Goal: Task Accomplishment & Management: Manage account settings

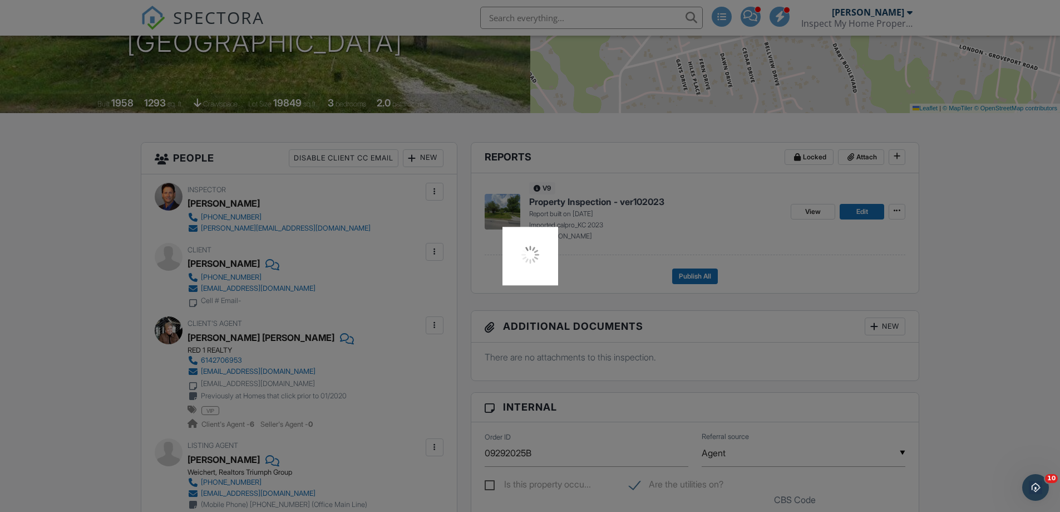
scroll to position [278, 0]
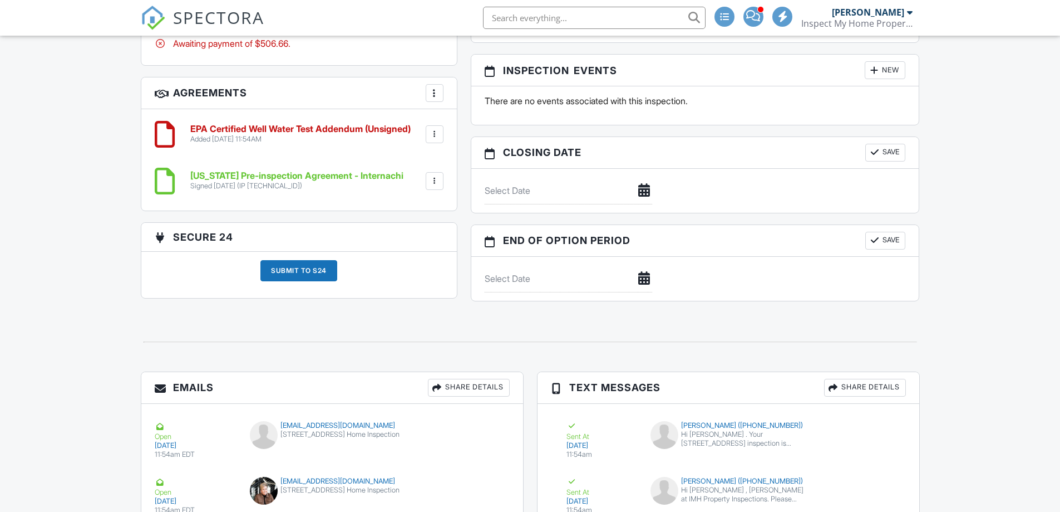
scroll to position [984, 0]
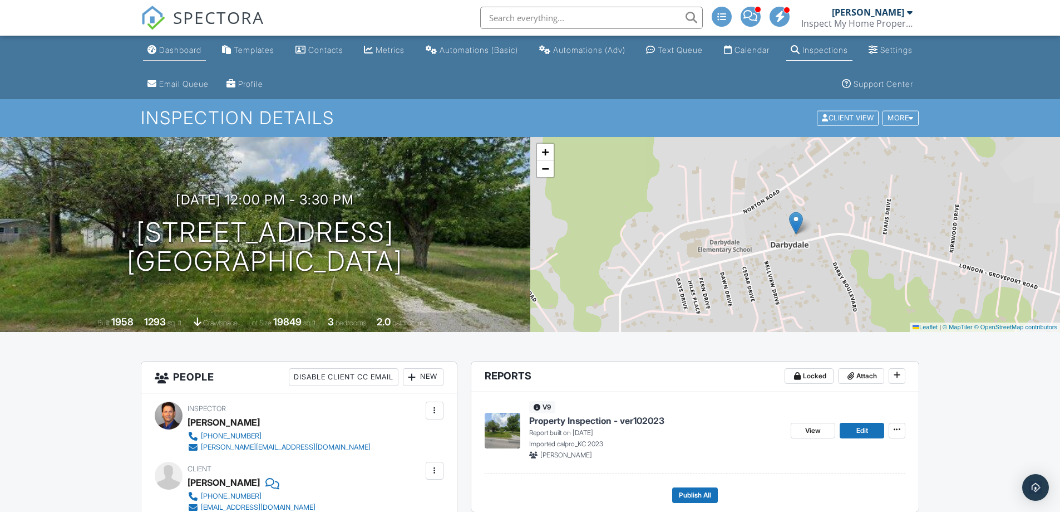
click at [166, 49] on div "Dashboard" at bounding box center [180, 49] width 42 height 9
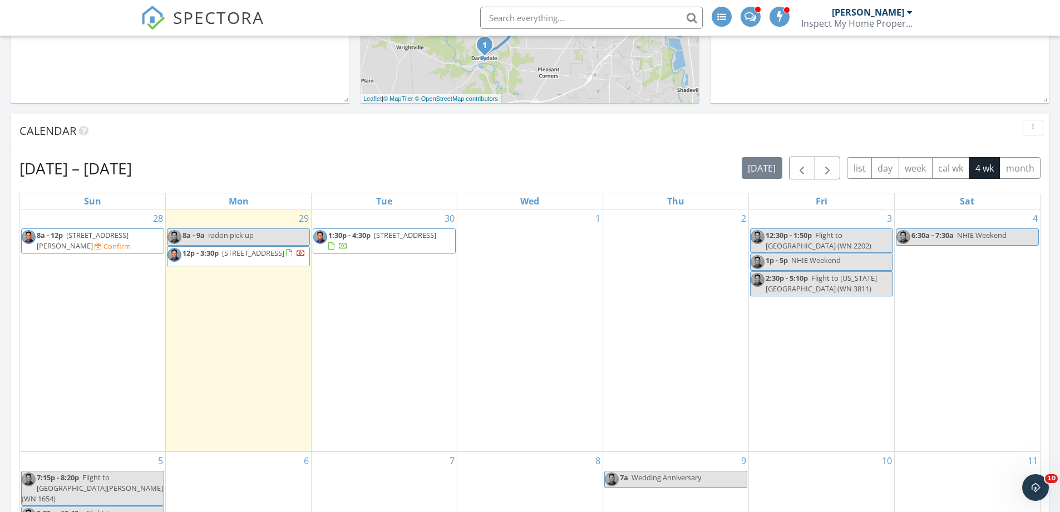
scroll to position [445, 0]
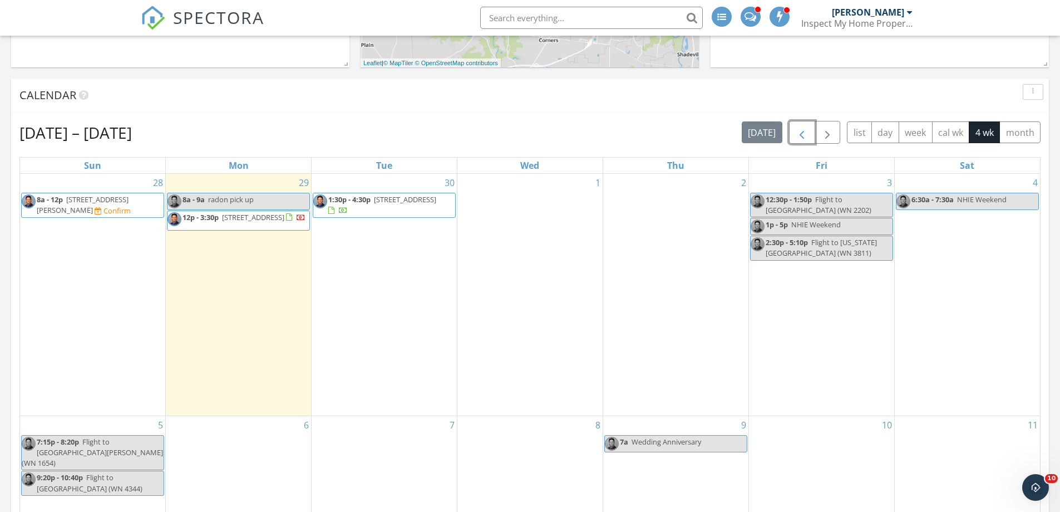
click at [808, 132] on span "button" at bounding box center [801, 132] width 13 height 13
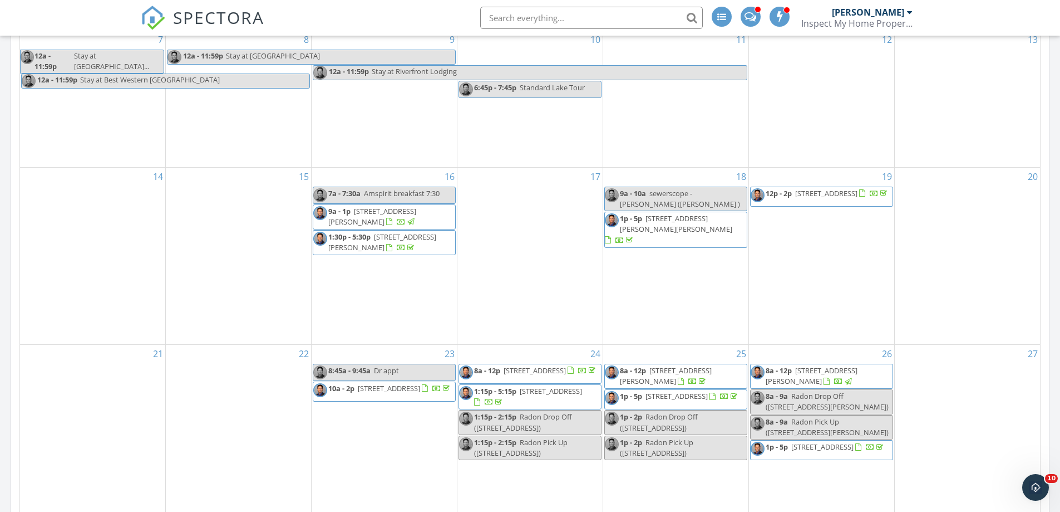
scroll to position [835, 0]
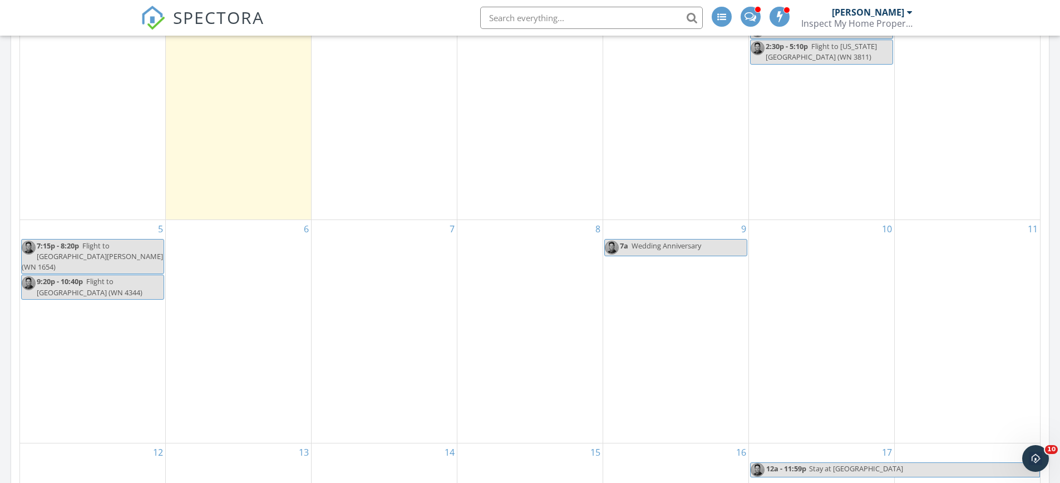
scroll to position [668, 0]
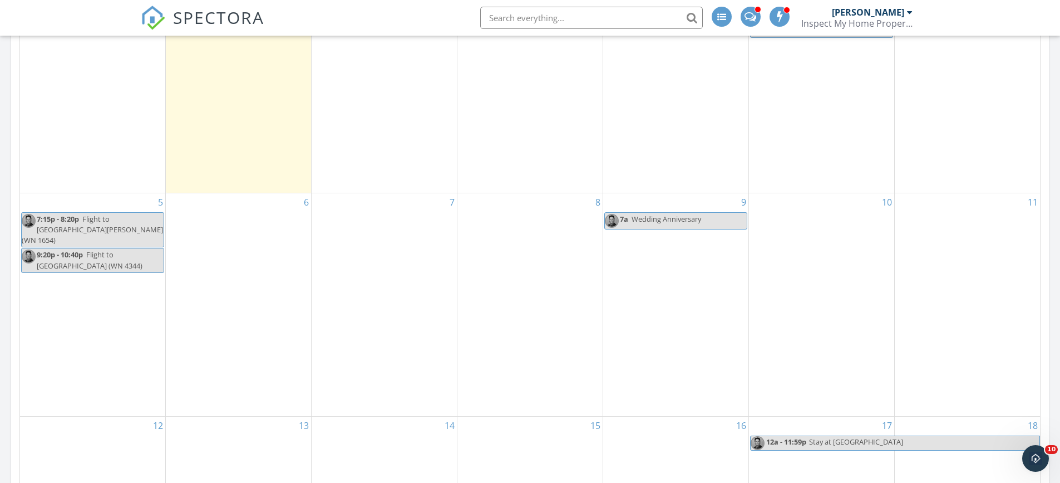
click at [210, 219] on div "6" at bounding box center [238, 304] width 145 height 223
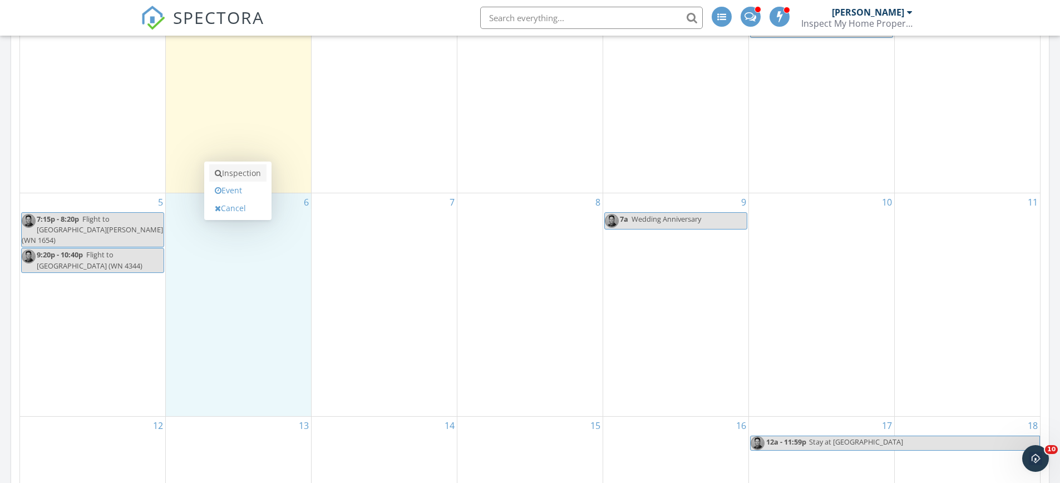
click at [229, 174] on link "Inspection" at bounding box center [237, 173] width 57 height 18
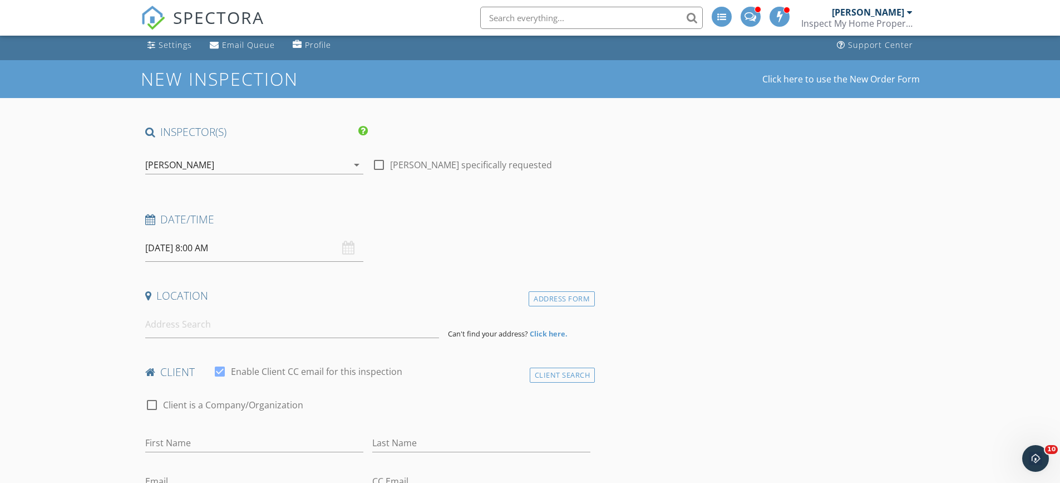
scroll to position [167, 0]
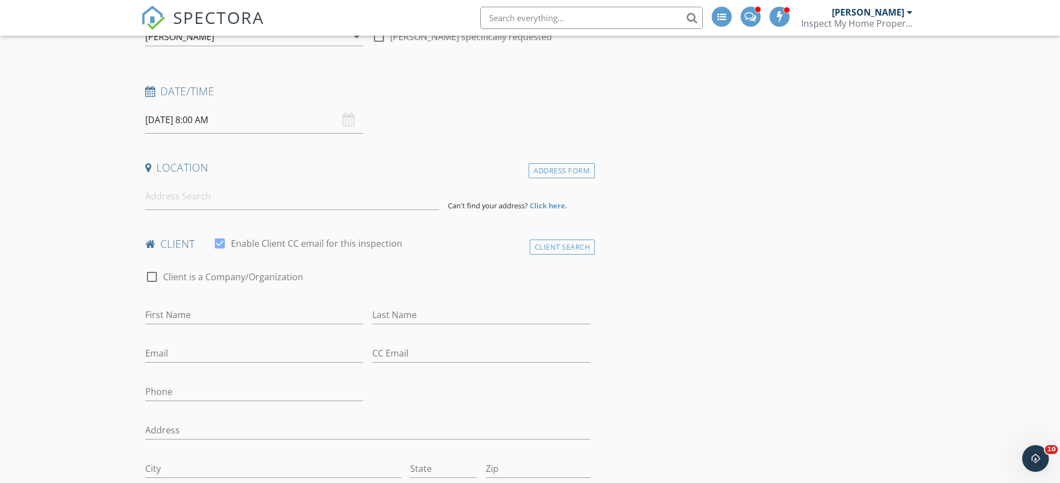
click at [205, 114] on input "[DATE] 8:00 AM" at bounding box center [254, 119] width 218 height 27
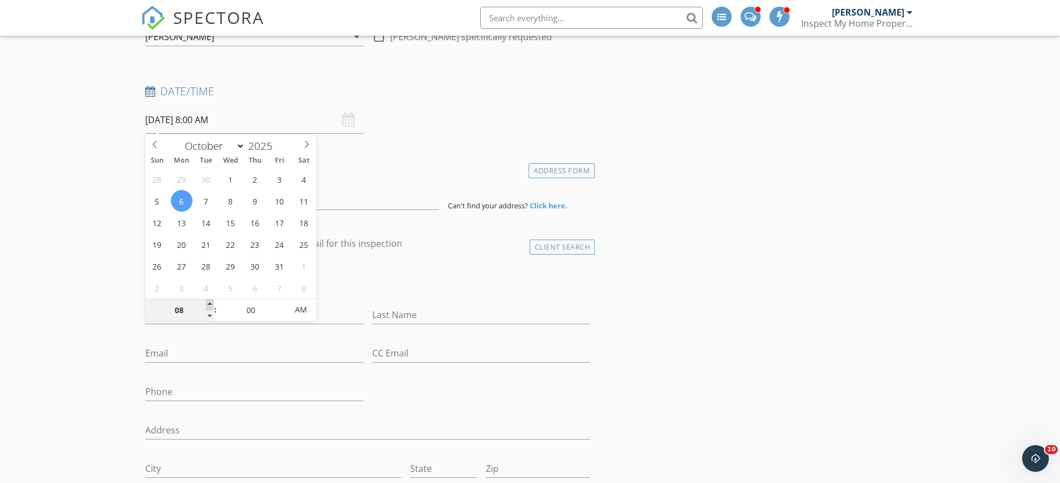
type input "09"
type input "[DATE] 9:00 AM"
click at [210, 306] on span at bounding box center [210, 304] width 8 height 11
type input "10"
type input "[DATE] 10:00 AM"
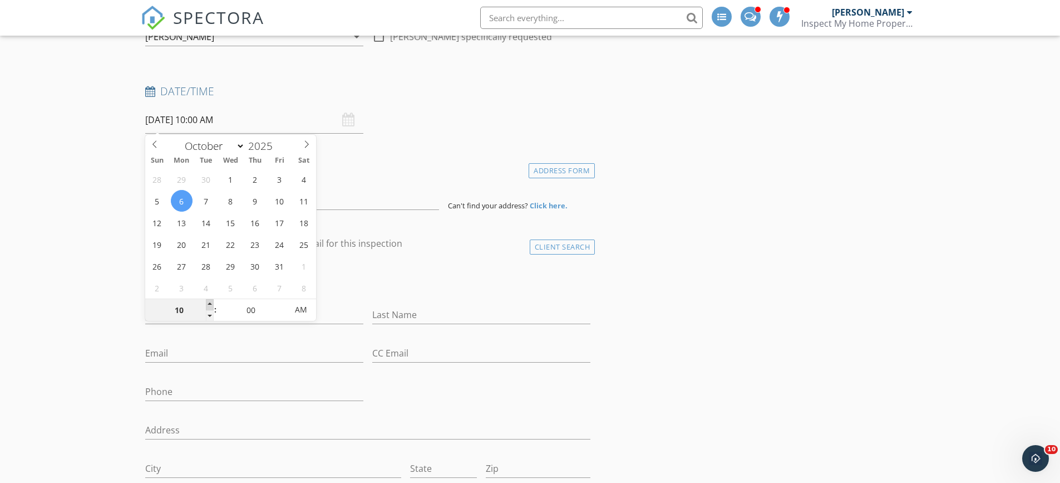
click at [210, 306] on span at bounding box center [210, 304] width 8 height 11
type input "11"
type input "[DATE] 11:00 AM"
click at [210, 306] on span at bounding box center [210, 304] width 8 height 11
type input "12"
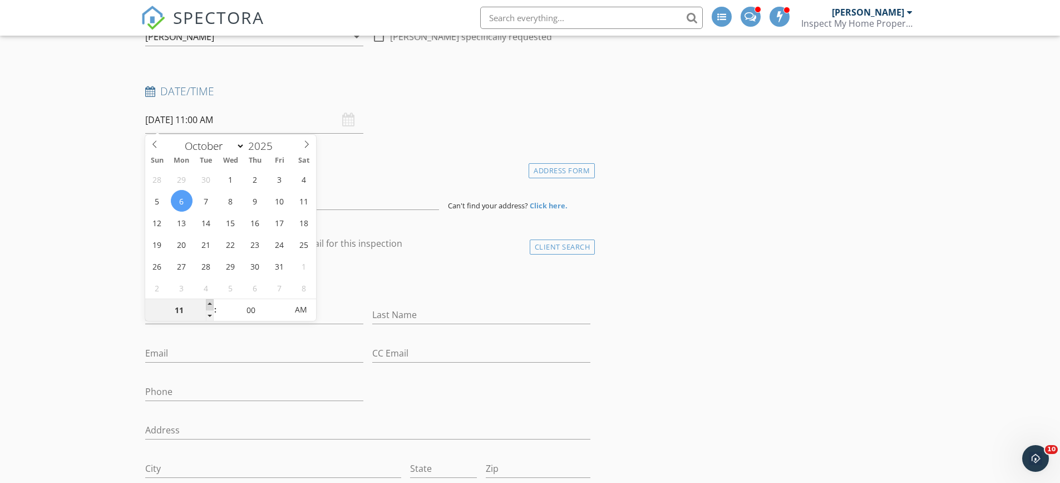
type input "[DATE] 12:00 PM"
click at [210, 306] on span at bounding box center [210, 304] width 8 height 11
type input "01"
type input "10/06/2025 1:00 PM"
click at [210, 306] on span at bounding box center [210, 304] width 8 height 11
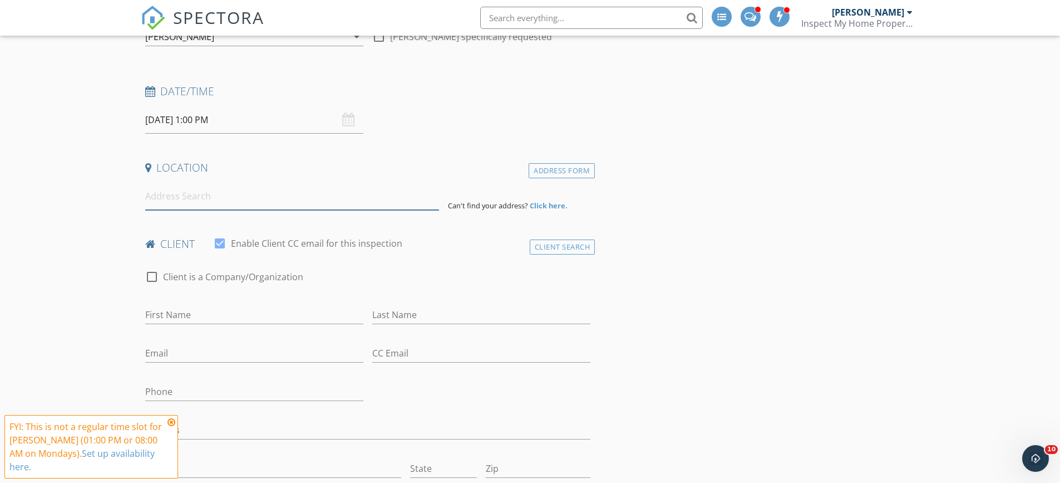
click at [175, 200] on input at bounding box center [292, 196] width 294 height 27
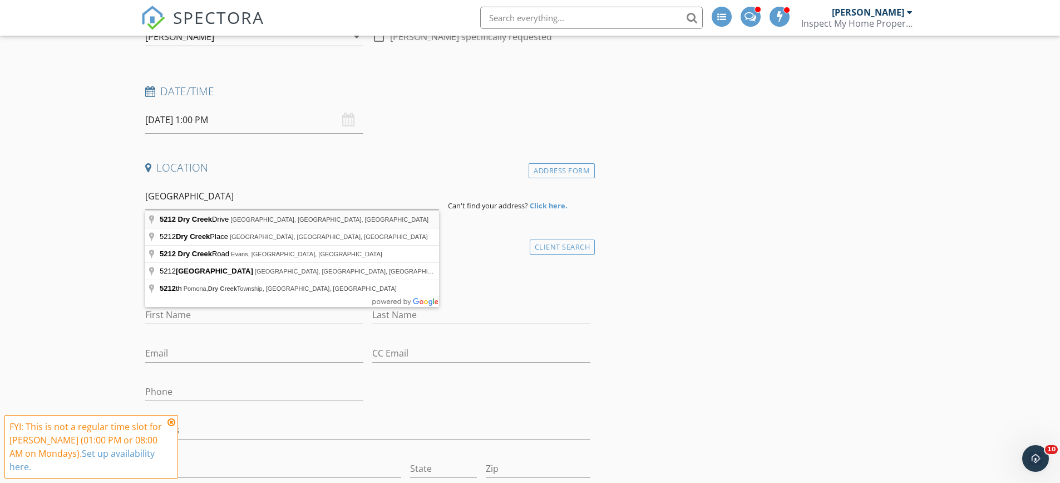
type input "5212 Dry Creek Drive, Dublin, OH, USA"
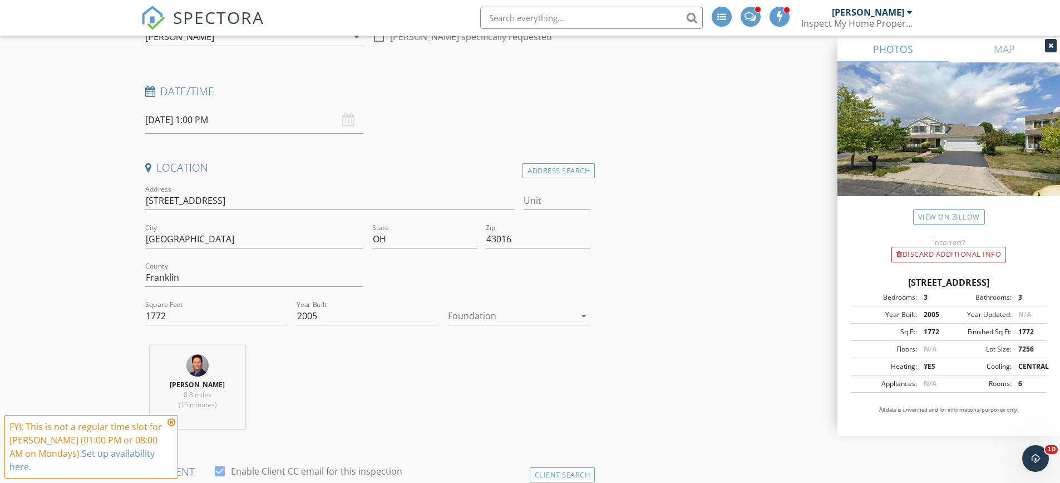
click at [481, 317] on div at bounding box center [511, 316] width 127 height 18
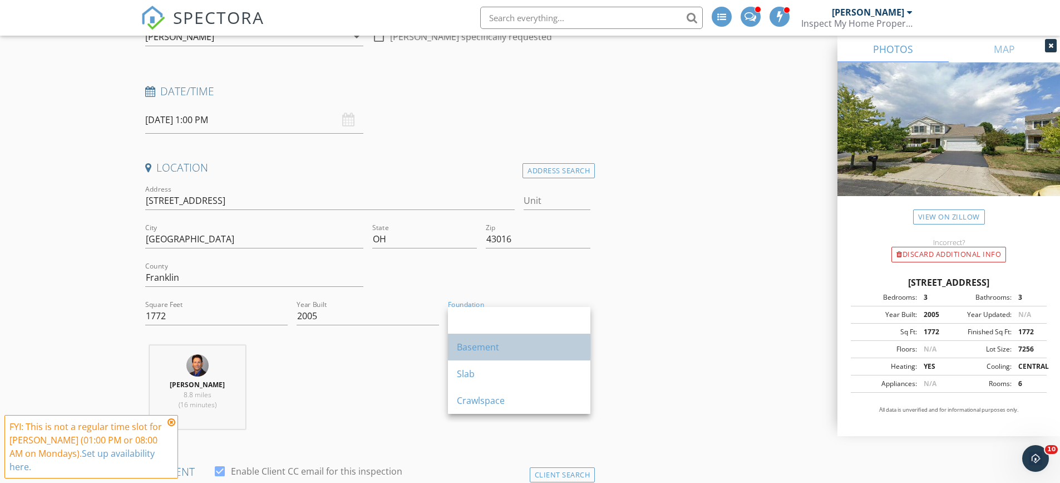
click at [492, 343] on div "Basement" at bounding box center [519, 346] width 125 height 13
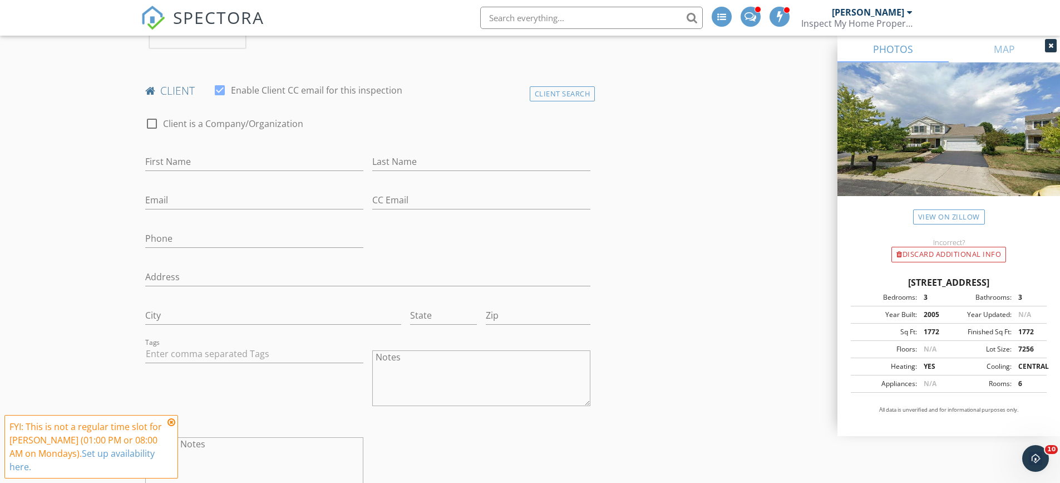
scroll to position [557, 0]
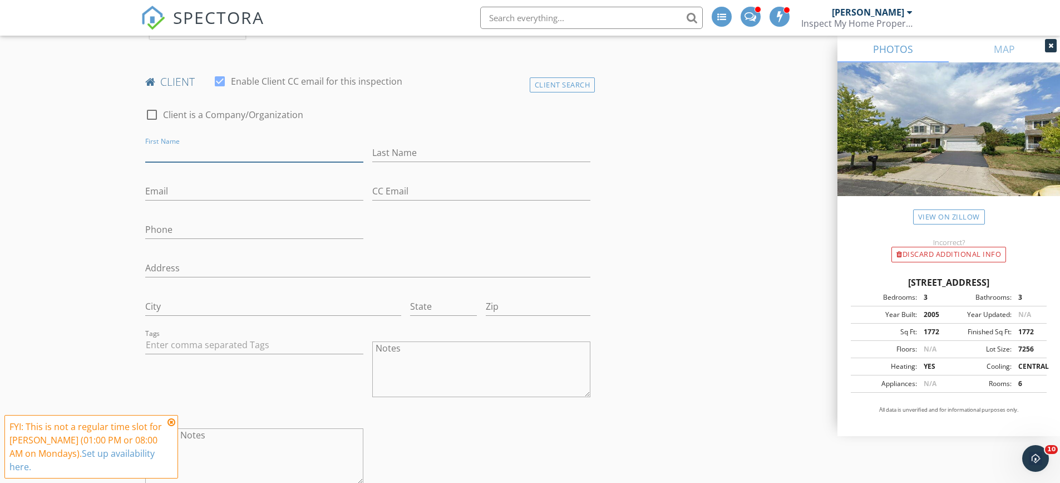
click at [162, 154] on input "First Name" at bounding box center [254, 153] width 218 height 18
paste textarea "614.562.4302 and Joey’s is 330.620.4343."
click at [553, 355] on textarea "614.562.4302 and Joey’s is 330.620.4343." at bounding box center [481, 369] width 218 height 56
paste textarea "Joseph Fickes <fickes.joey@gmail.com>, Mikaela Fickes <mikaelafickes@gmail.com>"
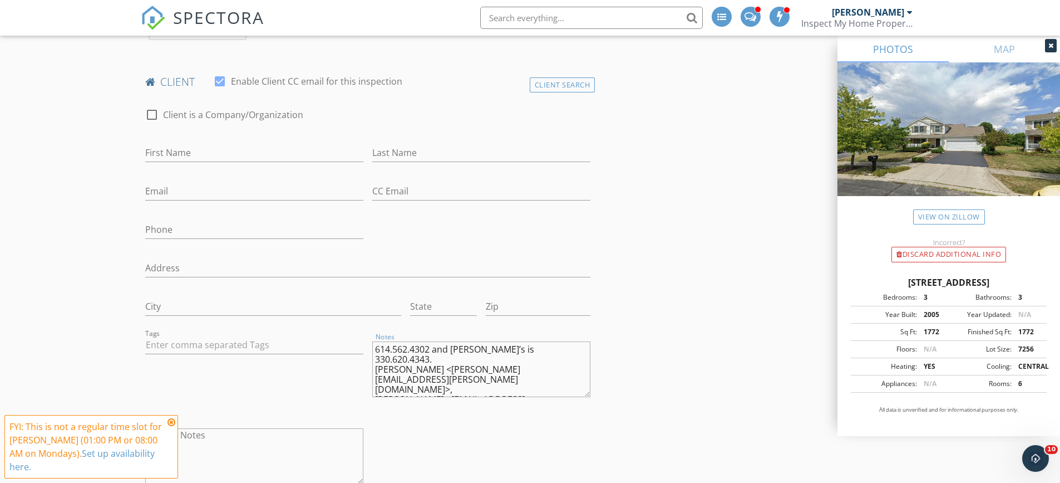
drag, startPoint x: 373, startPoint y: 362, endPoint x: 403, endPoint y: 362, distance: 30.1
click at [403, 362] on textarea "614.562.4302 and Joey’s is 330.620.4343. Joseph Fickes <fickes.joey@gmail.com>,…" at bounding box center [481, 369] width 218 height 56
type textarea "614.562.4302 and Joey’s is 330.620.4343. Fickes <fickes.joey@gmail.com>, Mikael…"
type input "[PERSON_NAME]"
drag, startPoint x: 376, startPoint y: 357, endPoint x: 401, endPoint y: 357, distance: 25.1
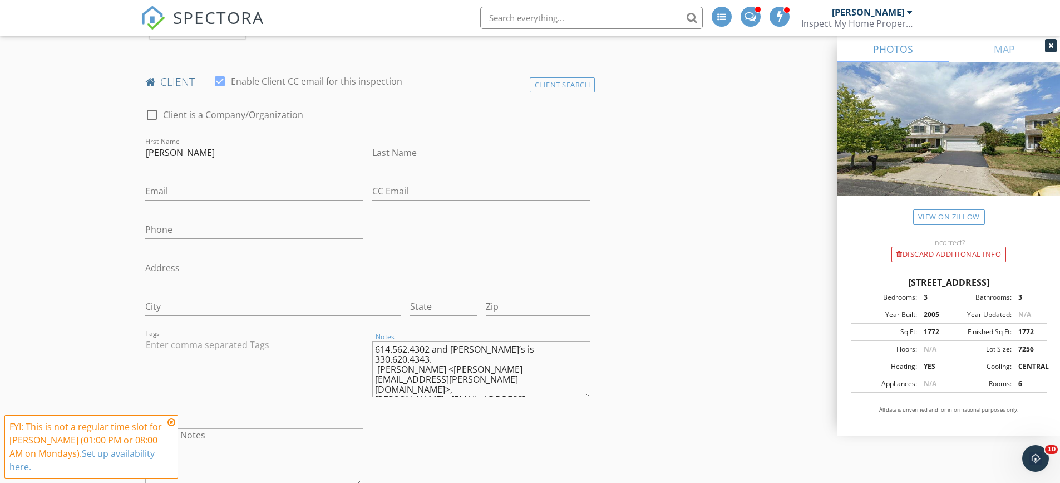
click at [401, 357] on textarea "614.562.4302 and Joey’s is 330.620.4343. Fickes <fickes.joey@gmail.com>, Mikael…" at bounding box center [481, 369] width 218 height 56
type textarea "614.562.4302 and Joey’s is 330.620.4343. <fickes.joey@gmail.com>, Mikaela Ficke…"
type input "[PERSON_NAME]"
drag, startPoint x: 375, startPoint y: 346, endPoint x: 421, endPoint y: 347, distance: 46.2
click at [424, 347] on textarea "614.562.4302 and Joey’s is 330.620.4343. <fickes.joey@gmail.com>, Mikaela Ficke…" at bounding box center [481, 369] width 218 height 56
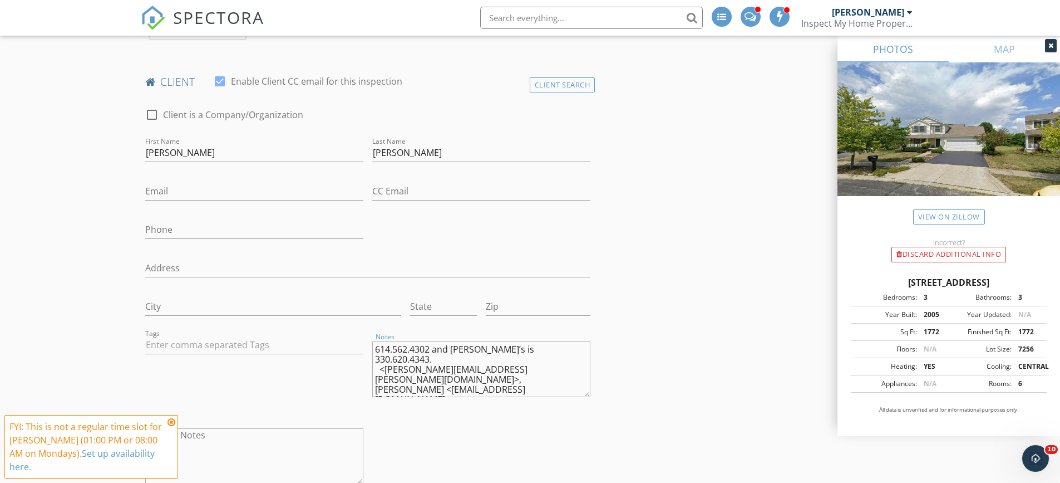
click at [489, 348] on textarea "614.562.4302 and Joey’s is 330.620.4343. <fickes.joey@gmail.com>, Mikaela Ficke…" at bounding box center [481, 369] width 218 height 56
click at [170, 153] on input "[PERSON_NAME]" at bounding box center [254, 153] width 218 height 18
drag, startPoint x: 174, startPoint y: 153, endPoint x: 125, endPoint y: 153, distance: 49.0
drag, startPoint x: 401, startPoint y: 154, endPoint x: 367, endPoint y: 153, distance: 34.0
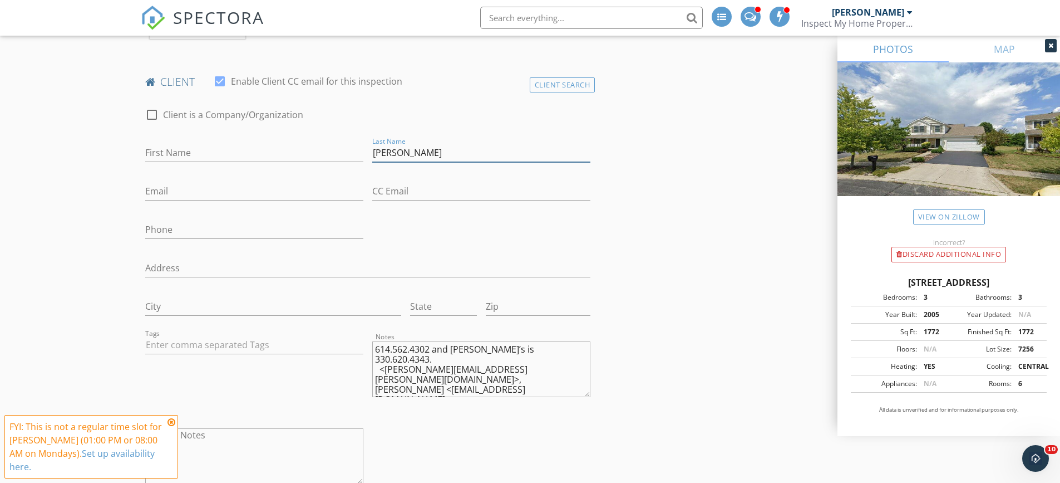
click at [368, 153] on div "Last Name Fickes" at bounding box center [481, 154] width 227 height 38
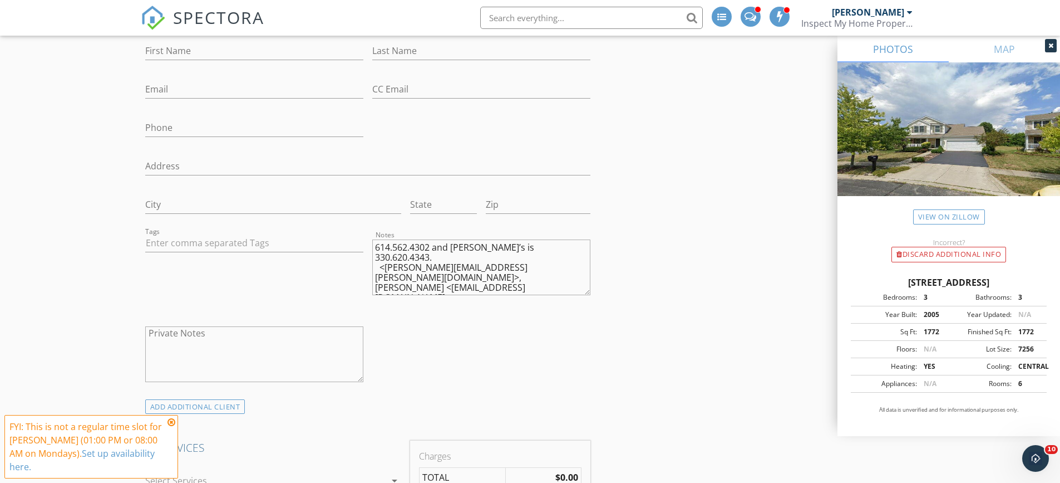
scroll to position [724, 0]
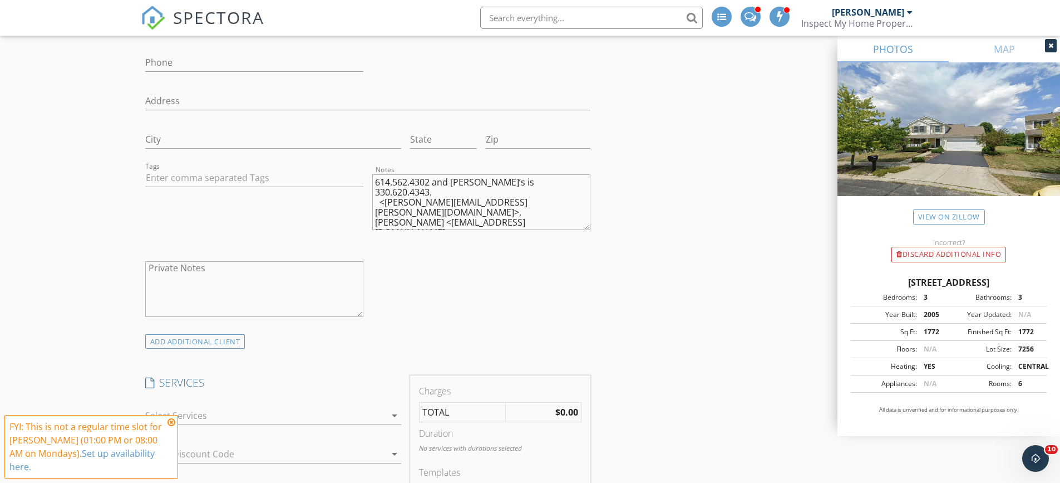
click at [170, 345] on div "ADD ADDITIONAL client" at bounding box center [195, 341] width 100 height 15
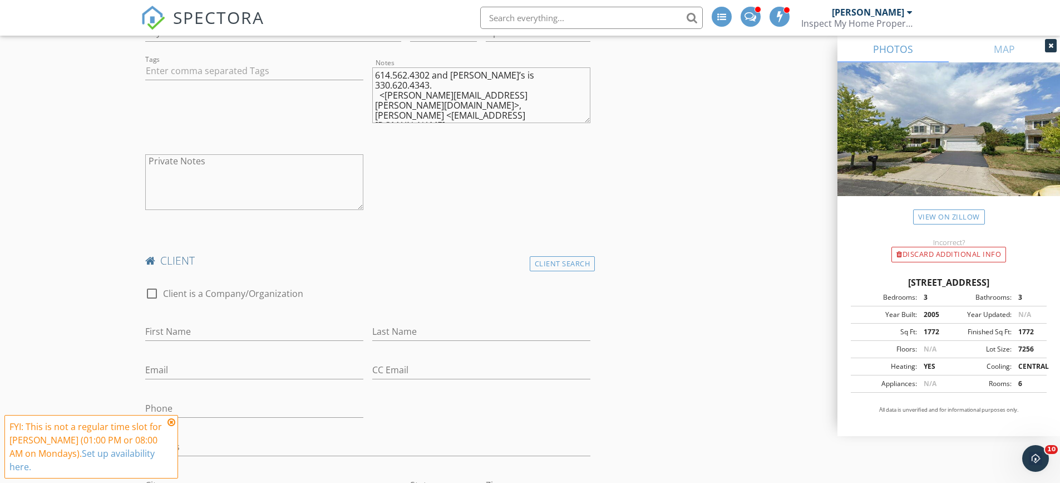
scroll to position [835, 0]
click at [165, 330] on input "First Name" at bounding box center [254, 327] width 218 height 18
type input "[PERSON_NAME]"
drag, startPoint x: 411, startPoint y: 94, endPoint x: 434, endPoint y: 92, distance: 23.4
click at [434, 92] on textarea "614.562.4302 and Joey’s is 330.620.4343. <fickes.joey@gmail.com>, Mikaela Ficke…" at bounding box center [481, 91] width 218 height 56
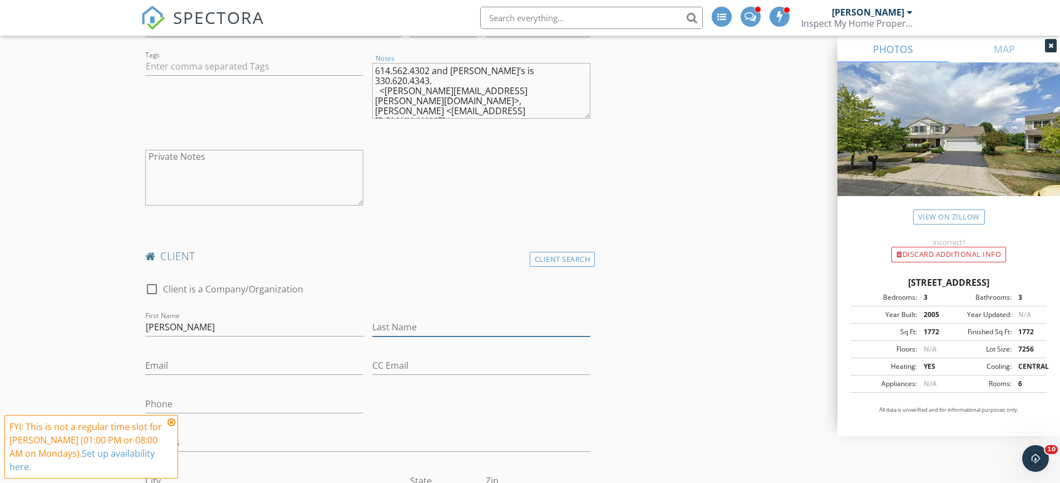
click at [411, 323] on input "Last Name" at bounding box center [481, 327] width 218 height 18
paste input "[PERSON_NAME]"
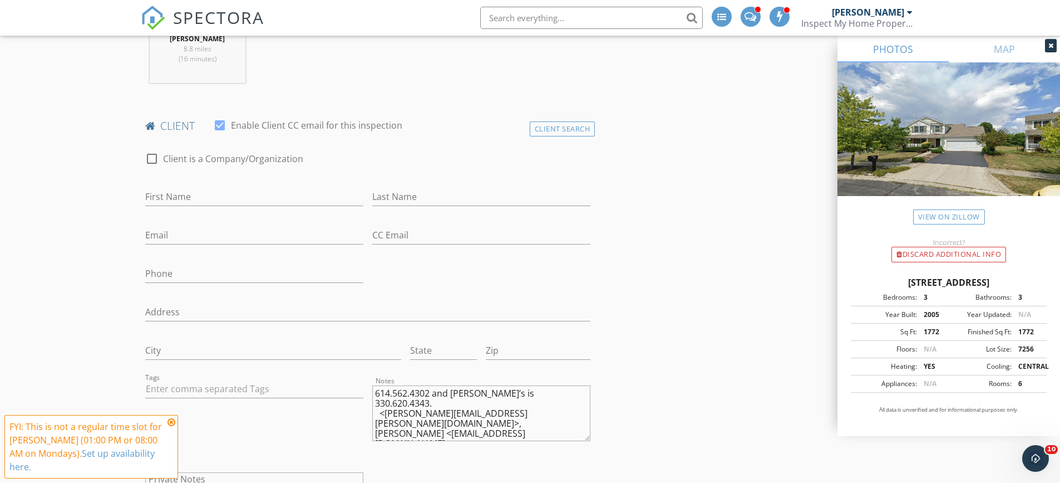
scroll to position [501, 0]
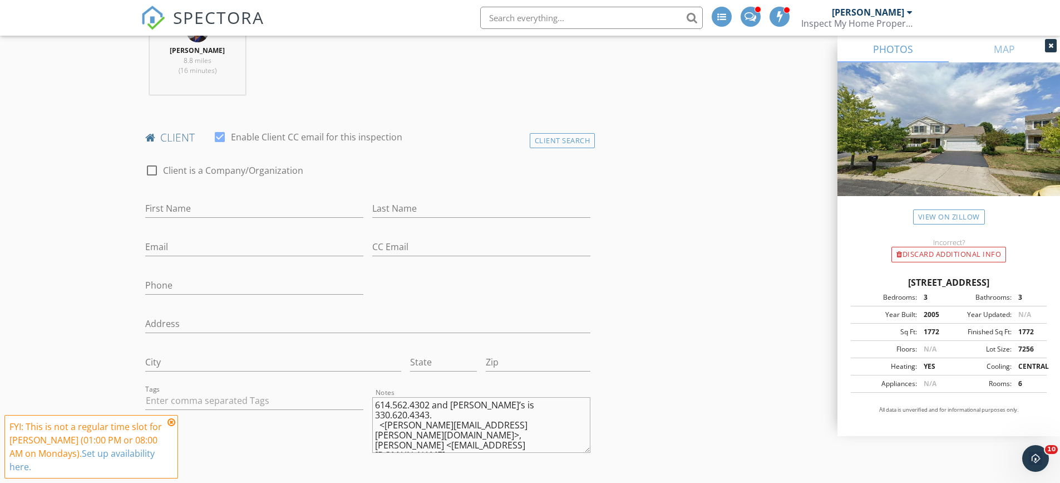
type input "[PERSON_NAME]"
drag, startPoint x: 375, startPoint y: 430, endPoint x: 407, endPoint y: 427, distance: 33.0
click at [407, 427] on textarea "614.562.4302 and Joey’s is 330.620.4343. <fickes.joey@gmail.com>, Mikaela Ficke…" at bounding box center [481, 425] width 218 height 56
type textarea "614.562.4302 and Joey’s is 330.620.4343. <fickes.joey@gmail.com>, Fickes <mikae…"
type input "[PERSON_NAME]"
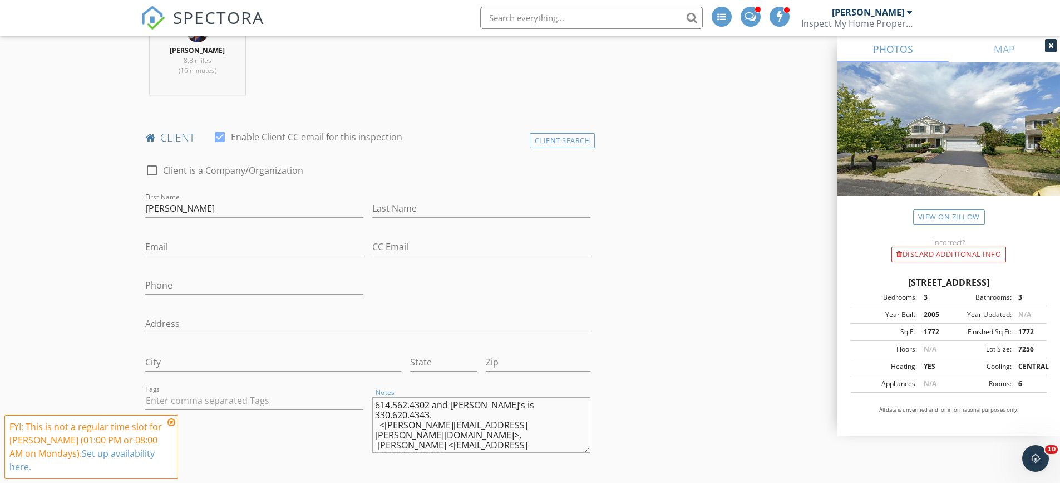
drag, startPoint x: 376, startPoint y: 426, endPoint x: 403, endPoint y: 426, distance: 26.7
click at [403, 426] on textarea "614.562.4302 and Joey’s is 330.620.4343. <fickes.joey@gmail.com>, Fickes <mikae…" at bounding box center [481, 425] width 218 height 56
type textarea "614.562.4302 and Joey’s is 330.620.4343. <fickes.joey@gmail.com>, <mikaelaficke…"
type input "[PERSON_NAME]"
drag, startPoint x: 388, startPoint y: 426, endPoint x: 490, endPoint y: 425, distance: 101.9
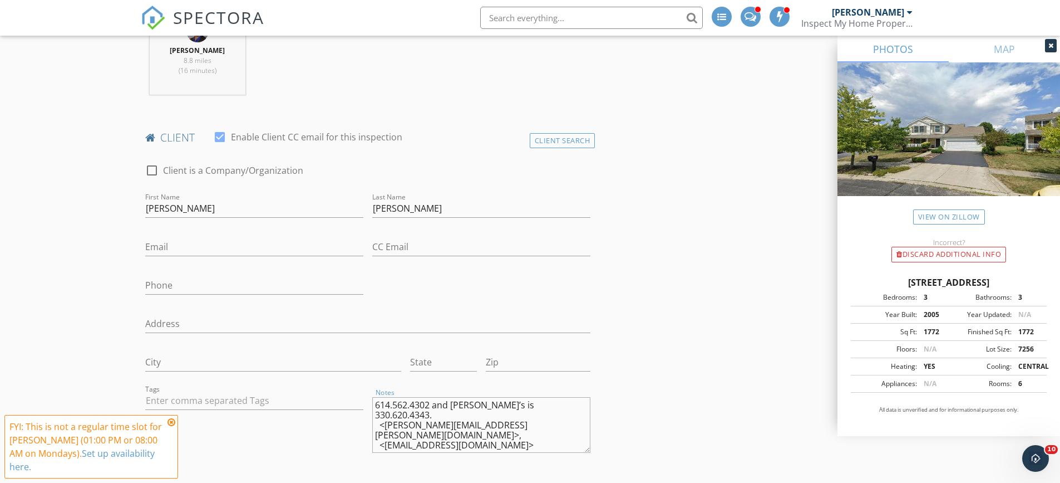
click at [490, 425] on textarea "614.562.4302 and Joey’s is 330.620.4343. <fickes.joey@gmail.com>, <mikaelaficke…" at bounding box center [481, 425] width 218 height 56
type textarea "614.562.4302 and Joey’s is 330.620.4343. <fickes.joey@gmail.com>, <>"
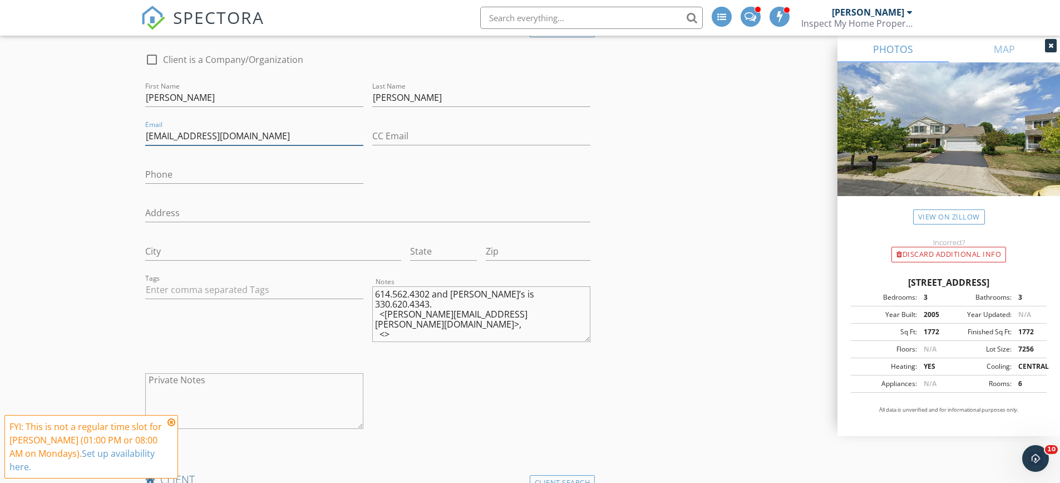
scroll to position [612, 0]
type input "[EMAIL_ADDRESS][DOMAIN_NAME]"
drag, startPoint x: 432, startPoint y: 295, endPoint x: 377, endPoint y: 293, distance: 55.7
click at [377, 293] on textarea "614.562.4302 and Joey’s is 330.620.4343. <fickes.joey@gmail.com>, <>" at bounding box center [481, 314] width 218 height 56
type textarea "and Joey’s is 330.620.4343. <fickes.joey@gmail.com>, <>"
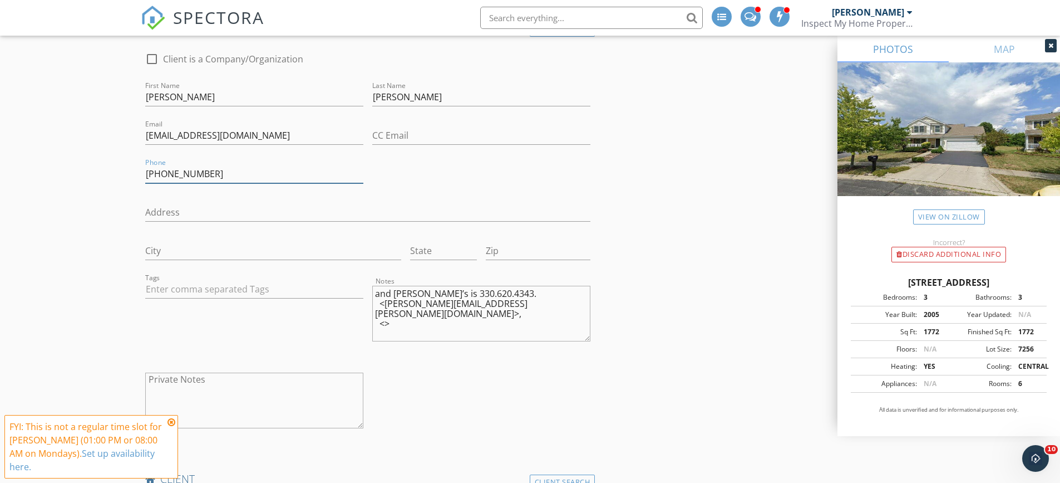
type input "[PHONE_NUMBER]"
click at [419, 293] on textarea "and Joey’s is 330.620.4343. <fickes.joey@gmail.com>, <>" at bounding box center [481, 314] width 218 height 56
click at [425, 293] on textarea "and Joey’s is 330.620.4343. <fickes.joey@gmail.com>, <>" at bounding box center [481, 314] width 218 height 56
drag, startPoint x: 428, startPoint y: 293, endPoint x: 489, endPoint y: 292, distance: 60.7
click at [489, 292] on textarea "and Joey’s is 330.620.4343. <fickes.joey@gmail.com>, <>" at bounding box center [481, 314] width 218 height 56
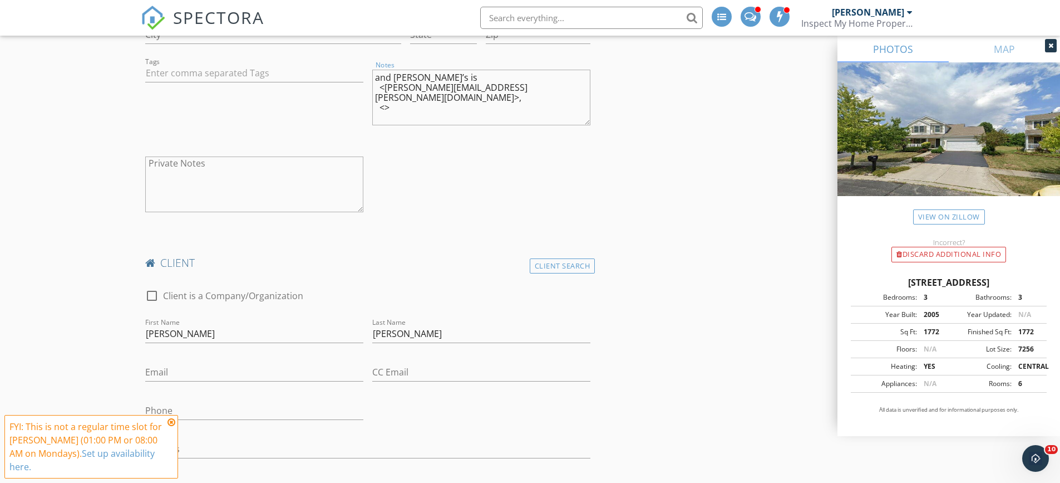
scroll to position [835, 0]
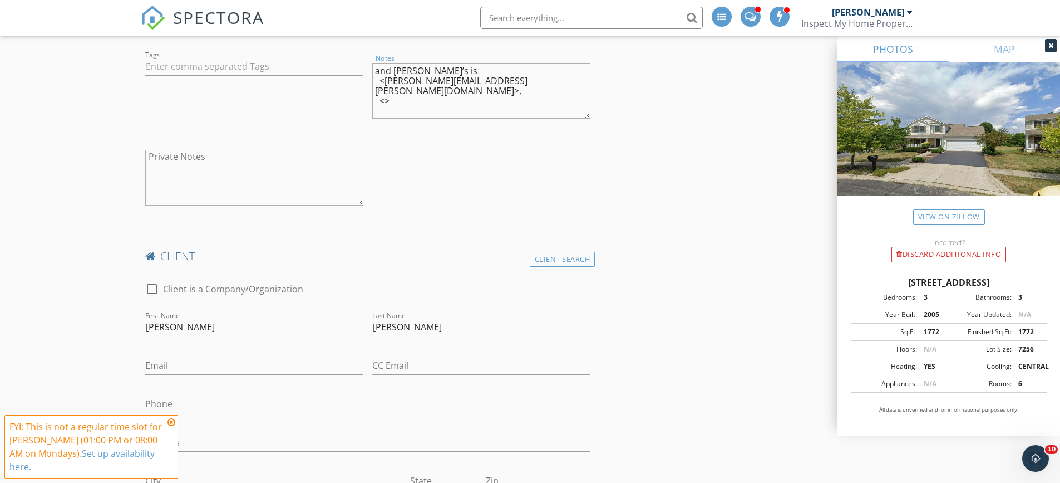
type textarea "and Joey’s is <fickes.joey@gmail.com>, <>"
click at [184, 400] on input "Phone" at bounding box center [254, 404] width 218 height 18
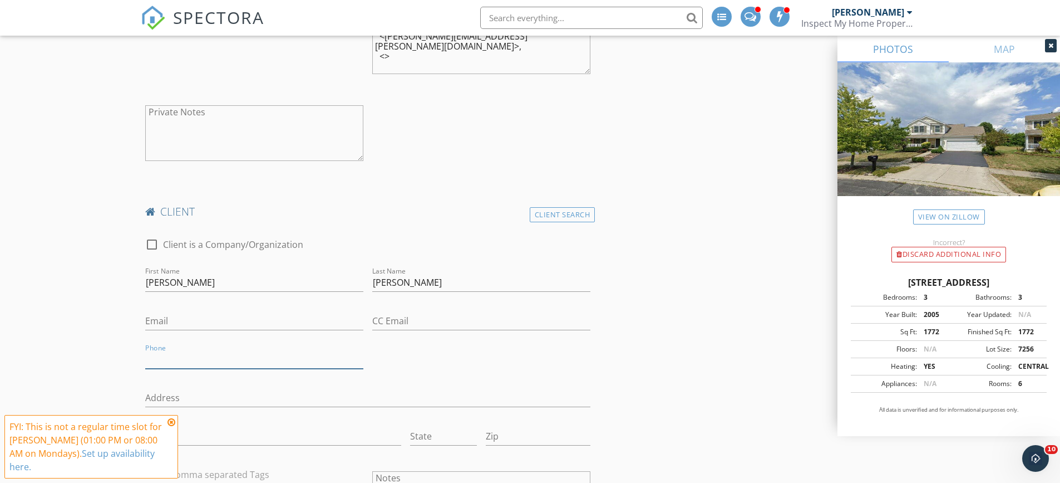
scroll to position [882, 0]
paste input "[PHONE_NUMBER]"
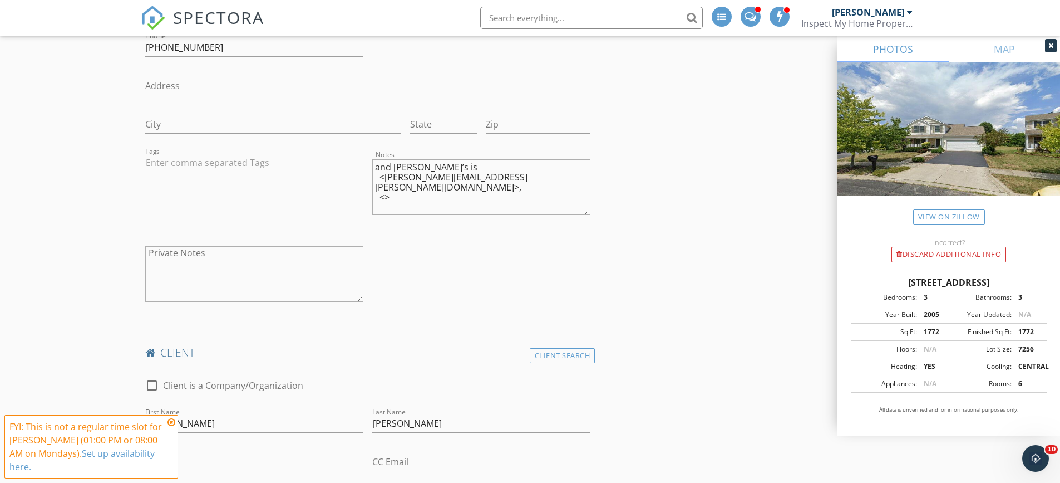
scroll to position [715, 0]
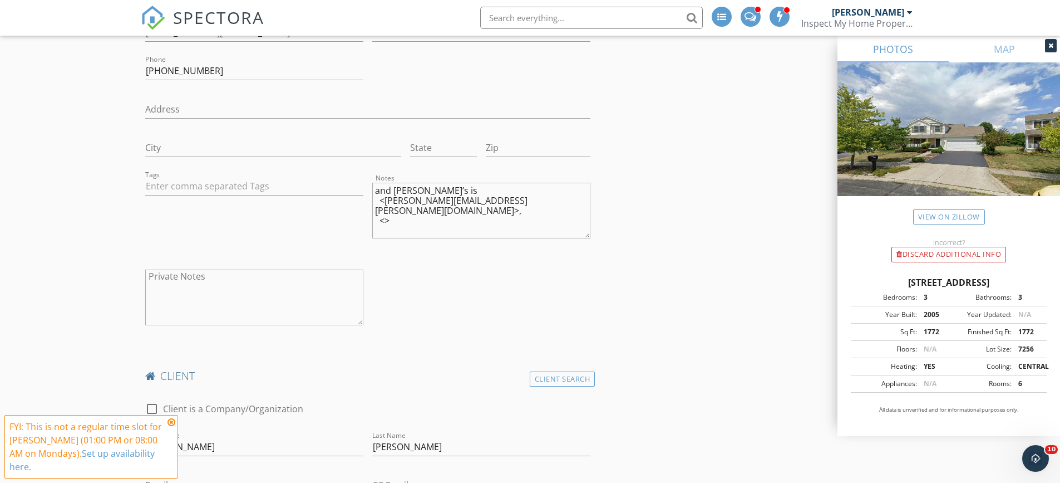
type input "[PHONE_NUMBER]"
drag, startPoint x: 384, startPoint y: 204, endPoint x: 474, endPoint y: 201, distance: 90.8
click at [474, 201] on textarea "and Joey’s is <fickes.joey@gmail.com>, <>" at bounding box center [481, 211] width 218 height 56
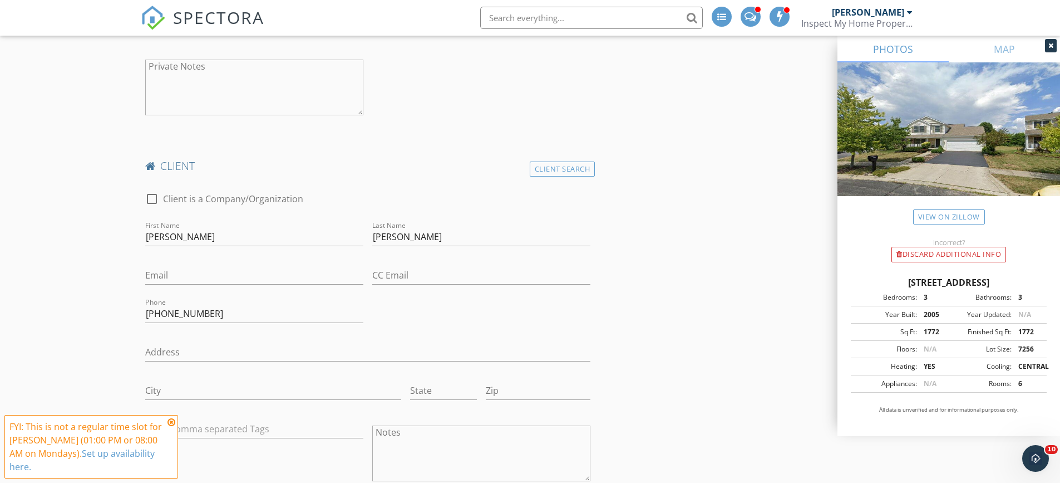
scroll to position [938, 0]
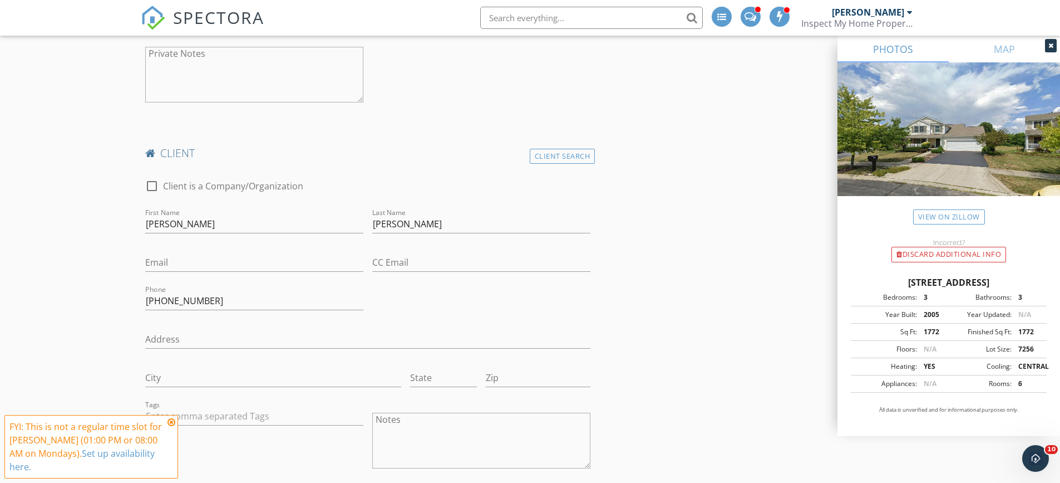
type textarea "and Joey’s is <>, <>"
click at [177, 264] on input "Email" at bounding box center [254, 262] width 218 height 18
paste input "[PERSON_NAME][EMAIL_ADDRESS][PERSON_NAME][DOMAIN_NAME]"
type input "[PERSON_NAME][EMAIL_ADDRESS][PERSON_NAME][DOMAIN_NAME]"
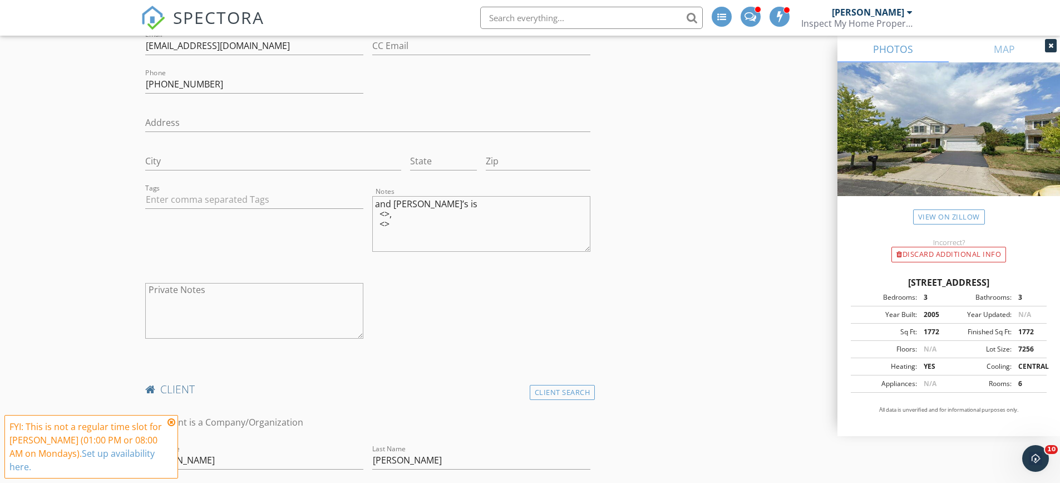
scroll to position [604, 0]
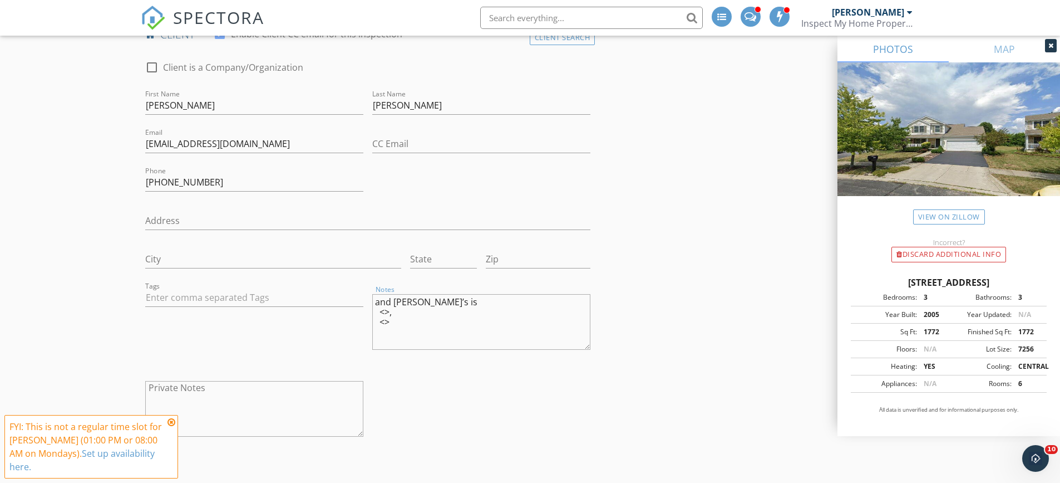
drag, startPoint x: 372, startPoint y: 304, endPoint x: 445, endPoint y: 338, distance: 80.4
click at [445, 338] on textarea "and Joey’s is <>, <>" at bounding box center [481, 322] width 218 height 56
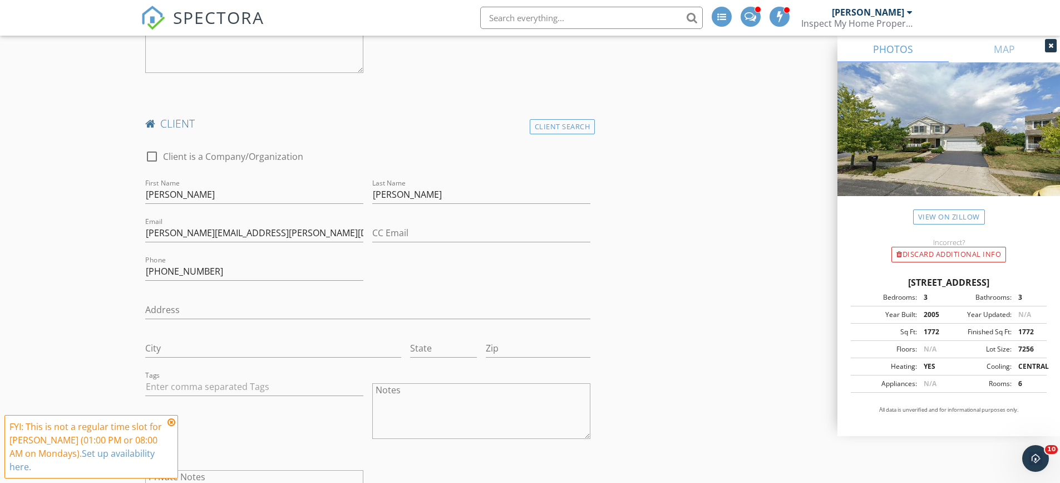
scroll to position [994, 0]
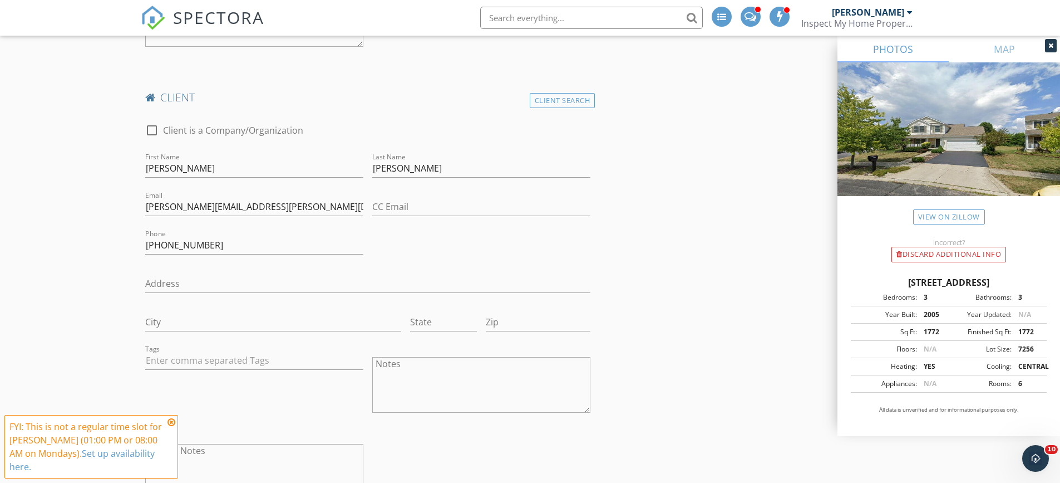
click at [410, 368] on textarea "Notes" at bounding box center [481, 385] width 218 height 56
click at [384, 370] on textarea "et" at bounding box center [481, 385] width 218 height 56
drag, startPoint x: 372, startPoint y: 365, endPoint x: 358, endPoint y: 365, distance: 13.4
click at [358, 365] on div "check_box_outline_blank Client is a Company/Organization First Name Joseph Last…" at bounding box center [368, 314] width 455 height 404
type textarea "[PERSON_NAME]"
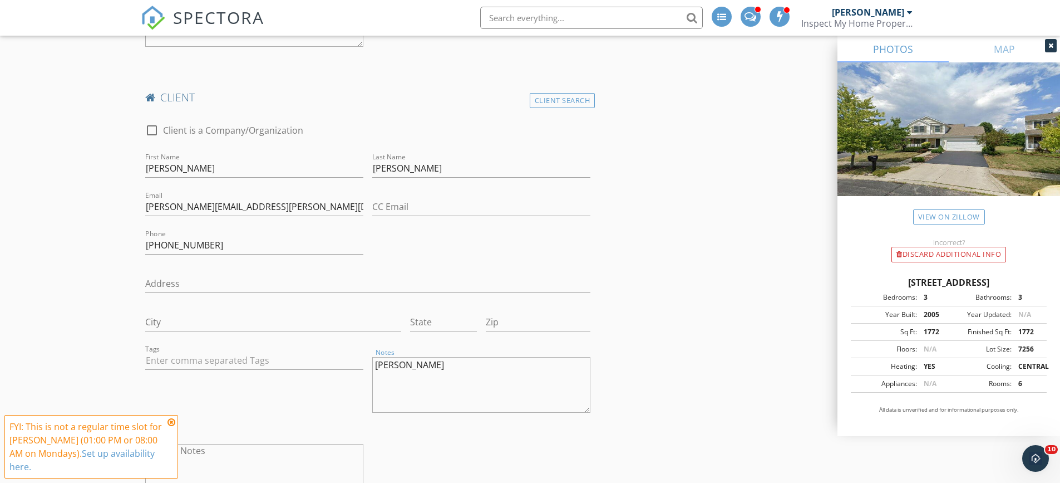
click at [74, 250] on div "New Inspection Click here to use the New Order Form INSPECTOR(S) check_box Fran…" at bounding box center [530, 483] width 1060 height 2754
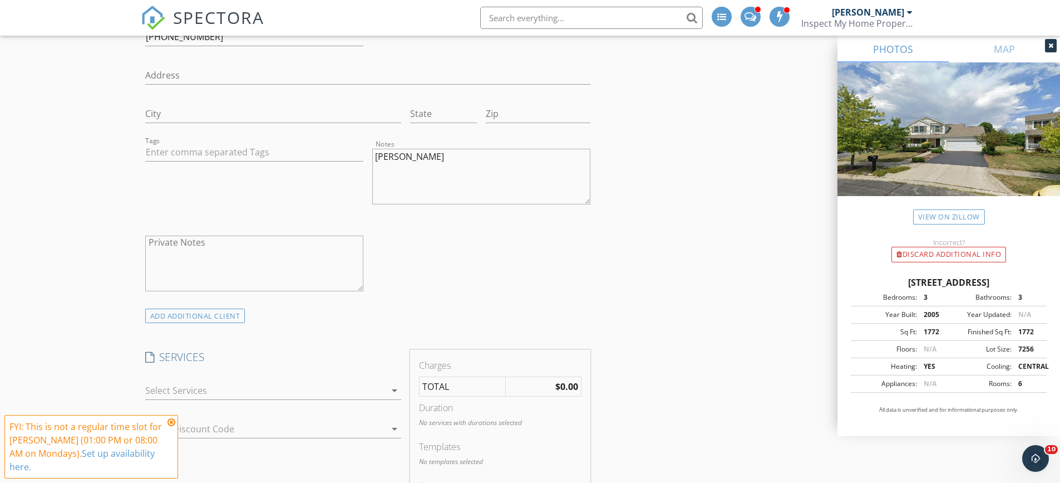
scroll to position [1216, 0]
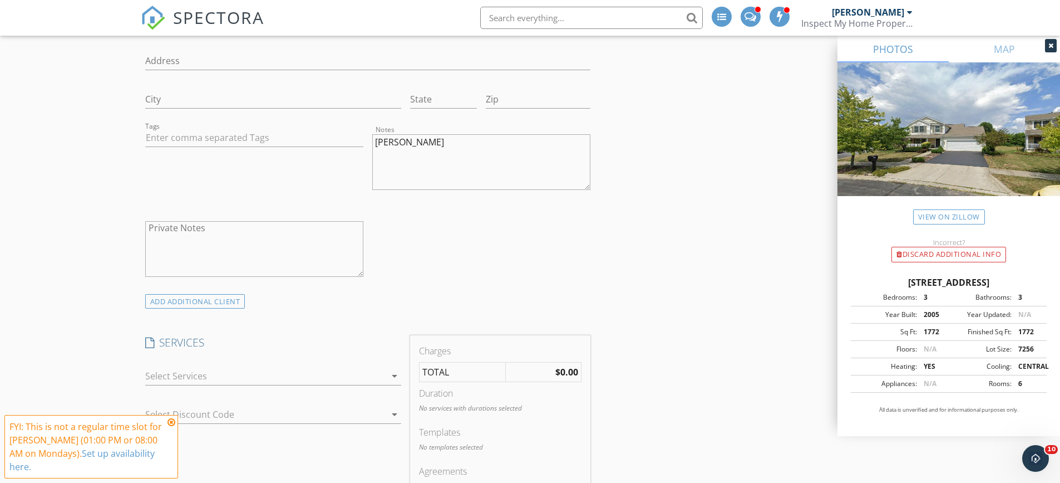
click at [173, 426] on icon at bounding box center [172, 421] width 8 height 9
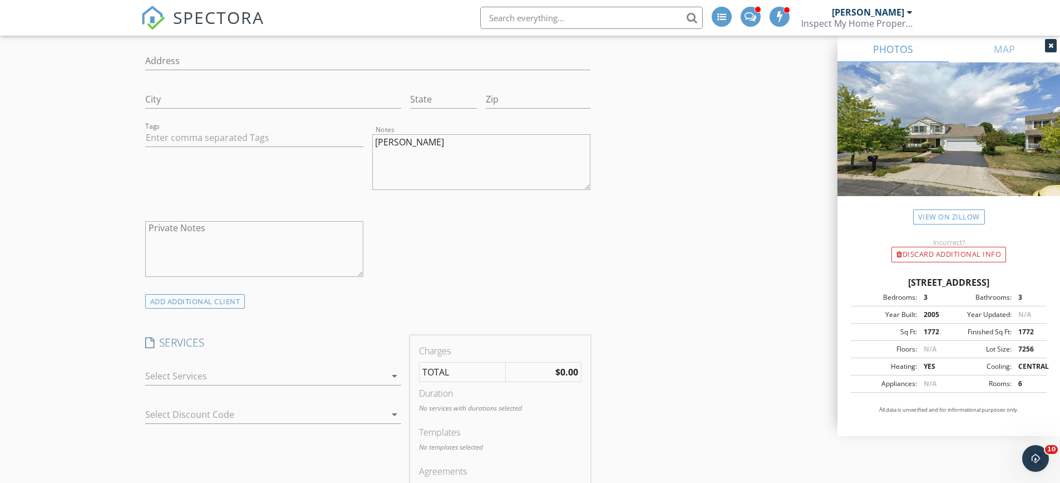
click at [177, 375] on div at bounding box center [265, 376] width 240 height 18
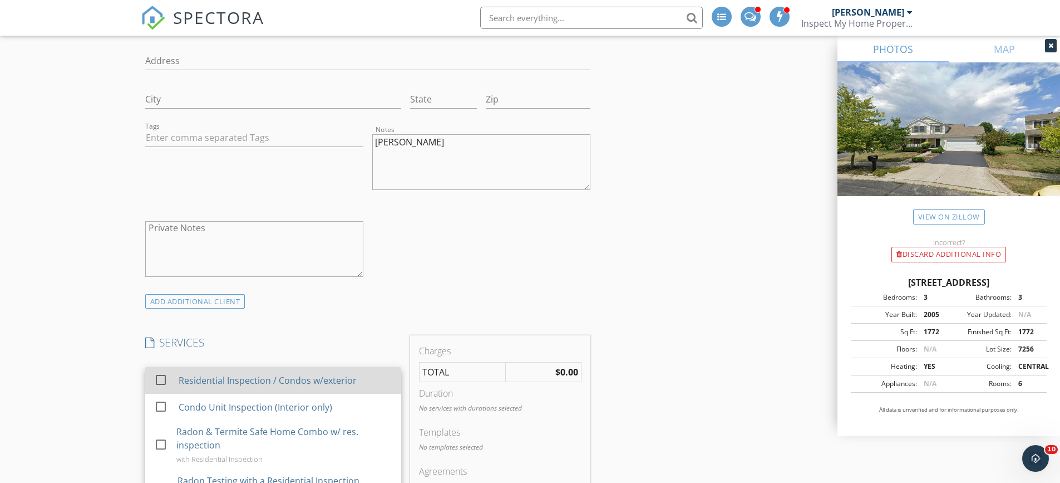
click at [178, 376] on div "Residential Inspection / Condos w/exterior" at bounding box center [267, 379] width 178 height 13
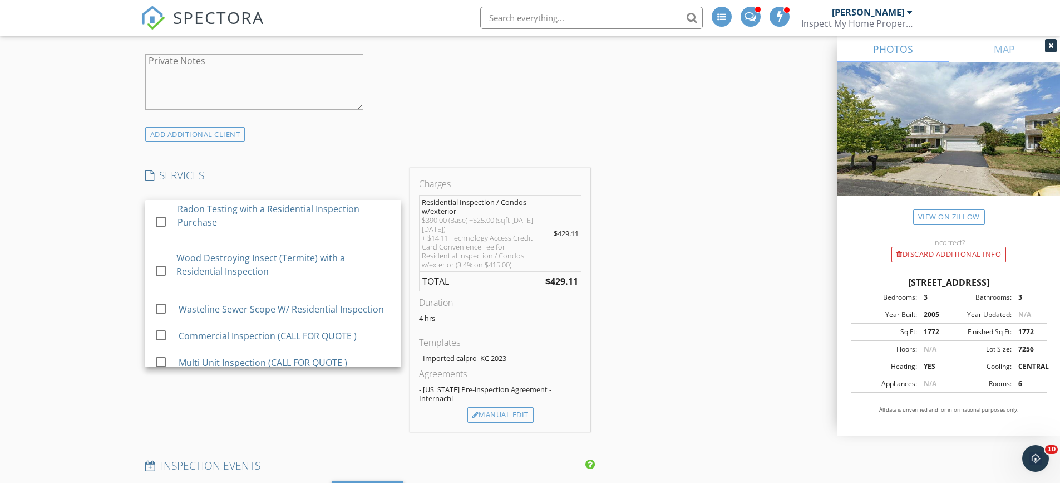
scroll to position [111, 0]
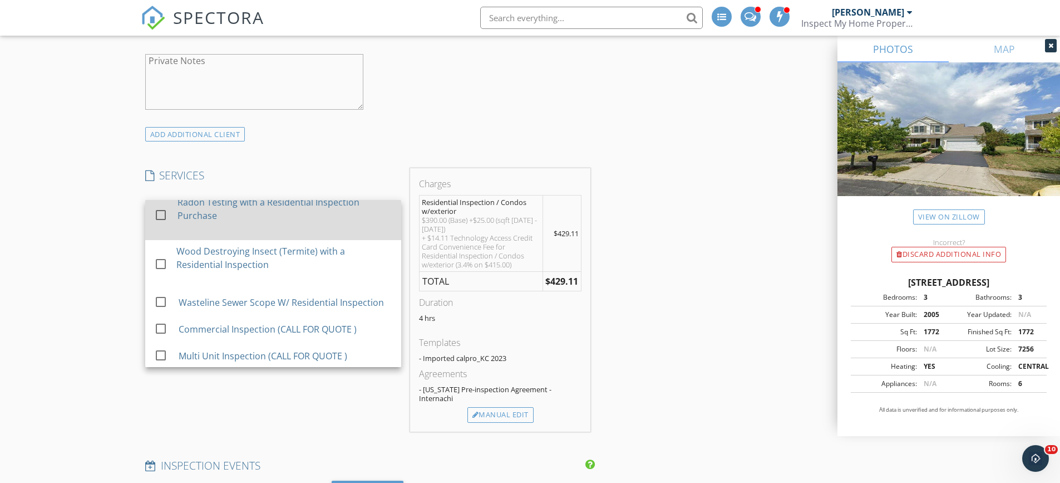
click at [278, 204] on div "Radon Testing with a Residential Inspection Purchase" at bounding box center [284, 208] width 215 height 27
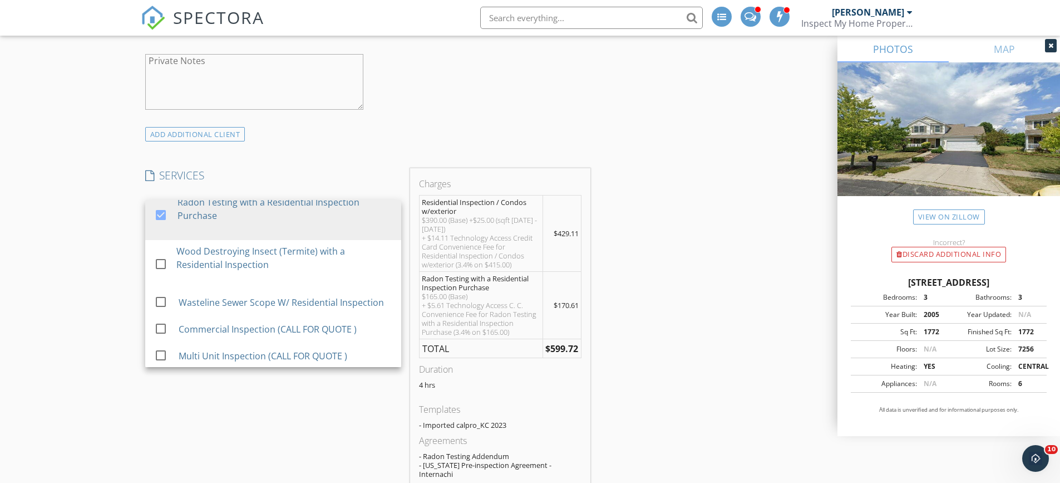
click at [81, 212] on div "New Inspection Click here to use the New Order Form INSPECTOR(S) check_box Fran…" at bounding box center [530, 283] width 1060 height 3134
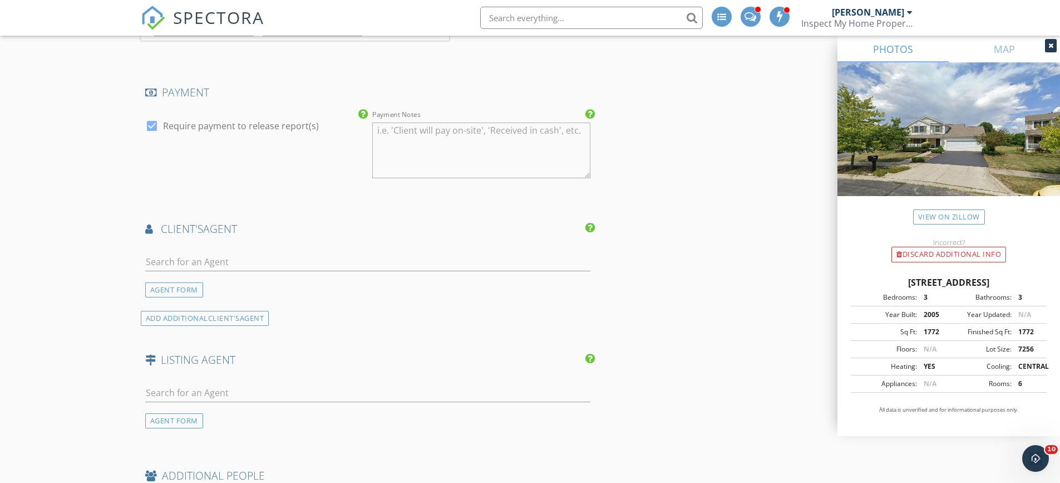
scroll to position [2162, 0]
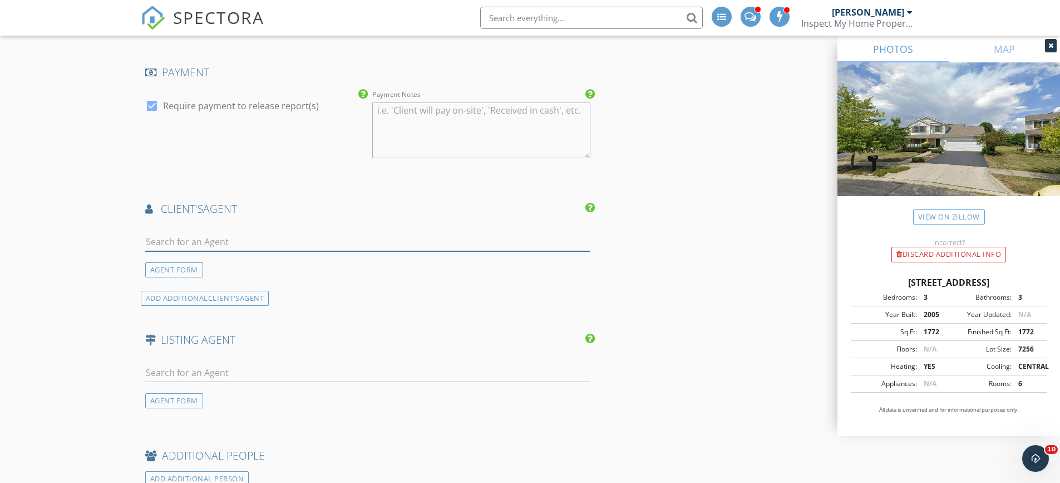
click at [169, 238] on input "text" at bounding box center [368, 242] width 446 height 18
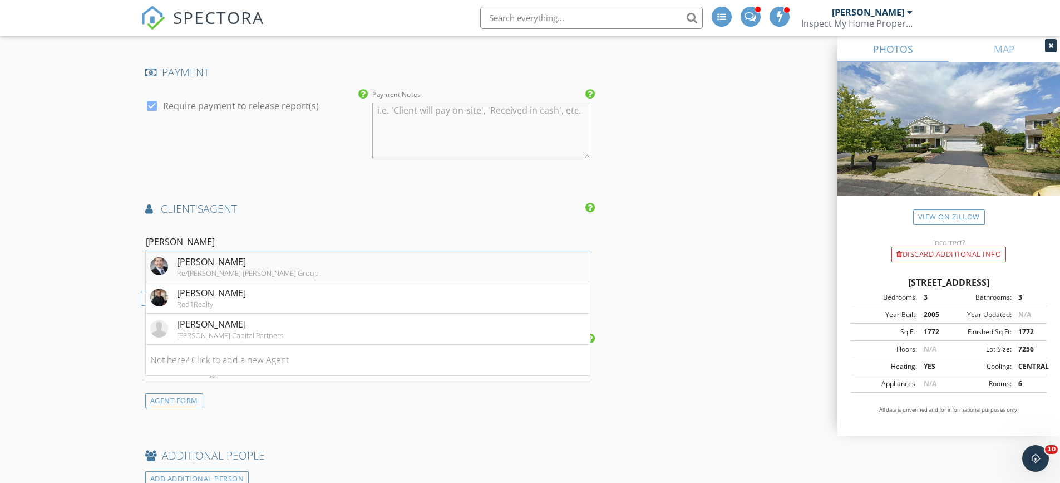
type input "andy w"
drag, startPoint x: 178, startPoint y: 251, endPoint x: 171, endPoint y: 248, distance: 7.0
click at [178, 255] on div "[PERSON_NAME]" at bounding box center [248, 261] width 142 height 13
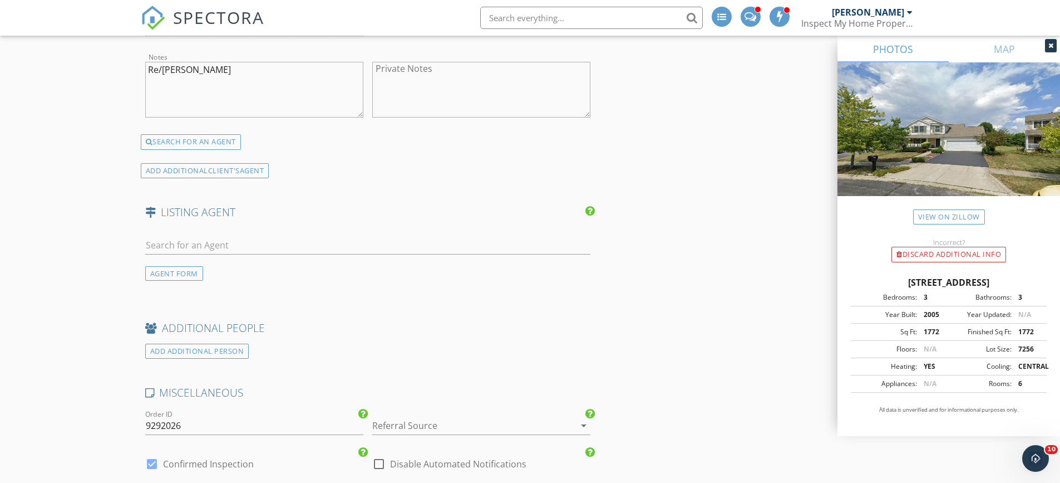
scroll to position [2608, 0]
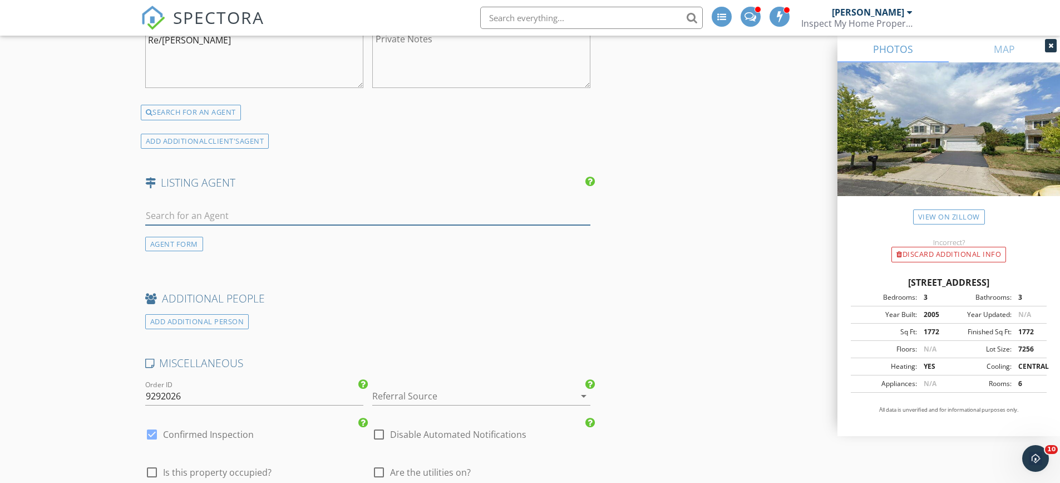
click at [187, 207] on input "text" at bounding box center [368, 216] width 446 height 18
paste input "[PERSON_NAME]"
drag, startPoint x: 165, startPoint y: 207, endPoint x: 183, endPoint y: 208, distance: 17.3
click at [183, 208] on input "[PERSON_NAME]" at bounding box center [368, 216] width 446 height 18
type input "Matt Hance"
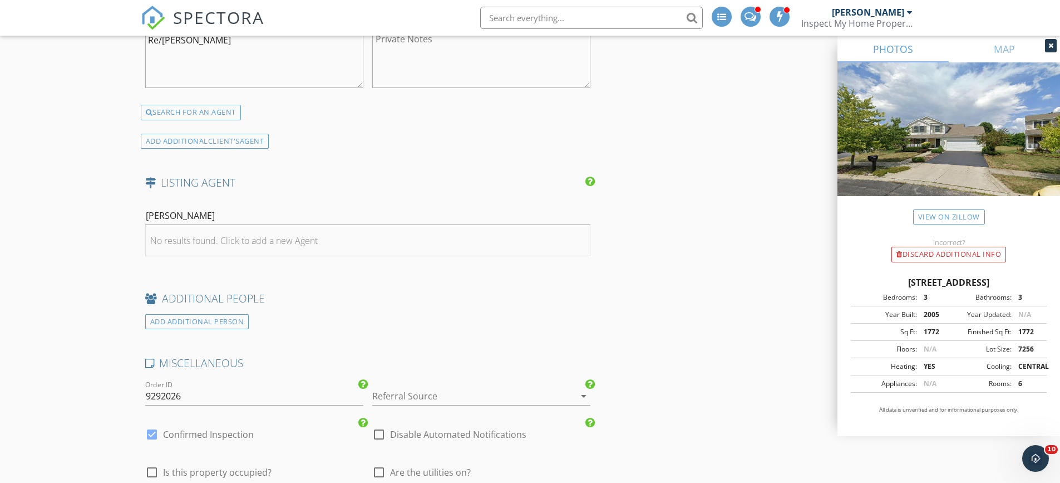
click at [193, 234] on div "No results found. Click to add a new Agent" at bounding box center [234, 240] width 168 height 13
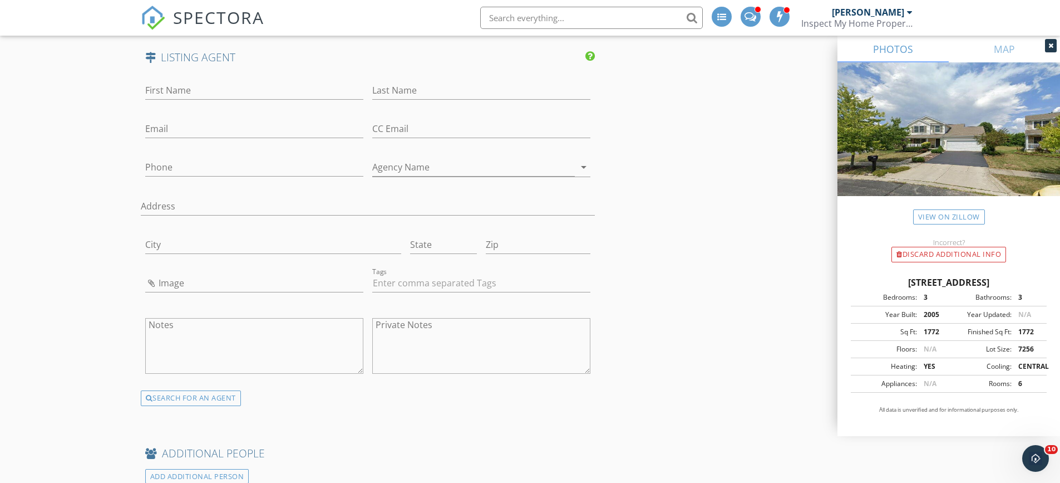
scroll to position [2775, 0]
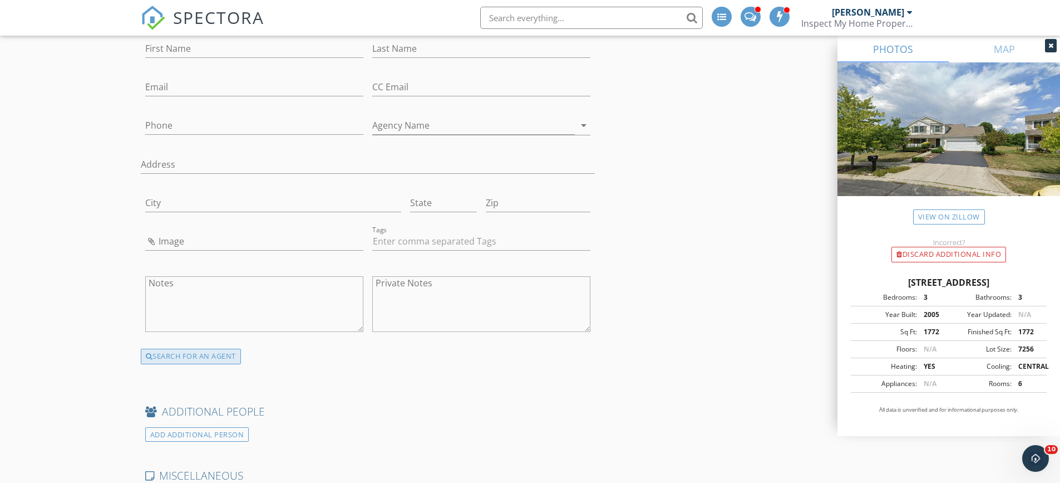
click at [173, 348] on div "SEARCH FOR AN AGENT" at bounding box center [191, 356] width 100 height 16
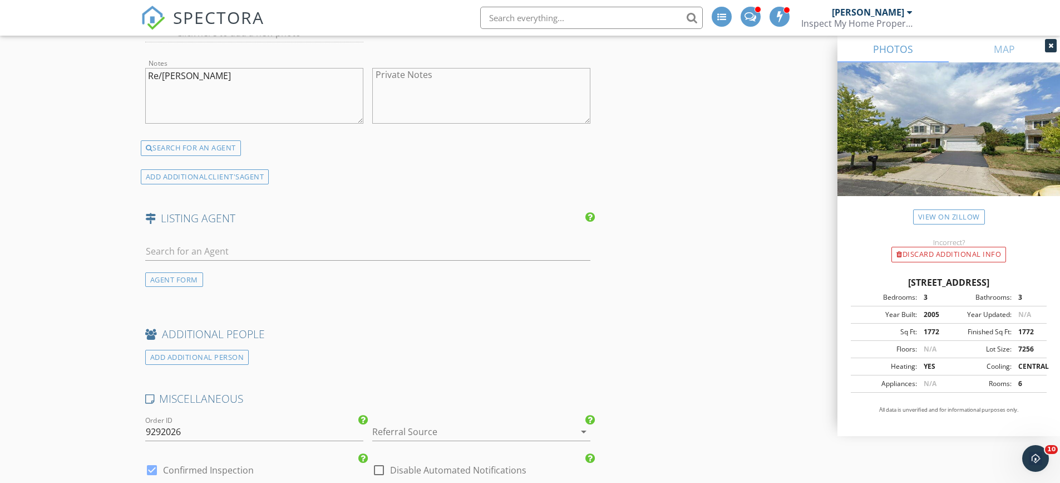
scroll to position [2552, 0]
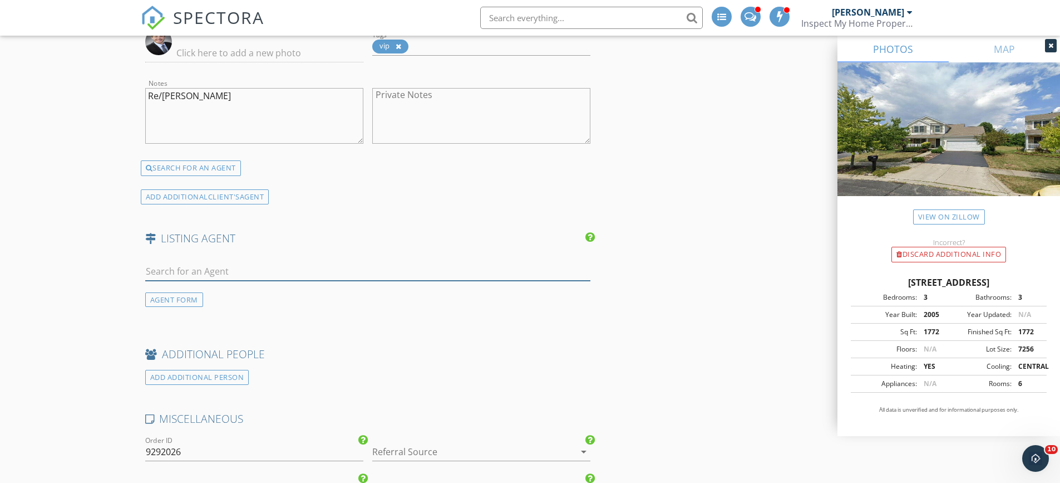
paste input "Renee Wagner"
type input "Renee Wagner"
click at [169, 293] on div "AGENT FORM" at bounding box center [174, 299] width 58 height 15
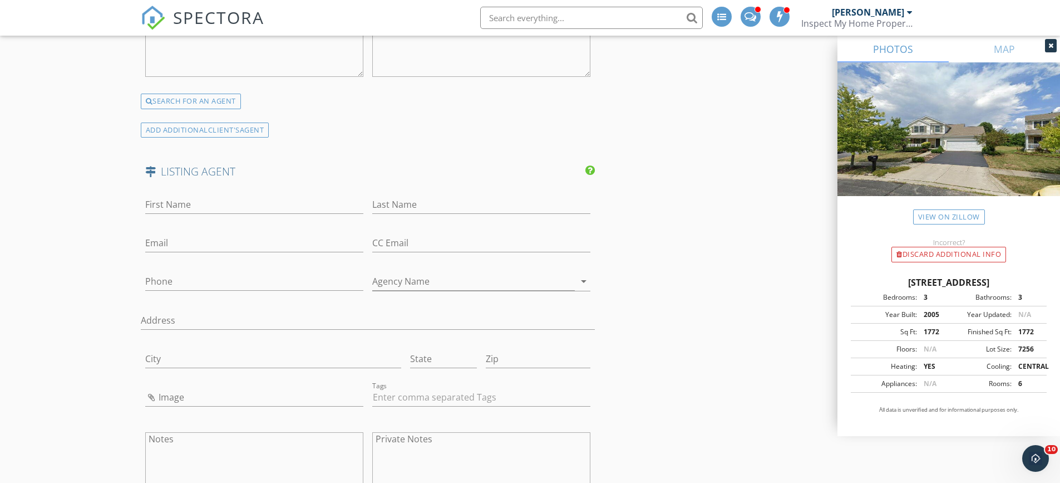
scroll to position [2663, 0]
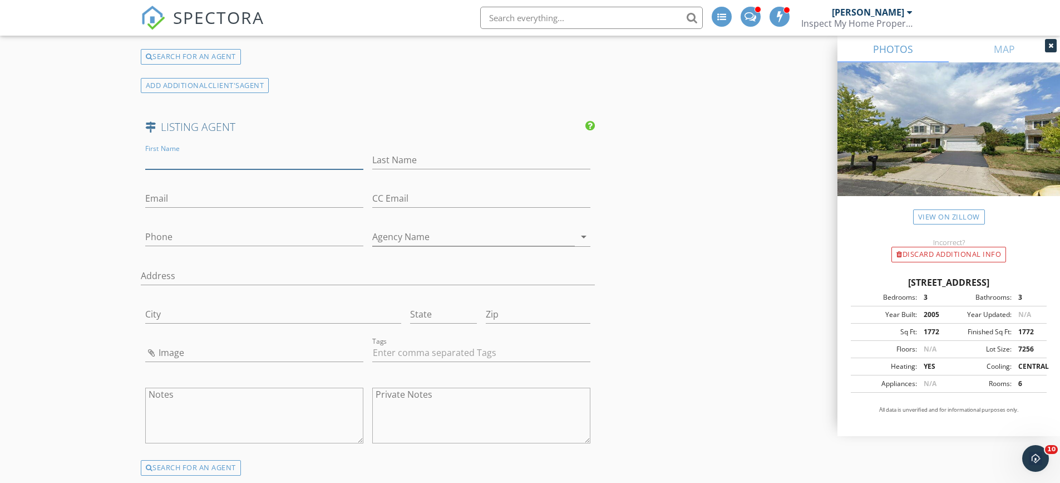
click at [181, 153] on input "First Name" at bounding box center [254, 160] width 218 height 18
paste input "Renee Wagner"
drag, startPoint x: 175, startPoint y: 149, endPoint x: 243, endPoint y: 150, distance: 67.9
click at [244, 151] on input "Renee Wagner" at bounding box center [254, 160] width 218 height 18
type input "Renee"
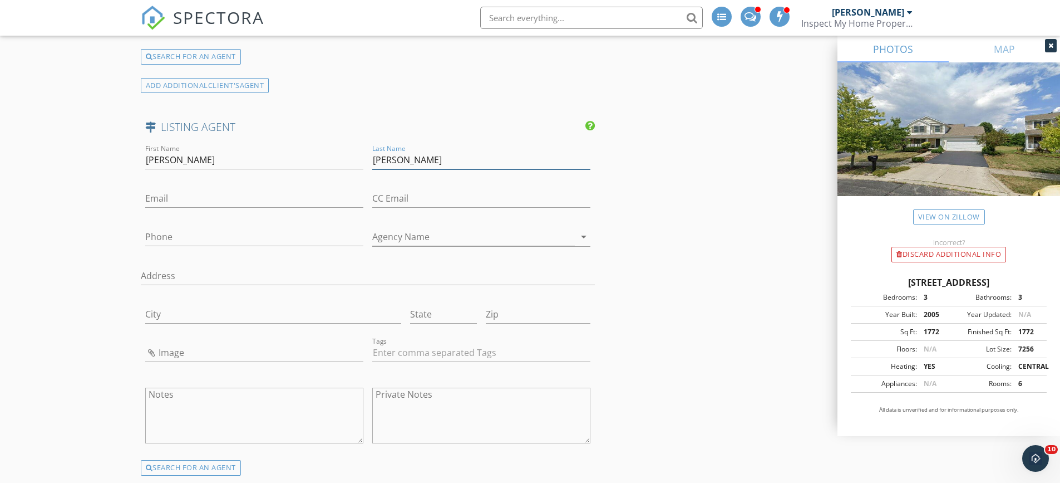
type input "Wagner"
drag, startPoint x: 224, startPoint y: 151, endPoint x: 62, endPoint y: 171, distance: 163.2
click at [400, 395] on textarea "Private Notes" at bounding box center [481, 415] width 218 height 56
paste textarea "Matthew Hance Hance • EXP Realty, LLC •614-546-6641 (agent) •matthewvhance@gmai…"
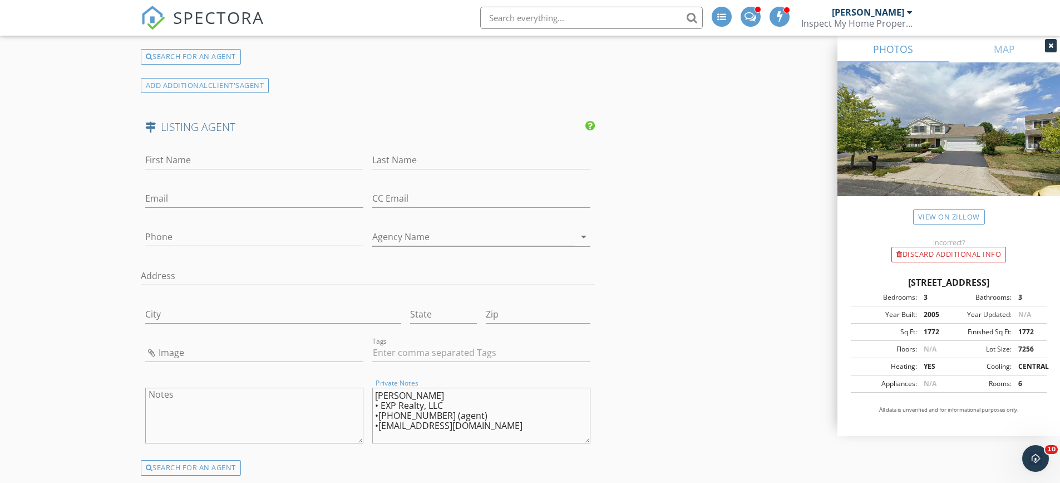
drag, startPoint x: 376, startPoint y: 390, endPoint x: 406, endPoint y: 389, distance: 30.1
click at [406, 389] on textarea "Matthew Hance Hance • EXP Realty, LLC •614-546-6641 (agent) •matthewvhance@gmai…" at bounding box center [481, 415] width 218 height 56
click at [392, 387] on textarea "Matthew Hance Hance • EXP Realty, LLC •614-546-6641 (agent) •matthewvhance@gmai…" at bounding box center [481, 415] width 218 height 56
drag, startPoint x: 376, startPoint y: 385, endPoint x: 412, endPoint y: 386, distance: 36.2
click at [412, 387] on textarea "Matthew Hance Hance • EXP Realty, LLC •614-546-6641 (agent) •matthewvhance@gmai…" at bounding box center [481, 415] width 218 height 56
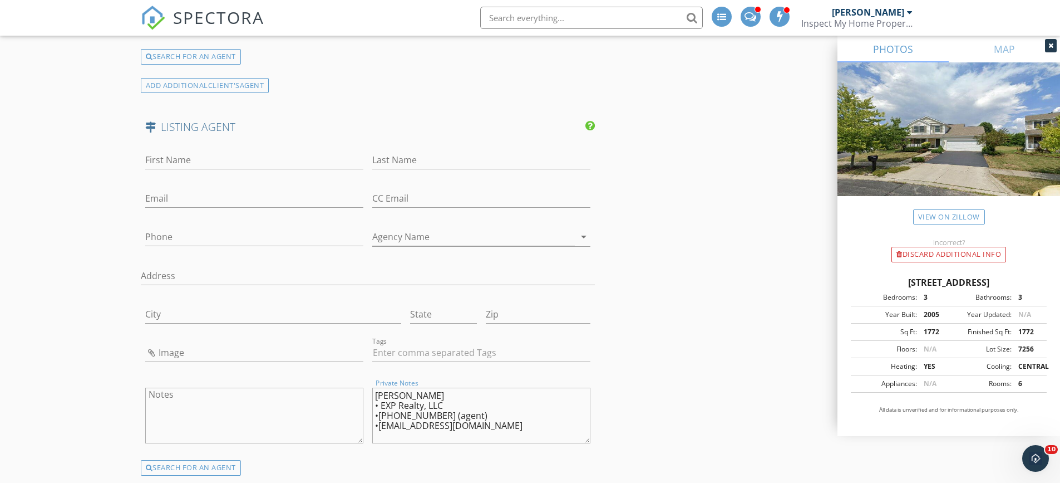
type textarea "Hance Hance • EXP Realty, LLC •614-546-6641 (agent) •matthewvhance@gmail.com"
type input "Matthew"
drag, startPoint x: 377, startPoint y: 386, endPoint x: 394, endPoint y: 386, distance: 16.7
click at [399, 387] on textarea "Hance Hance • EXP Realty, LLC •614-546-6641 (agent) •matthewvhance@gmail.com" at bounding box center [481, 415] width 218 height 56
click at [380, 387] on textarea "Hance Hance • EXP Realty, LLC •614-546-6641 (agent) •matthewvhance@gmail.com" at bounding box center [481, 415] width 218 height 56
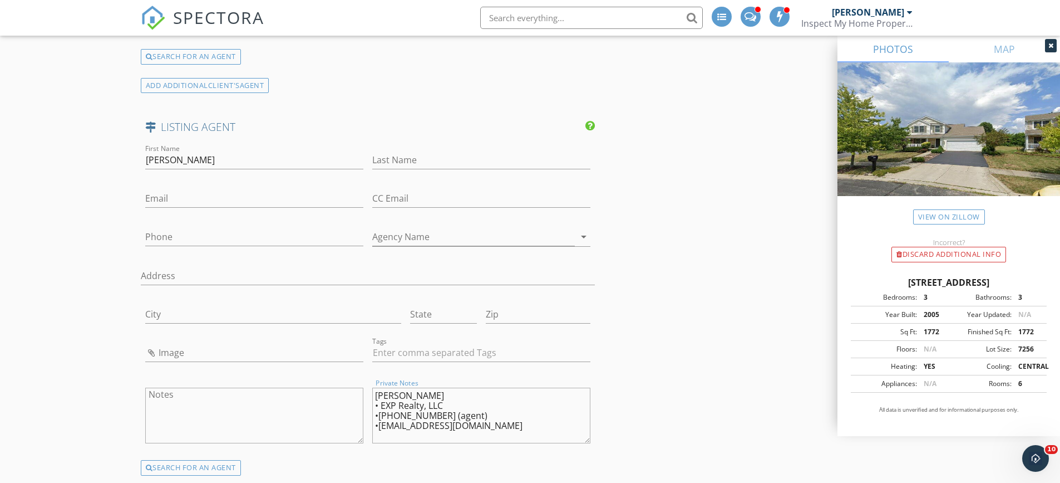
drag, startPoint x: 372, startPoint y: 385, endPoint x: 395, endPoint y: 386, distance: 22.9
click at [401, 387] on textarea "Hance Hance • EXP Realty, LLC •614-546-6641 (agent) •matthewvhance@gmail.com" at bounding box center [481, 415] width 218 height 56
type textarea "Hance • EXP Realty, LLC •614-546-6641 (agent) •matthewvhance@gmail.com"
type input "Hance"
drag, startPoint x: 381, startPoint y: 399, endPoint x: 444, endPoint y: 395, distance: 63.5
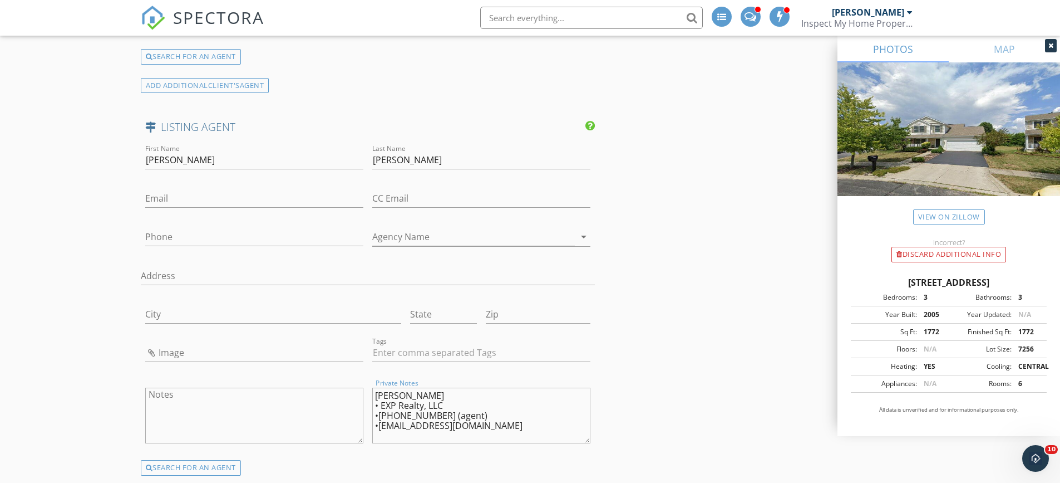
click at [444, 395] on textarea "Hance • EXP Realty, LLC •614-546-6641 (agent) •matthewvhance@gmail.com" at bounding box center [481, 415] width 218 height 56
type textarea "Hance • •614-546-6641 (agent) •matthewvhance@gmail.com"
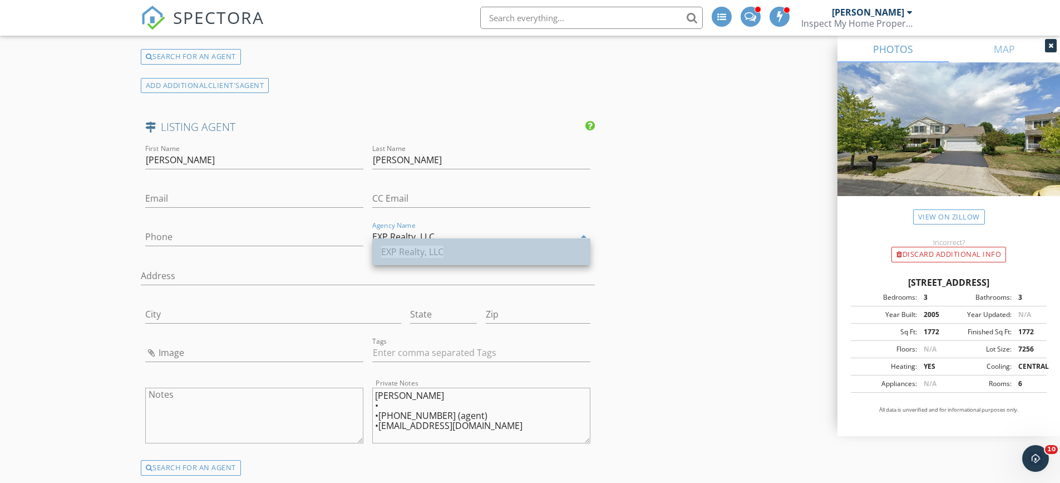
click at [432, 250] on span "EXP Realty, LLC" at bounding box center [412, 251] width 62 height 12
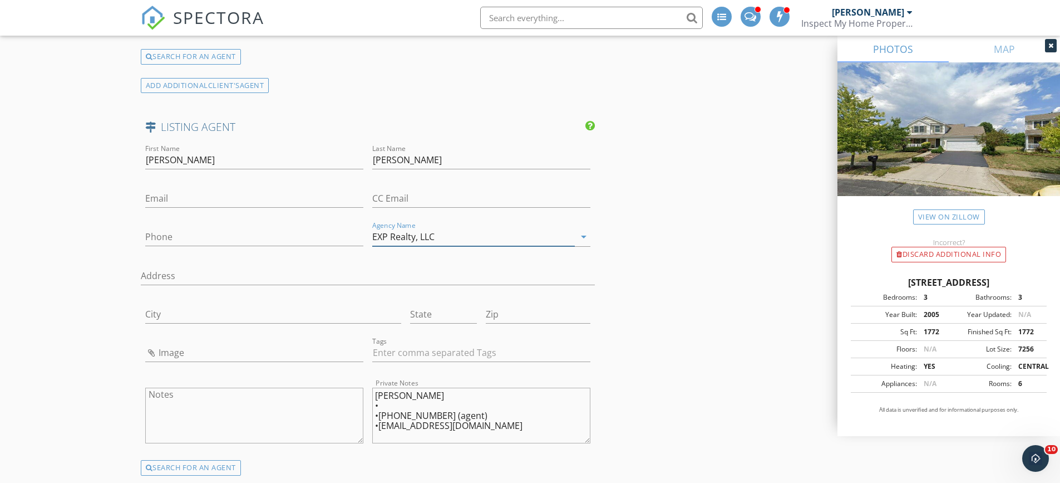
type input "EXP Realty, LLC"
drag, startPoint x: 380, startPoint y: 406, endPoint x: 434, endPoint y: 405, distance: 54.0
click at [434, 405] on textarea "Hance • •614-546-6641 (agent) •matthewvhance@gmail.com" at bounding box center [481, 415] width 218 height 56
type textarea "Hance • • (agent) •matthewvhance@gmail.com"
type input "614-546-6641"
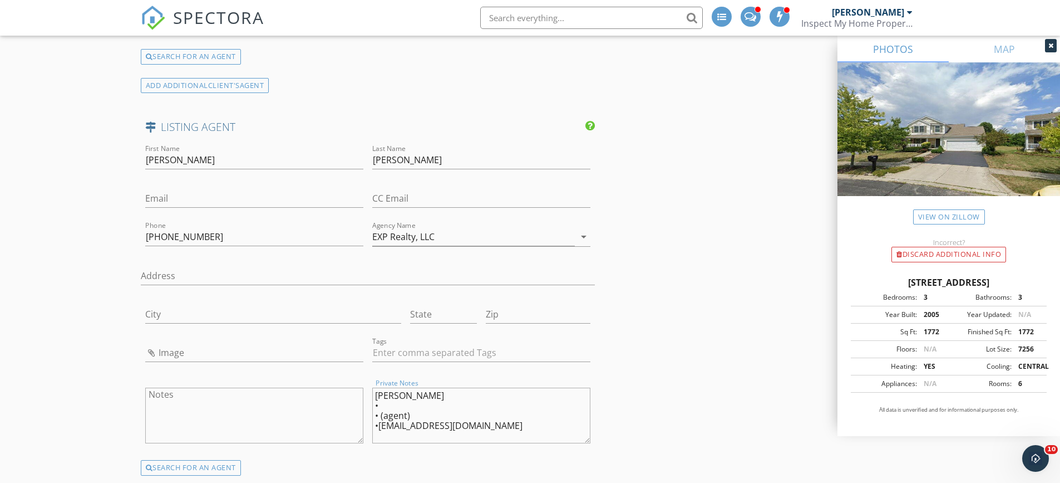
drag, startPoint x: 379, startPoint y: 416, endPoint x: 514, endPoint y: 421, distance: 135.3
click at [514, 419] on textarea "Hance • • (agent) •matthewvhance@gmail.com" at bounding box center [481, 415] width 218 height 56
type textarea "Hance • • (agent) •"
type input "matthewvhance@gmail.com"
drag, startPoint x: 375, startPoint y: 384, endPoint x: 413, endPoint y: 433, distance: 61.9
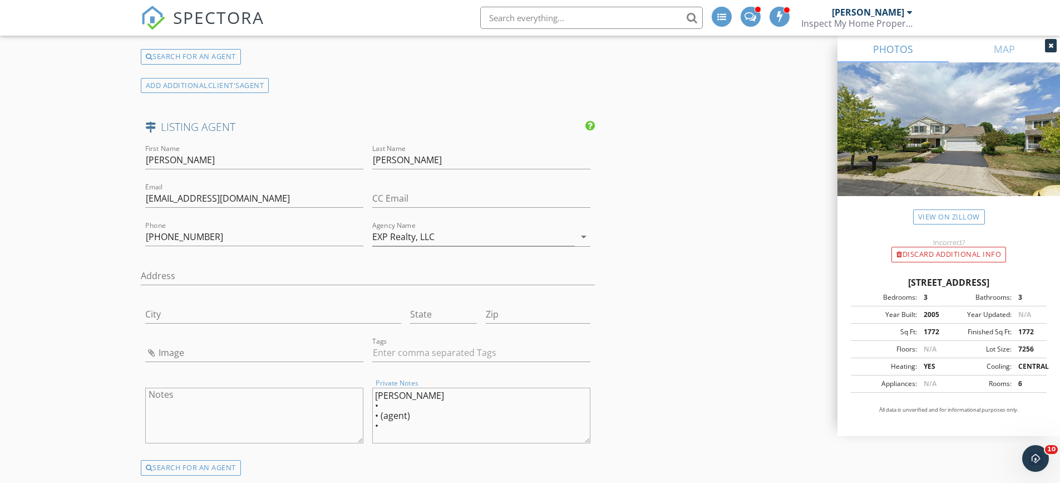
click at [413, 433] on textarea "Hance • • (agent) •" at bounding box center [481, 415] width 218 height 56
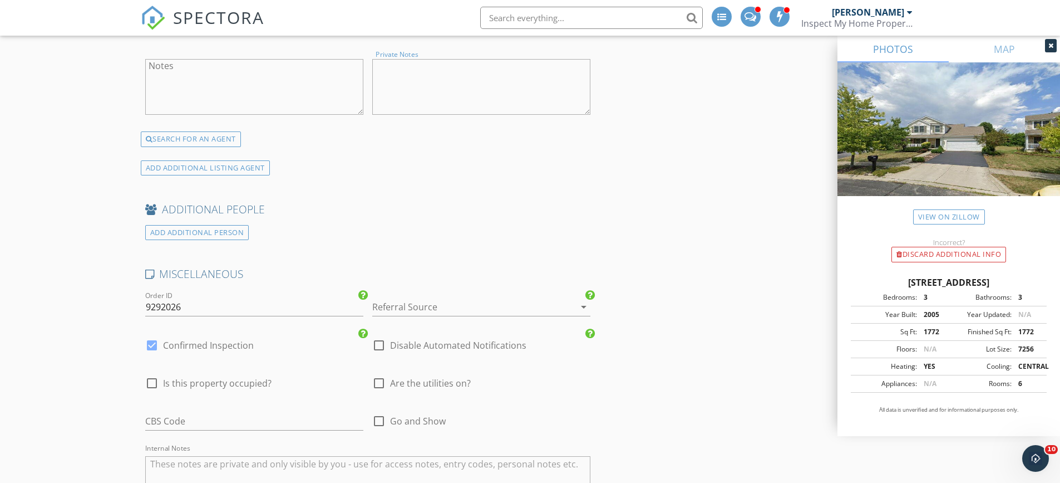
scroll to position [2991, 0]
drag, startPoint x: 184, startPoint y: 299, endPoint x: 115, endPoint y: 299, distance: 69.6
click at [209, 302] on input "Order ID" at bounding box center [254, 307] width 218 height 18
type input "10062025A"
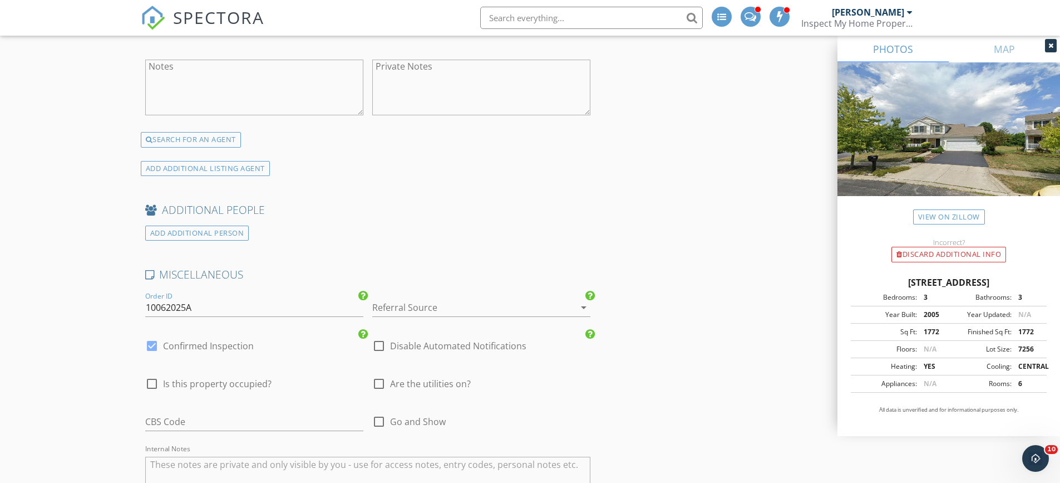
click at [397, 298] on div at bounding box center [465, 307] width 187 height 18
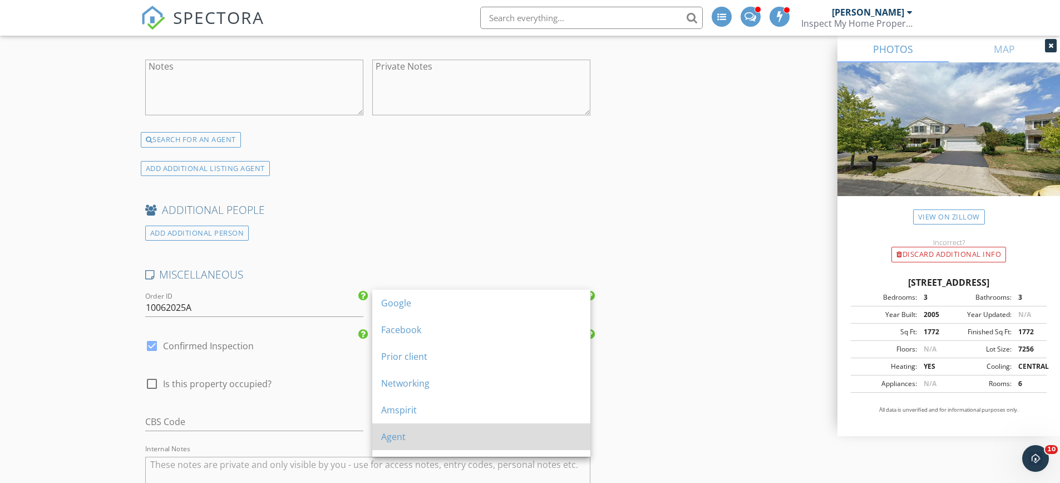
click at [395, 435] on div "Agent" at bounding box center [481, 436] width 200 height 13
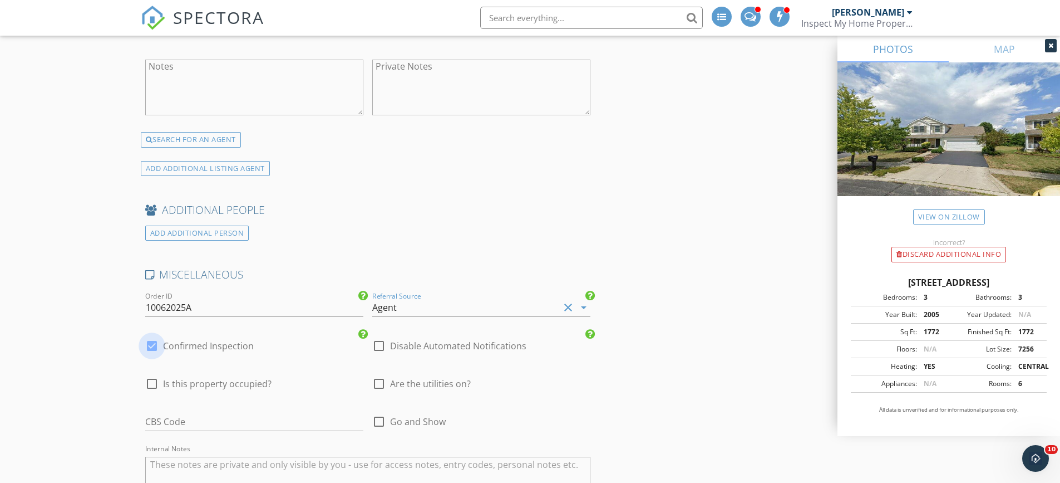
click at [152, 339] on div at bounding box center [151, 345] width 19 height 19
checkbox input "false"
checkbox input "true"
click at [376, 412] on div at bounding box center [379, 421] width 19 height 19
checkbox input "true"
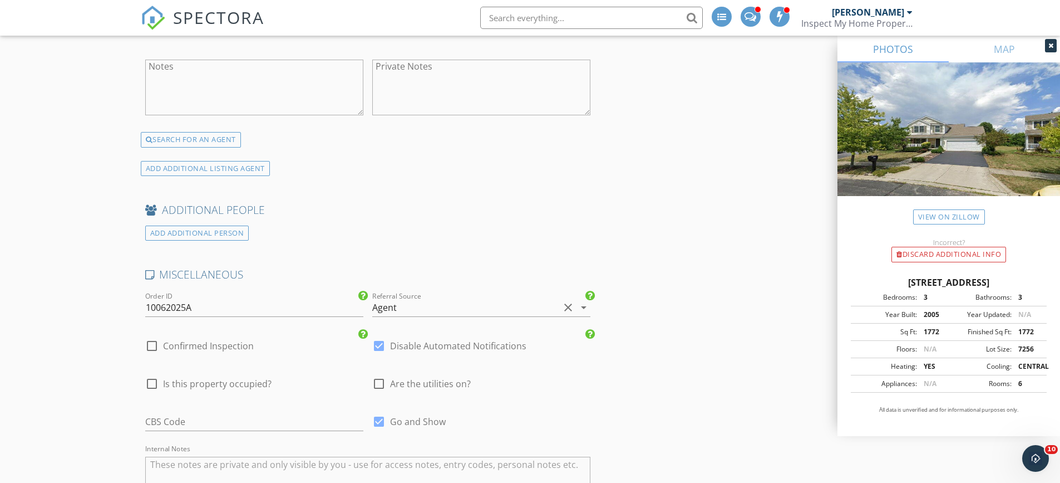
click at [380, 374] on div at bounding box center [379, 383] width 19 height 19
checkbox input "true"
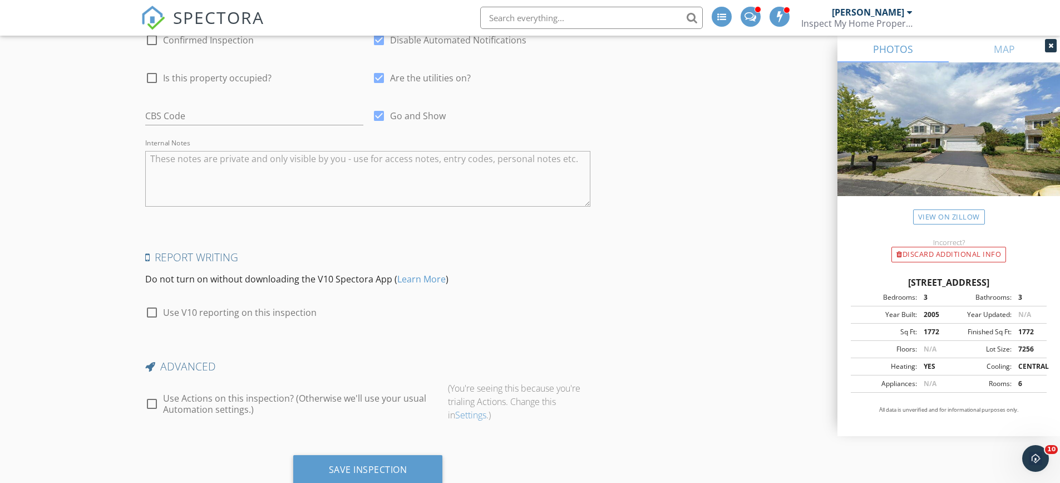
scroll to position [3325, 0]
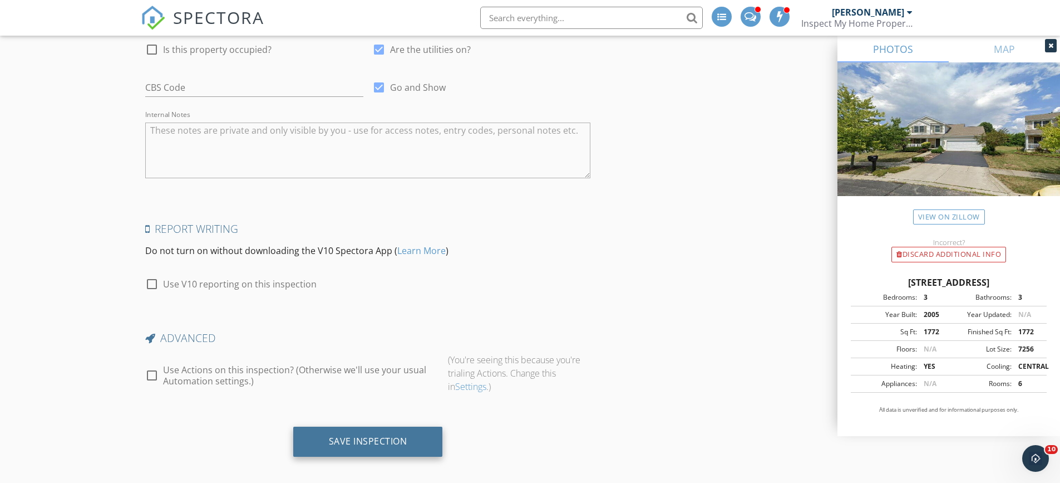
click at [356, 436] on div "Save Inspection" at bounding box center [368, 440] width 78 height 11
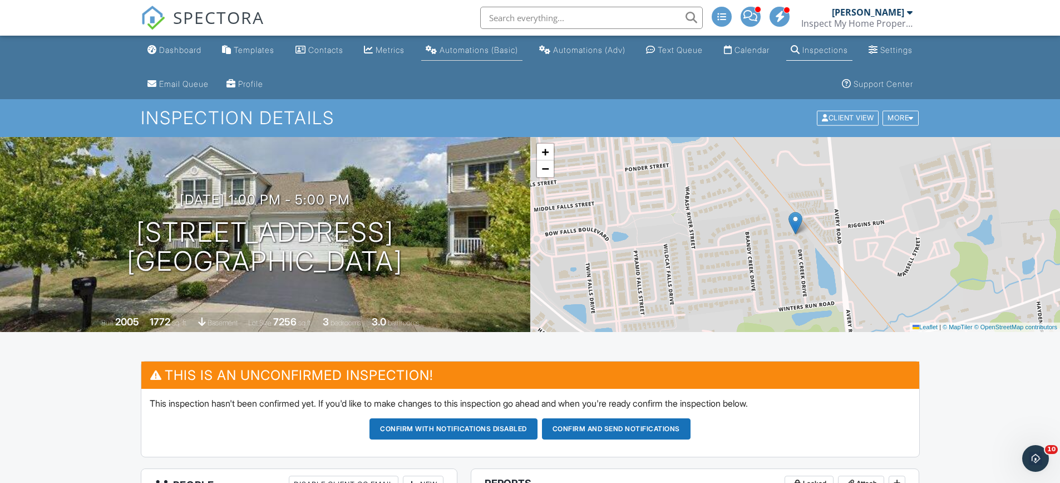
click at [504, 45] on div "Automations (Basic)" at bounding box center [479, 49] width 78 height 9
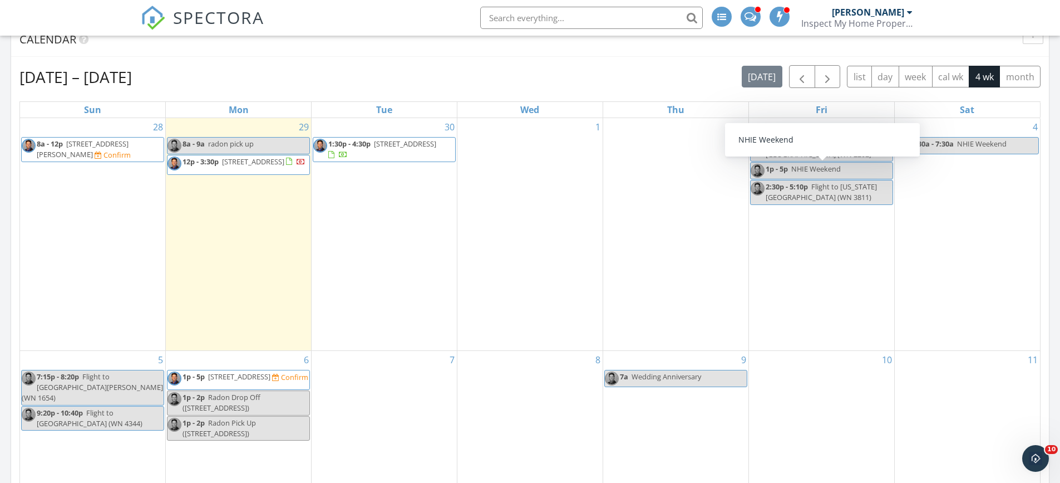
scroll to position [445, 0]
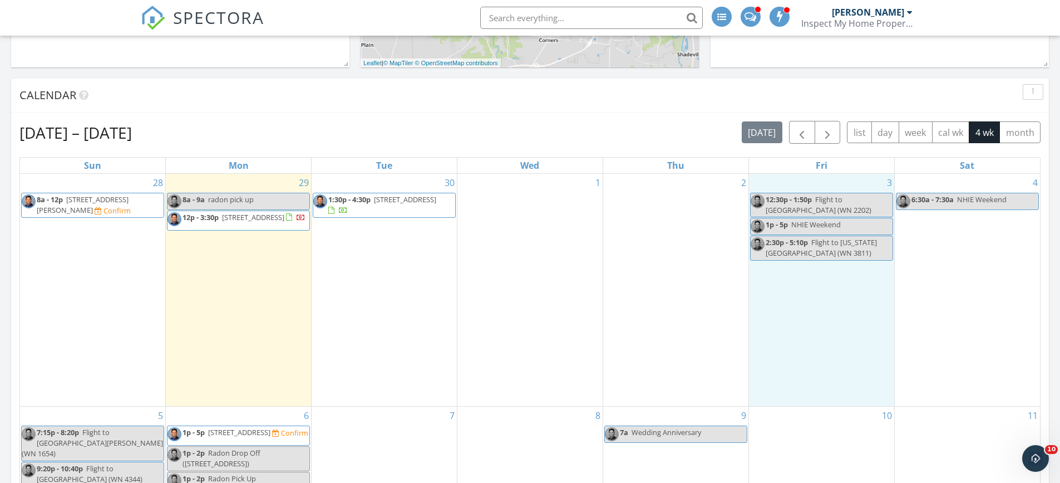
click at [789, 303] on div "3 12:30p - 1:50p Flight to Baltimore (WN 2202) 1p - 5p NHIE Weekend 2:30p - 5:1…" at bounding box center [821, 290] width 145 height 232
click at [820, 272] on link "Event" at bounding box center [821, 274] width 57 height 18
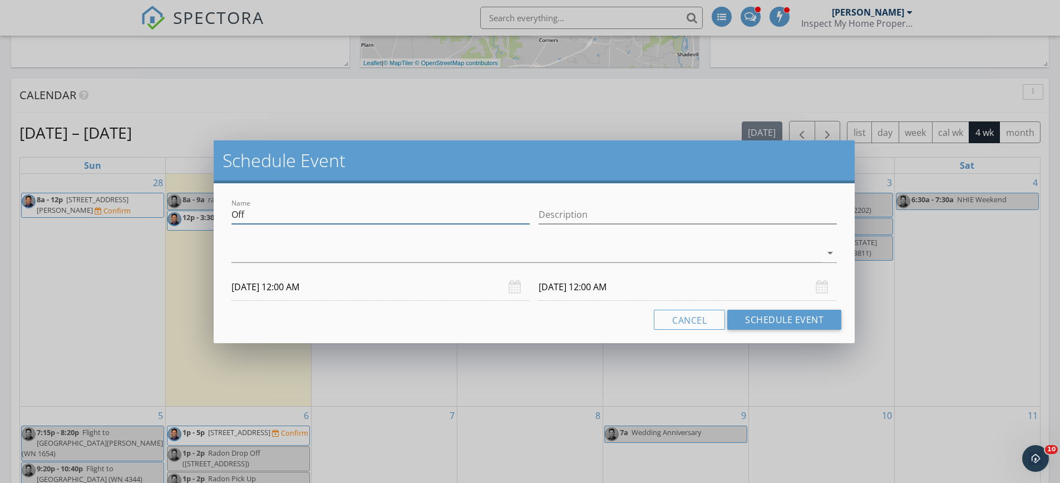
click at [272, 214] on input "Off" at bounding box center [381, 214] width 298 height 18
drag, startPoint x: 265, startPoint y: 213, endPoint x: 220, endPoint y: 209, distance: 44.8
click at [220, 209] on div "Name Off Description arrow_drop_down 10/03/2025 12:00 AM 10/04/2025 12:00 AM Ca…" at bounding box center [534, 263] width 641 height 160
type input "block"
click at [238, 257] on div at bounding box center [527, 253] width 590 height 18
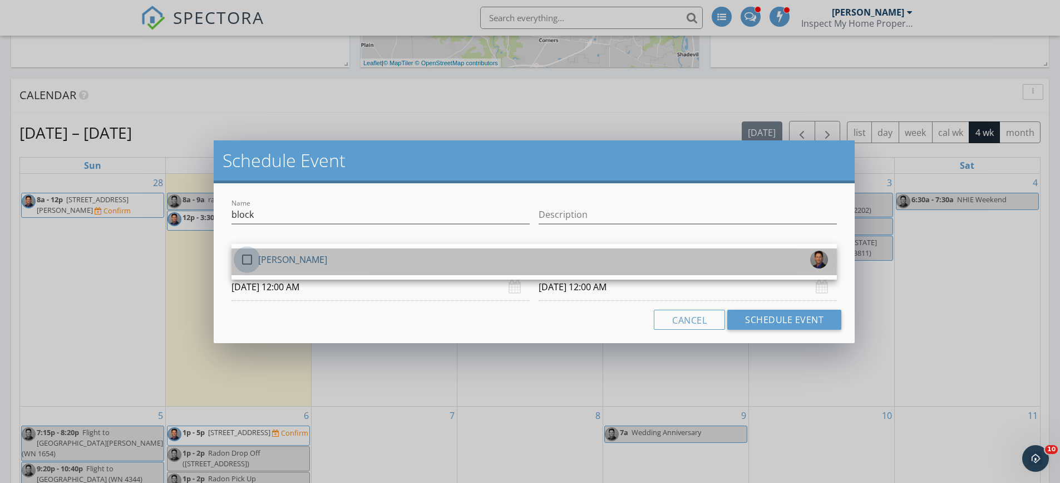
click at [239, 257] on div at bounding box center [247, 259] width 19 height 19
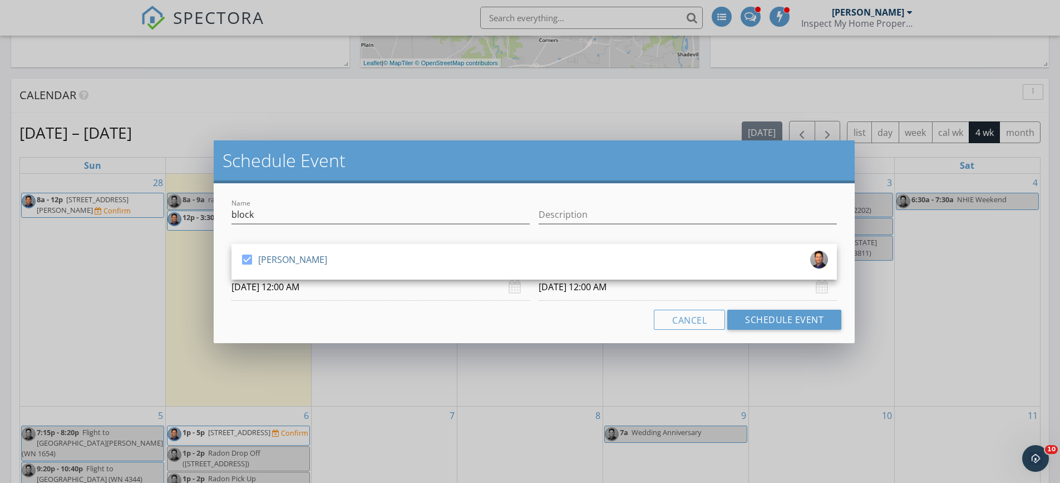
click at [304, 290] on input "10/03/2025 12:00 AM" at bounding box center [381, 286] width 298 height 27
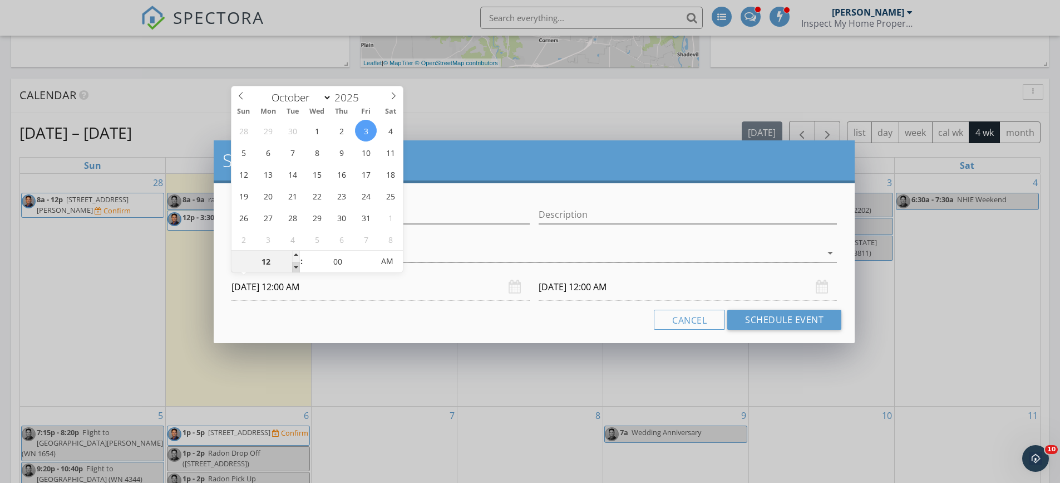
type input "11"
type input "10/03/2025 11:00 PM"
click at [293, 264] on span at bounding box center [296, 267] width 8 height 11
type input "10/04/2025 11:00 PM"
type input "10"
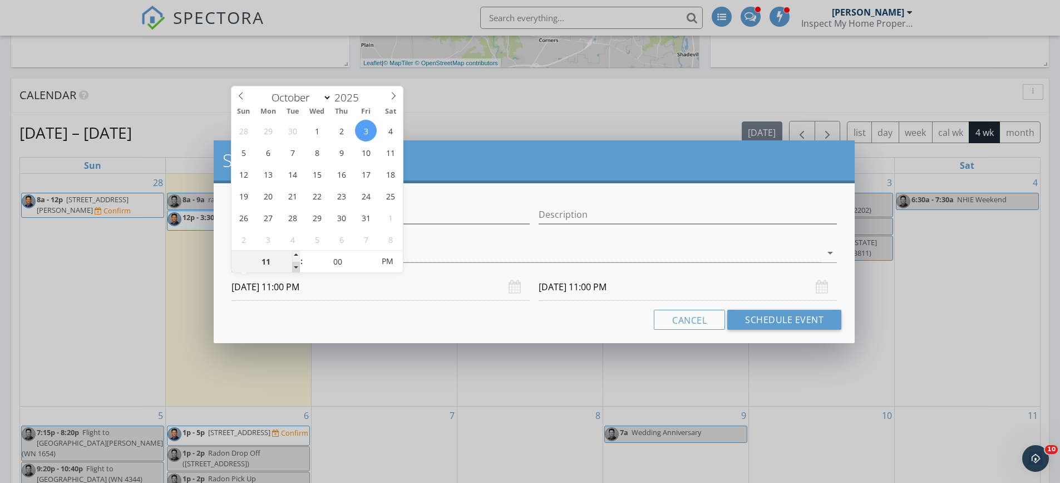
type input "10/03/2025 10:00 PM"
click at [293, 266] on span at bounding box center [296, 267] width 8 height 11
type input "09"
type input "10/03/2025 9:00 PM"
click at [293, 266] on span at bounding box center [296, 267] width 8 height 11
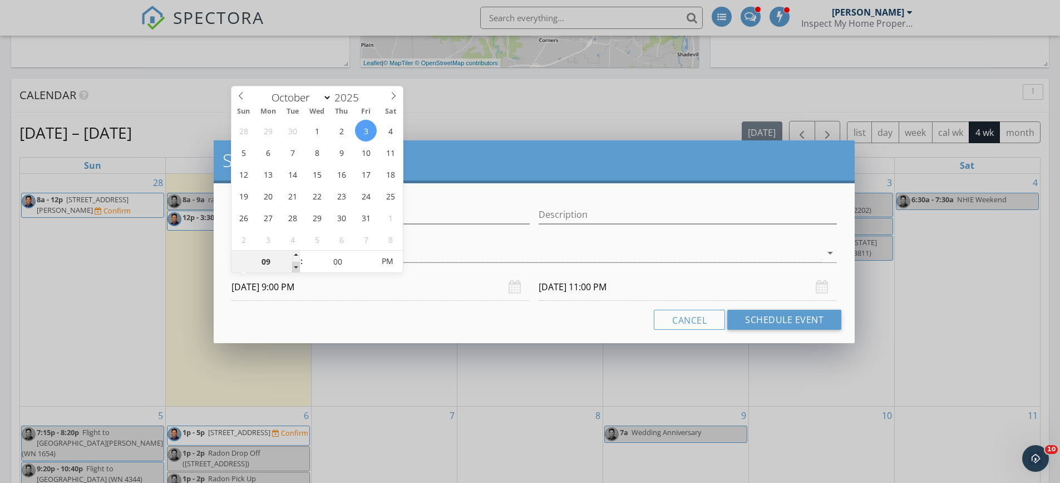
type input "10/04/2025 9:00 PM"
type input "08"
type input "10/03/2025 8:00 PM"
click at [293, 266] on span at bounding box center [296, 267] width 8 height 11
type input "10/04/2025 8:00 PM"
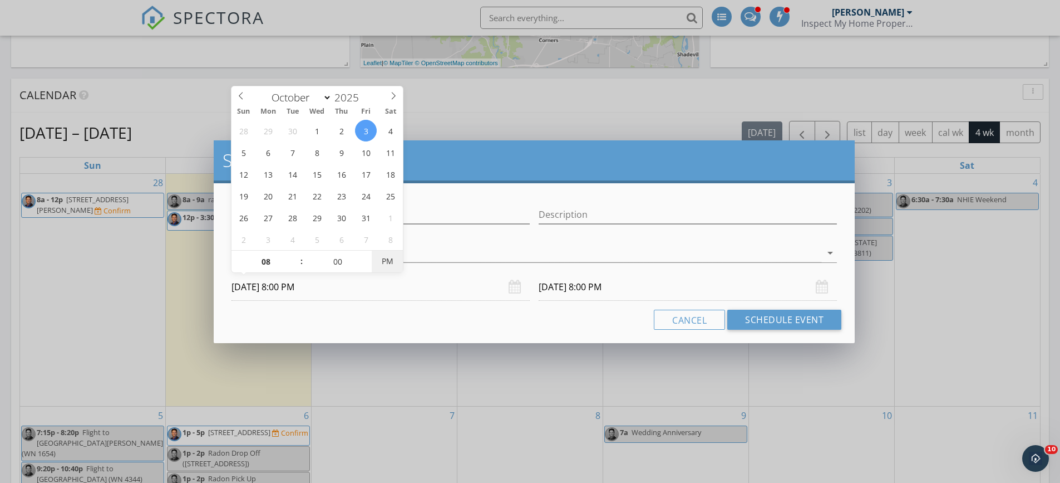
type input "10/03/2025 8:00 AM"
click at [387, 262] on span "PM" at bounding box center [387, 261] width 31 height 22
click at [392, 318] on div "Cancel Schedule Event" at bounding box center [534, 319] width 615 height 20
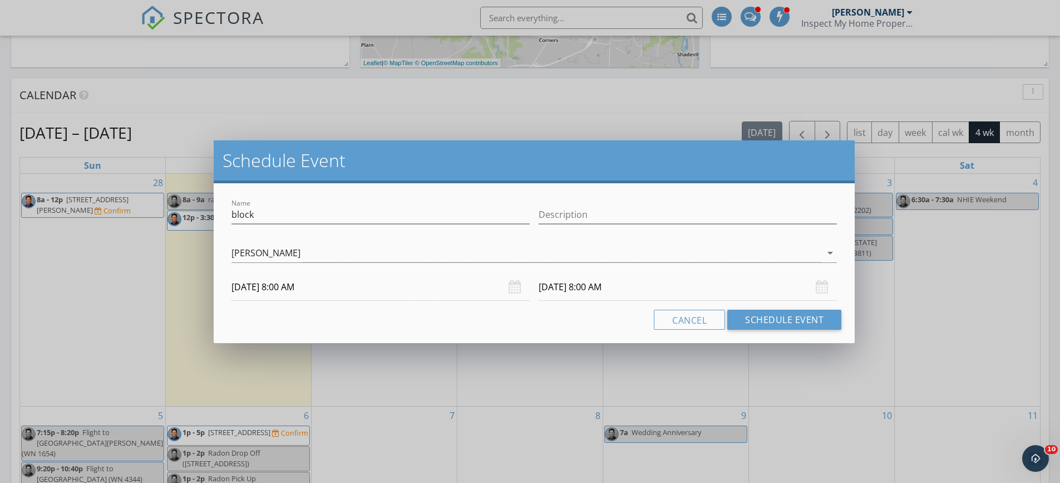
click at [543, 293] on input "10/04/2025 8:00 AM" at bounding box center [688, 286] width 298 height 27
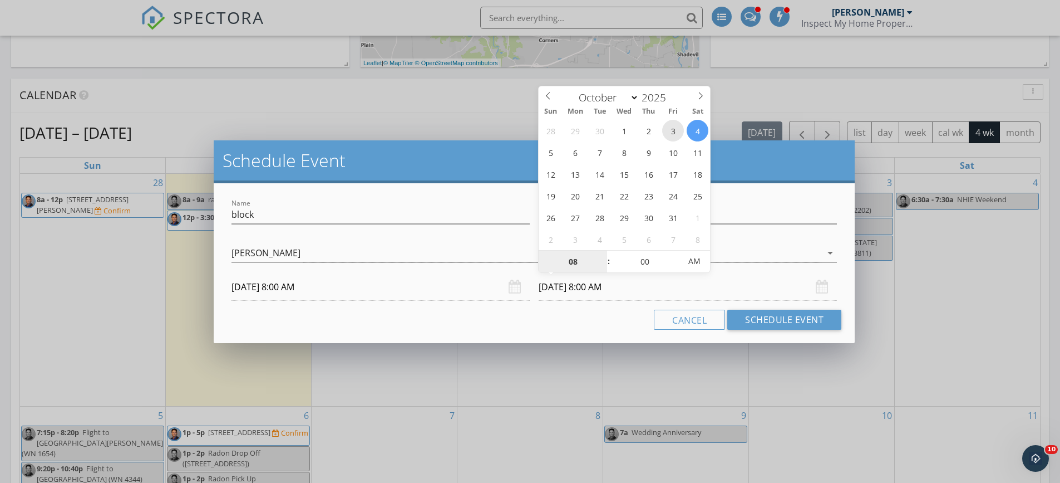
type input "10/03/2025 8:00 AM"
click at [606, 289] on input "10/03/2025 8:00 AM" at bounding box center [688, 286] width 298 height 27
type input "09"
type input "10/03/2025 9:00 AM"
click at [606, 255] on span at bounding box center [603, 255] width 8 height 11
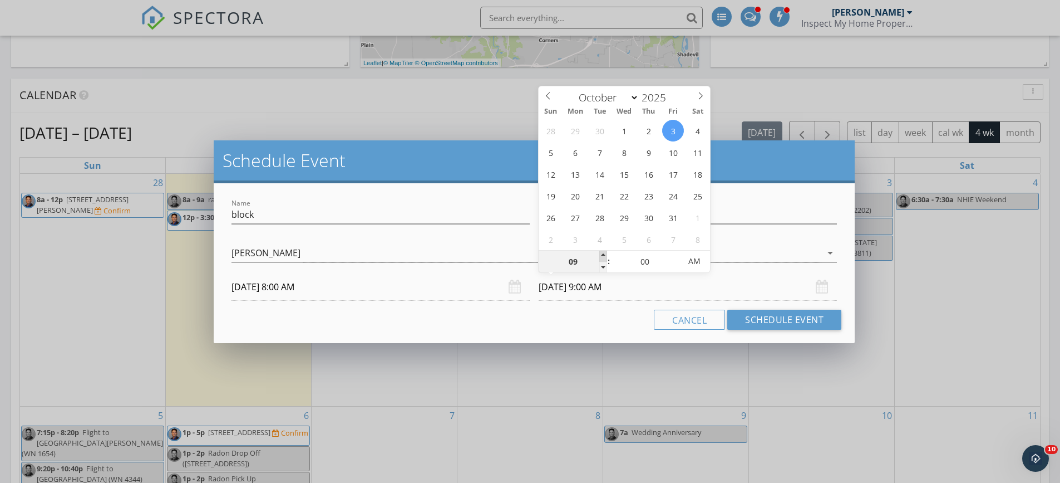
type input "10"
type input "10/03/2025 10:00 AM"
click at [606, 255] on span at bounding box center [603, 255] width 8 height 11
type input "09"
type input "10/03/2025 9:00 AM"
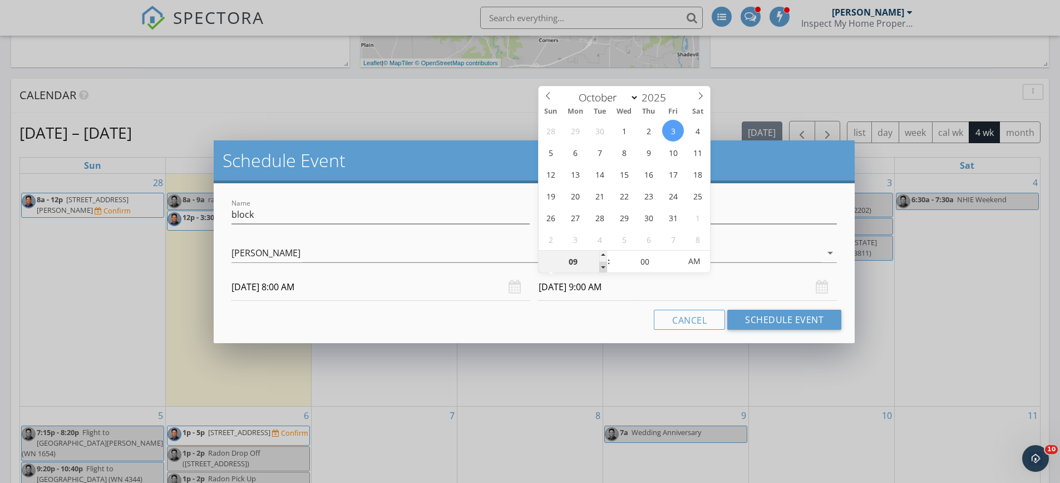
click at [602, 268] on span at bounding box center [603, 267] width 8 height 11
type input "10"
type input "10/03/2025 10:00 AM"
click at [607, 255] on span at bounding box center [603, 255] width 8 height 11
click at [582, 310] on div "Cancel Schedule Event" at bounding box center [534, 319] width 615 height 20
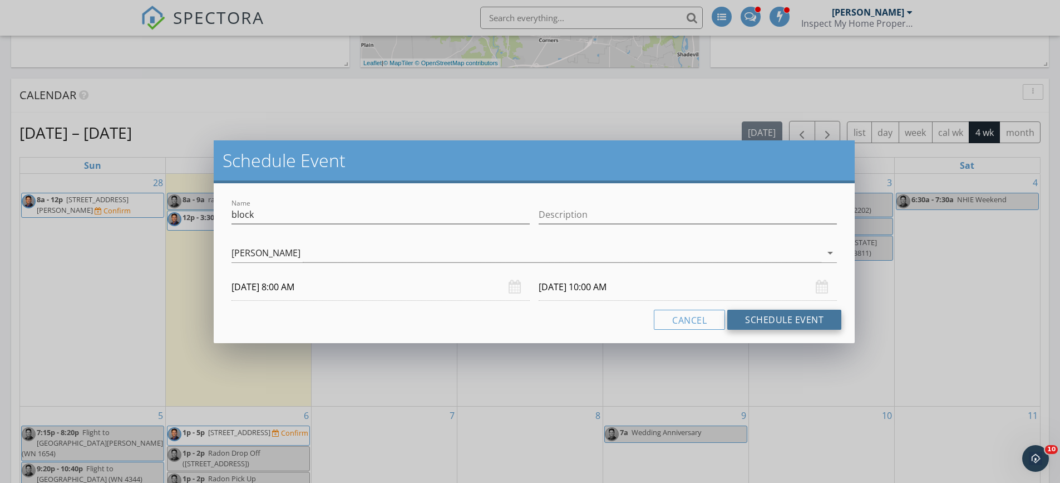
click at [771, 320] on button "Schedule Event" at bounding box center [785, 319] width 114 height 20
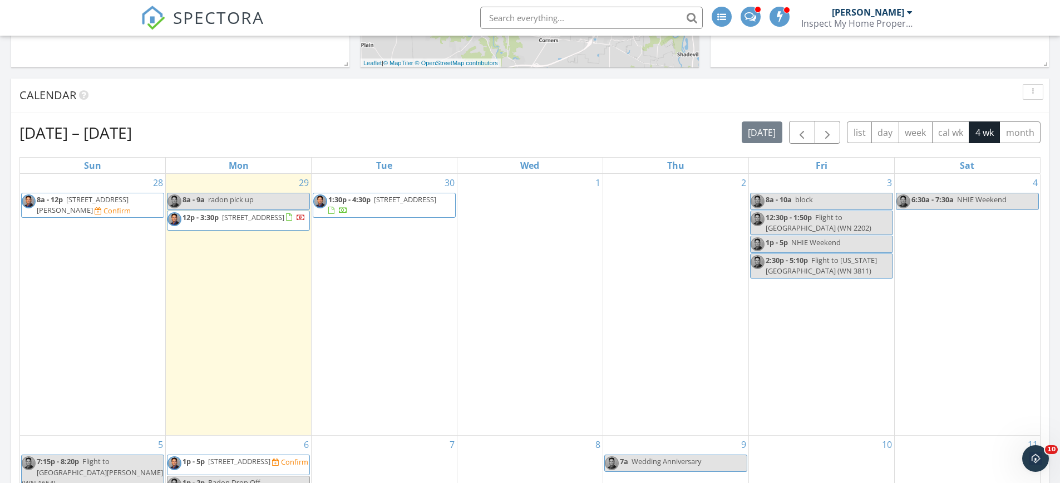
scroll to position [0, 0]
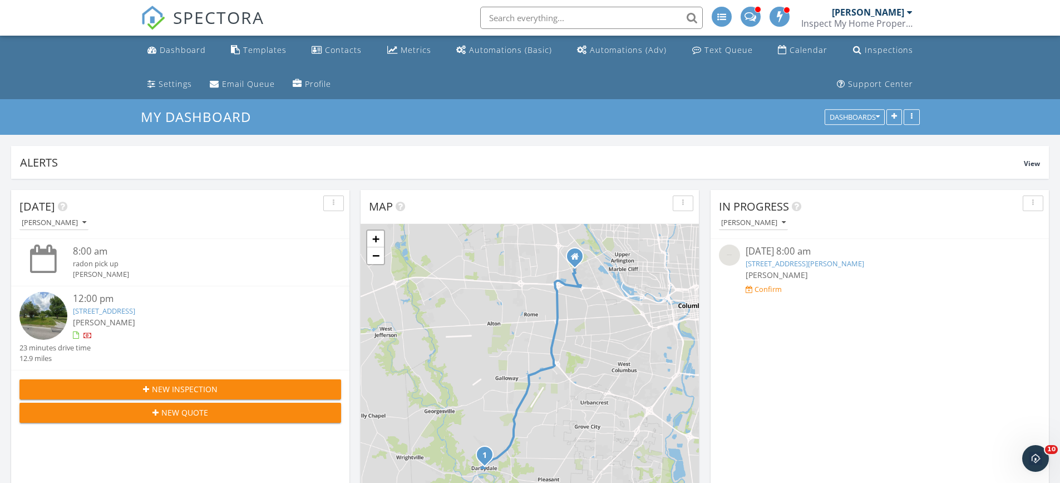
click at [174, 413] on span "New Quote" at bounding box center [184, 412] width 47 height 12
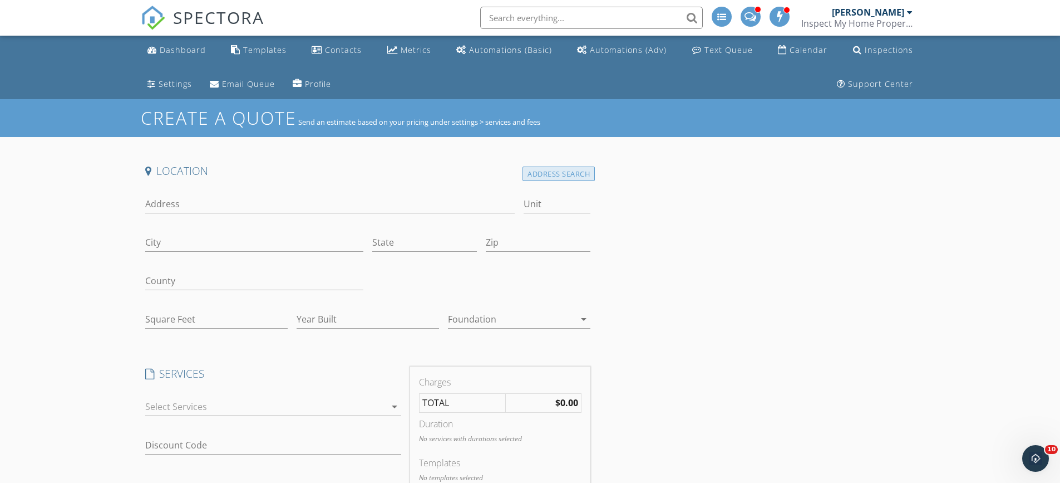
click at [542, 174] on div "Address Search" at bounding box center [559, 173] width 72 height 15
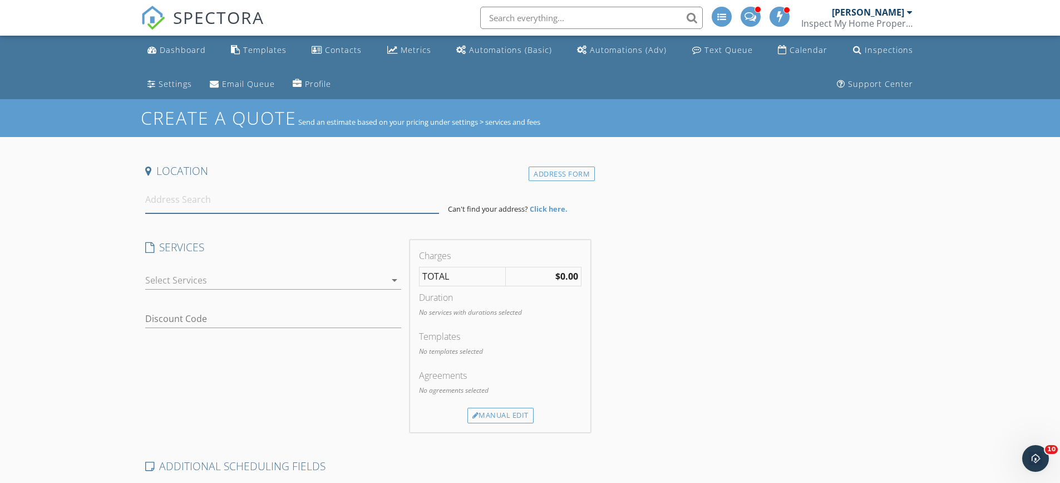
paste input "6167 Kensington Glen Dr, Canal Winchester, OH 43110"
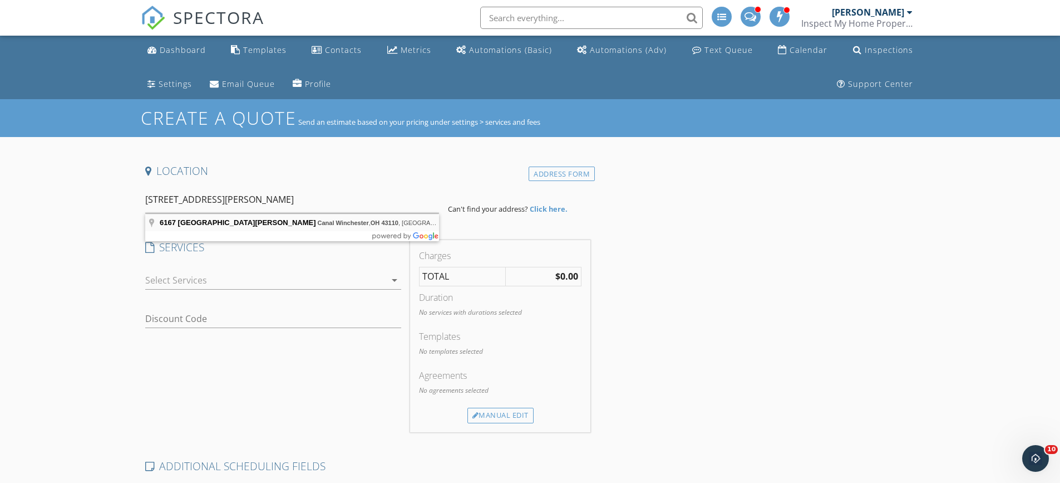
type input "6167 Kensington Glen Dr, Canal Winchester, OH 43110, USA"
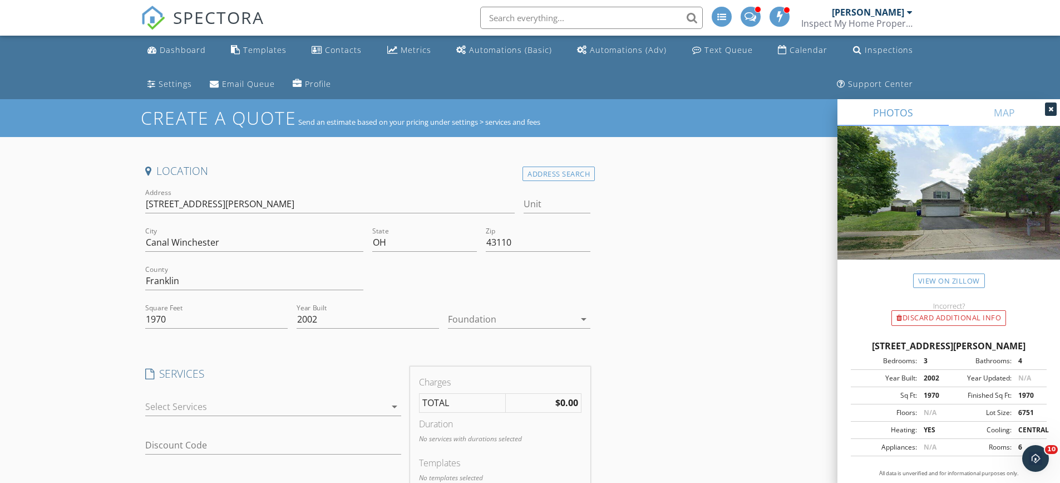
click at [181, 412] on div at bounding box center [265, 406] width 240 height 18
click at [181, 412] on div "Residential Inspection / Condos w/exterior" at bounding box center [267, 410] width 178 height 13
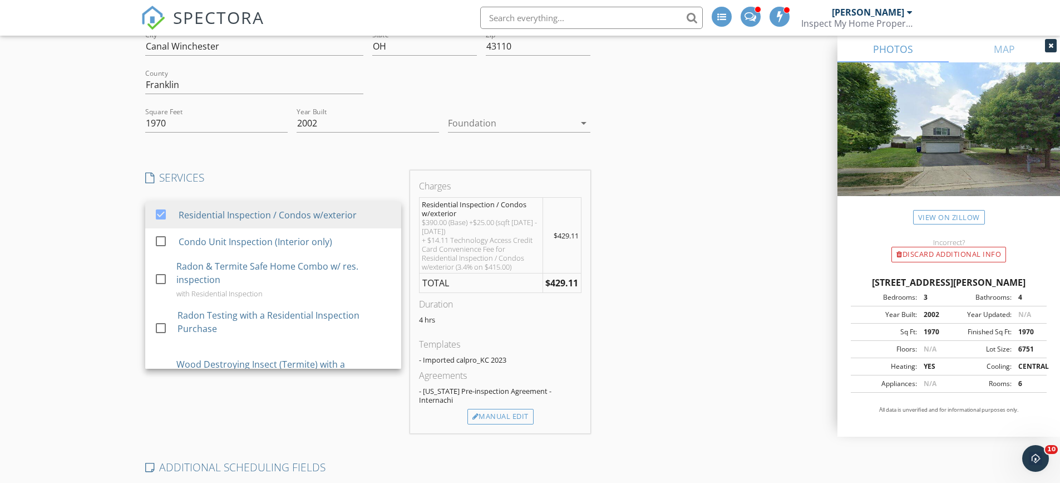
scroll to position [223, 0]
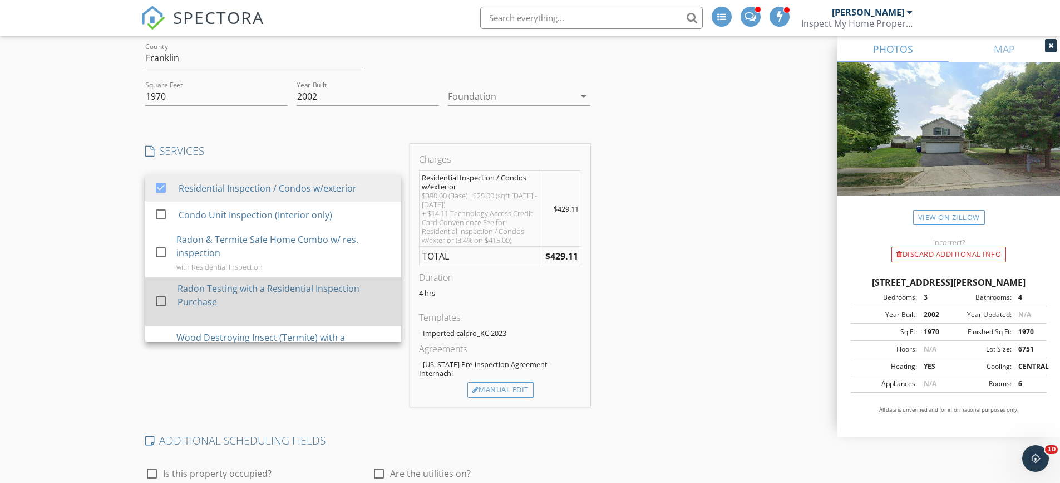
click at [163, 300] on div at bounding box center [160, 300] width 19 height 19
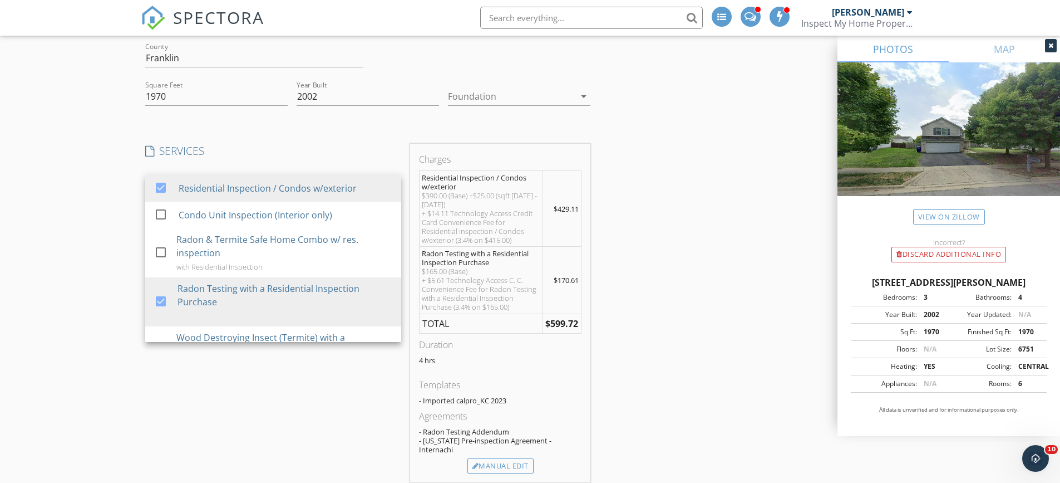
click at [699, 189] on div "Location Address Search Address 6167 Kensington Glen Dr Unit City Canal Winches…" at bounding box center [530, 370] width 779 height 858
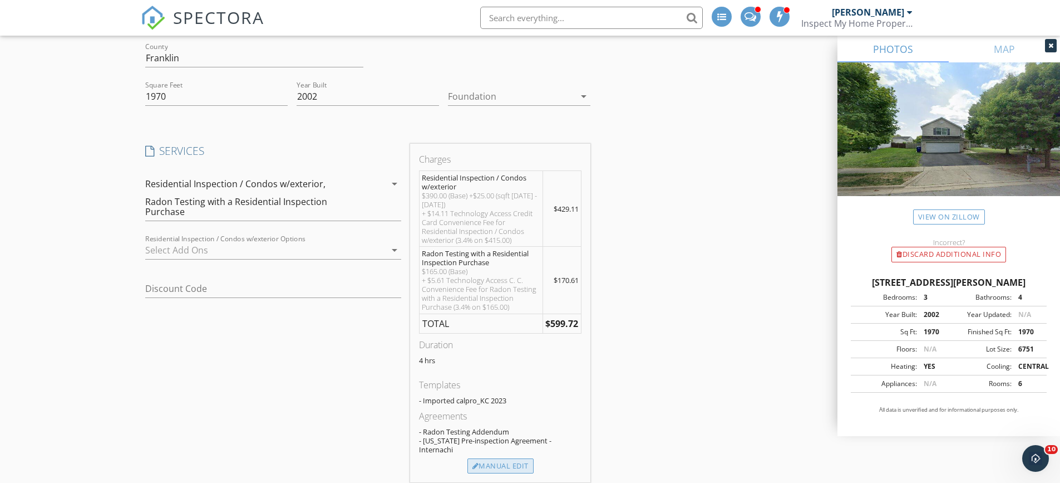
click at [499, 459] on div "Manual Edit" at bounding box center [501, 466] width 66 height 16
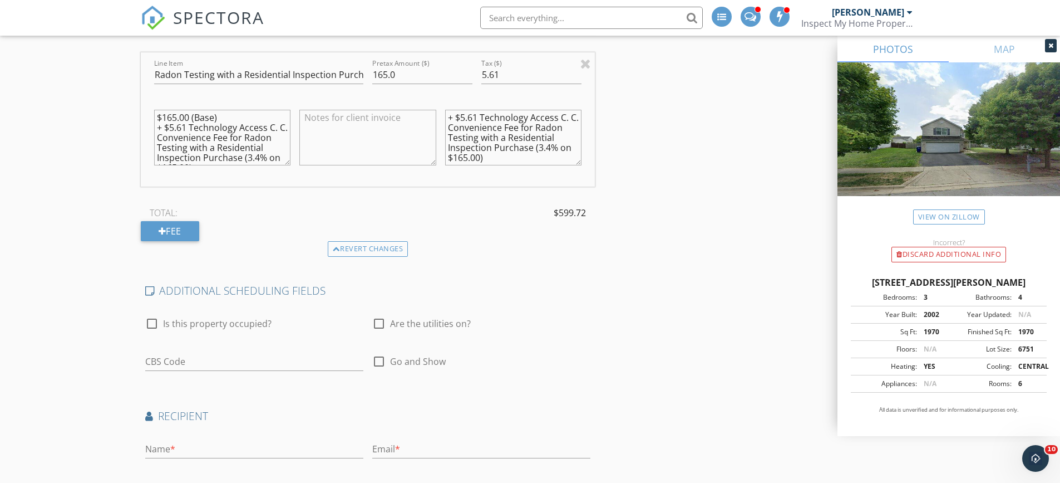
scroll to position [612, 0]
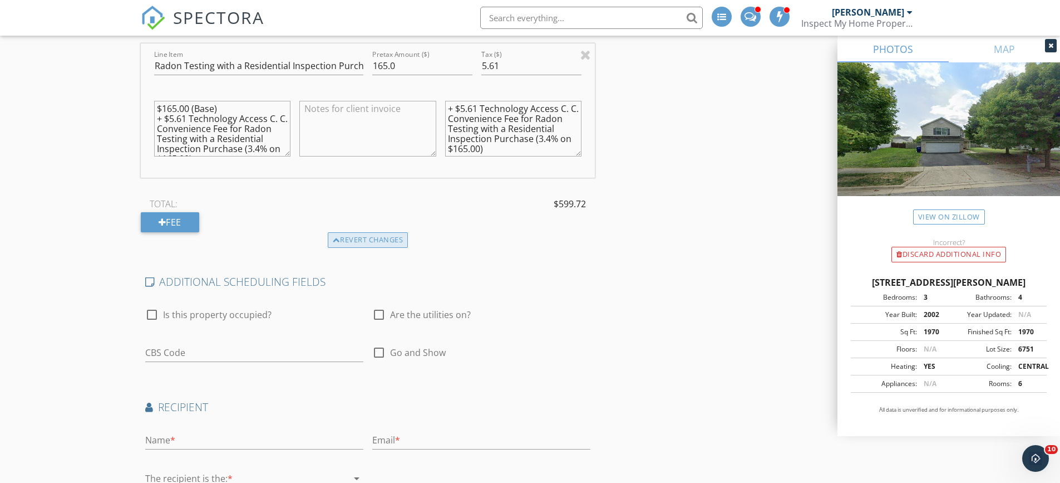
click at [362, 239] on div "Revert changes" at bounding box center [368, 240] width 81 height 16
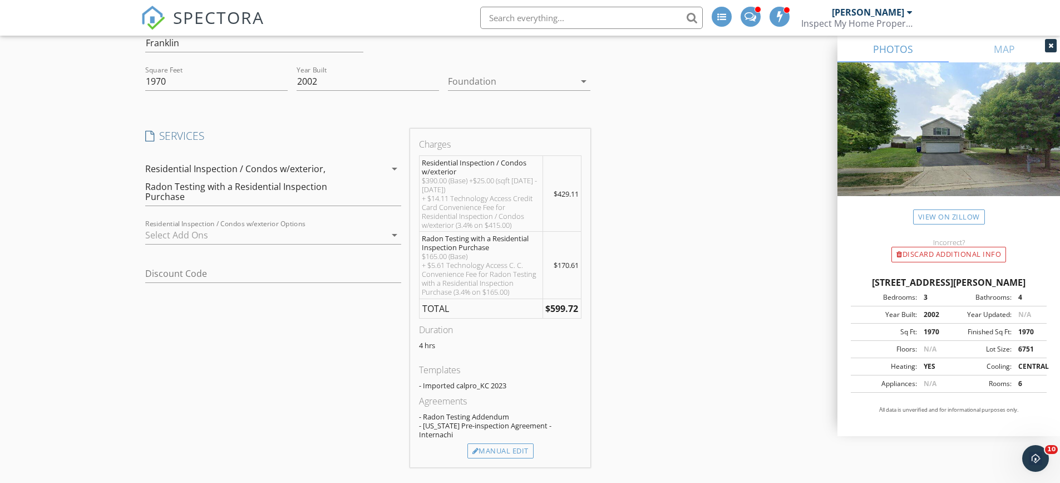
scroll to position [167, 0]
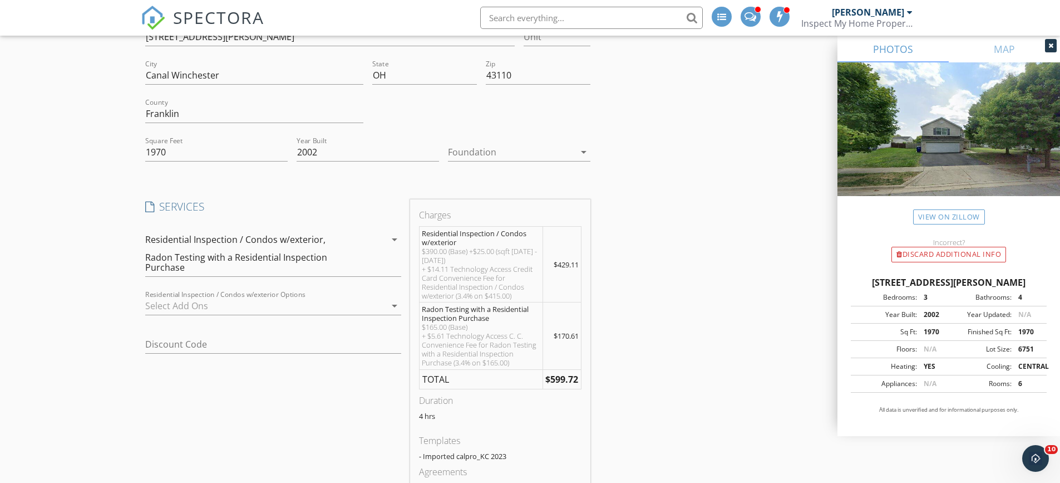
click at [307, 262] on div "Radon Testing with a Residential Inspection Purchase" at bounding box center [253, 262] width 217 height 20
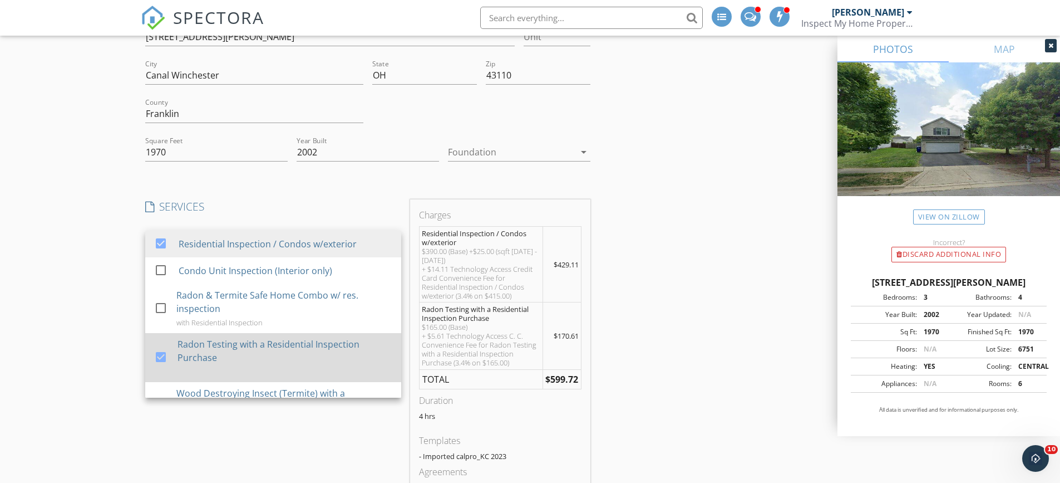
click at [160, 355] on div at bounding box center [160, 356] width 19 height 19
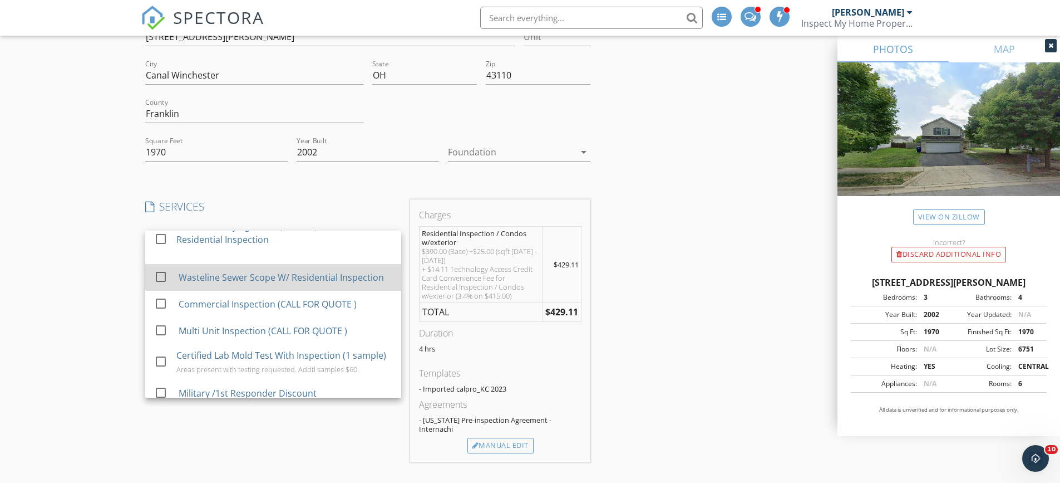
click at [158, 277] on div at bounding box center [160, 276] width 19 height 19
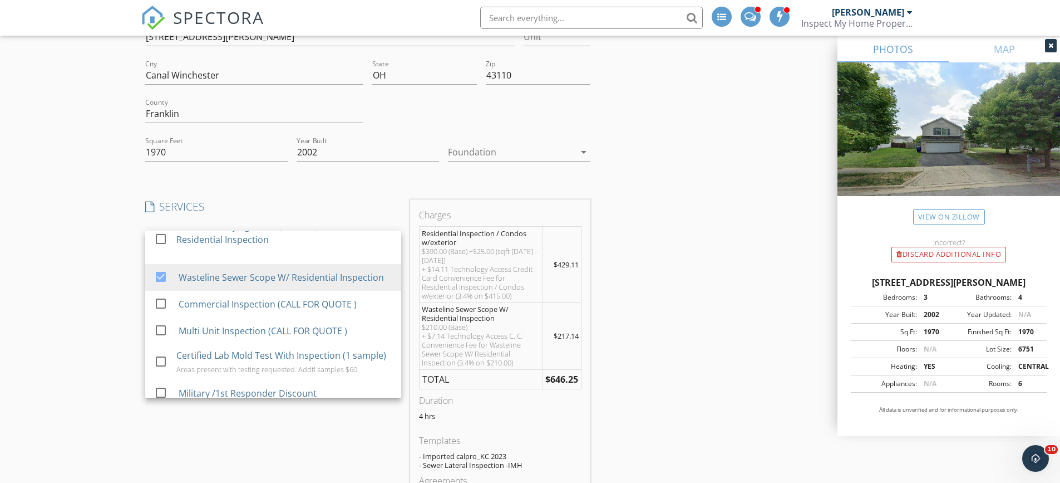
click at [43, 258] on div "Create a Quote Send an estimate based on your pricing under settings > services…" at bounding box center [530, 415] width 1060 height 966
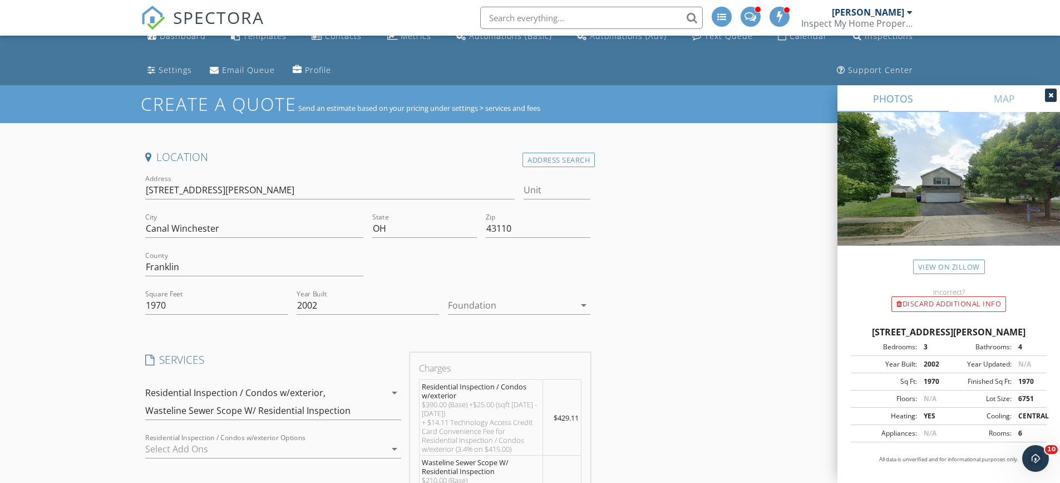
scroll to position [0, 0]
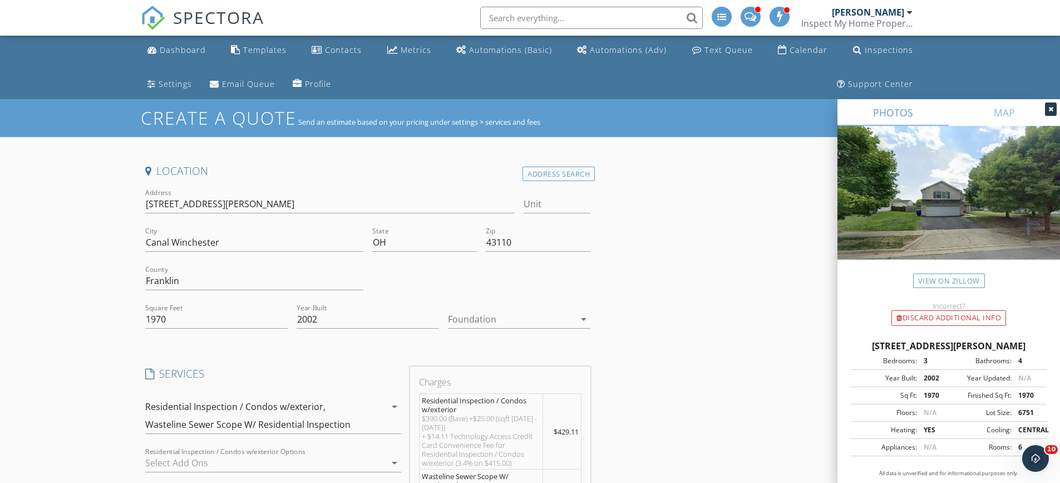
drag, startPoint x: 144, startPoint y: 204, endPoint x: 234, endPoint y: 204, distance: 90.7
click at [233, 204] on div "Address 6167 Kensington Glen Dr" at bounding box center [330, 205] width 379 height 38
drag, startPoint x: 248, startPoint y: 203, endPoint x: 117, endPoint y: 202, distance: 130.8
click at [197, 48] on div "Dashboard" at bounding box center [183, 50] width 46 height 11
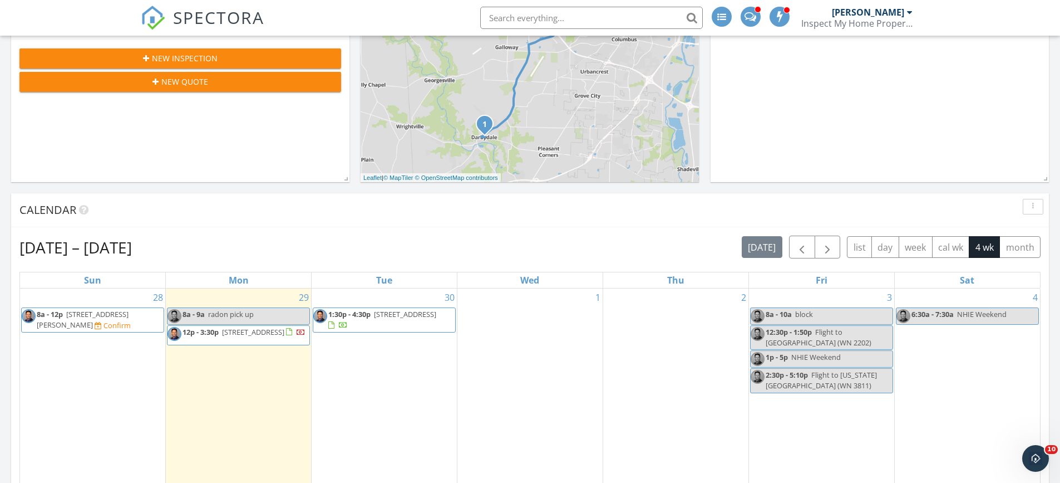
scroll to position [390, 0]
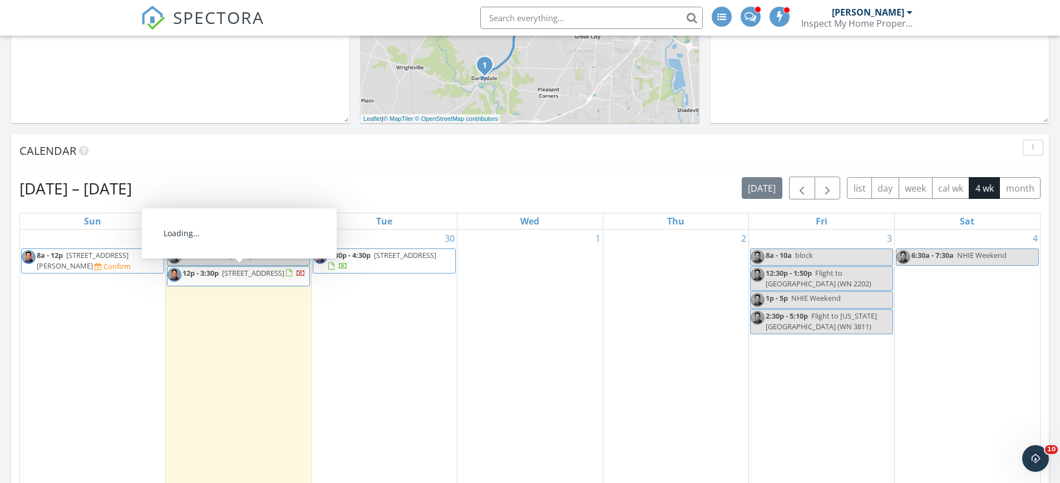
click at [503, 257] on div "1" at bounding box center [530, 360] width 145 height 262
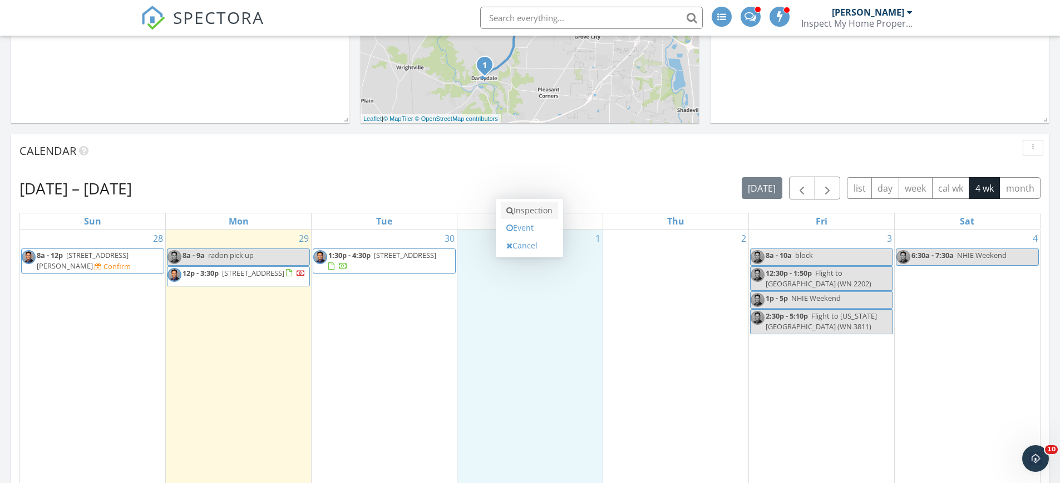
click at [520, 206] on link "Inspection" at bounding box center [529, 210] width 57 height 18
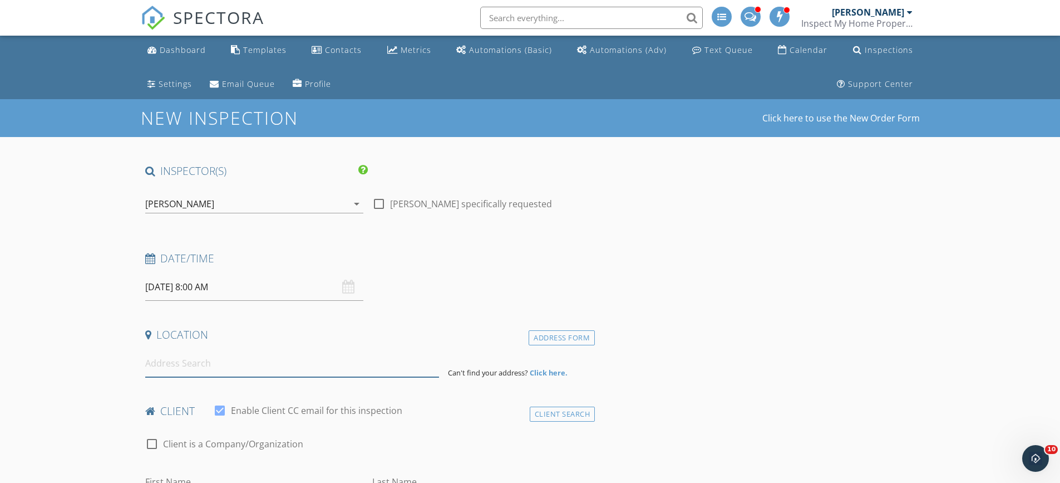
click at [187, 367] on input at bounding box center [292, 363] width 294 height 27
paste input "[STREET_ADDRESS][PERSON_NAME]"
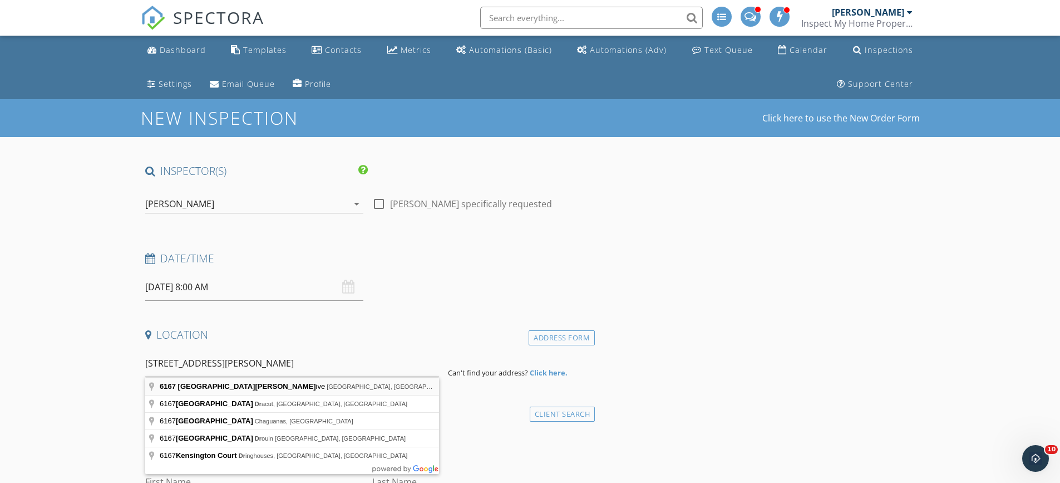
type input "[STREET_ADDRESS][PERSON_NAME]"
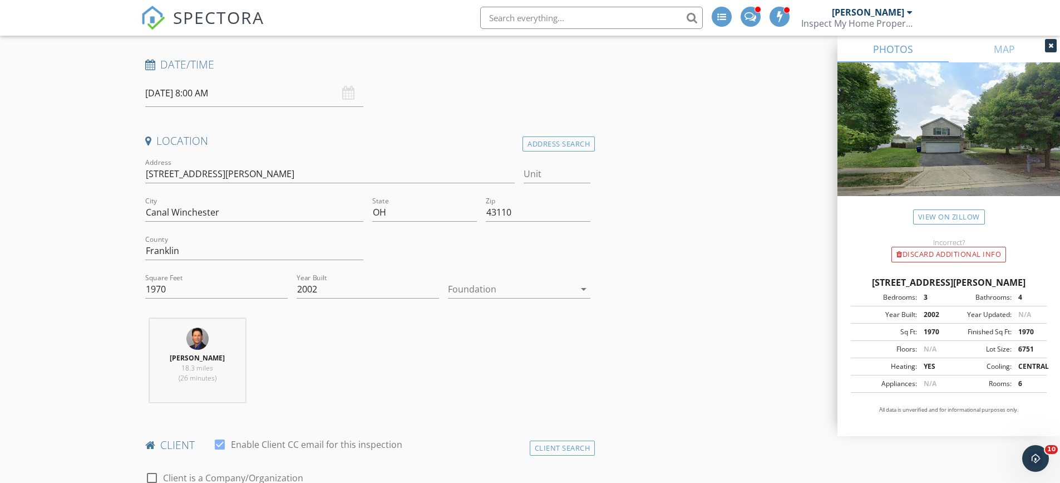
scroll to position [223, 0]
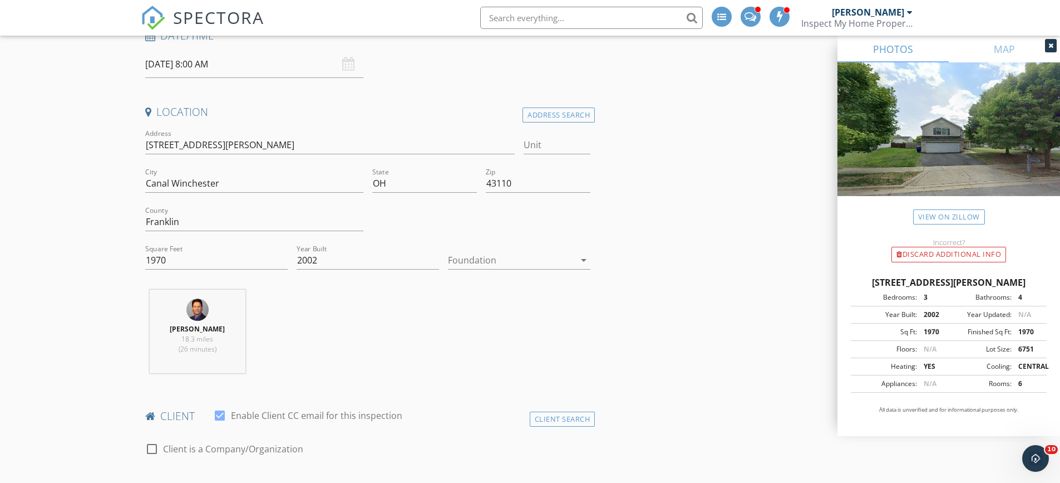
click at [508, 262] on div at bounding box center [511, 260] width 127 height 18
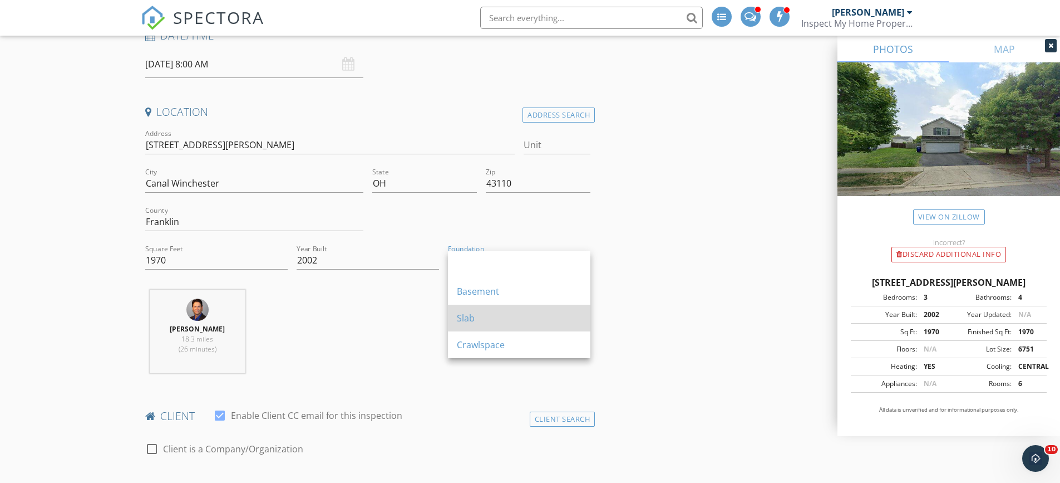
click at [503, 316] on div "Slab" at bounding box center [519, 317] width 125 height 13
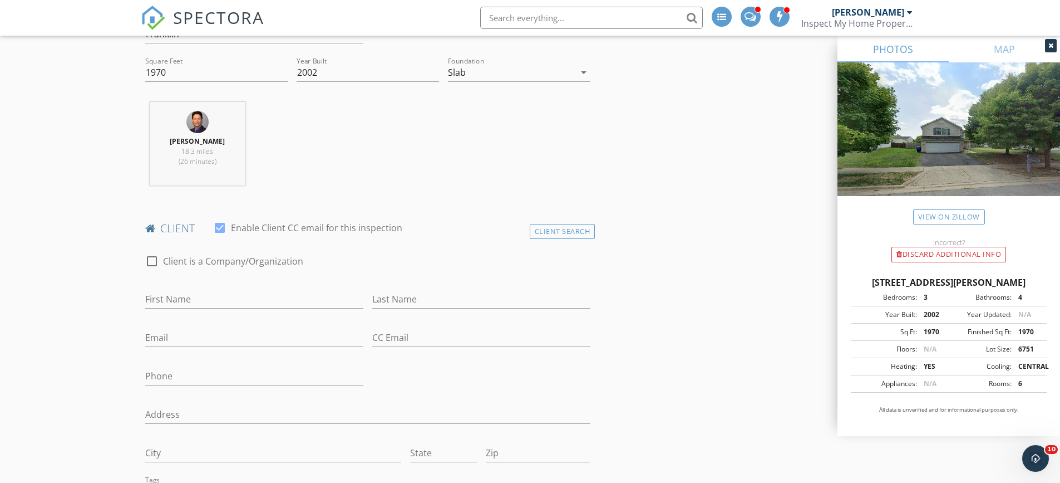
scroll to position [445, 0]
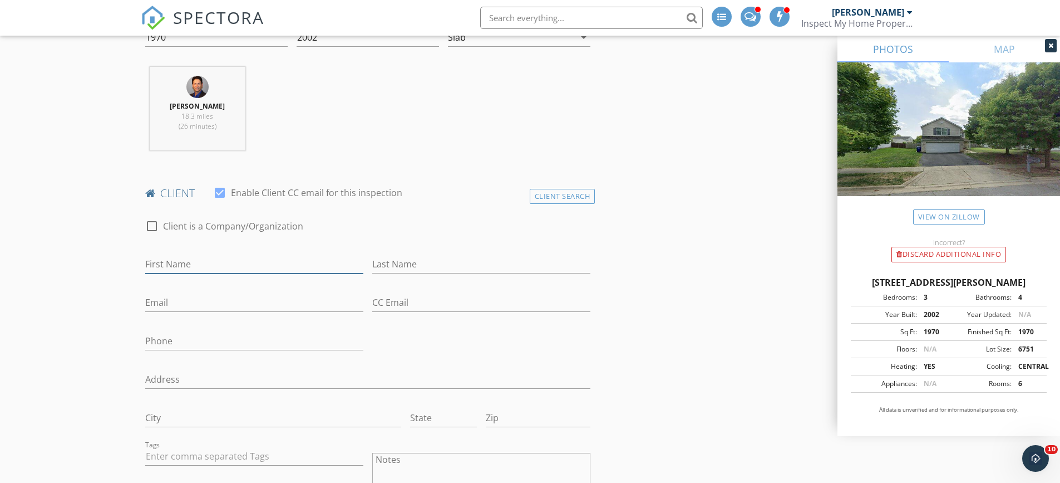
click at [170, 266] on input "First Name" at bounding box center [254, 264] width 218 height 18
type input "[PERSON_NAME]"
click at [385, 262] on input "Last Name" at bounding box center [481, 264] width 218 height 18
type input "[PERSON_NAME]"
click at [232, 296] on input "Email" at bounding box center [254, 302] width 218 height 18
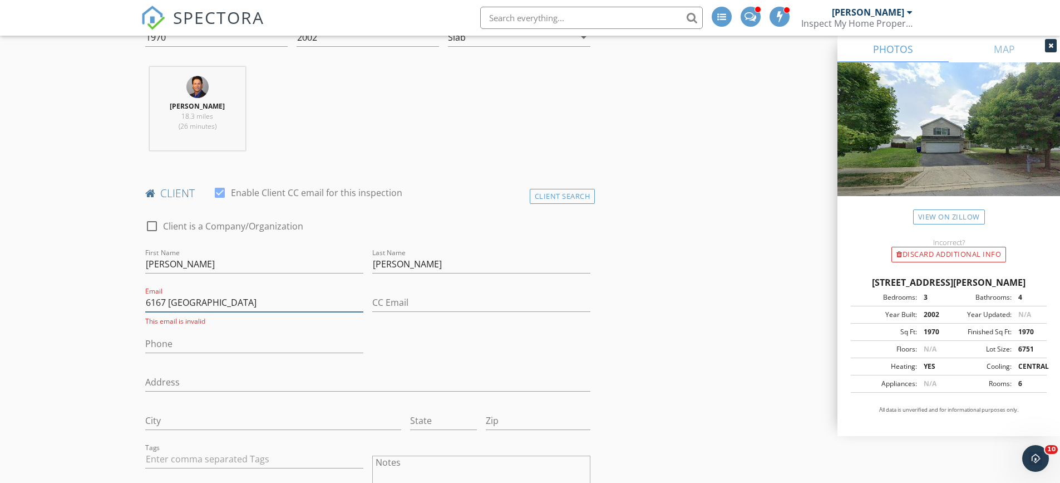
type input "[STREET_ADDRESS][PERSON_NAME]"
drag, startPoint x: 239, startPoint y: 300, endPoint x: 81, endPoint y: 297, distance: 158.1
click at [158, 304] on input "Email" at bounding box center [254, 302] width 218 height 18
click at [203, 304] on input "[EMAIL_ADDRESS][DOMAIN_NAME]" at bounding box center [254, 302] width 218 height 18
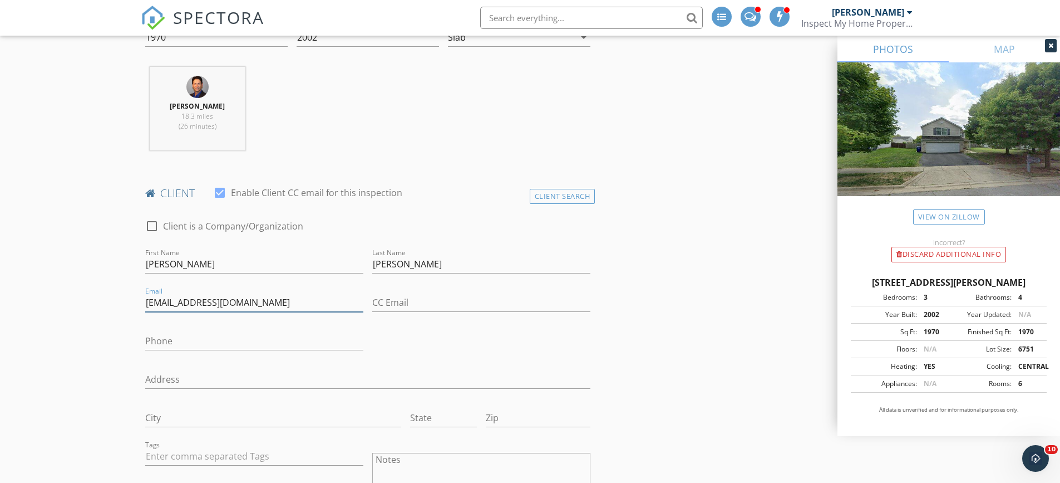
type input "[EMAIL_ADDRESS][DOMAIN_NAME]"
click at [176, 342] on input "Phone" at bounding box center [254, 341] width 218 height 18
type input "614-394-3552"
drag, startPoint x: 112, startPoint y: 334, endPoint x: 110, endPoint y: 346, distance: 11.8
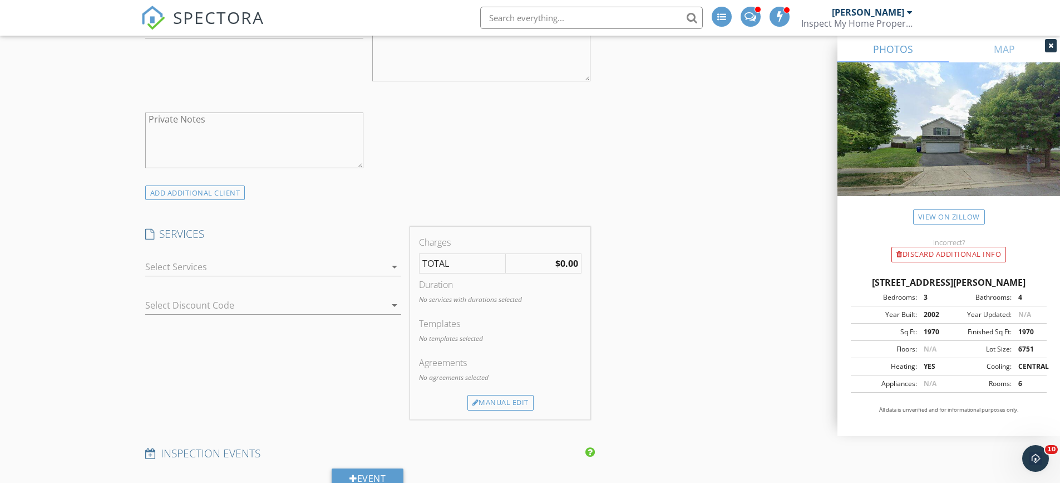
scroll to position [946, 0]
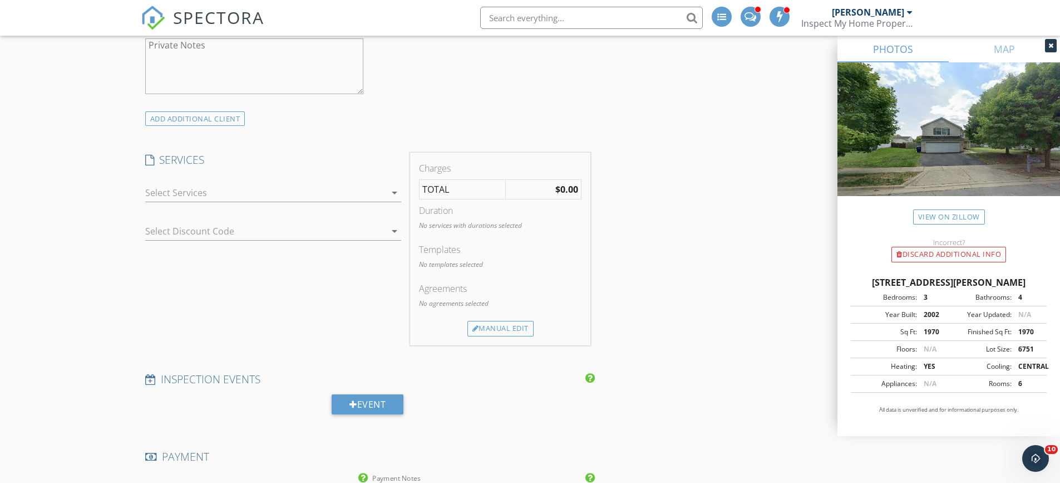
click at [164, 191] on div at bounding box center [265, 193] width 240 height 18
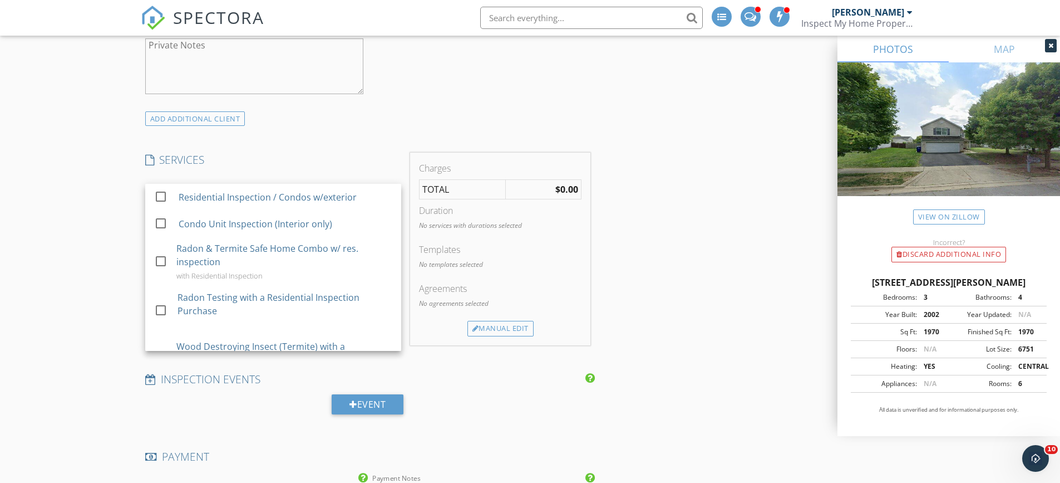
click at [164, 191] on div at bounding box center [160, 196] width 19 height 19
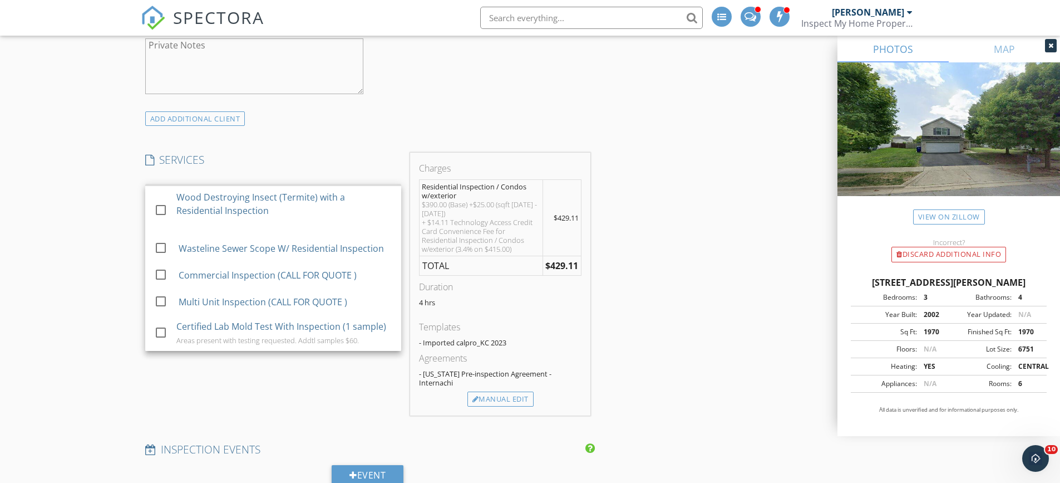
scroll to position [167, 0]
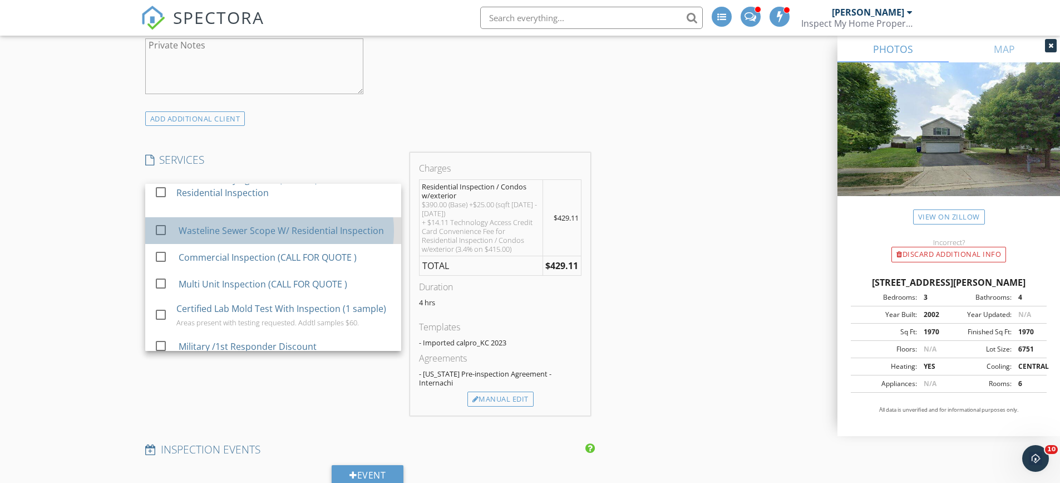
click at [188, 237] on div "Wasteline Sewer Scope W/ Residential Inspection" at bounding box center [280, 230] width 205 height 13
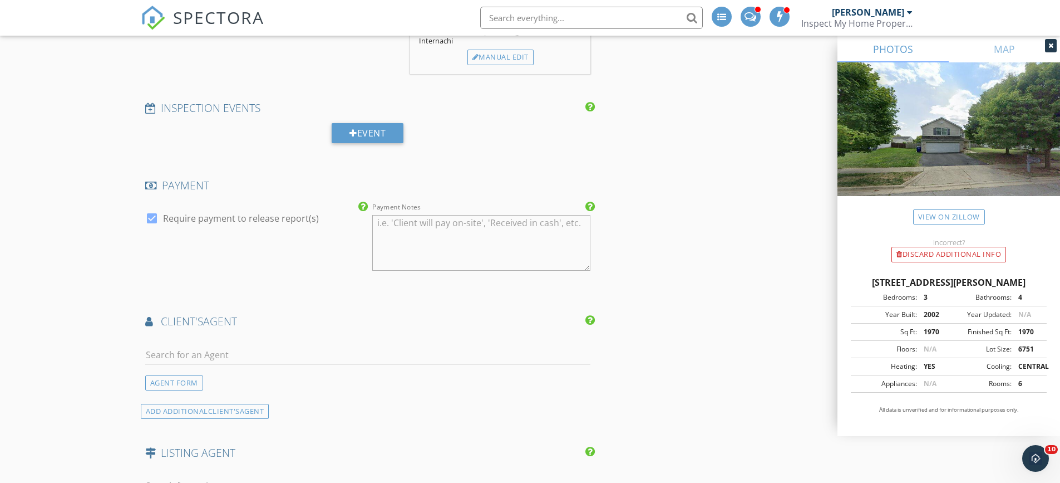
scroll to position [1503, 0]
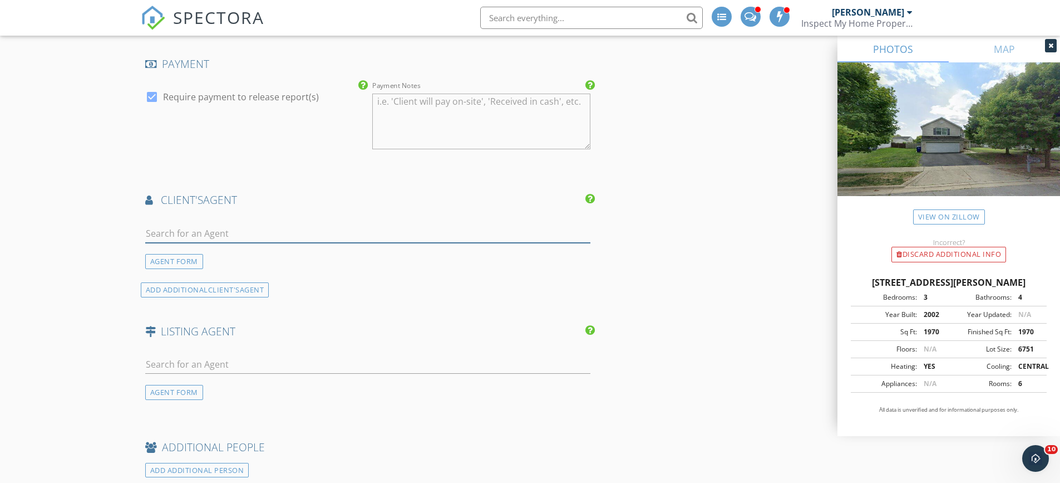
click at [161, 224] on input "text" at bounding box center [368, 233] width 446 height 18
type input "micah"
click at [177, 260] on div "Homes that Click Advantage" at bounding box center [222, 264] width 90 height 9
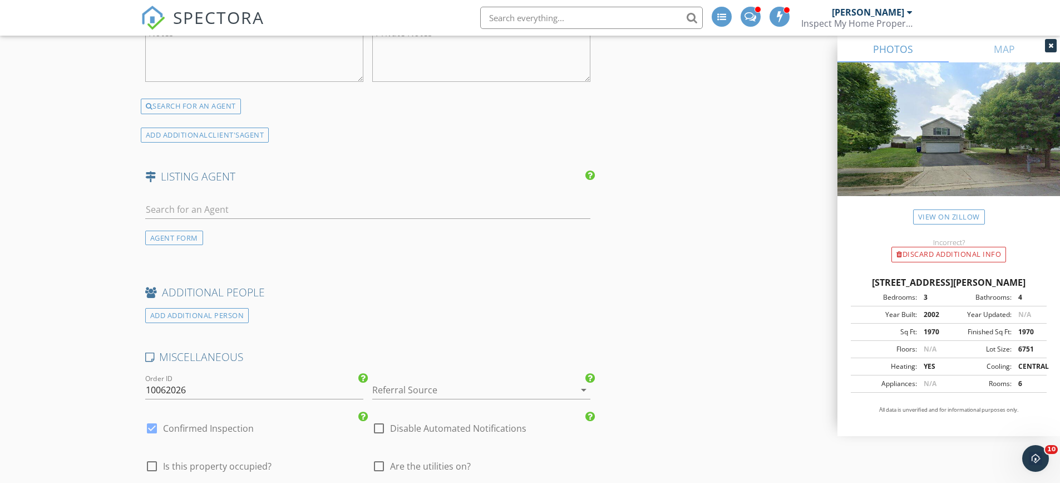
scroll to position [1948, 0]
click at [210, 198] on input "text" at bounding box center [368, 207] width 446 height 18
drag, startPoint x: 188, startPoint y: 200, endPoint x: 190, endPoint y: 193, distance: 8.1
click at [188, 200] on input "text" at bounding box center [368, 207] width 446 height 18
type input "jamie reed"
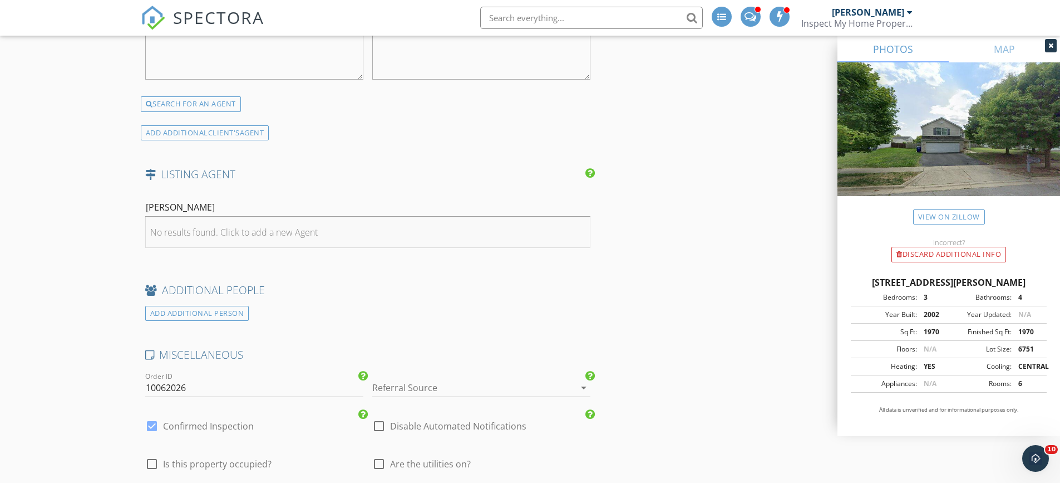
click at [196, 227] on div "No results found. Click to add a new Agent" at bounding box center [234, 231] width 168 height 13
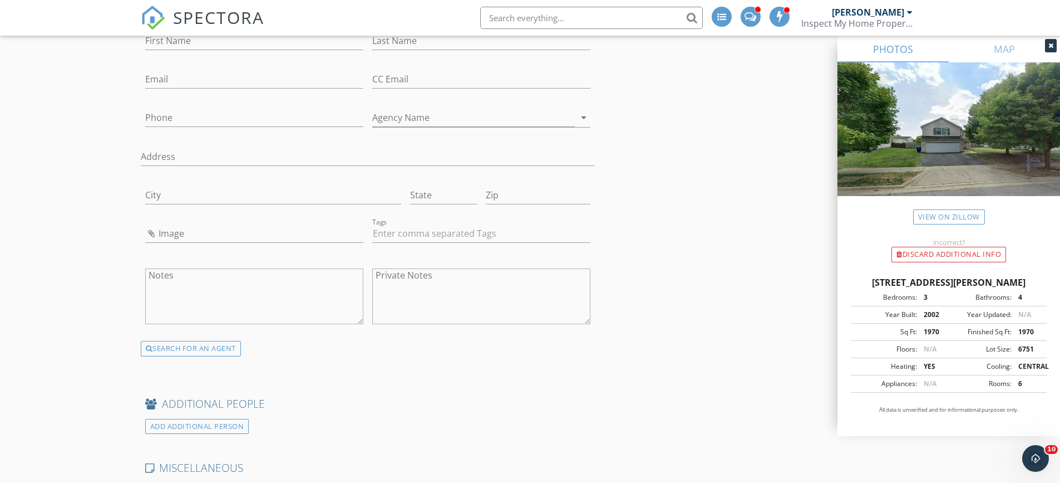
scroll to position [2115, 0]
click at [416, 274] on textarea "Private Notes" at bounding box center [481, 296] width 218 height 56
paste textarea "Jamie Reed Reed • Coldwell Banker Realty •614-580-0858 (agent) •jamie.reed@king…"
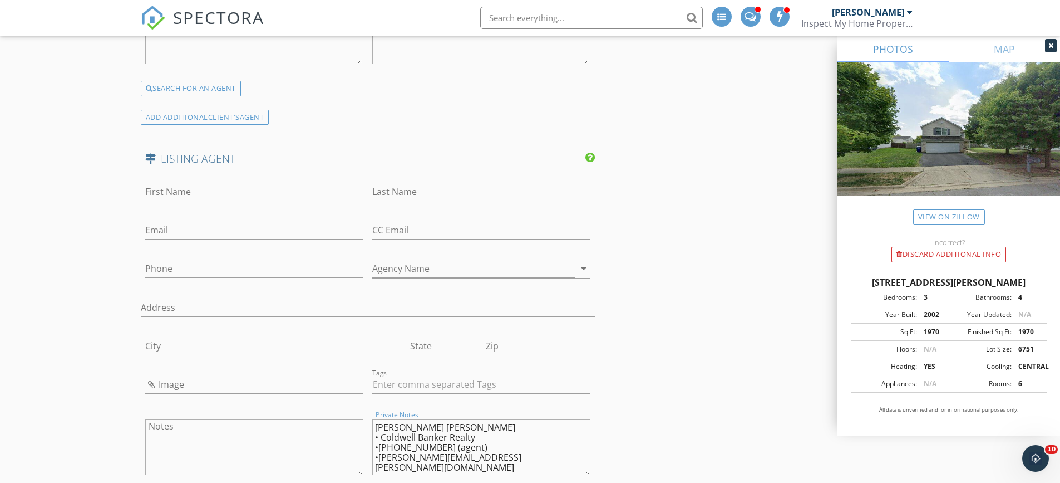
scroll to position [1948, 0]
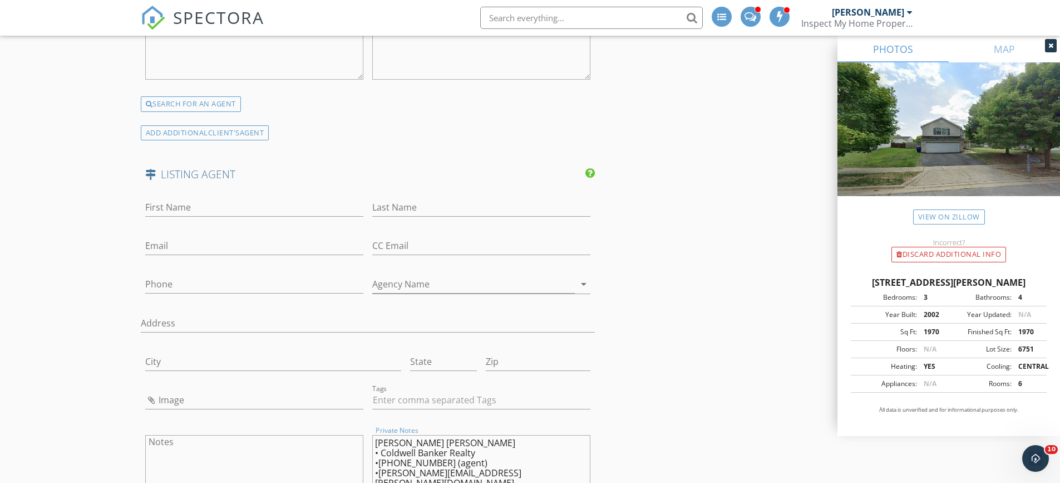
drag, startPoint x: 375, startPoint y: 436, endPoint x: 396, endPoint y: 437, distance: 21.7
click at [396, 437] on textarea "Jamie Reed Reed • Coldwell Banker Realty •614-580-0858 (agent) •jamie.reed@king…" at bounding box center [481, 463] width 218 height 56
type textarea "Reed Reed • Coldwell Banker Realty •614-580-0858 (agent) •jamie.reed@kingthomps…"
type input "Jamie"
drag, startPoint x: 373, startPoint y: 433, endPoint x: 397, endPoint y: 433, distance: 23.9
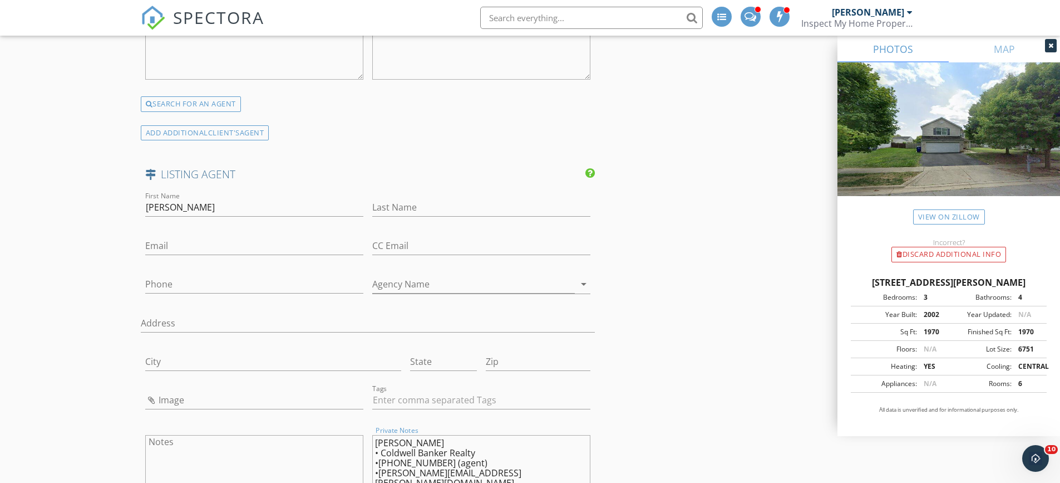
click at [397, 435] on textarea "Reed Reed • Coldwell Banker Realty •614-580-0858 (agent) •jamie.reed@kingthomps…" at bounding box center [481, 463] width 218 height 56
type textarea "Reed • Coldwell Banker Realty •614-580-0858 (agent) •jamie.reed@kingthompson.com"
type input "Reed"
drag, startPoint x: 377, startPoint y: 469, endPoint x: 513, endPoint y: 466, distance: 135.8
click at [513, 466] on textarea "Reed • Coldwell Banker Realty •614-580-0858 (agent) •jamie.reed@kingthompson.com" at bounding box center [481, 463] width 218 height 56
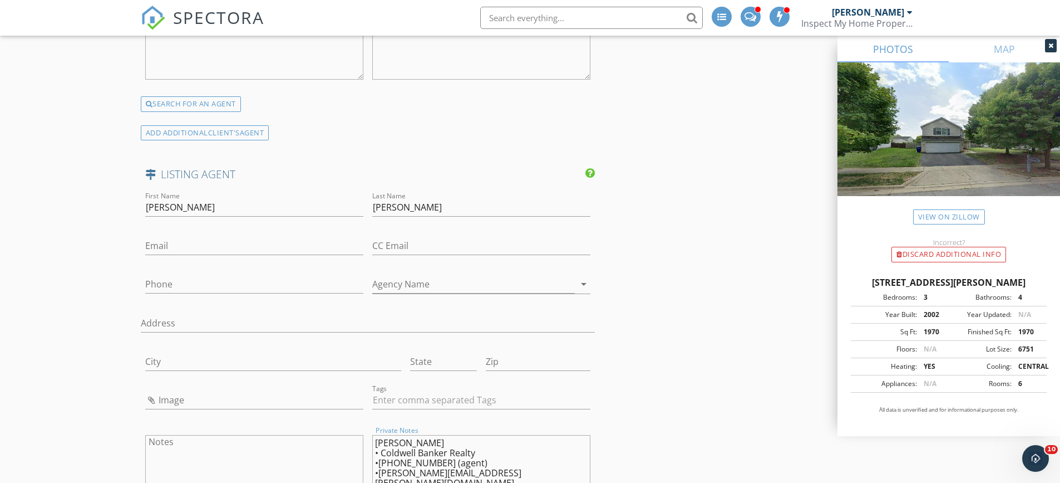
type textarea "Reed • Coldwell Banker Realty •614-580-0858 (agent) •"
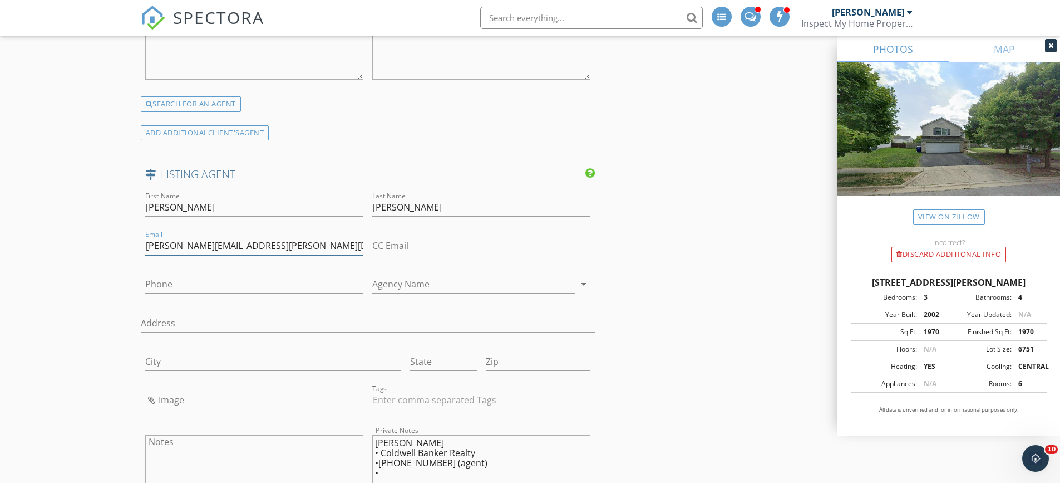
type input "jamie.reed@kingthompson.com"
drag, startPoint x: 377, startPoint y: 457, endPoint x: 435, endPoint y: 455, distance: 57.4
click at [435, 455] on textarea "Reed • Coldwell Banker Realty •614-580-0858 (agent) •" at bounding box center [481, 463] width 218 height 56
type textarea "Reed • Coldwell Banker Realty • (agent) •"
type input "614-580-0858"
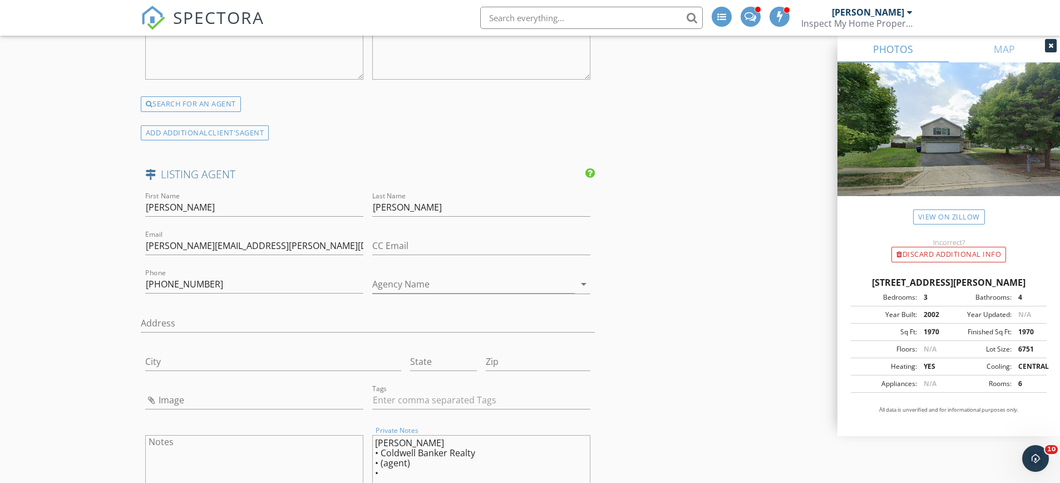
drag, startPoint x: 382, startPoint y: 447, endPoint x: 484, endPoint y: 447, distance: 101.9
click at [484, 447] on textarea "Reed • Coldwell Banker Realty • (agent) •" at bounding box center [481, 463] width 218 height 56
type textarea "Reed • • (agent) •"
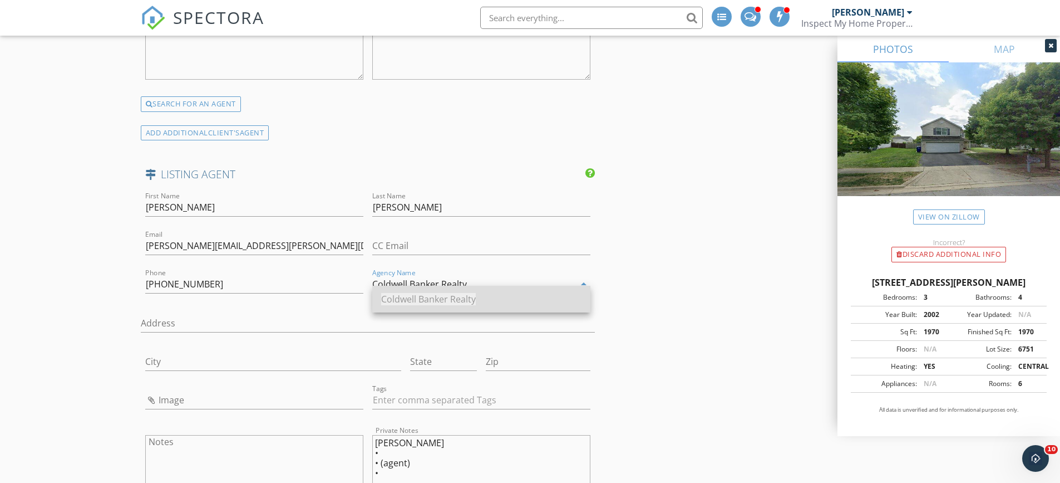
click at [420, 301] on span "Coldwell Banker Realty" at bounding box center [428, 299] width 95 height 12
type input "Coldwell Banker Realty"
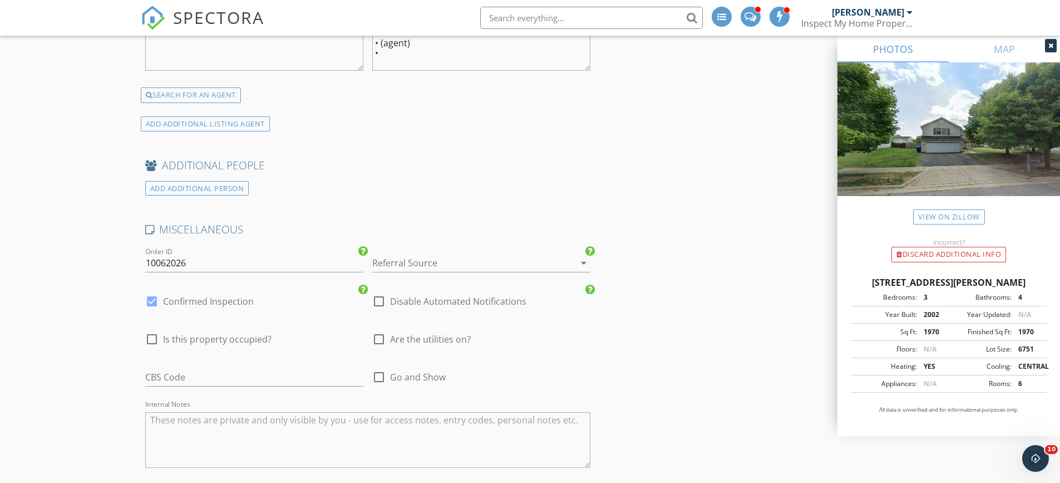
scroll to position [2393, 0]
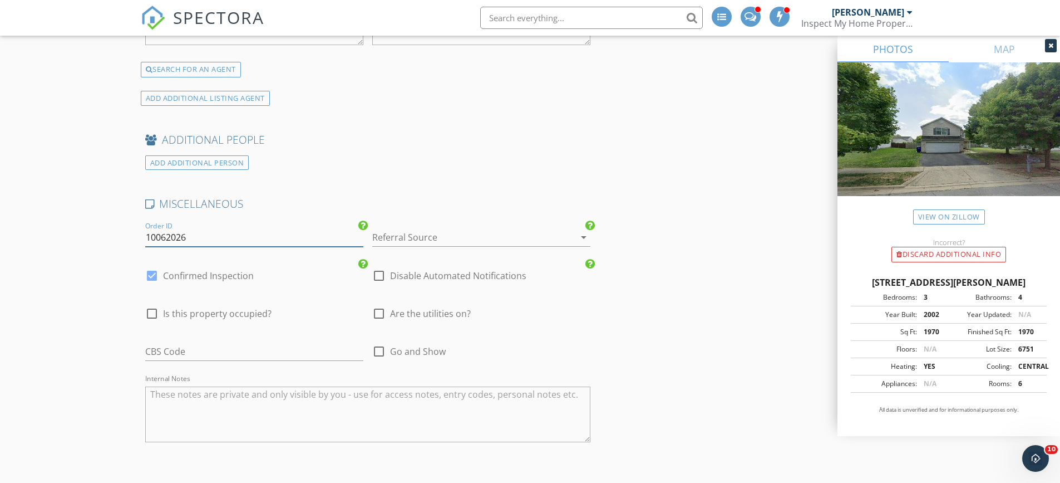
drag, startPoint x: 193, startPoint y: 235, endPoint x: 71, endPoint y: 228, distance: 122.1
click at [224, 232] on input "10062026" at bounding box center [254, 237] width 218 height 18
drag, startPoint x: 201, startPoint y: 229, endPoint x: 130, endPoint y: 231, distance: 70.7
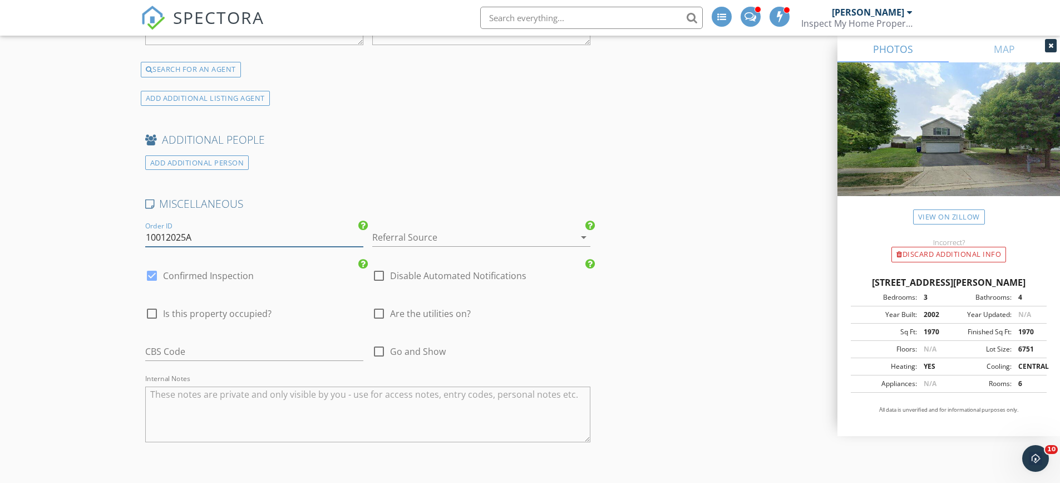
type input "10012025A"
click at [398, 228] on div at bounding box center [465, 237] width 187 height 18
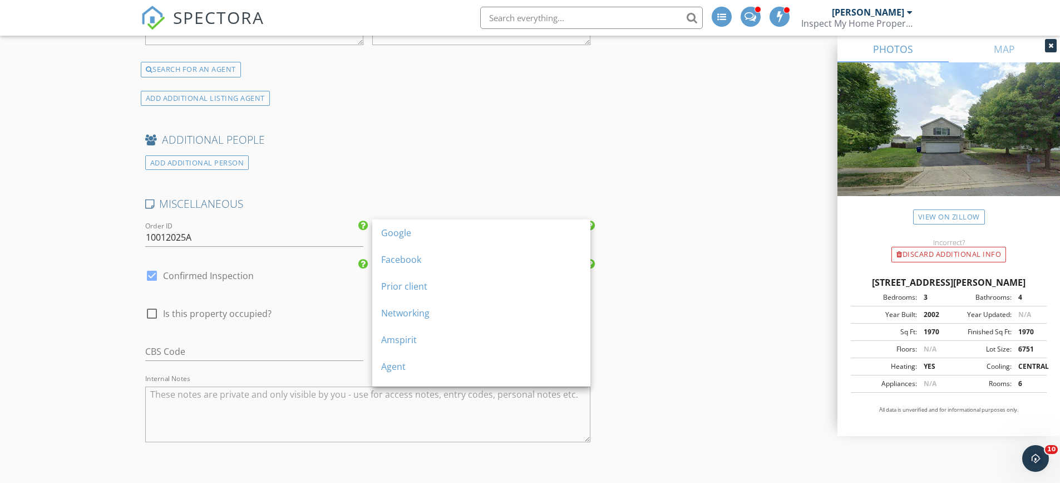
click at [403, 366] on div "Agent" at bounding box center [481, 366] width 200 height 13
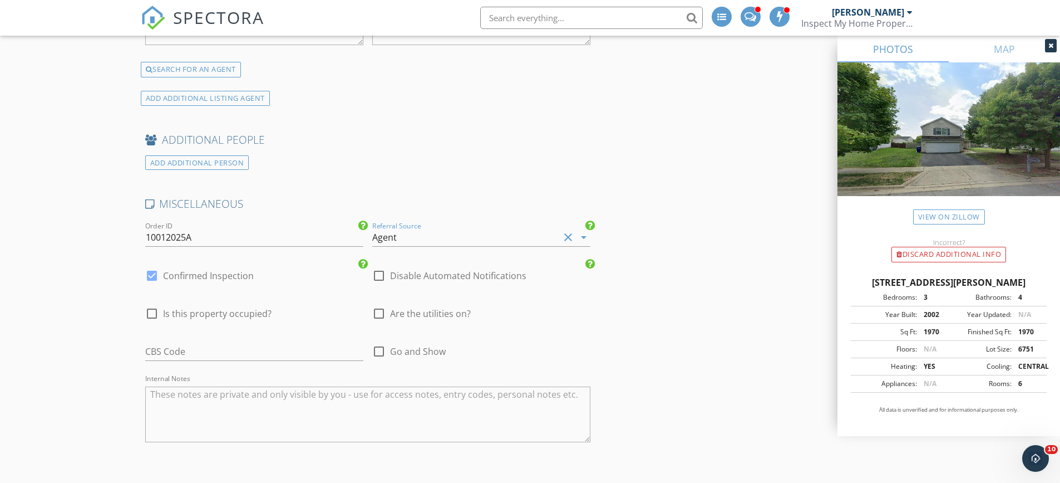
click at [380, 306] on div at bounding box center [379, 313] width 19 height 19
checkbox input "true"
click at [194, 270] on label "Confirmed Inspection" at bounding box center [208, 275] width 91 height 11
checkbox input "false"
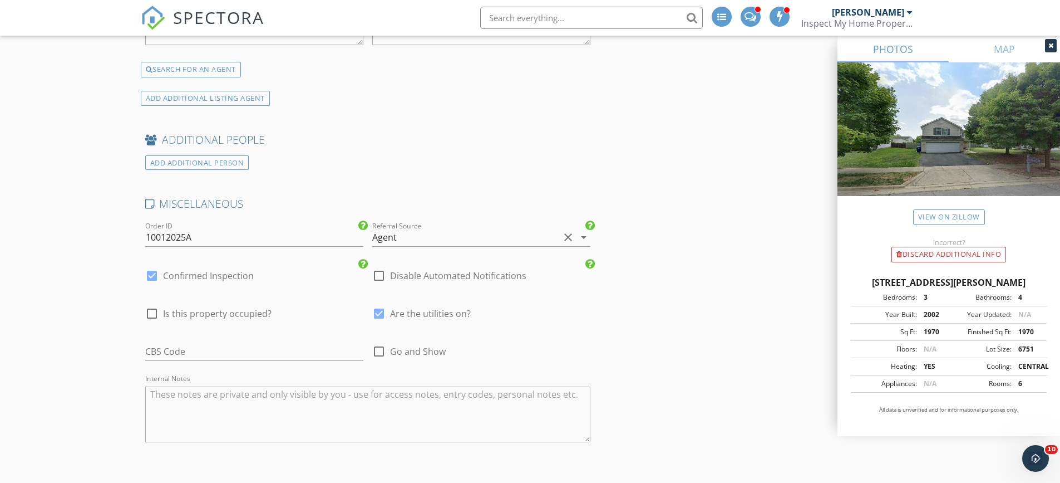
checkbox input "true"
click at [154, 304] on div at bounding box center [151, 313] width 19 height 19
checkbox input "true"
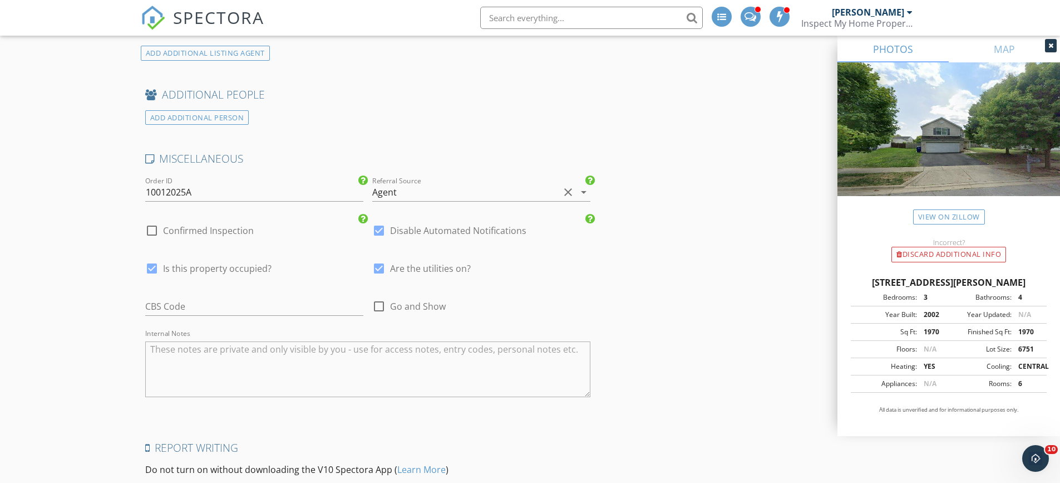
scroll to position [2435, 0]
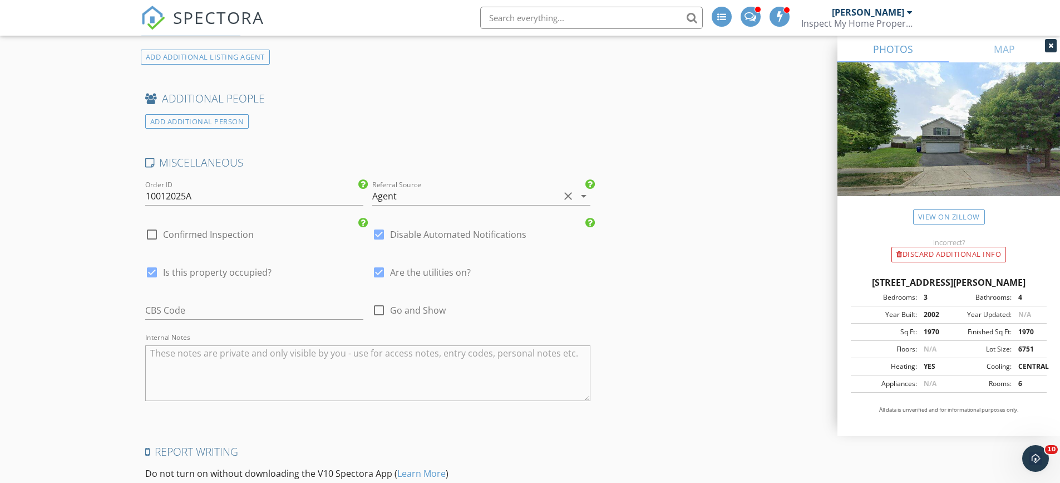
click at [151, 225] on div at bounding box center [151, 234] width 19 height 19
checkbox input "true"
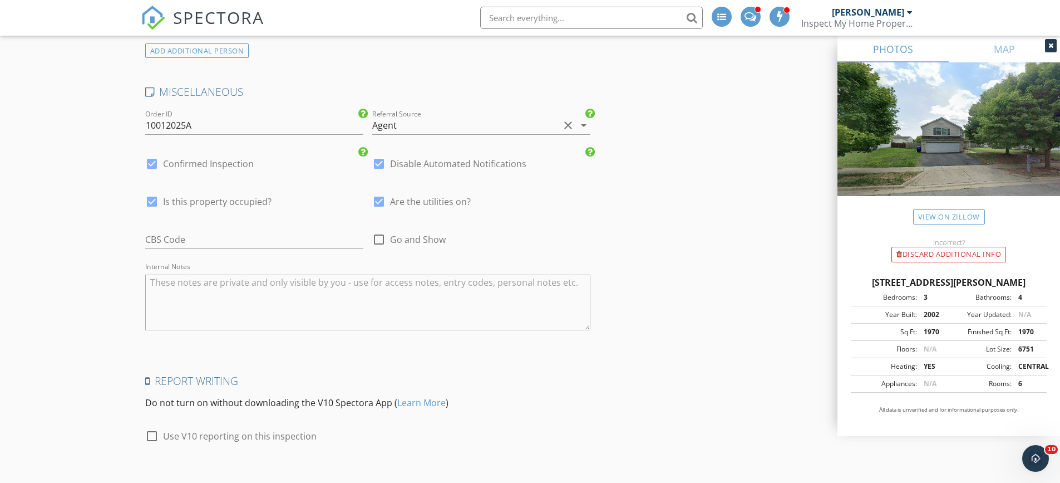
scroll to position [2490, 0]
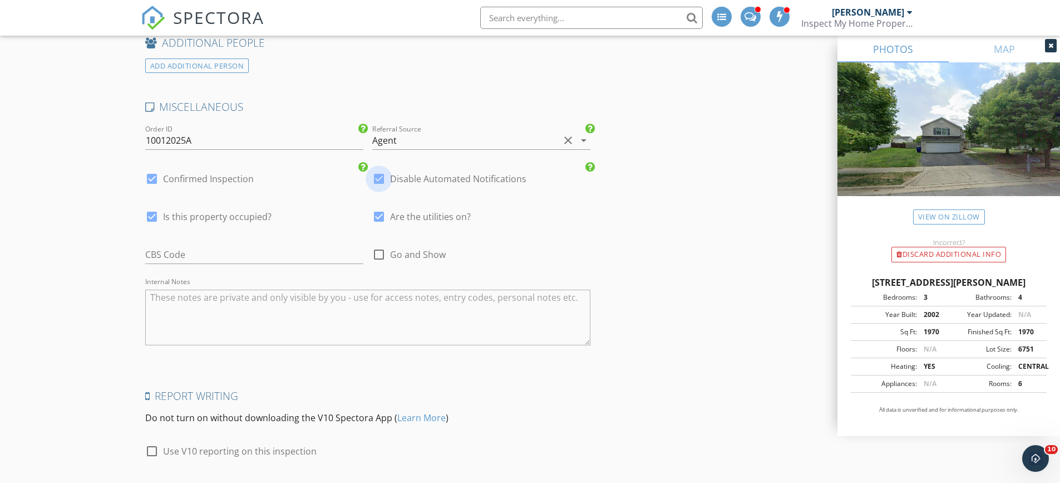
click at [386, 169] on div at bounding box center [379, 178] width 19 height 19
checkbox input "false"
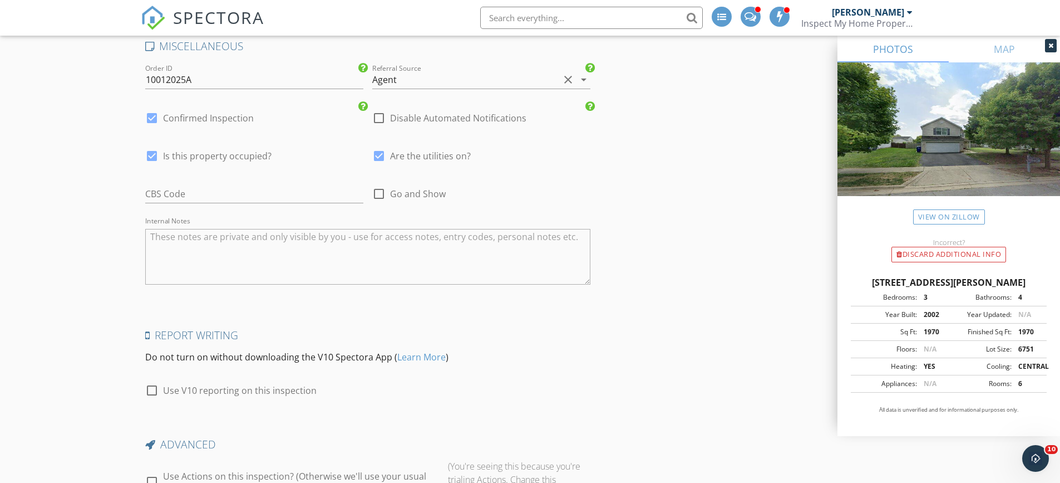
scroll to position [2657, 0]
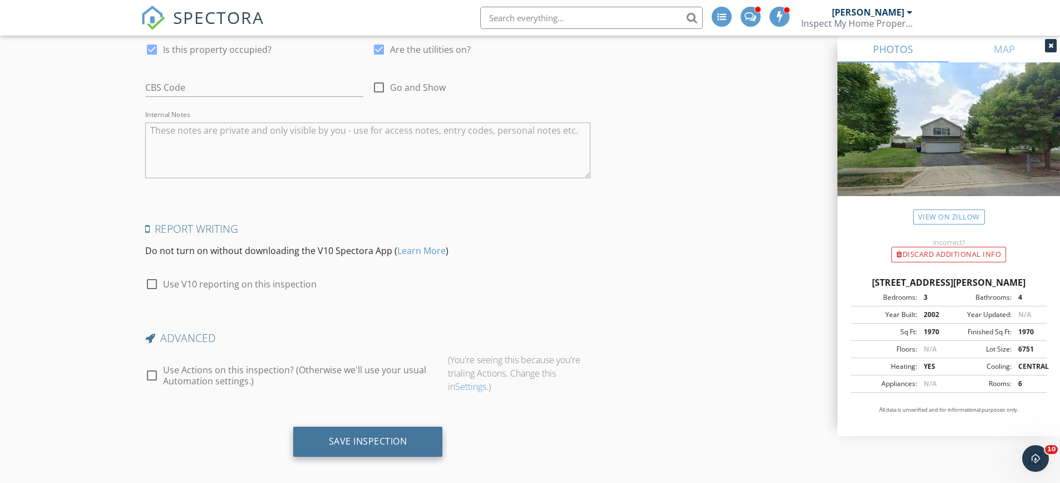
click at [362, 435] on div "Save Inspection" at bounding box center [368, 440] width 78 height 11
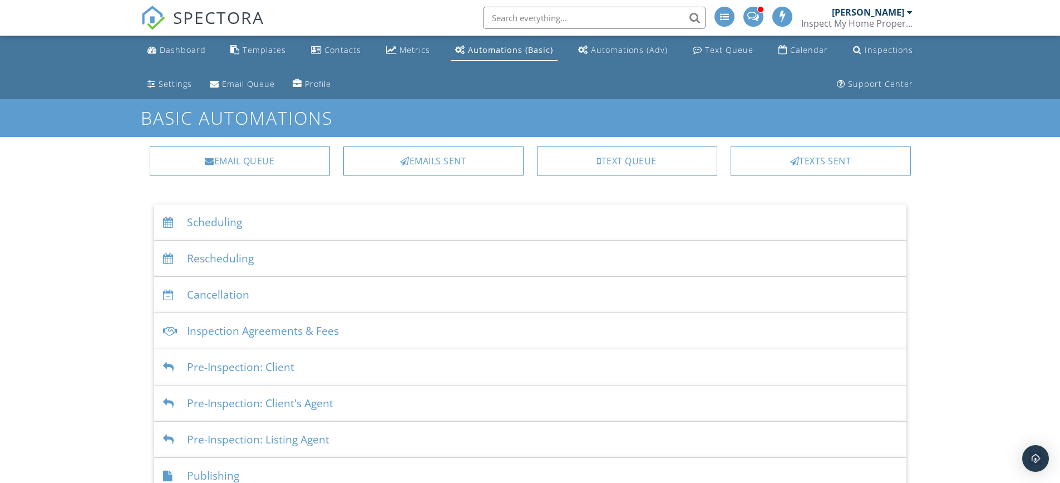
click at [209, 218] on div "Scheduling" at bounding box center [530, 222] width 753 height 36
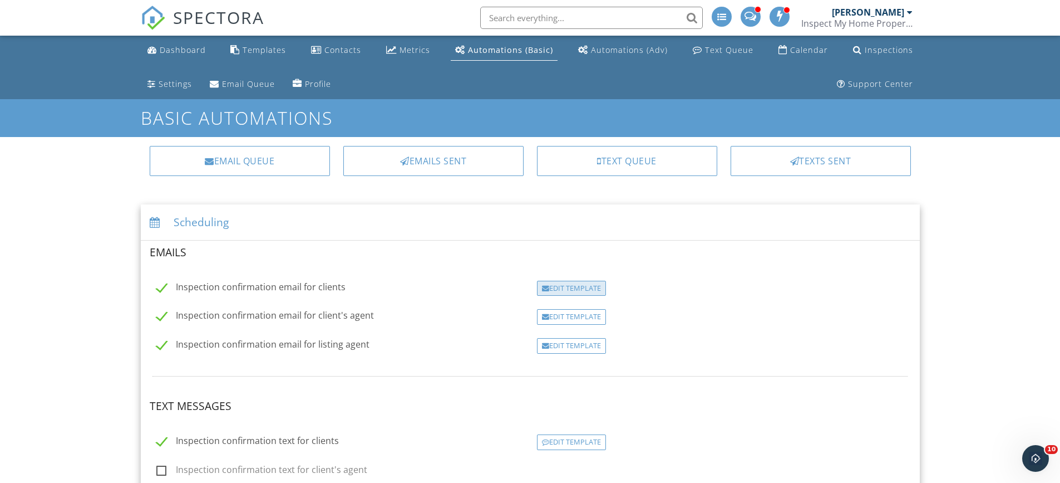
click at [586, 289] on div "Edit Template" at bounding box center [571, 289] width 69 height 16
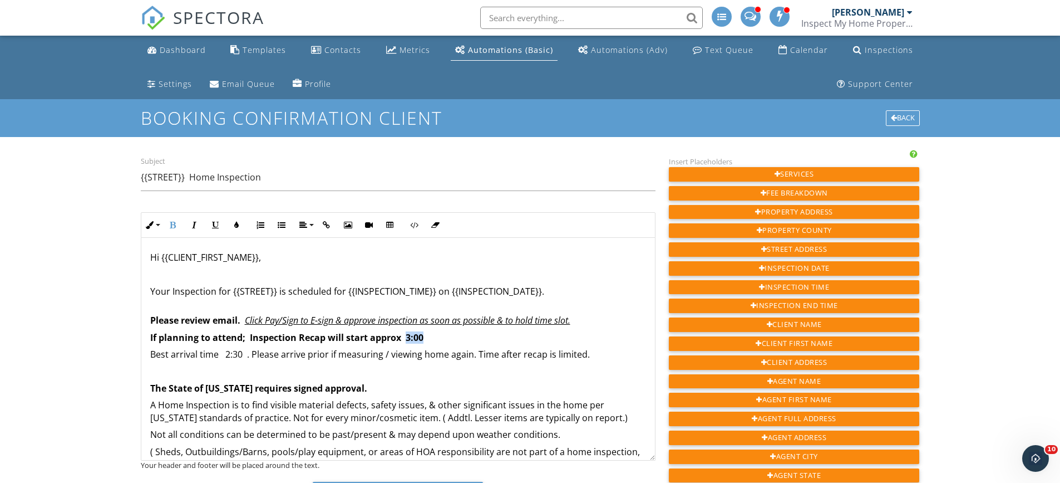
drag, startPoint x: 406, startPoint y: 338, endPoint x: 430, endPoint y: 338, distance: 23.9
click at [430, 338] on p "If planning to attend; Inspection Recap will start approx 3:00" at bounding box center [398, 337] width 496 height 12
drag, startPoint x: 223, startPoint y: 355, endPoint x: 243, endPoint y: 355, distance: 19.5
click at [243, 355] on p "Best arrival time 2:30 . Please arrive prior if measuring / viewing home again.…" at bounding box center [398, 354] width 496 height 12
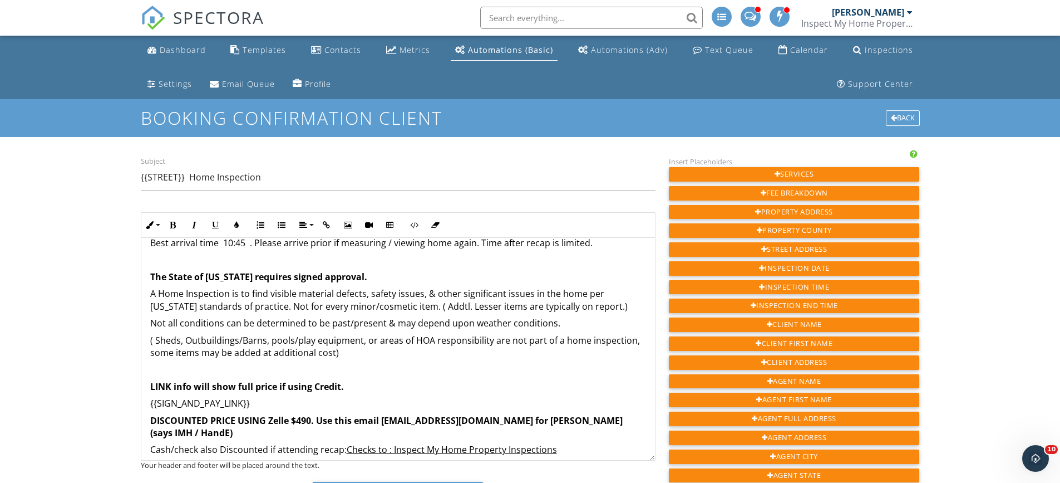
scroll to position [167, 0]
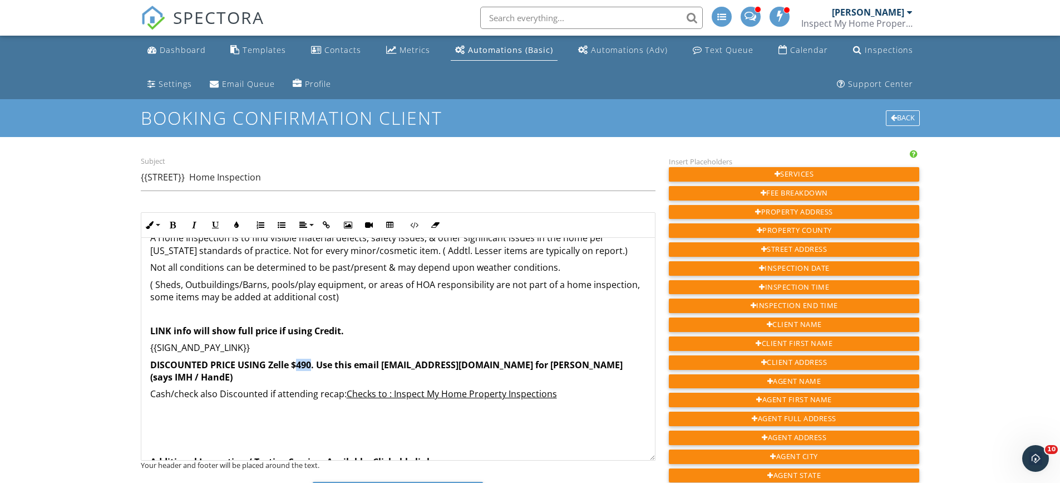
drag, startPoint x: 297, startPoint y: 366, endPoint x: 311, endPoint y: 367, distance: 14.5
click at [311, 367] on strong "DISCOUNTED PRICE USING Zelle $490. Use this email [EMAIL_ADDRESS][DOMAIN_NAME] …" at bounding box center [386, 370] width 473 height 24
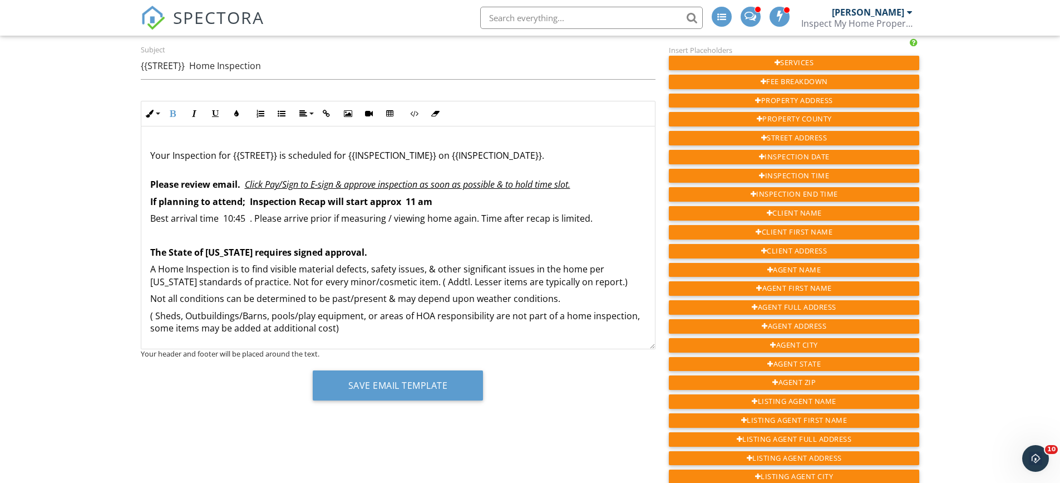
scroll to position [0, 0]
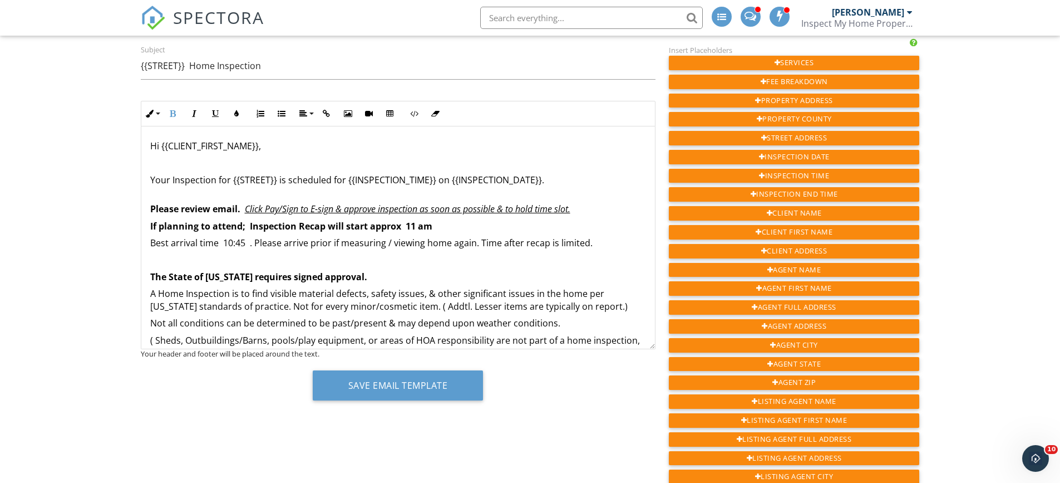
click at [246, 244] on p "Best arrival time 10:45 . Please arrive prior if measuring / viewing home again…" at bounding box center [398, 243] width 496 height 12
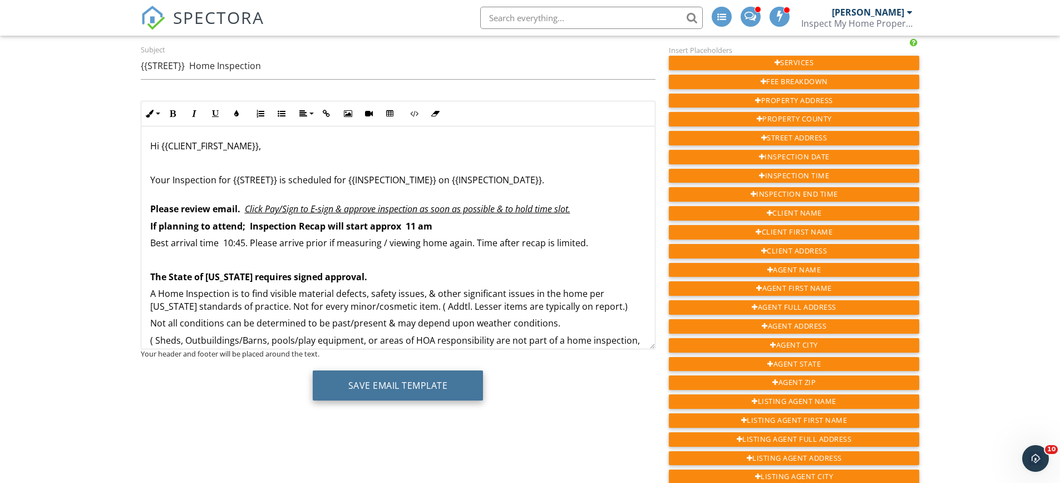
click at [393, 387] on button "Save Email Template" at bounding box center [398, 385] width 171 height 30
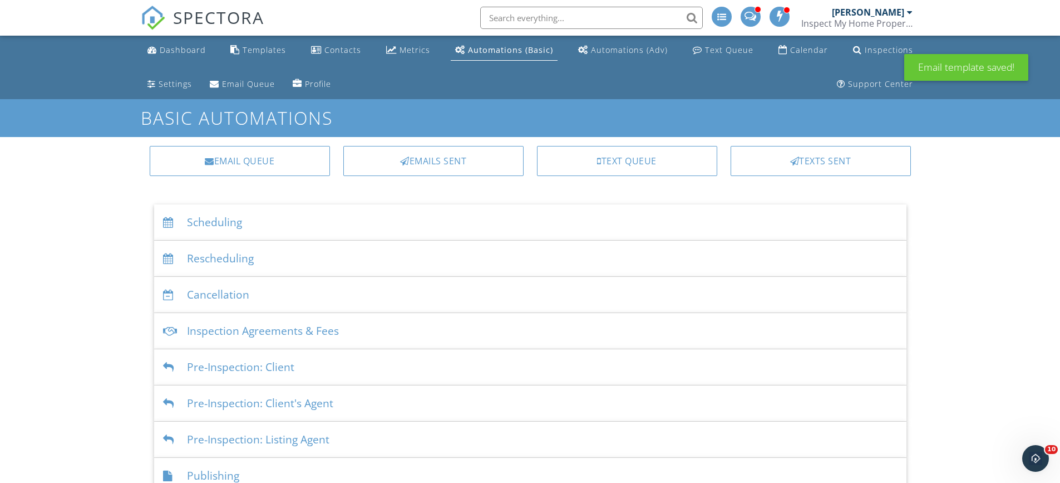
click at [239, 216] on div "Scheduling" at bounding box center [530, 222] width 753 height 36
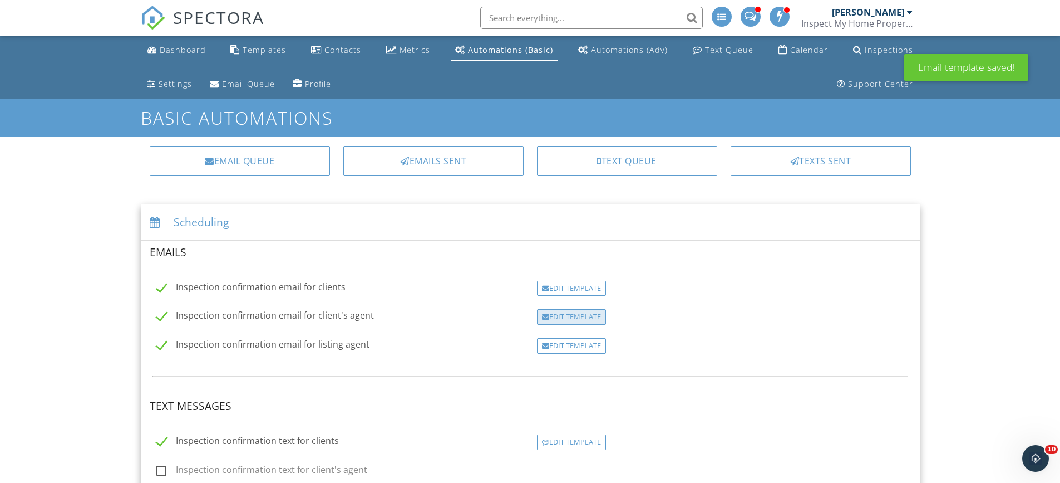
click at [548, 317] on div at bounding box center [545, 316] width 7 height 7
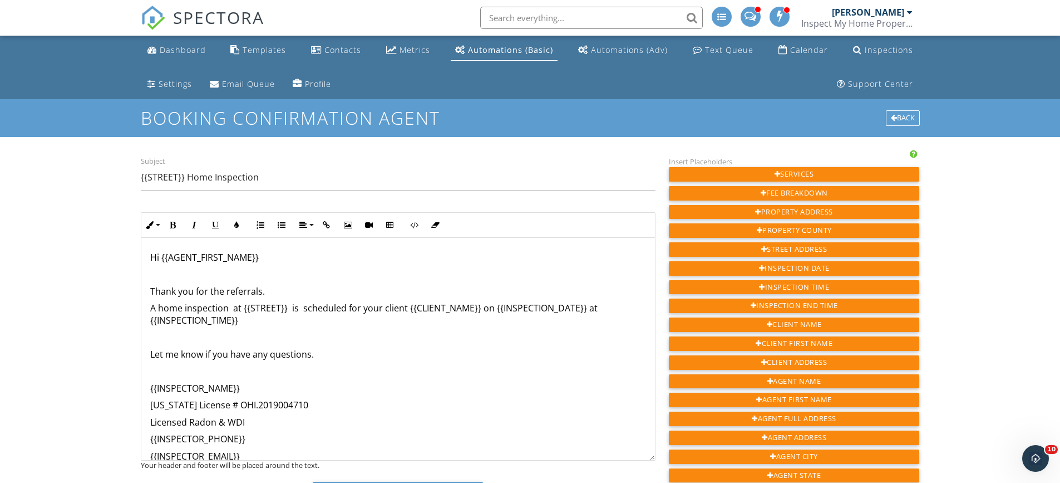
click at [911, 110] on h1 "Booking confirmation agent" at bounding box center [530, 117] width 779 height 19
click at [908, 116] on div "Back" at bounding box center [903, 118] width 34 height 16
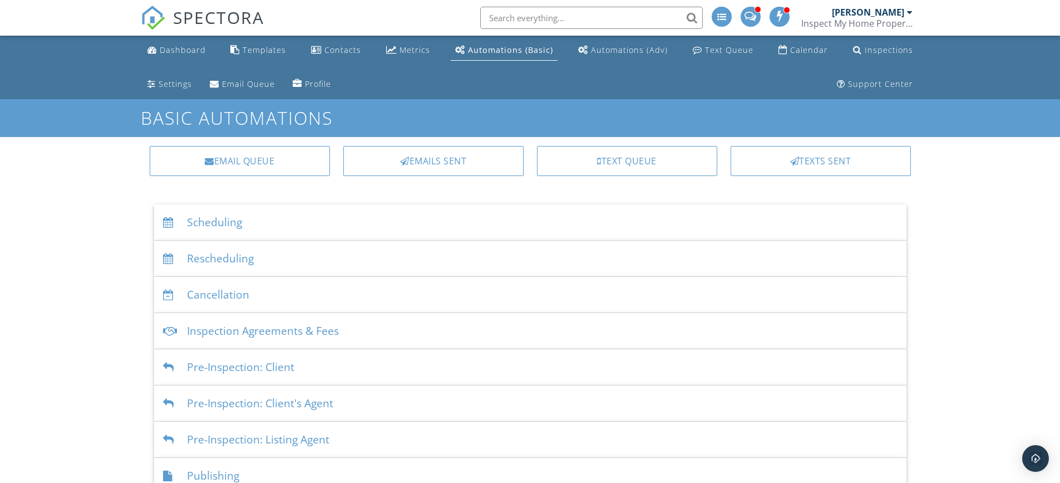
click at [212, 218] on div "Scheduling" at bounding box center [530, 222] width 753 height 36
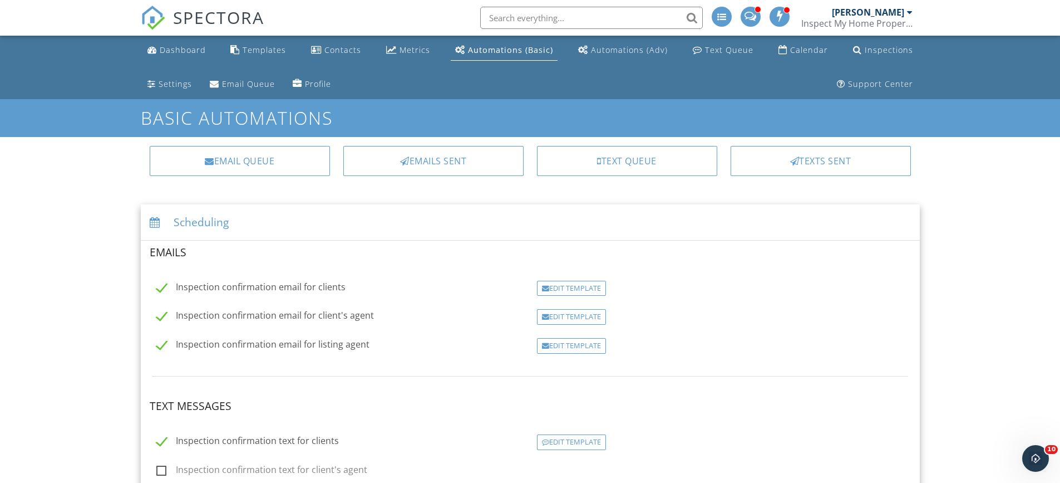
click at [559, 343] on div "Edit Template" at bounding box center [571, 346] width 69 height 16
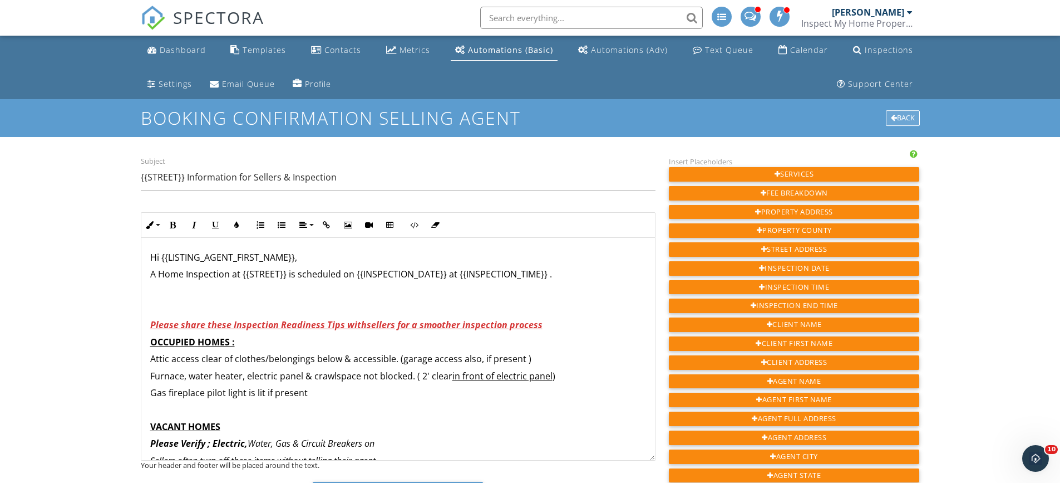
click at [891, 116] on div at bounding box center [894, 118] width 6 height 7
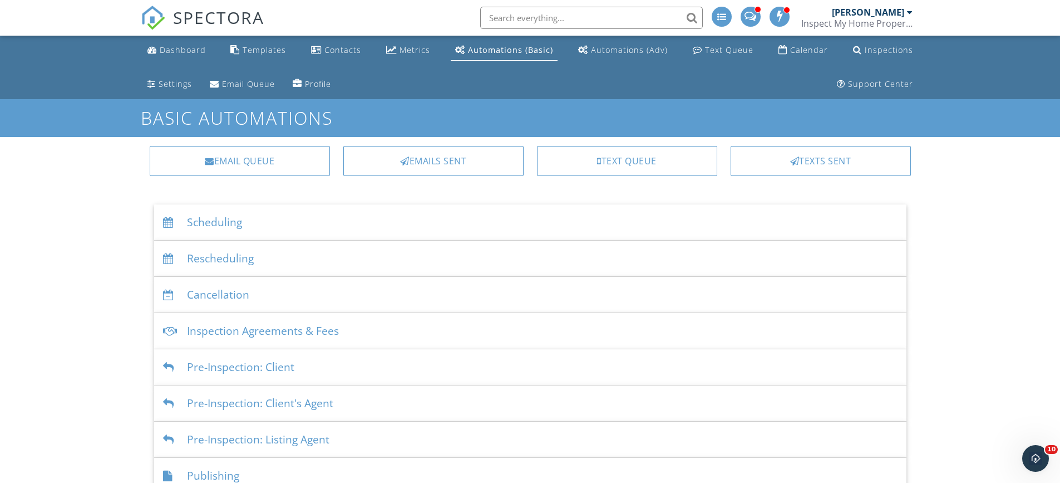
click at [210, 218] on div "Scheduling" at bounding box center [530, 222] width 753 height 36
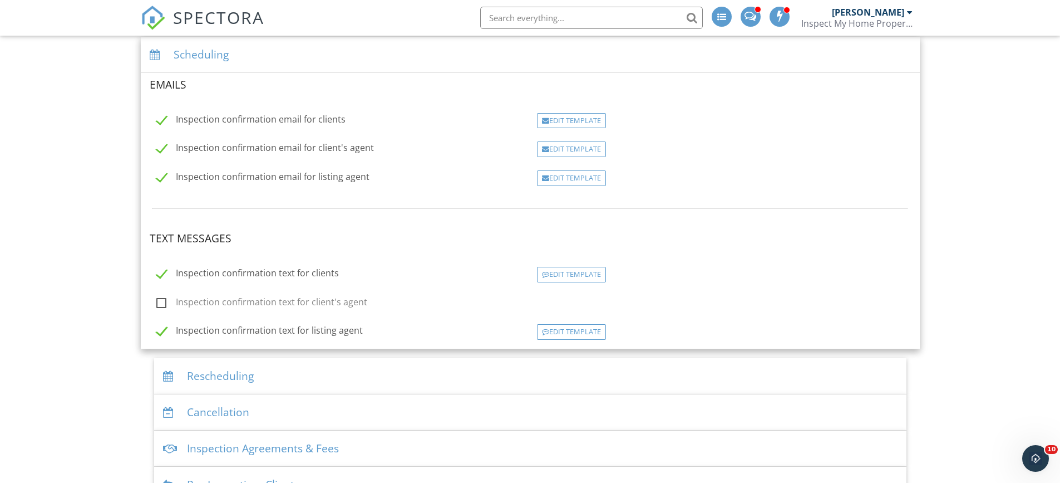
scroll to position [223, 0]
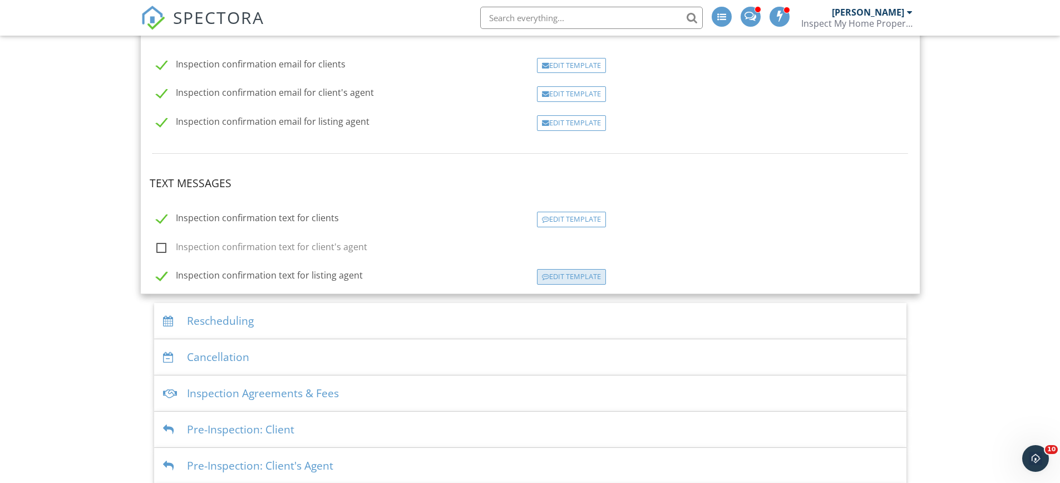
click at [566, 281] on div "Edit Template" at bounding box center [571, 277] width 69 height 16
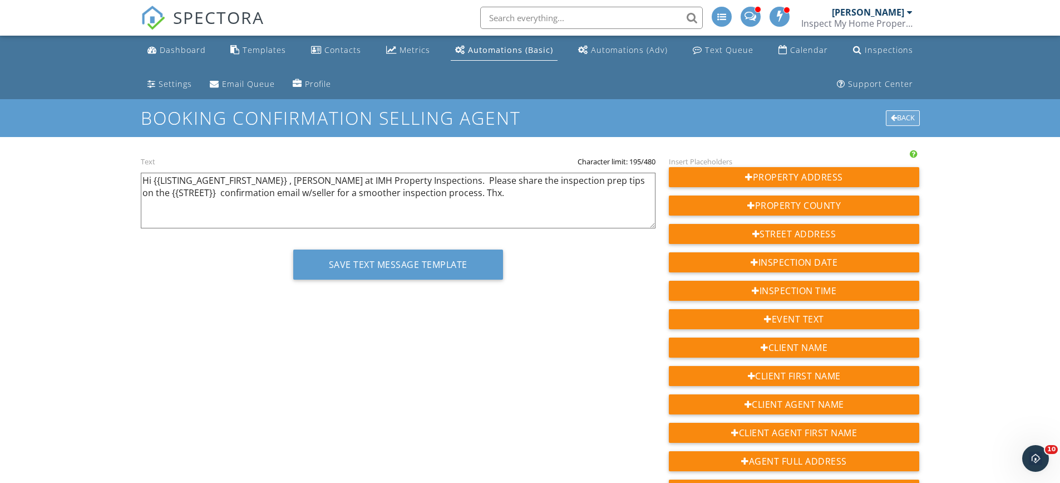
click at [886, 119] on div "Back" at bounding box center [903, 118] width 34 height 16
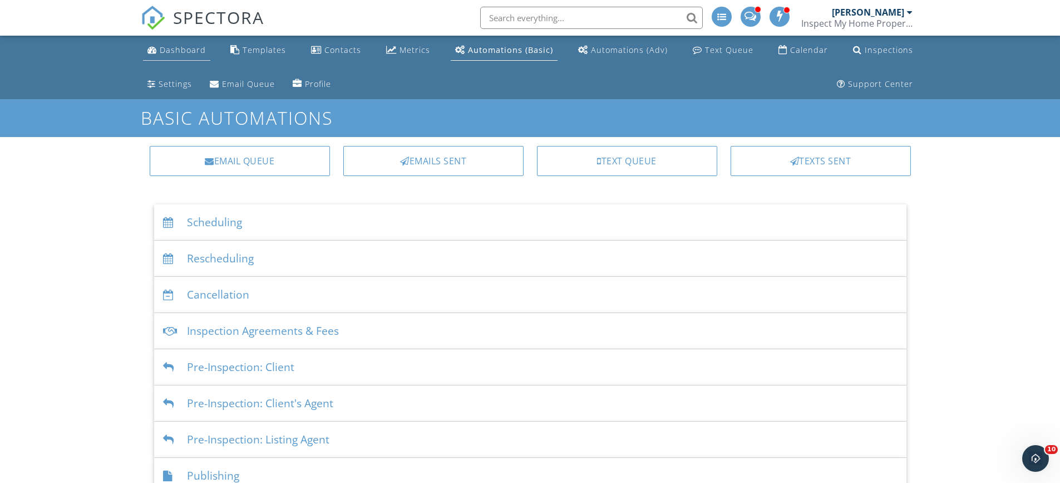
click at [176, 47] on div "Dashboard" at bounding box center [183, 50] width 46 height 11
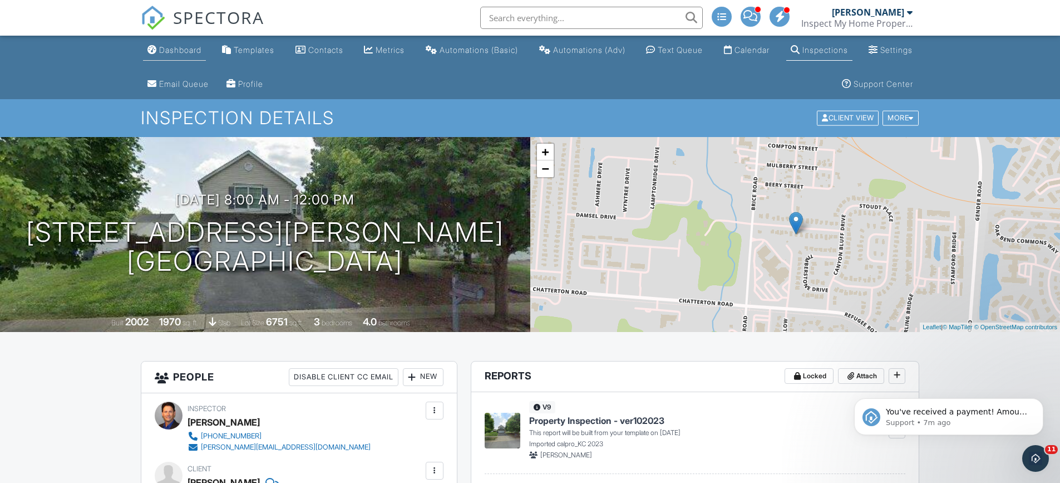
click at [180, 47] on div "Dashboard" at bounding box center [180, 49] width 42 height 9
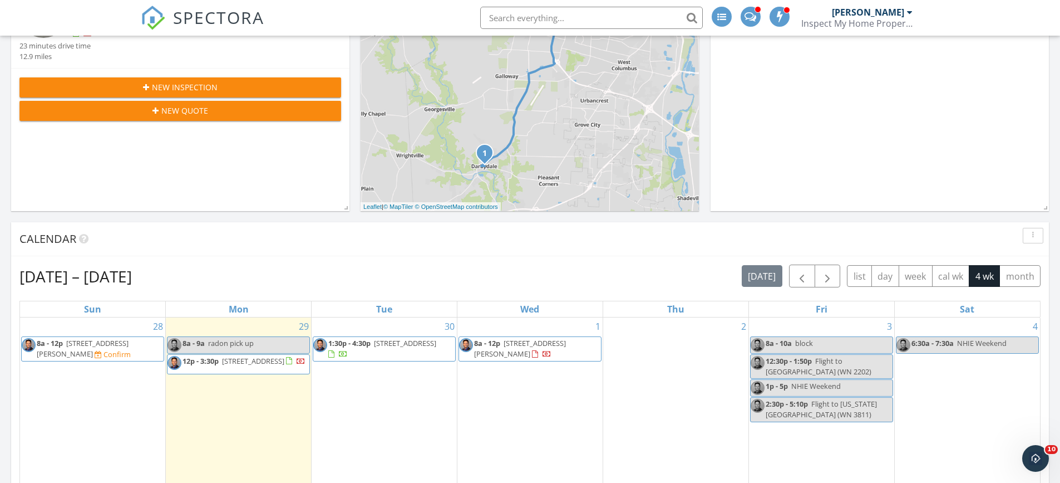
scroll to position [223, 0]
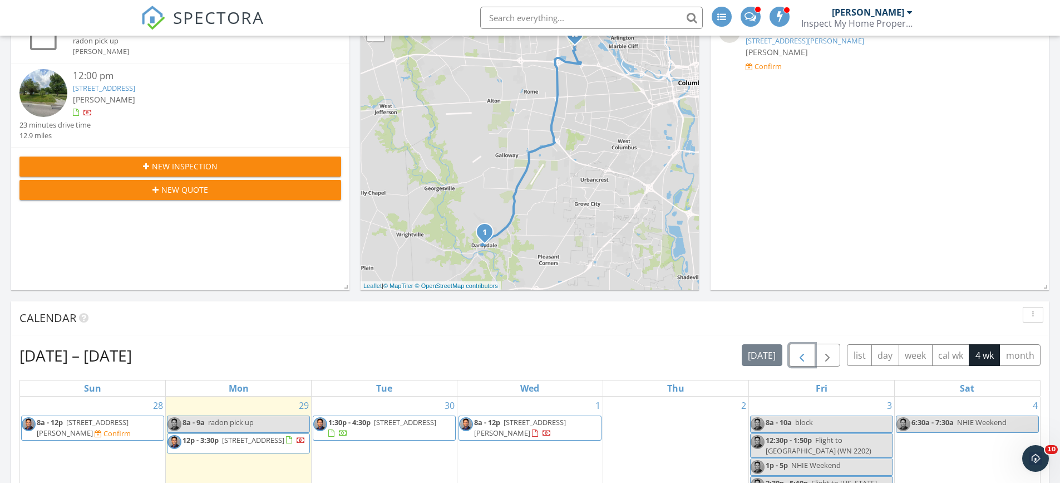
click at [805, 350] on span "button" at bounding box center [801, 354] width 13 height 13
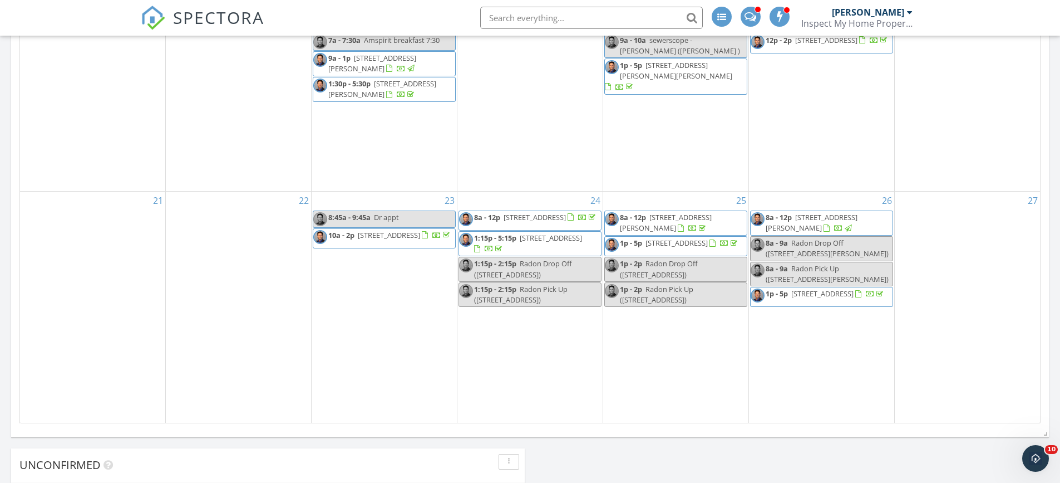
scroll to position [946, 0]
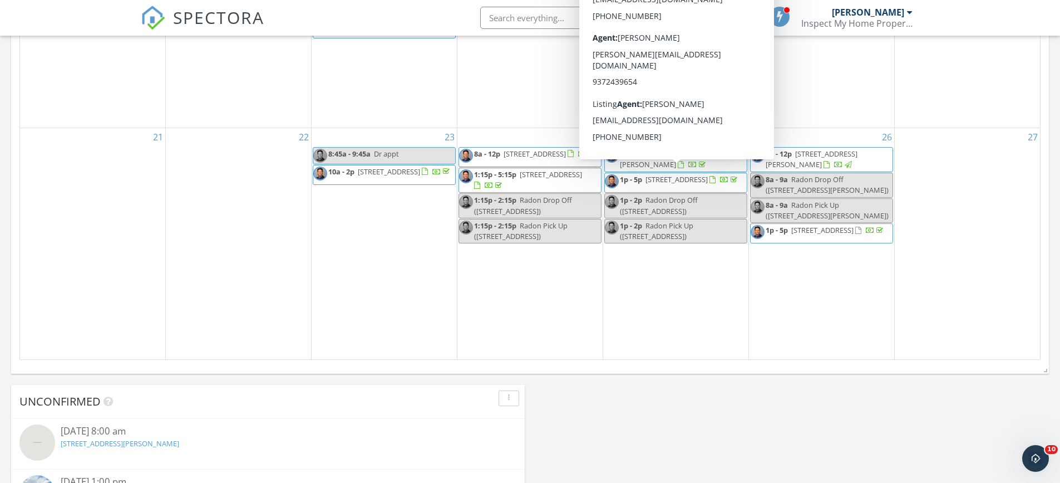
click at [682, 174] on span "6978 Celtic Ct, Dublin 43017" at bounding box center [677, 179] width 62 height 10
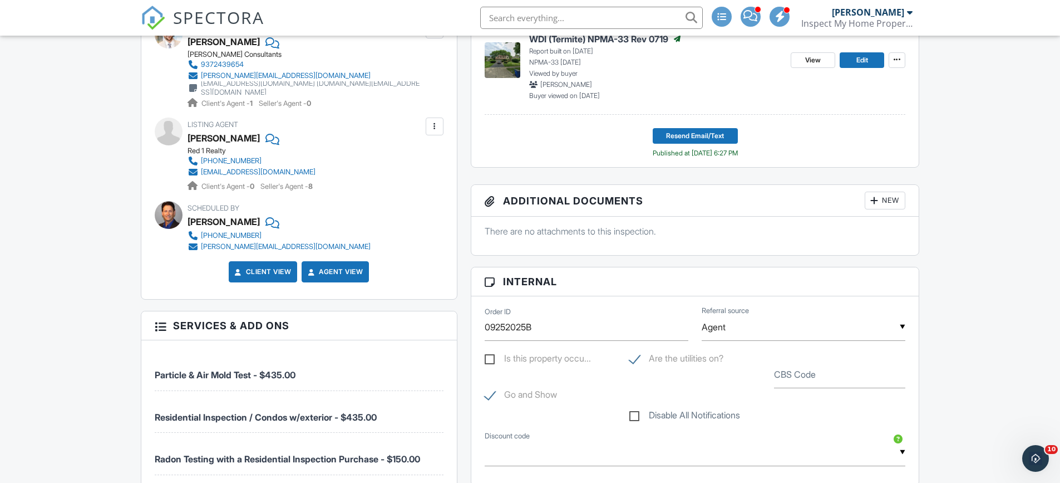
scroll to position [278, 0]
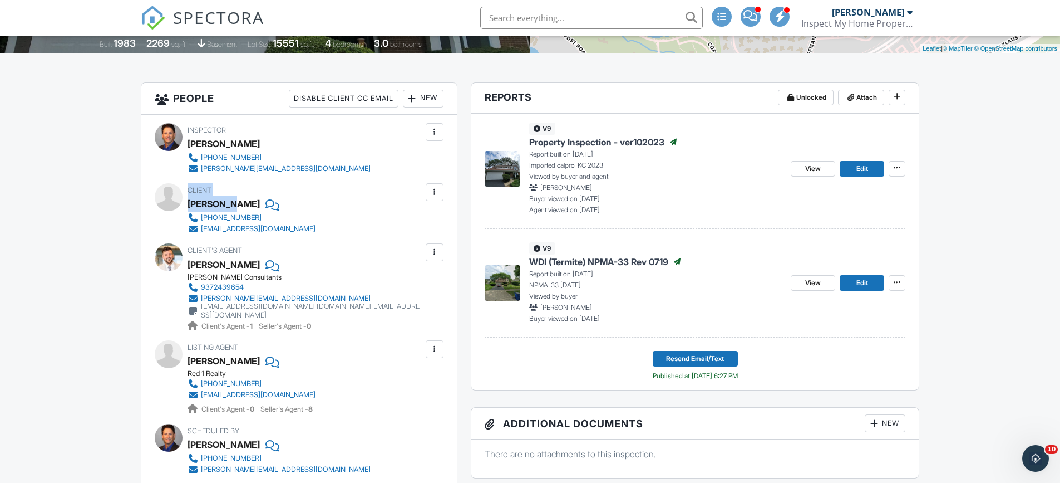
drag, startPoint x: 186, startPoint y: 205, endPoint x: 209, endPoint y: 206, distance: 22.3
click at [228, 209] on div "Client Sewar Jabir 330-979-5528 sewarjabir@gmail.com" at bounding box center [299, 208] width 289 height 51
drag, startPoint x: 189, startPoint y: 207, endPoint x: 238, endPoint y: 207, distance: 49.0
click at [238, 207] on div "Sewar Jabir" at bounding box center [256, 203] width 137 height 17
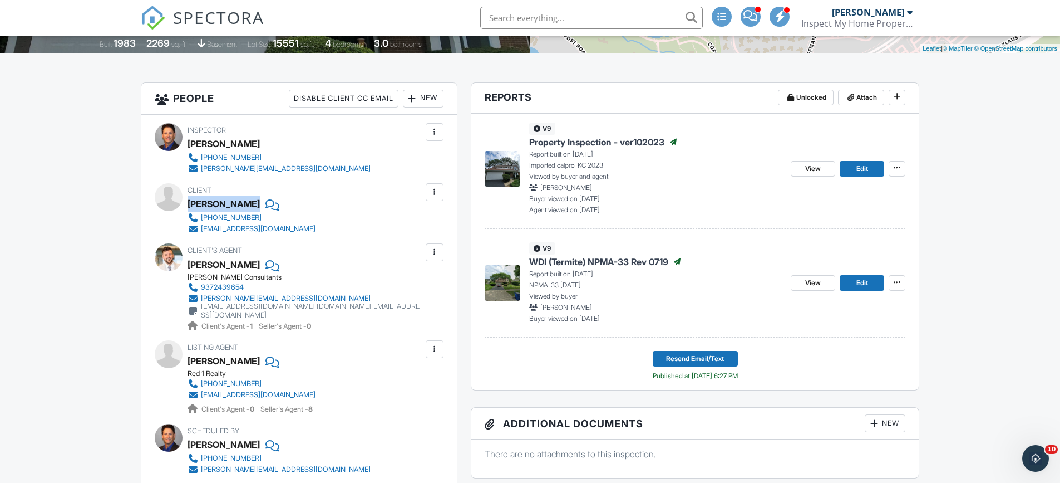
copy div "Sewar Jabir"
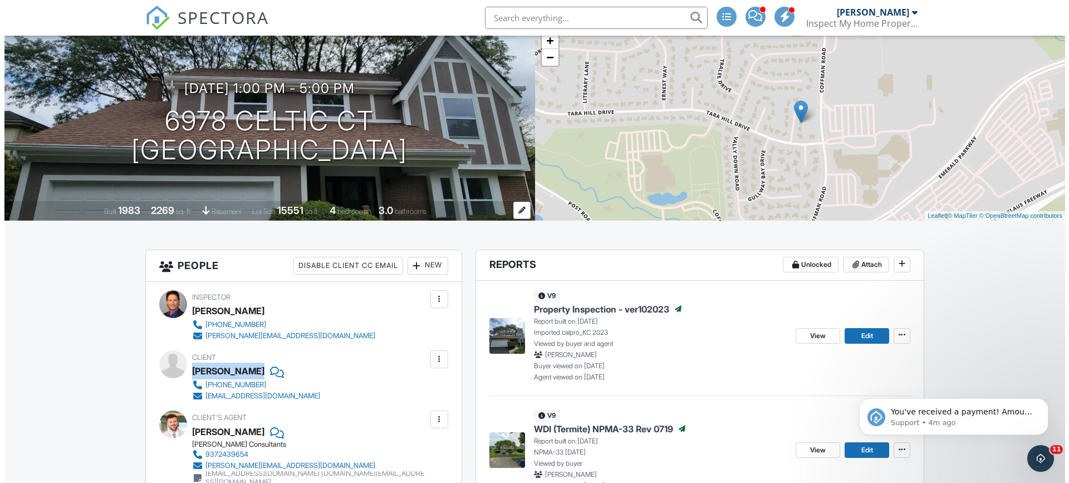
scroll to position [0, 0]
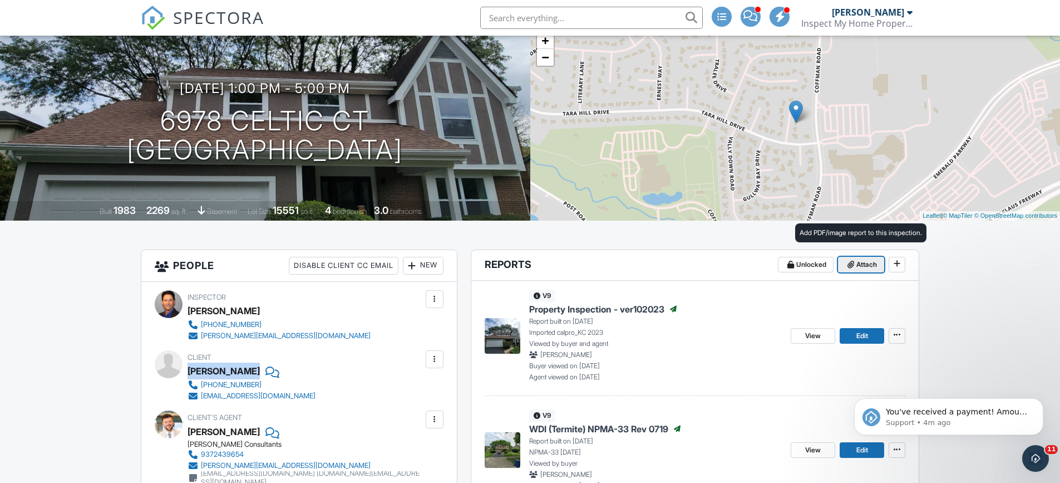
click at [860, 264] on span "Attach" at bounding box center [867, 264] width 21 height 11
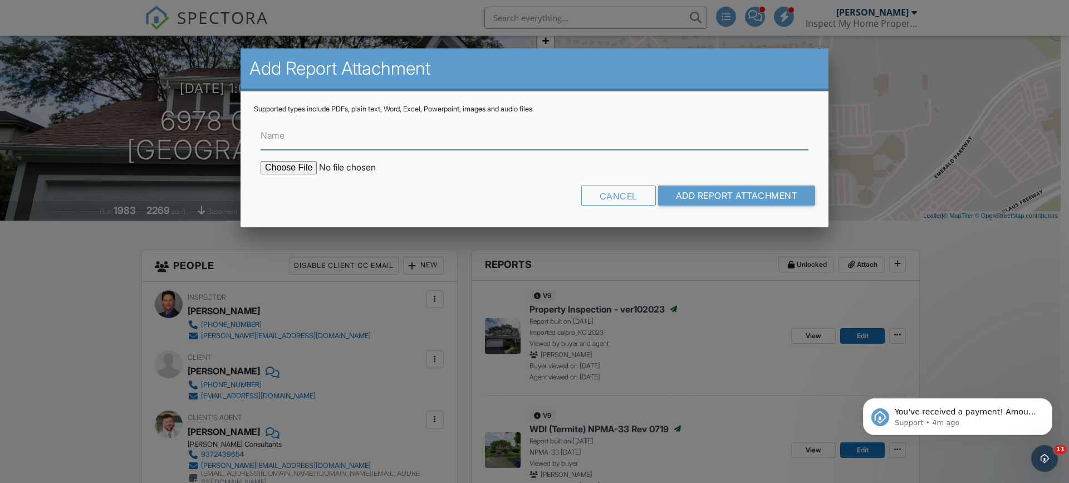
click at [330, 145] on input "Name" at bounding box center [534, 135] width 548 height 27
type input "Radon Test Results - Mitigation Recommended"
click at [293, 161] on input "file" at bounding box center [354, 167] width 189 height 13
click at [298, 165] on input "file" at bounding box center [354, 167] width 189 height 13
type input "C:\fakepath\6978_Celtic_Ct20250929_31-9.pdf"
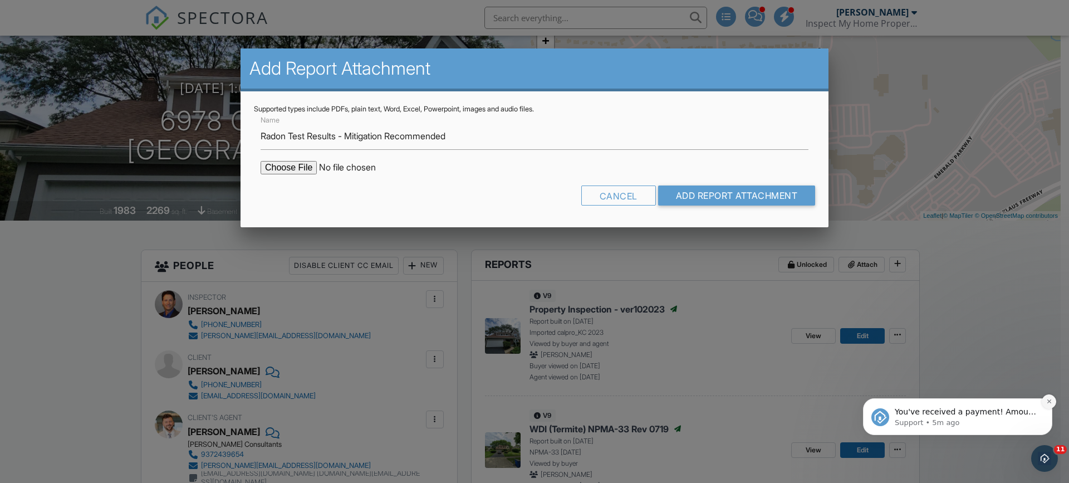
click at [1049, 401] on icon "Dismiss notification" at bounding box center [1048, 401] width 4 height 4
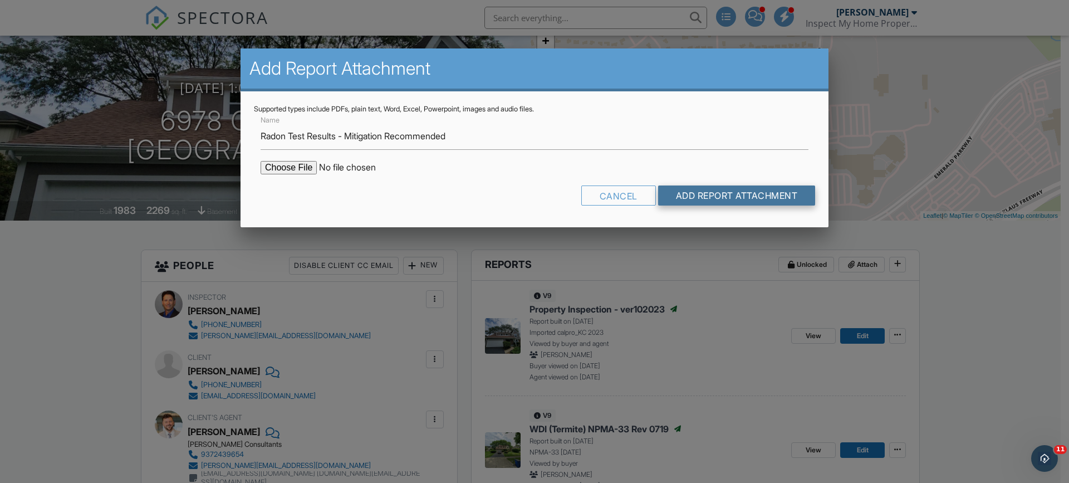
click at [741, 196] on input "Add Report Attachment" at bounding box center [737, 195] width 158 height 20
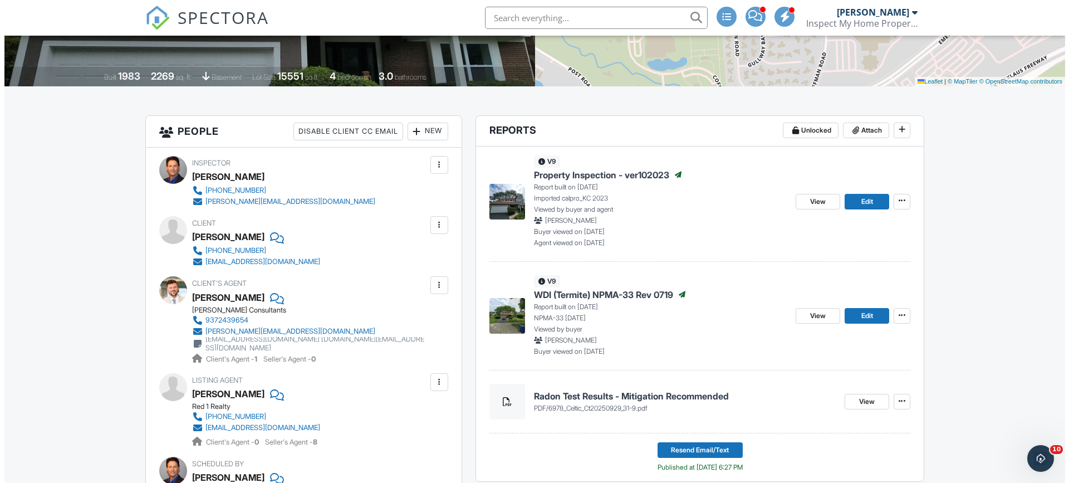
scroll to position [334, 0]
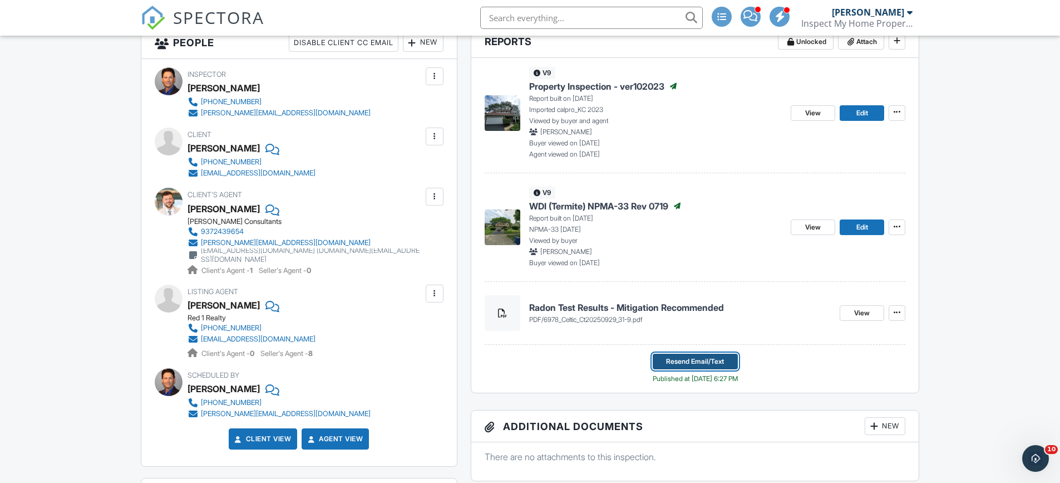
click at [700, 361] on span "Resend Email/Text" at bounding box center [695, 361] width 58 height 11
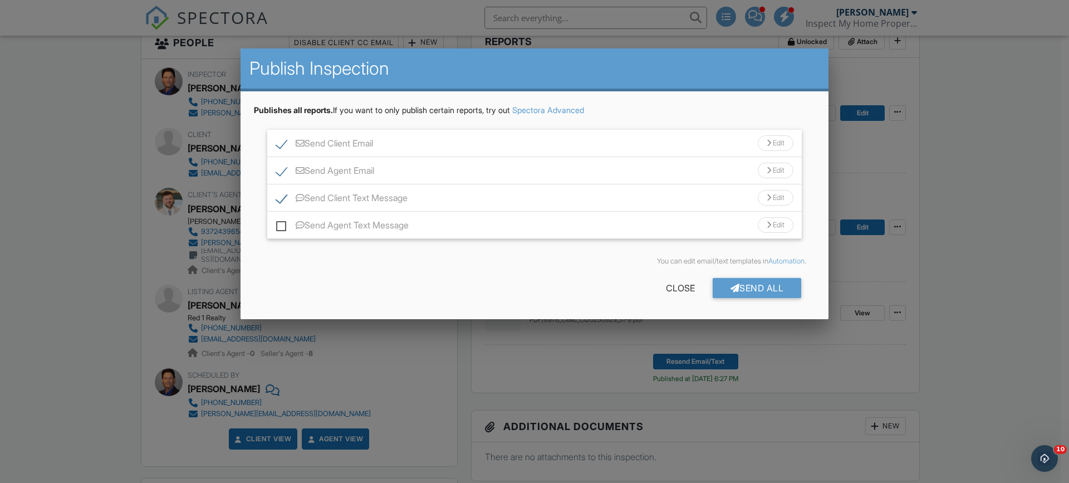
click at [775, 138] on div "Edit" at bounding box center [776, 143] width 36 height 16
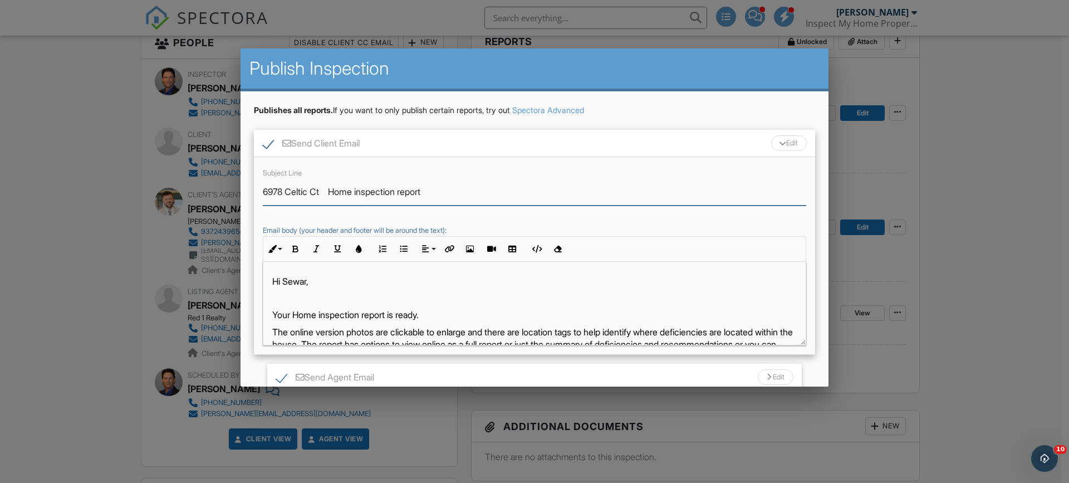
drag, startPoint x: 332, startPoint y: 196, endPoint x: 401, endPoint y: 194, distance: 68.5
click at [401, 194] on input "6978 Celtic Ct Home inspection report" at bounding box center [534, 191] width 543 height 27
type input "6978 Celtic Ct Radon report"
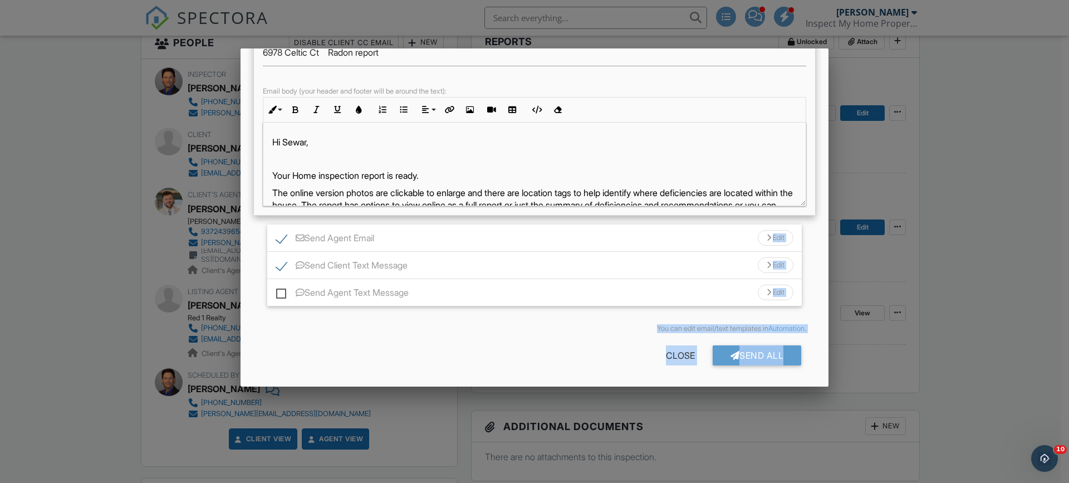
drag, startPoint x: 795, startPoint y: 345, endPoint x: 805, endPoint y: 398, distance: 54.5
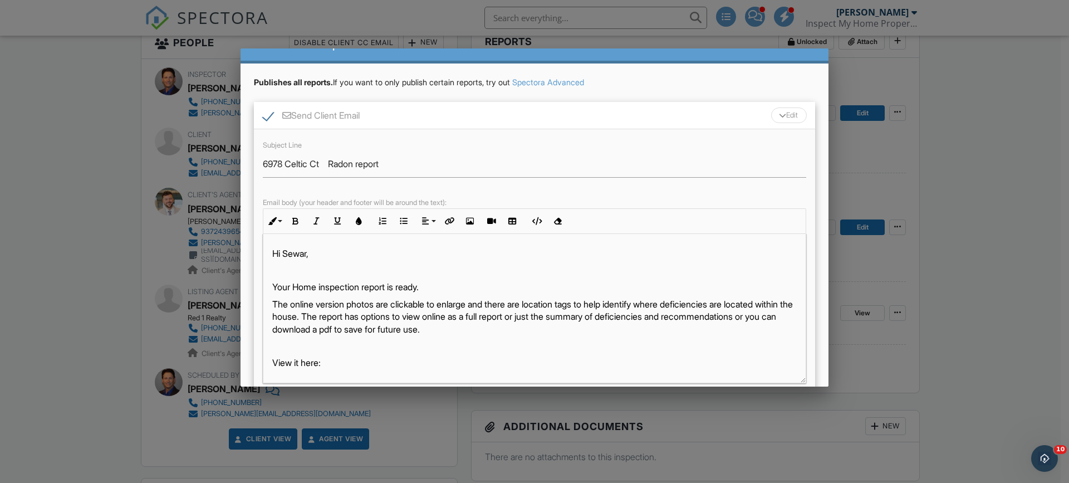
drag, startPoint x: 792, startPoint y: 311, endPoint x: 779, endPoint y: 360, distance: 50.2
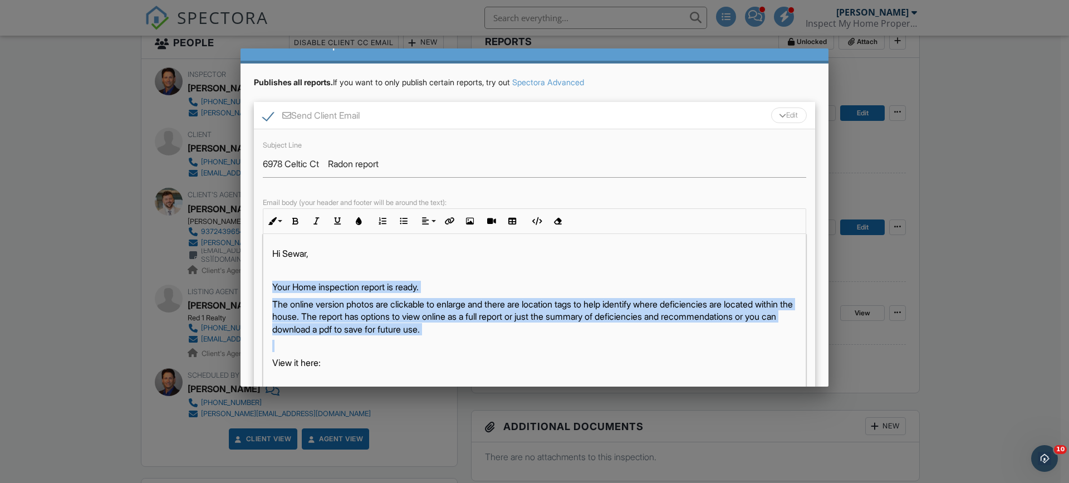
drag, startPoint x: 272, startPoint y: 286, endPoint x: 601, endPoint y: 344, distance: 334.0
click at [606, 345] on div "Hi Sewar, Your Home inspection report is ready. The online version photos are c…" at bounding box center [534, 436] width 542 height 405
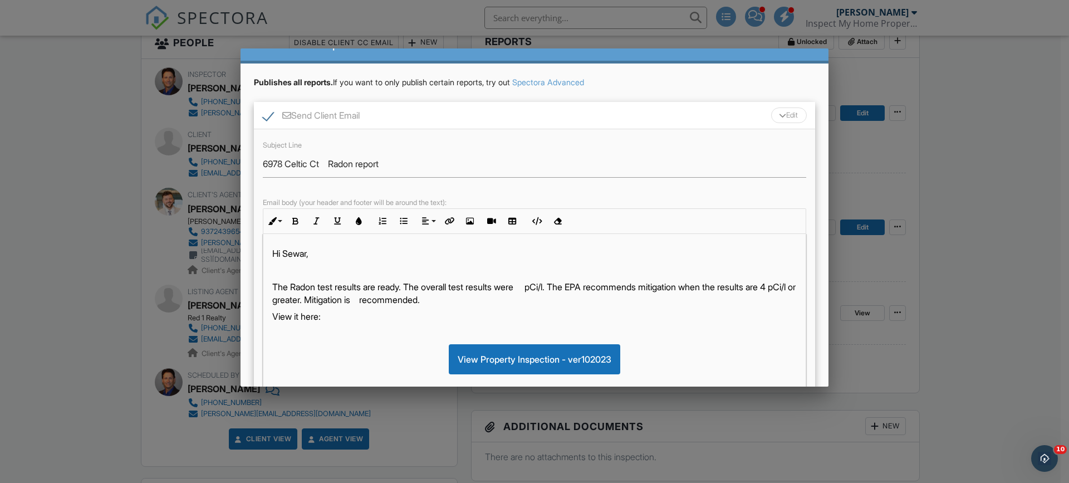
click at [534, 291] on p "The Radon test results are ready. The overall test results were pCi/l. The EPA …" at bounding box center [534, 293] width 524 height 25
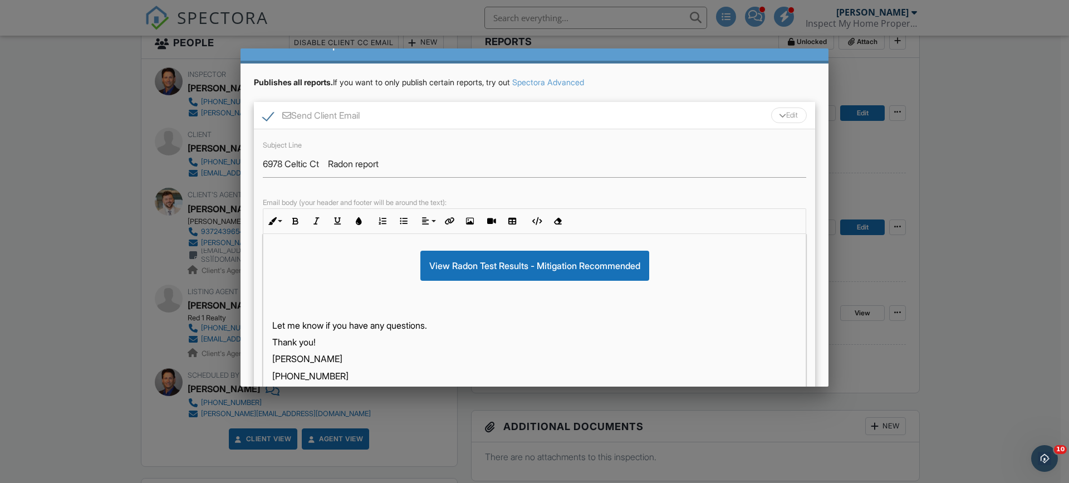
scroll to position [198, 0]
click at [784, 111] on div "Edit" at bounding box center [789, 115] width 36 height 16
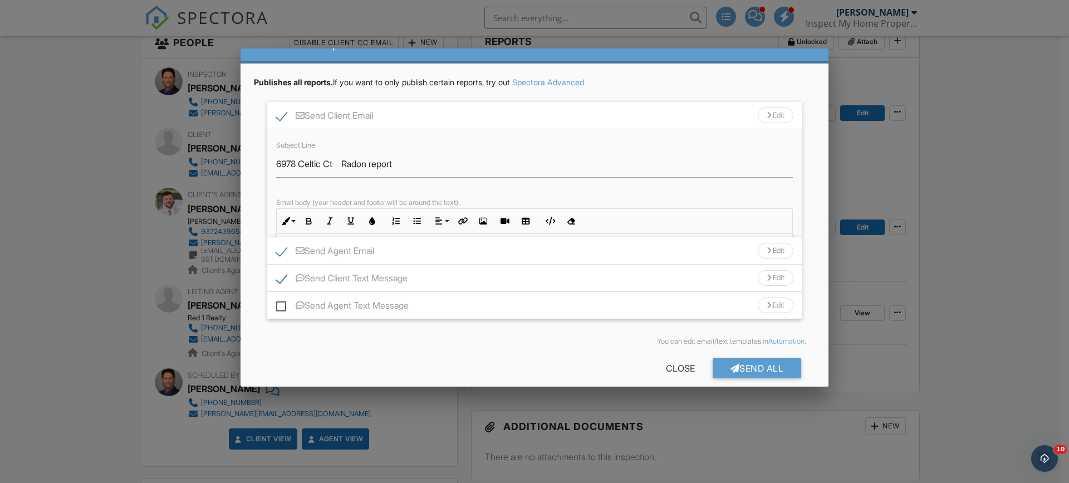
scroll to position [0, 0]
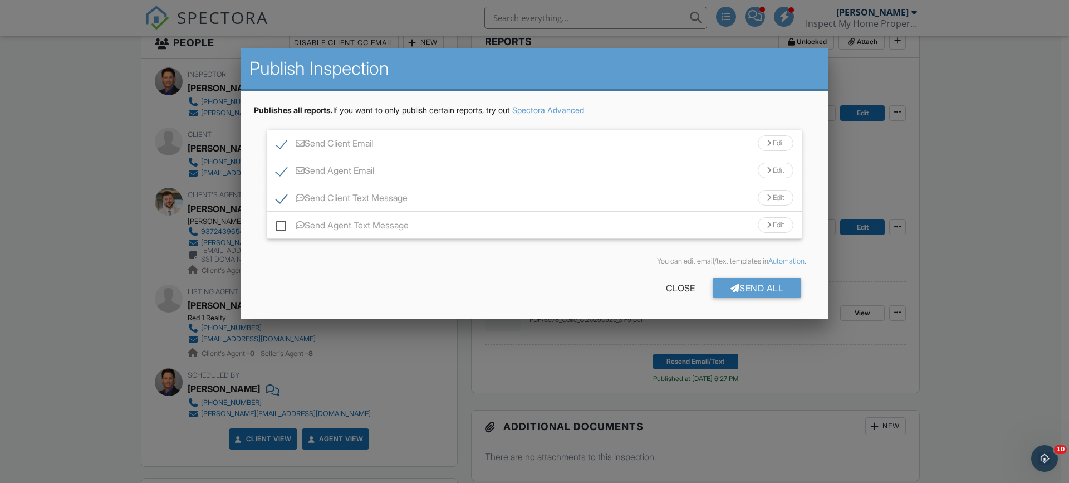
click at [772, 140] on div "Edit" at bounding box center [776, 143] width 36 height 16
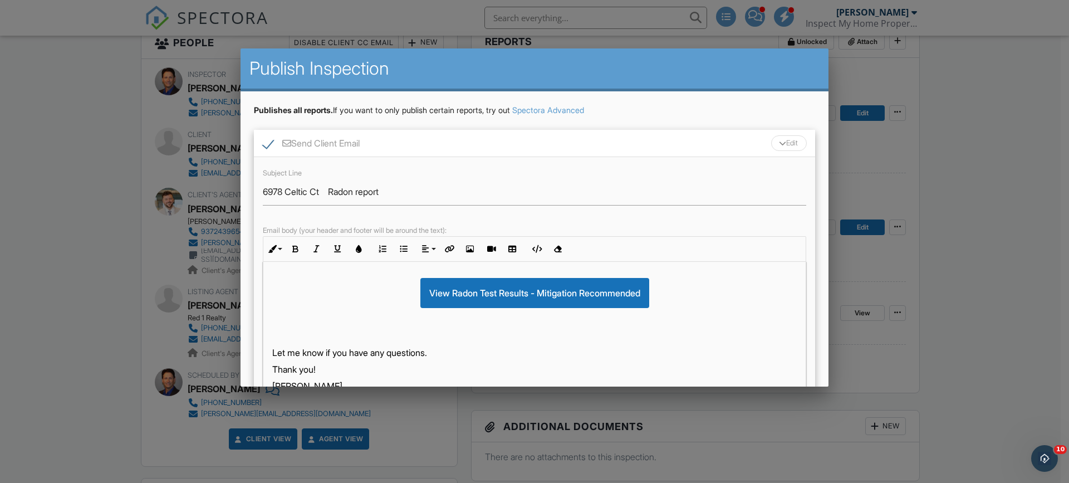
click at [779, 141] on div at bounding box center [782, 143] width 7 height 4
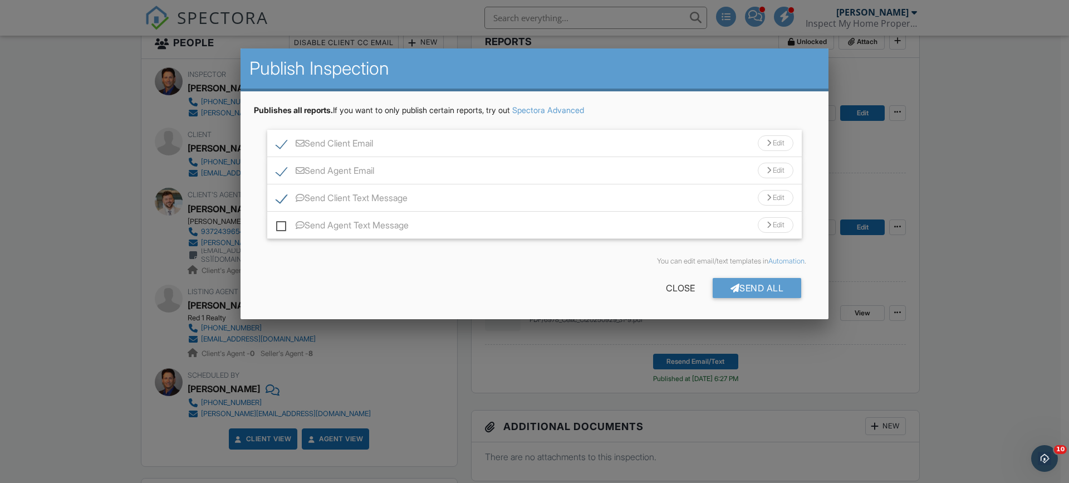
click at [777, 168] on div "Edit" at bounding box center [776, 171] width 36 height 16
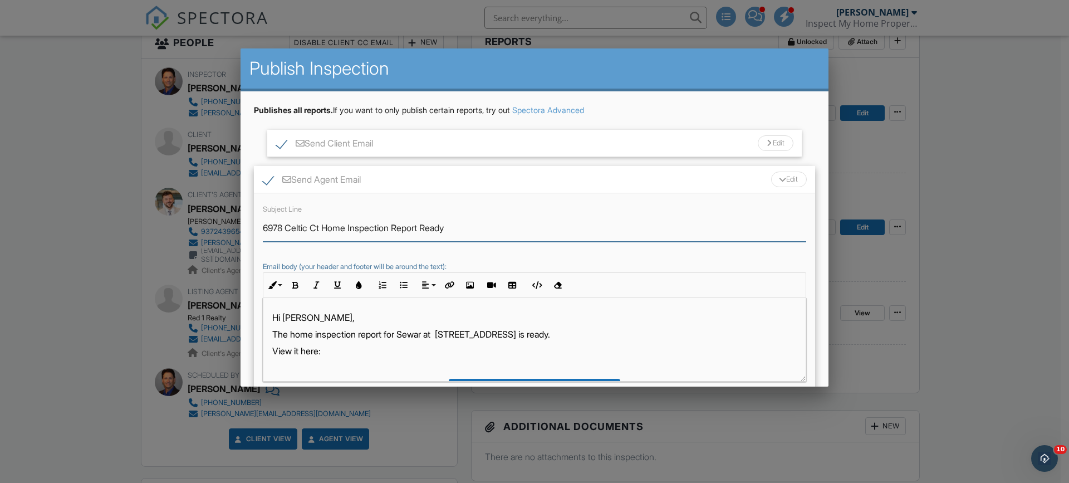
drag, startPoint x: 326, startPoint y: 230, endPoint x: 396, endPoint y: 229, distance: 69.6
click at [396, 229] on input "6978 Celtic Ct Home Inspection Report Ready" at bounding box center [534, 227] width 543 height 27
type input "6978 Celtic Ct Radon Report Ready"
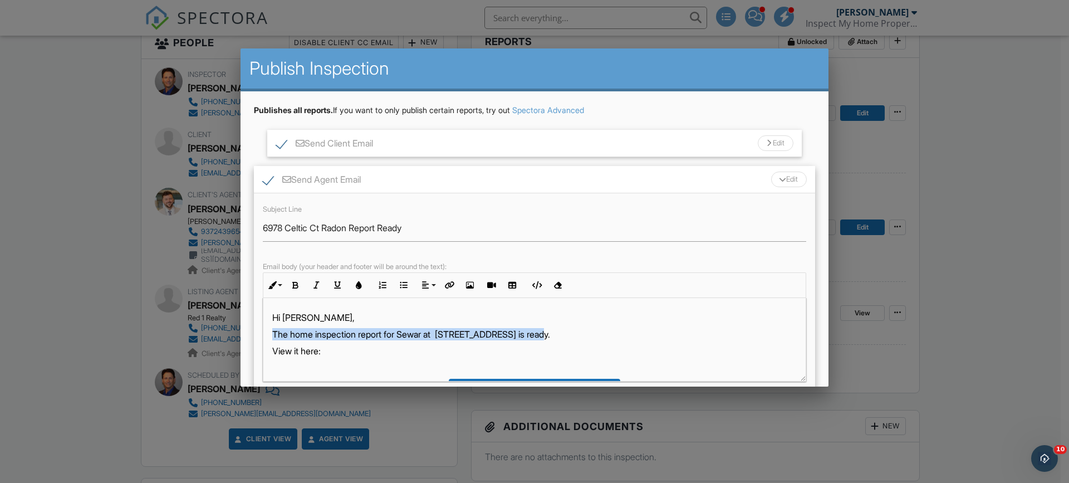
drag, startPoint x: 274, startPoint y: 332, endPoint x: 543, endPoint y: 333, distance: 268.9
click at [543, 333] on p "The home inspection report for Sewar at 6978 Celtic Ct is ready." at bounding box center [534, 334] width 524 height 12
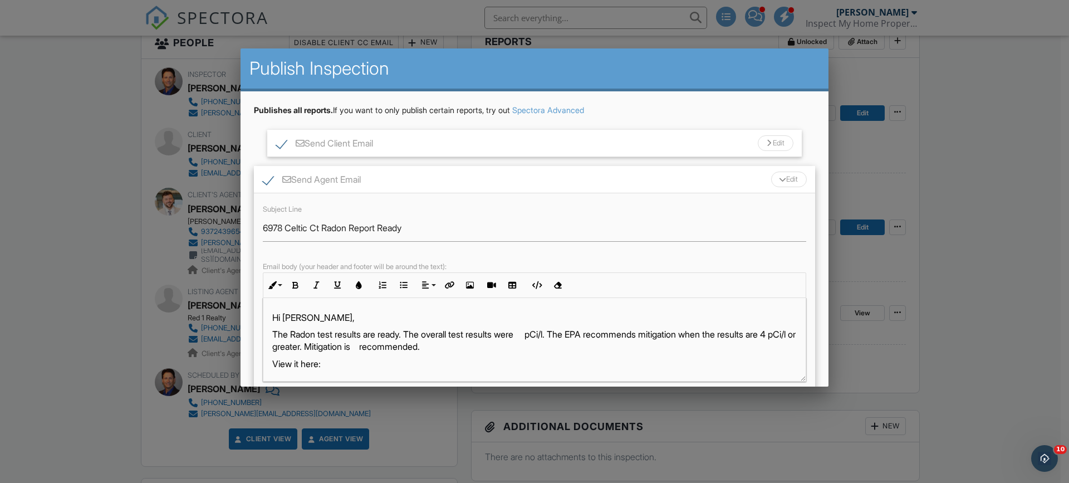
click at [532, 337] on p "The Radon test results are ready. The overall test results were pCi/l. The EPA …" at bounding box center [534, 340] width 524 height 25
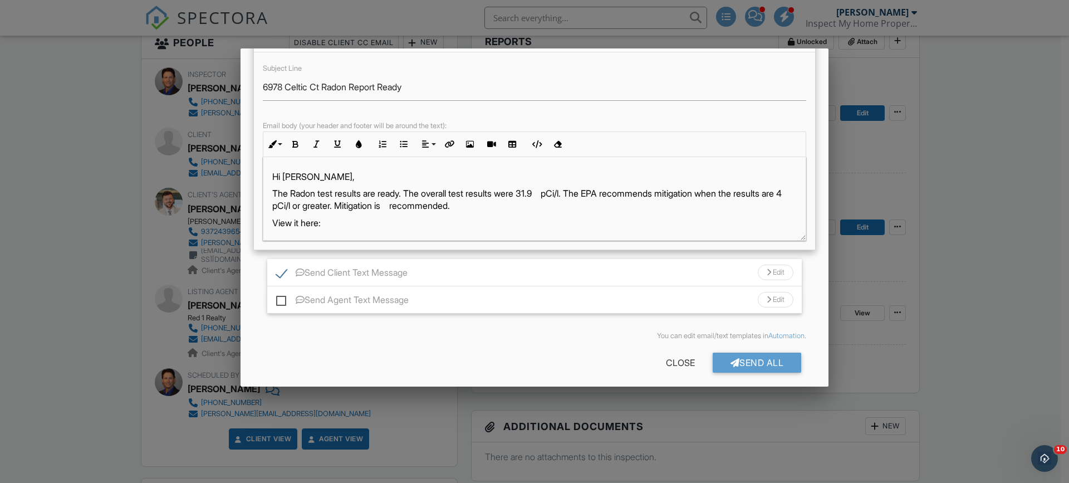
scroll to position [148, 0]
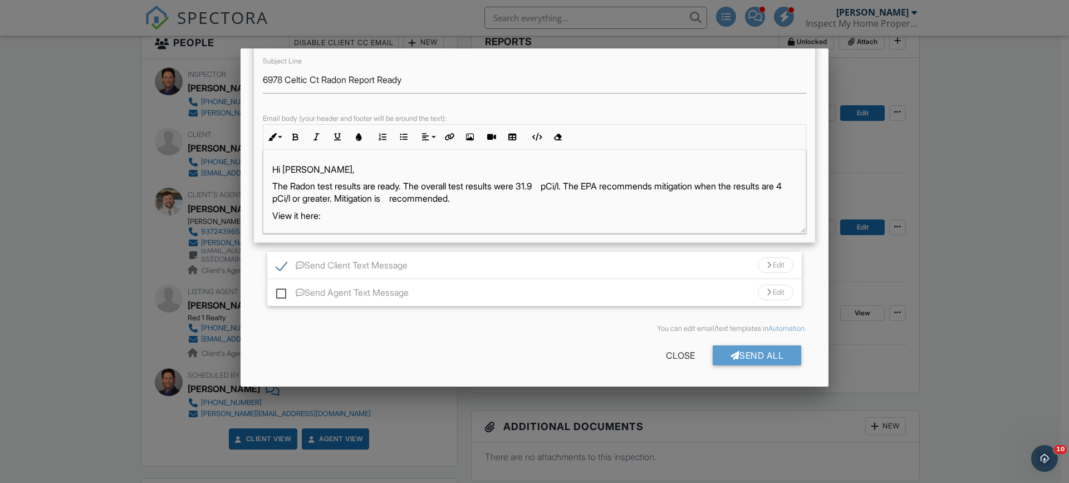
click at [511, 356] on div "Send All Close" at bounding box center [534, 357] width 561 height 31
click at [730, 357] on div at bounding box center [734, 355] width 9 height 9
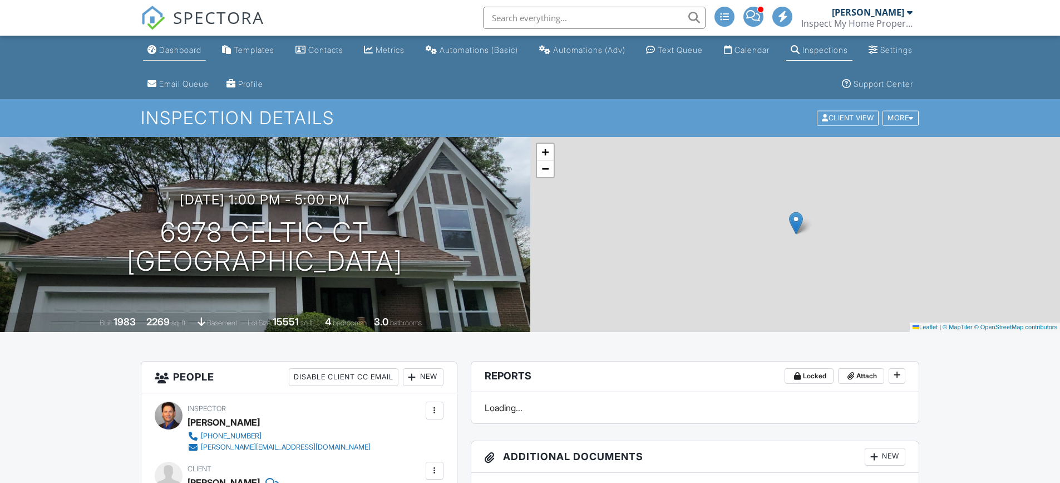
click at [174, 50] on div "Dashboard" at bounding box center [180, 49] width 42 height 9
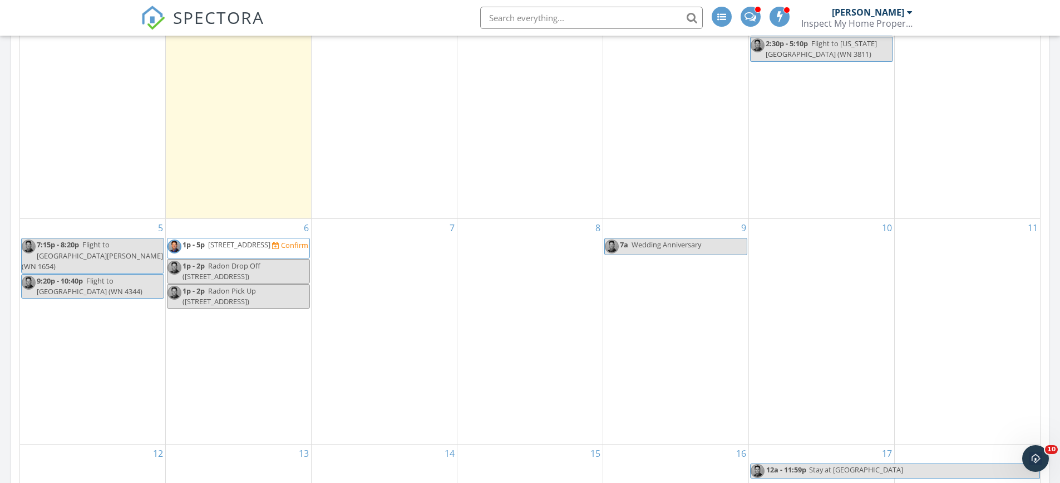
scroll to position [668, 0]
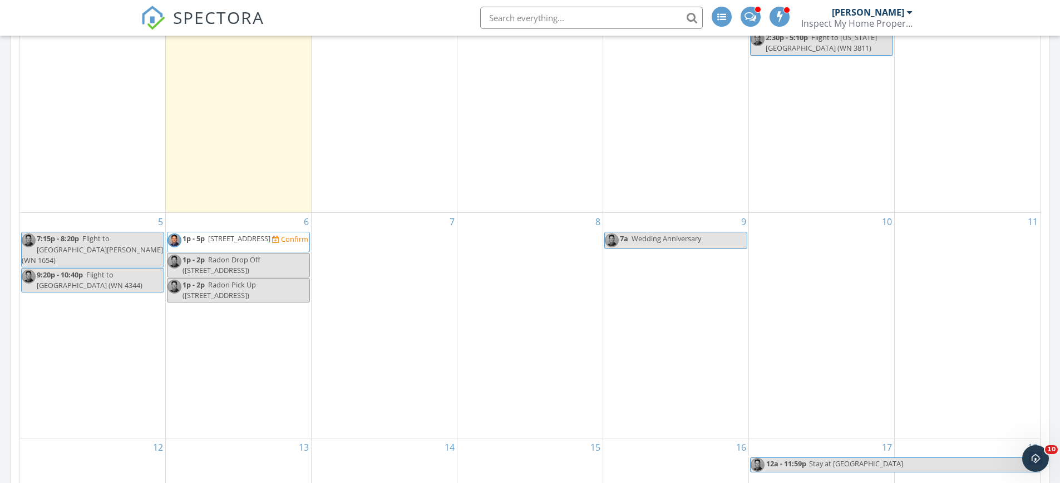
click at [245, 234] on span "[STREET_ADDRESS]" at bounding box center [239, 238] width 62 height 10
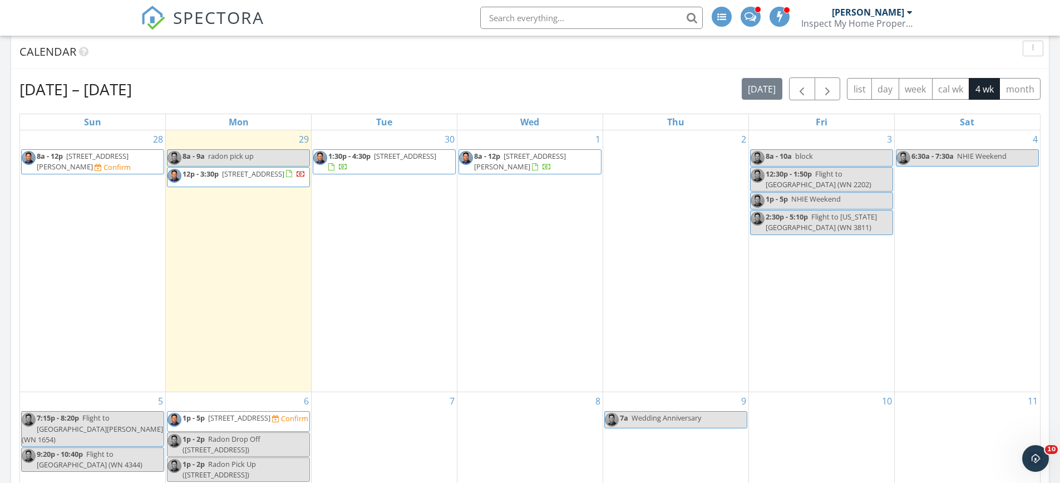
scroll to position [501, 0]
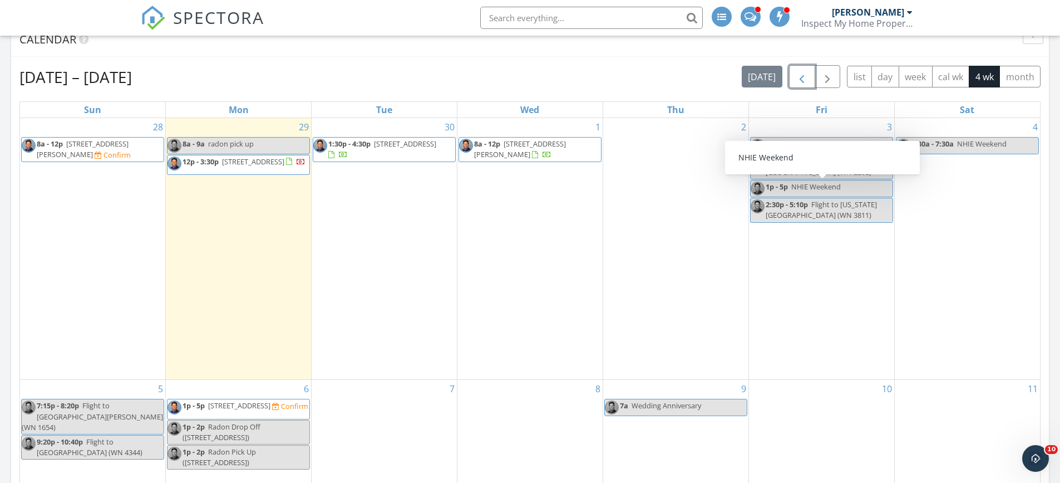
click at [800, 72] on span "button" at bounding box center [801, 76] width 13 height 13
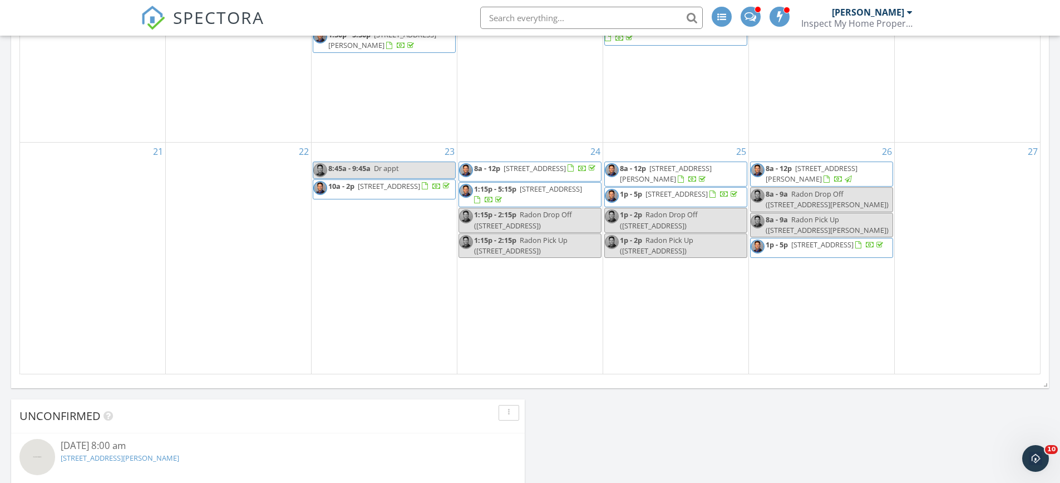
scroll to position [946, 0]
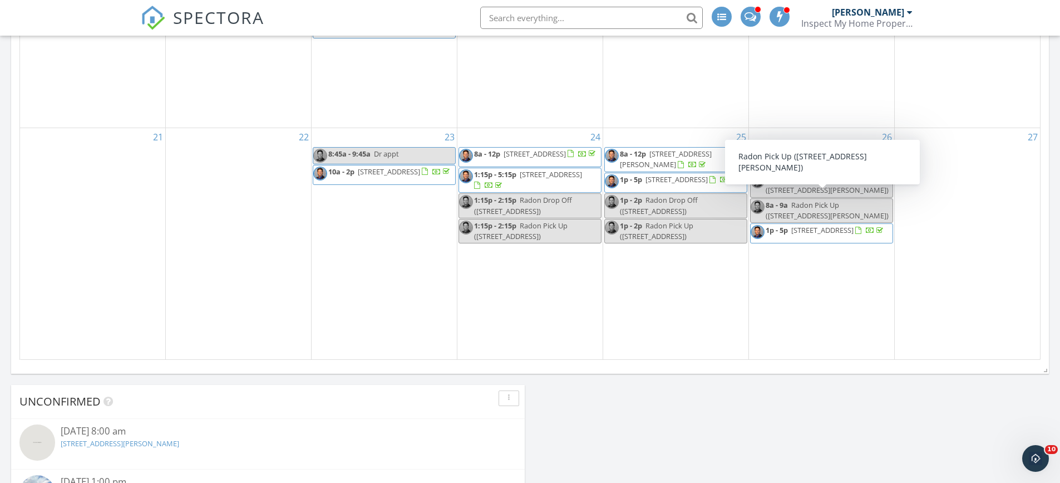
click at [837, 149] on span "[STREET_ADDRESS][PERSON_NAME]" at bounding box center [812, 159] width 92 height 21
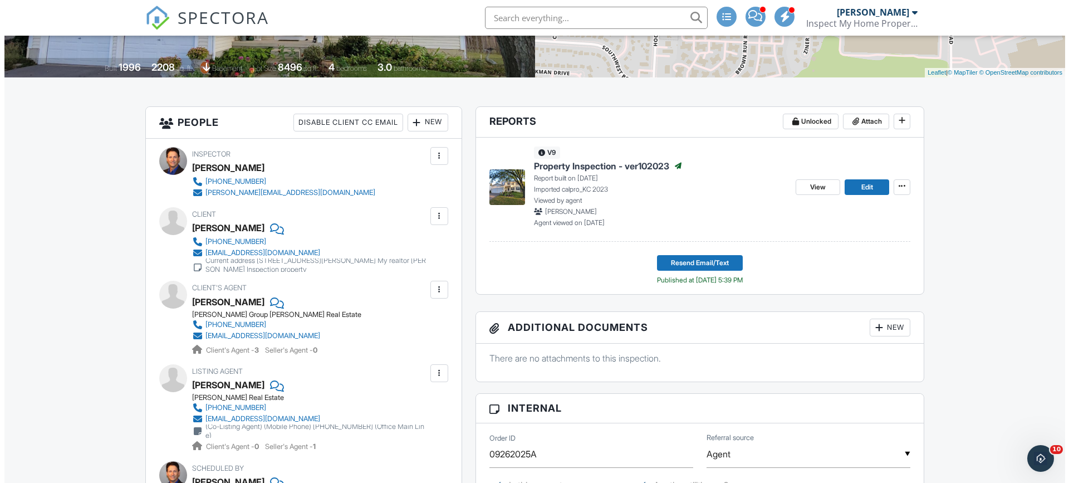
scroll to position [278, 0]
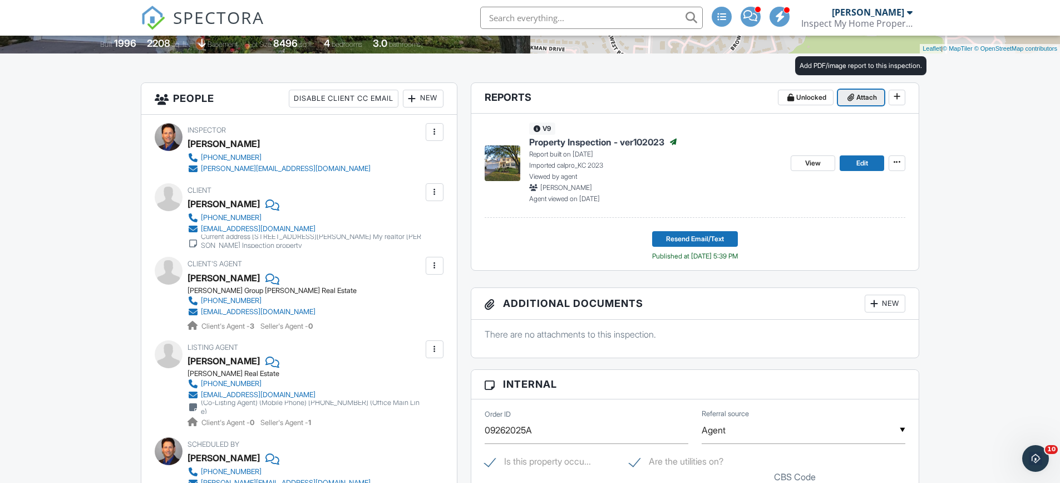
click at [861, 99] on span "Attach" at bounding box center [867, 97] width 21 height 11
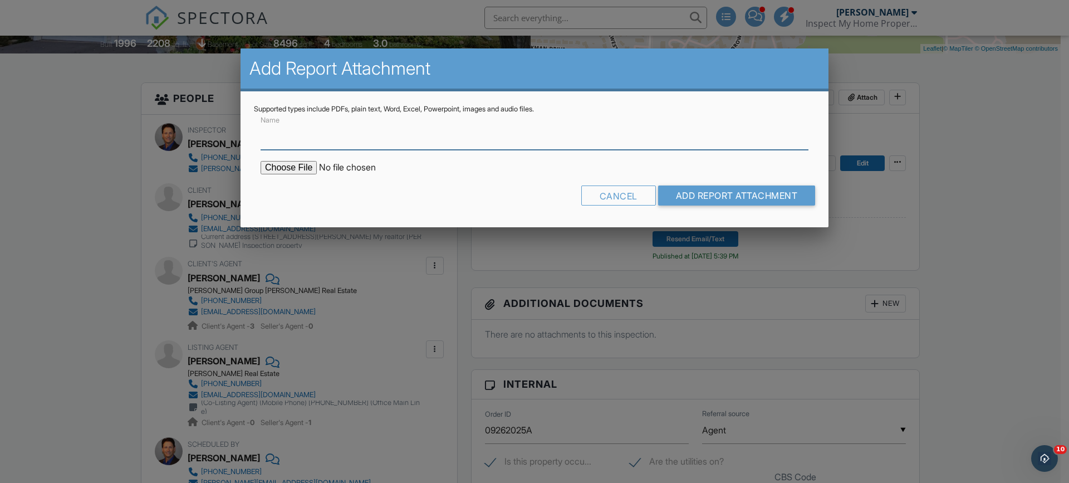
click at [301, 134] on input "Name" at bounding box center [534, 135] width 548 height 27
type input "Radon Test Results - Mitigation Recommended"
click at [300, 169] on input "file" at bounding box center [354, 167] width 189 height 13
type input "C:\fakepath\2300_Ziner_Circle20250929_19-2.pdf"
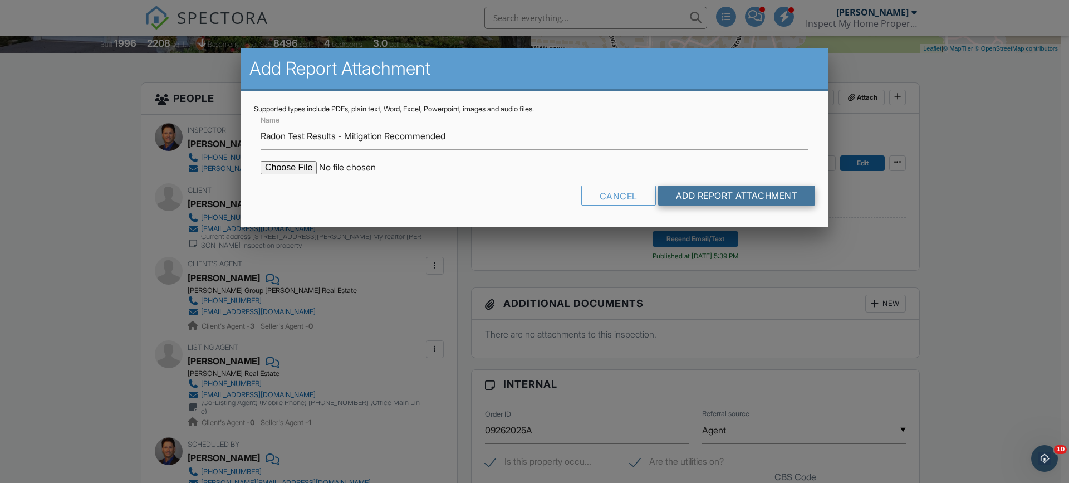
click at [759, 191] on input "Add Report Attachment" at bounding box center [737, 195] width 158 height 20
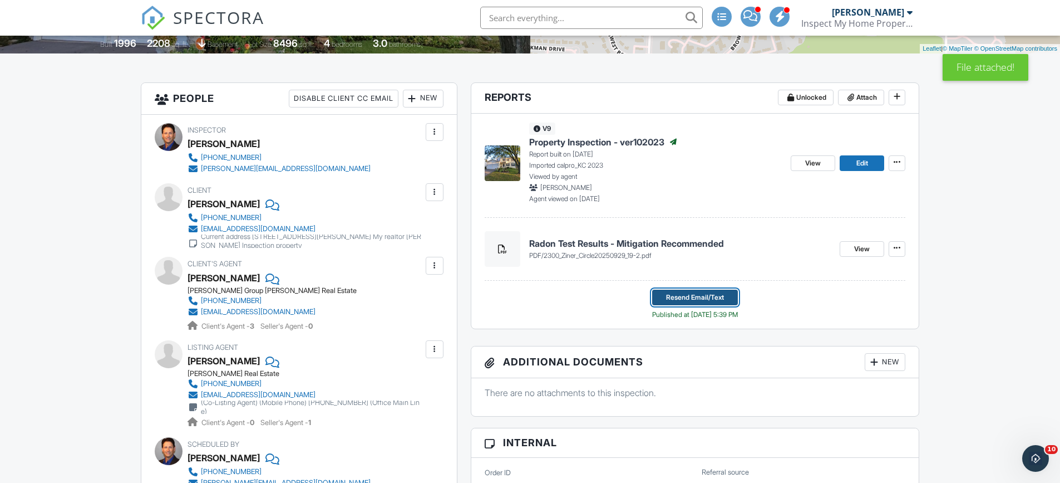
click at [684, 292] on span "Resend Email/Text" at bounding box center [695, 297] width 58 height 11
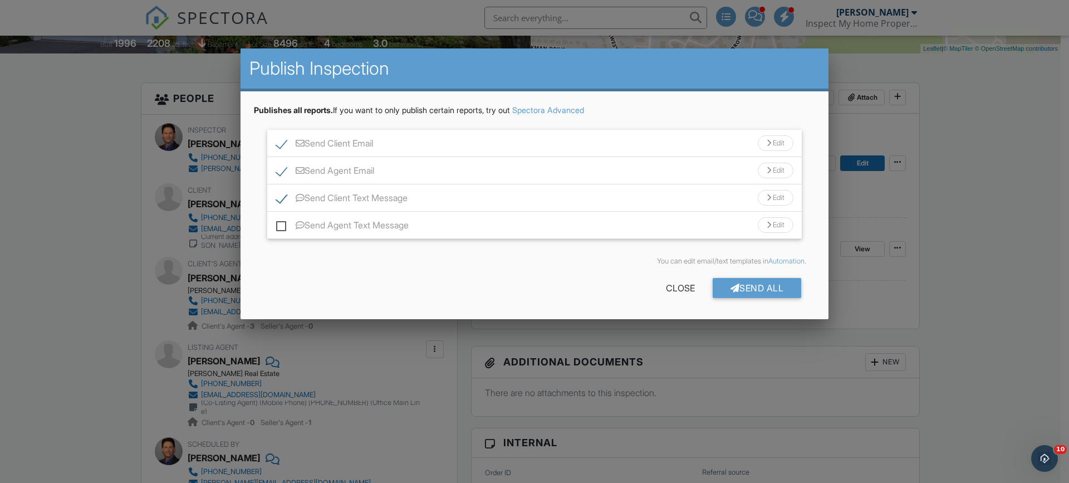
click at [777, 142] on div "Edit" at bounding box center [776, 143] width 36 height 16
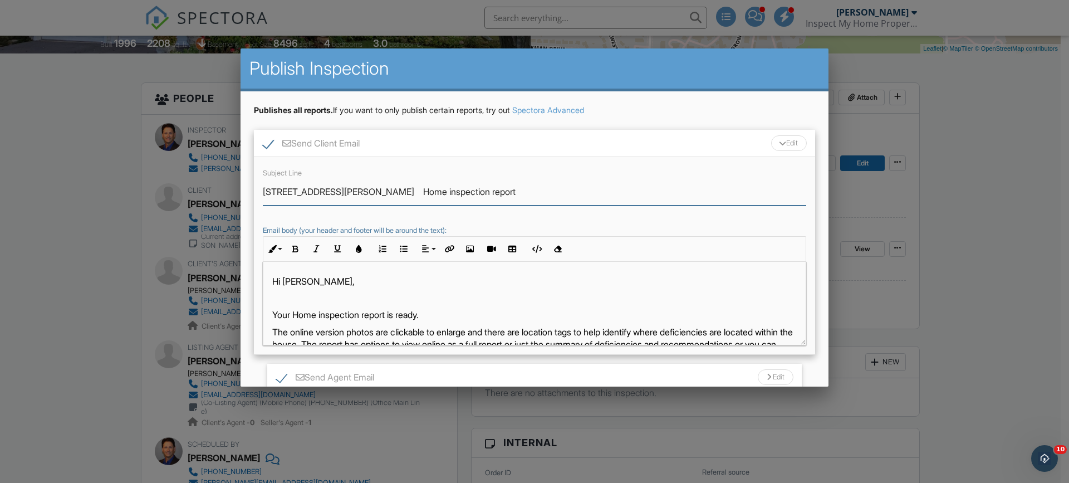
drag, startPoint x: 340, startPoint y: 192, endPoint x: 411, endPoint y: 193, distance: 71.2
click at [411, 193] on input "[STREET_ADDRESS][PERSON_NAME] Home inspection report" at bounding box center [534, 191] width 543 height 27
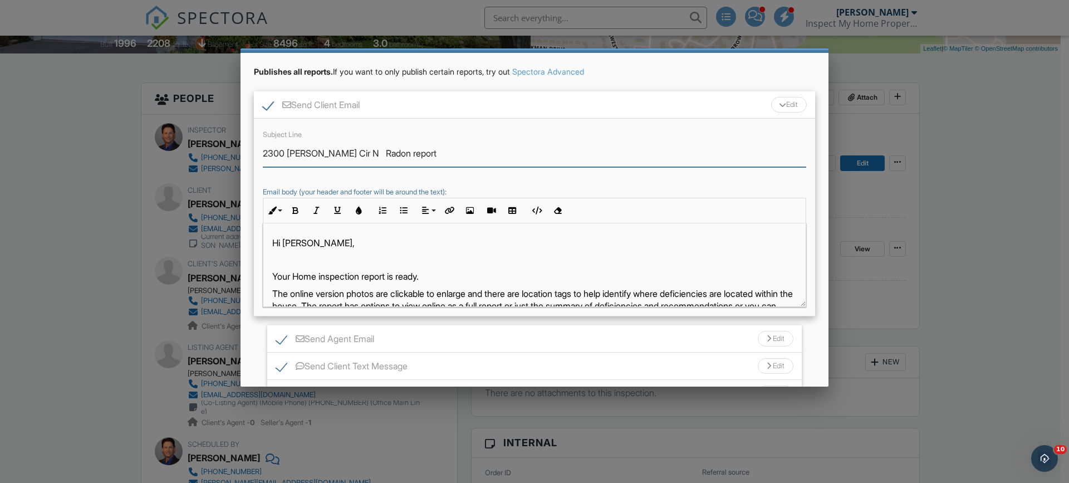
scroll to position [56, 0]
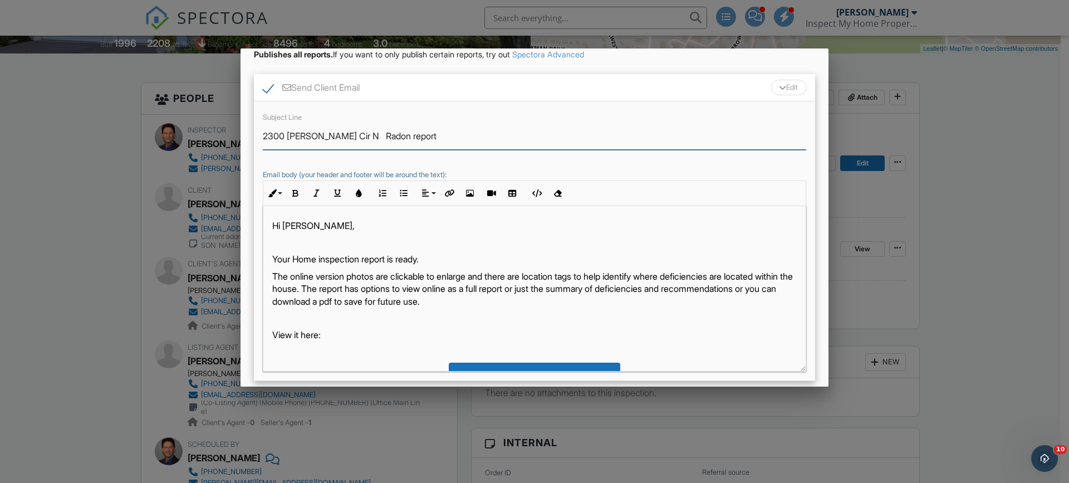
drag, startPoint x: 791, startPoint y: 287, endPoint x: 573, endPoint y: 313, distance: 219.8
click at [799, 363] on div "Subject Line 2300 [PERSON_NAME] Cir N Radon report Email body (your header and …" at bounding box center [534, 240] width 561 height 279
type input "2300 [PERSON_NAME] Cir N Radon report"
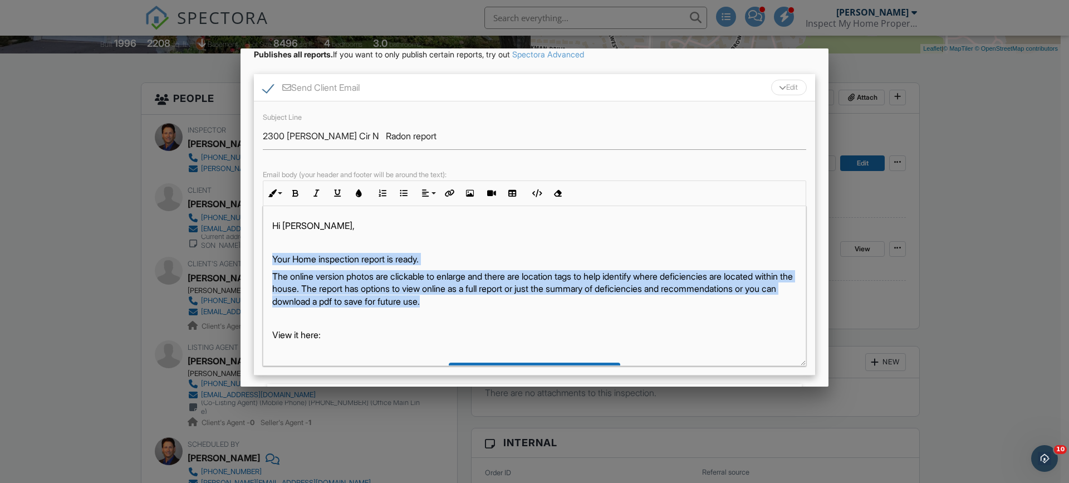
drag, startPoint x: 274, startPoint y: 255, endPoint x: 555, endPoint y: 301, distance: 284.2
click at [555, 301] on div "Hi [PERSON_NAME], Your Home inspection report is ready. The online version phot…" at bounding box center [534, 382] width 542 height 353
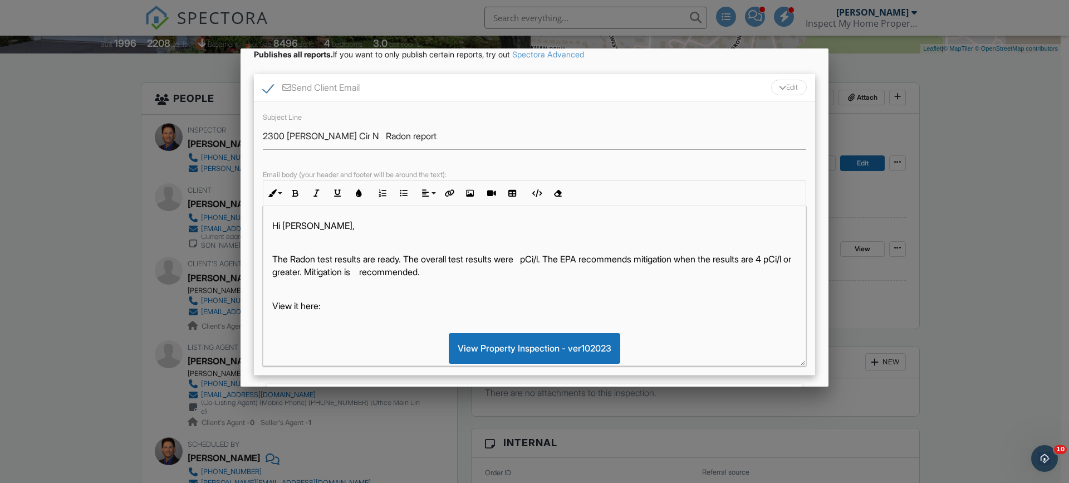
click at [533, 260] on p "The Radon test results are ready. The overall test results were pCi/l. The EPA …" at bounding box center [534, 265] width 524 height 25
drag, startPoint x: 270, startPoint y: 258, endPoint x: 558, endPoint y: 278, distance: 289.0
click at [558, 278] on div "Hi [PERSON_NAME], The Radon test results are ready. The overall test results we…" at bounding box center [534, 368] width 542 height 324
copy p "The Radon test results are ready. The overall test results were 19.2 pCi/l. The…"
drag, startPoint x: 785, startPoint y: 85, endPoint x: 562, endPoint y: 120, distance: 226.0
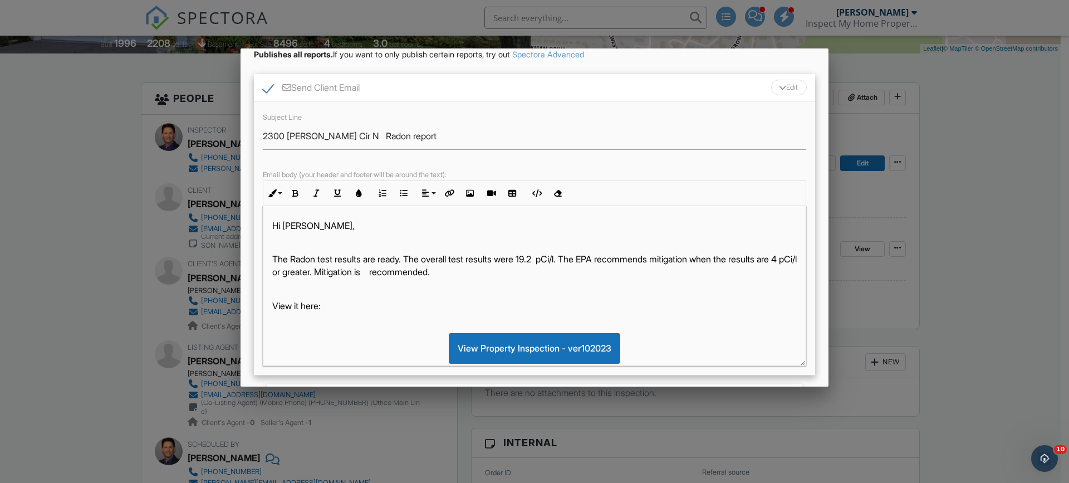
click at [784, 85] on div "Edit" at bounding box center [789, 88] width 36 height 16
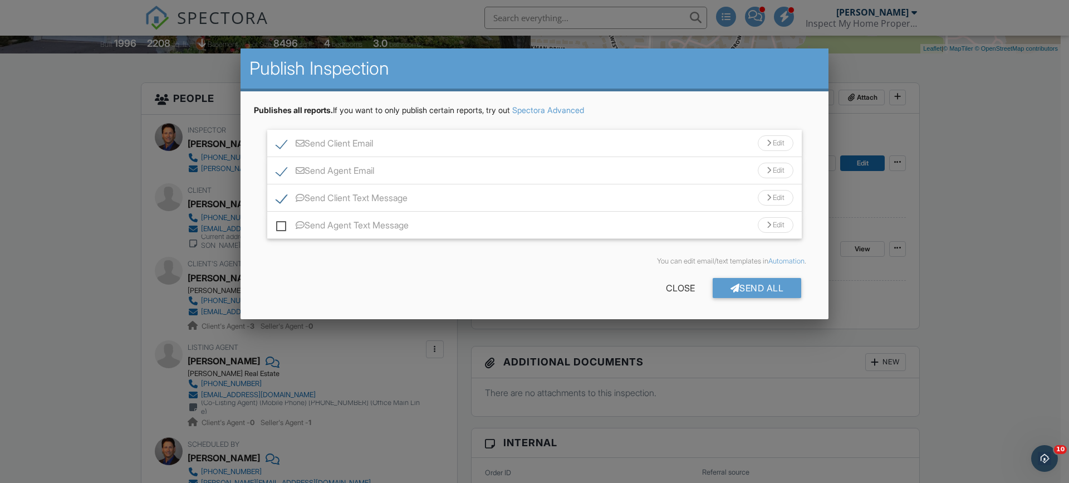
drag, startPoint x: 783, startPoint y: 168, endPoint x: 503, endPoint y: 176, distance: 279.5
click at [783, 170] on div "Edit" at bounding box center [776, 171] width 36 height 16
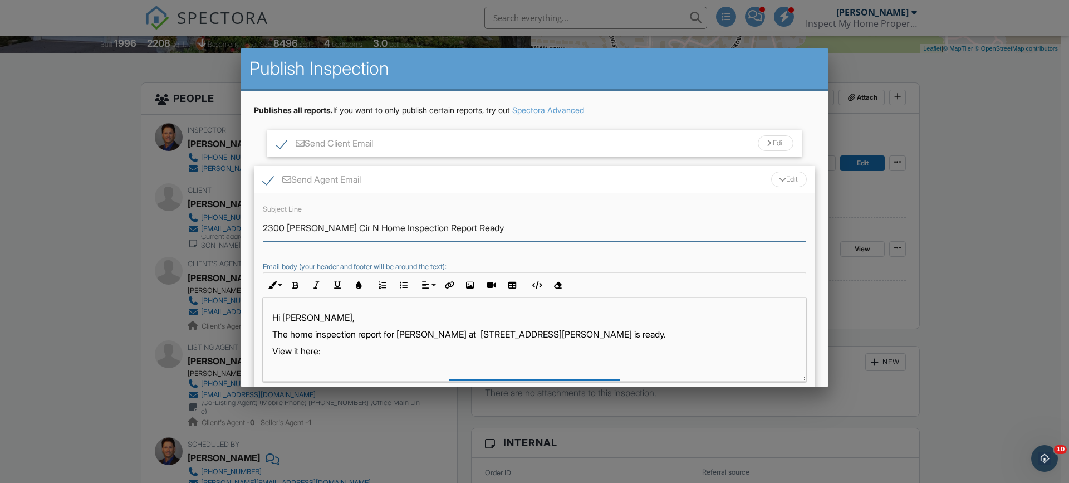
drag, startPoint x: 340, startPoint y: 229, endPoint x: 409, endPoint y: 225, distance: 69.1
click at [409, 225] on input "2300 [PERSON_NAME] Cir N Home Inspection Report Ready" at bounding box center [534, 227] width 543 height 27
type input "2300 [PERSON_NAME] Cir N Radon Report Ready"
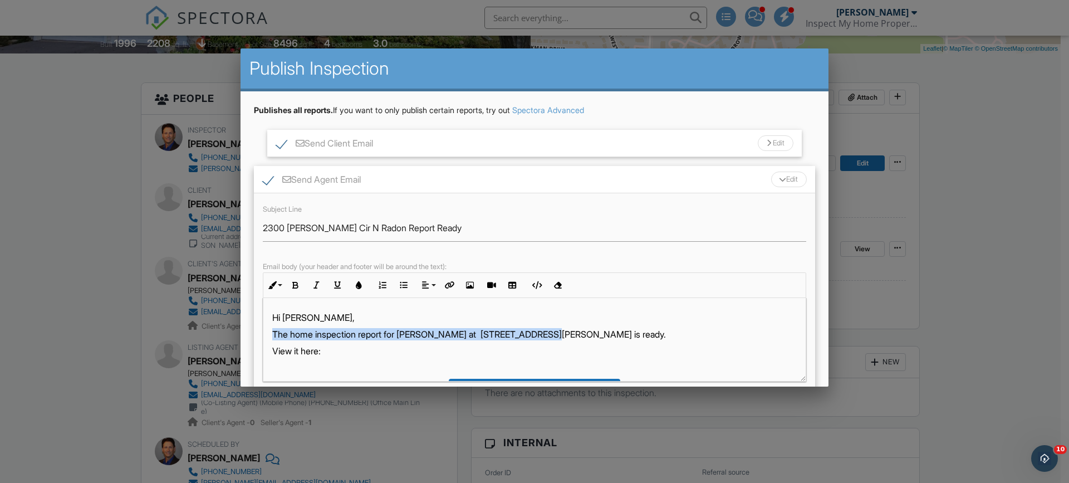
drag, startPoint x: 273, startPoint y: 330, endPoint x: 556, endPoint y: 330, distance: 282.8
click at [557, 330] on p "The home inspection report for [PERSON_NAME] at [STREET_ADDRESS][PERSON_NAME] i…" at bounding box center [534, 334] width 524 height 12
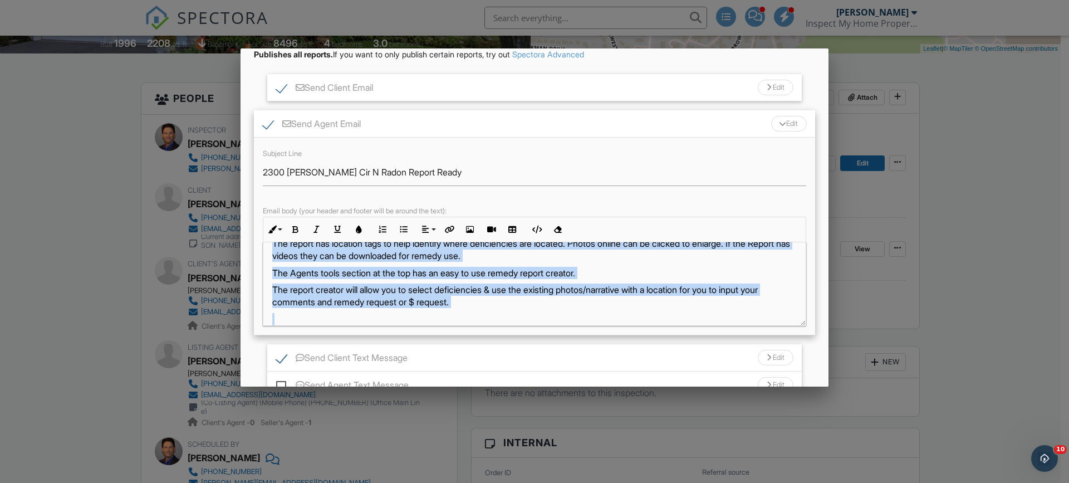
scroll to position [390, 0]
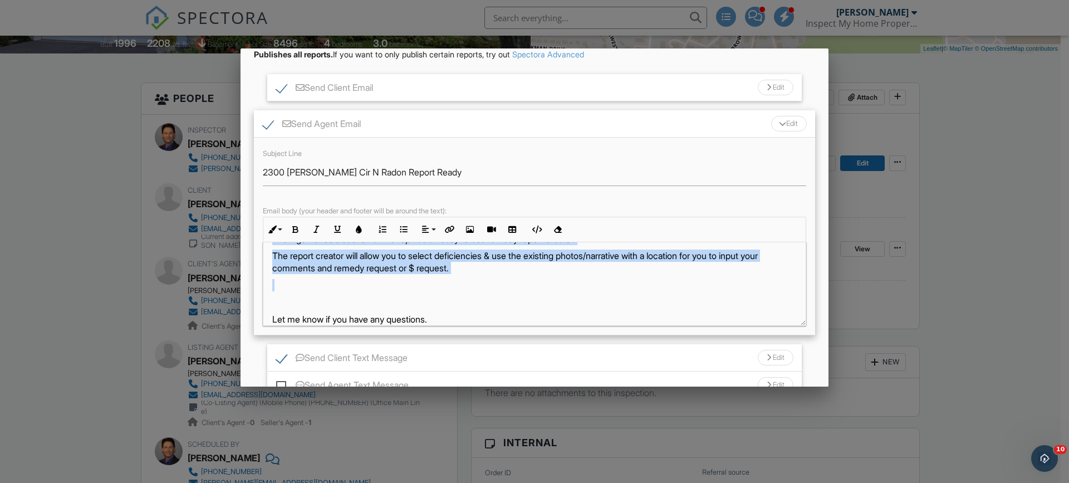
drag, startPoint x: 271, startPoint y: 265, endPoint x: 498, endPoint y: 272, distance: 227.2
click at [498, 272] on div "Hi [PERSON_NAME], The Radon test results are ready. The overall test results we…" at bounding box center [534, 129] width 542 height 554
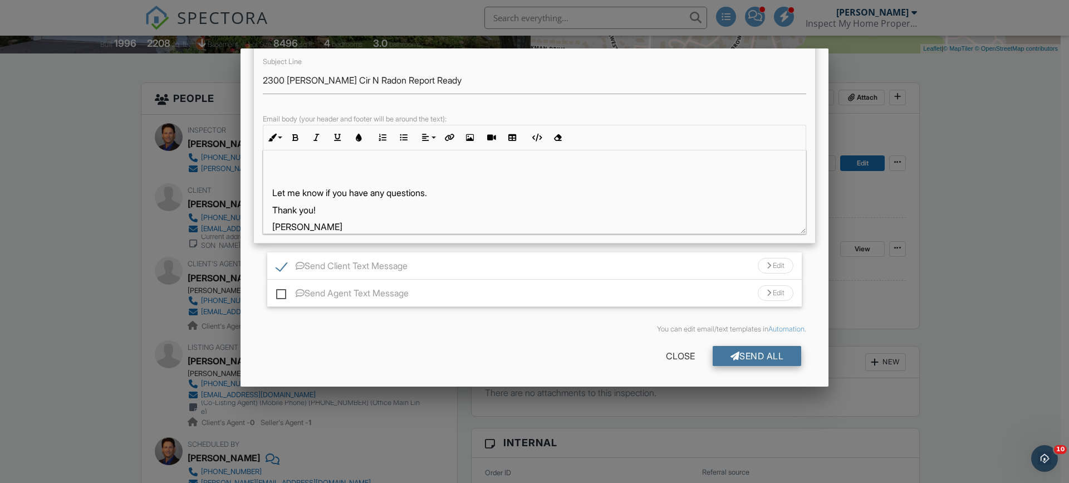
scroll to position [148, 0]
click at [730, 348] on div "Send All" at bounding box center [756, 355] width 89 height 20
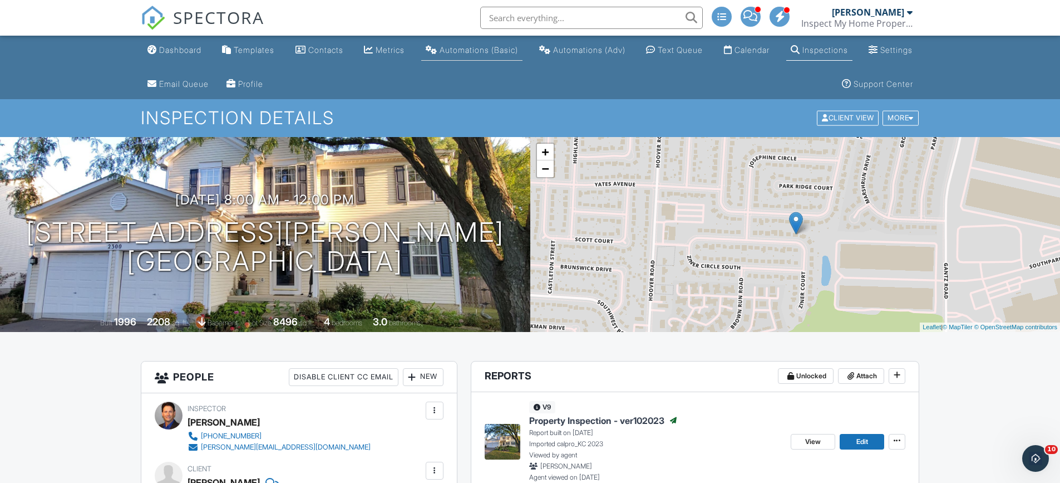
click at [485, 43] on link "Automations (Basic)" at bounding box center [471, 50] width 101 height 21
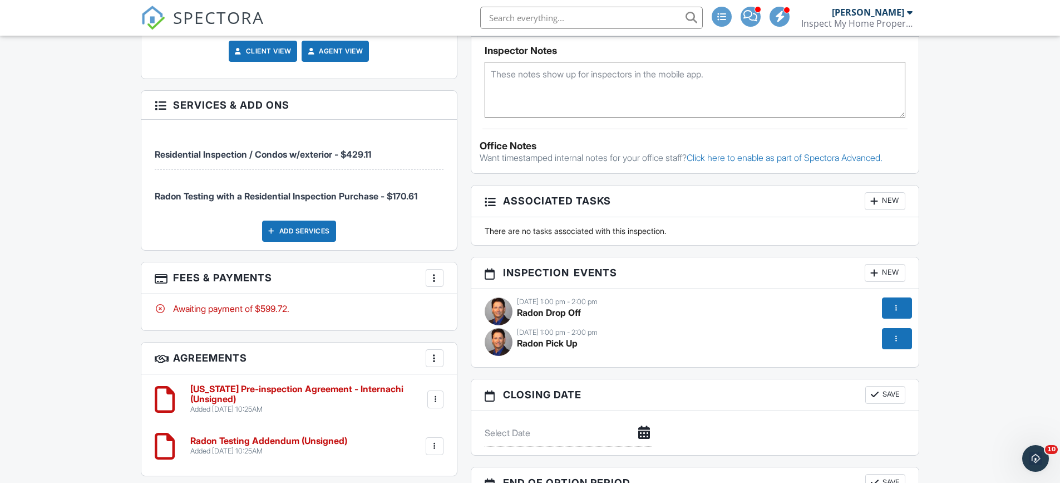
click at [435, 273] on div at bounding box center [434, 277] width 11 height 11
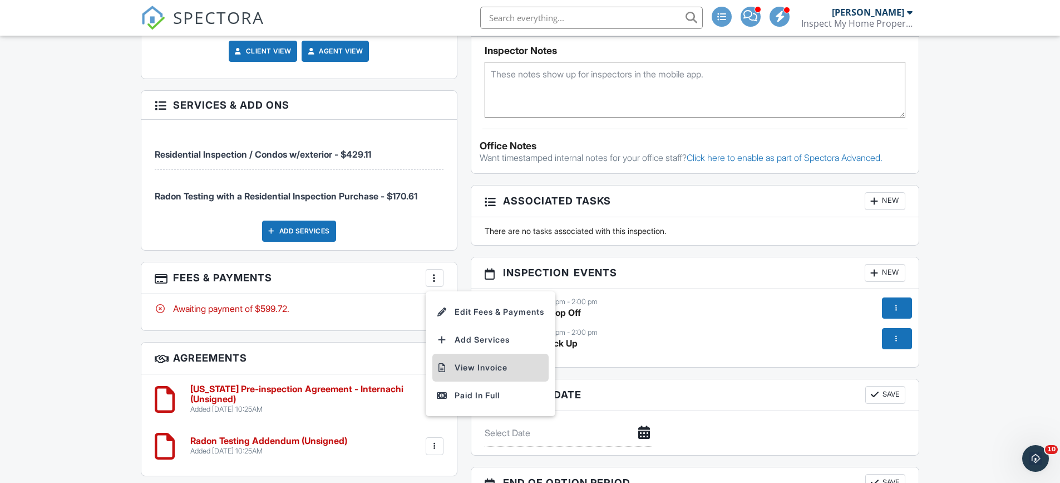
click at [456, 359] on li "View Invoice" at bounding box center [490, 367] width 116 height 28
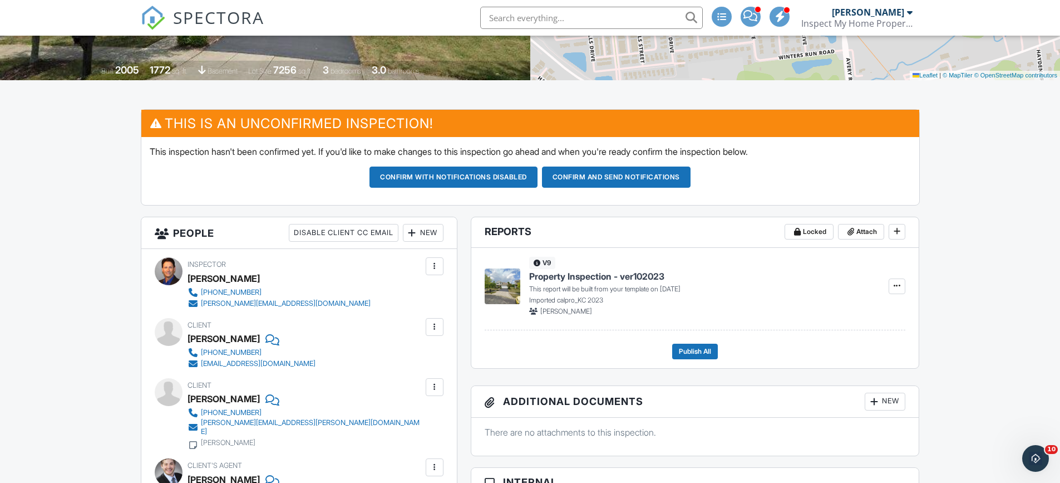
scroll to position [229, 0]
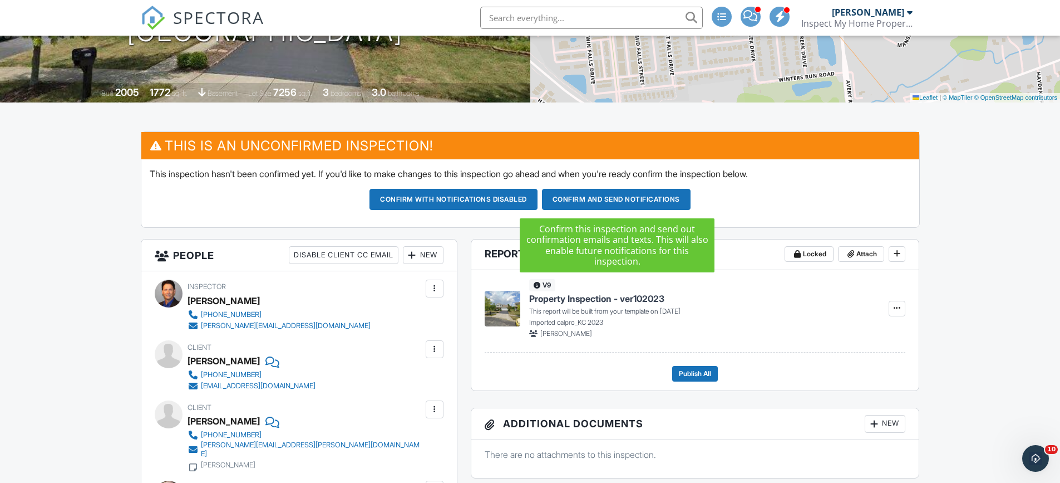
click at [604, 195] on button "Confirm and send notifications" at bounding box center [616, 199] width 149 height 21
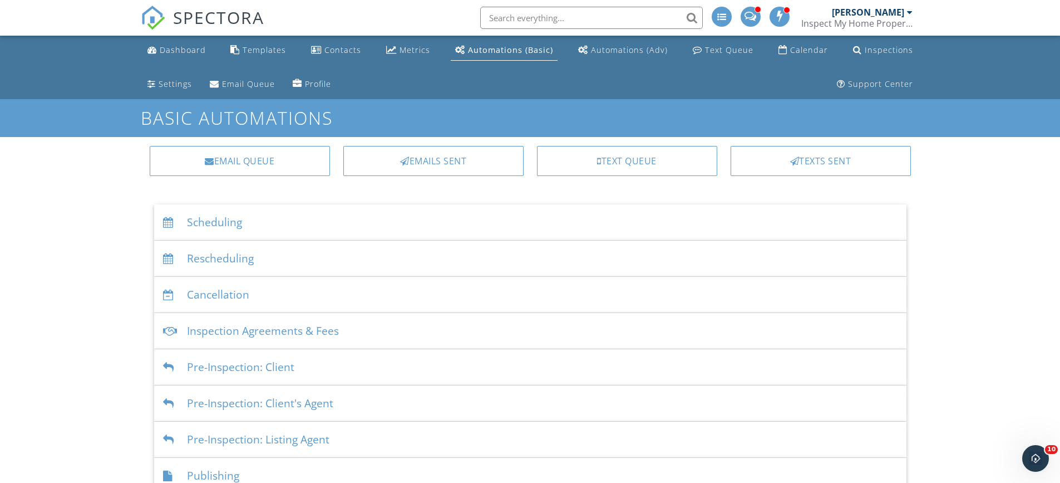
click at [224, 217] on div "Scheduling" at bounding box center [530, 222] width 753 height 36
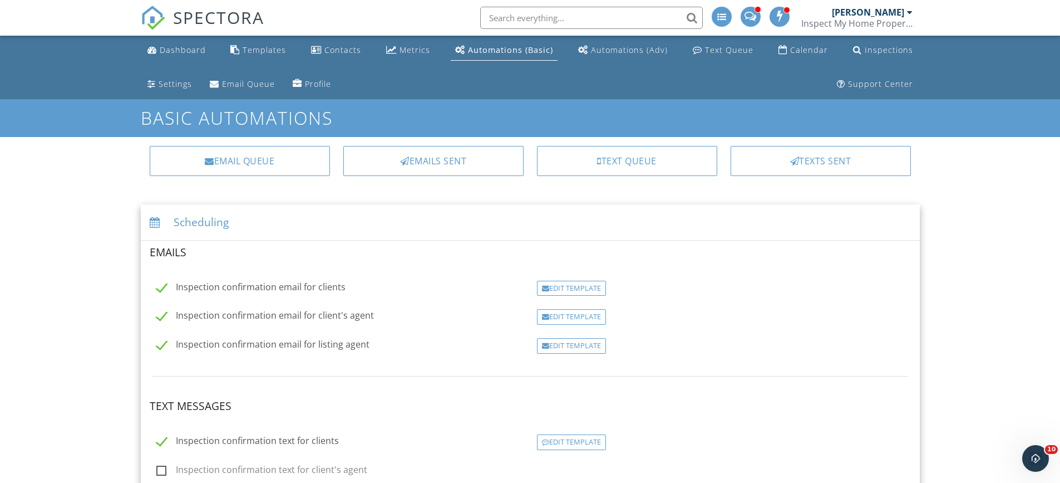
click at [554, 286] on div "Edit Template" at bounding box center [571, 289] width 69 height 16
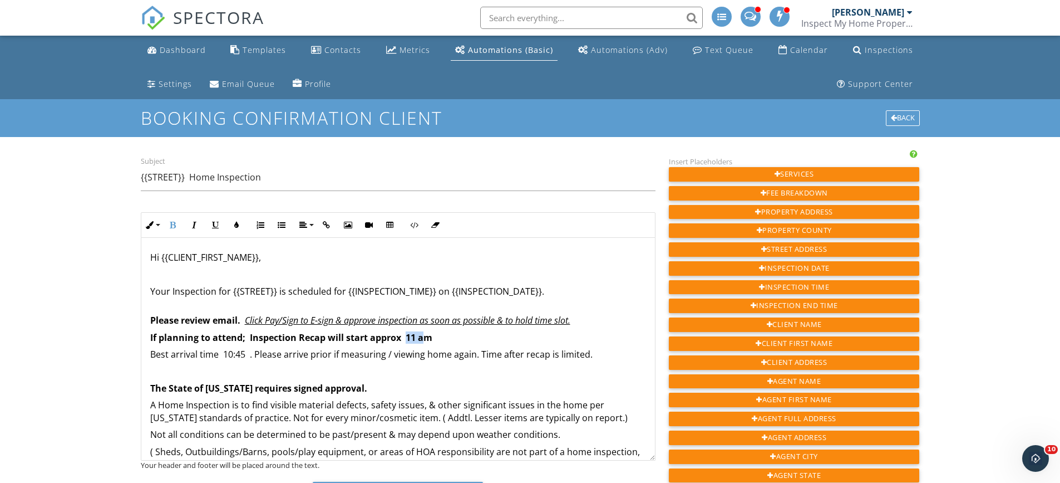
drag, startPoint x: 408, startPoint y: 338, endPoint x: 421, endPoint y: 338, distance: 12.8
click at [421, 338] on strong "Inspection Recap will start approx 11 am" at bounding box center [341, 337] width 183 height 12
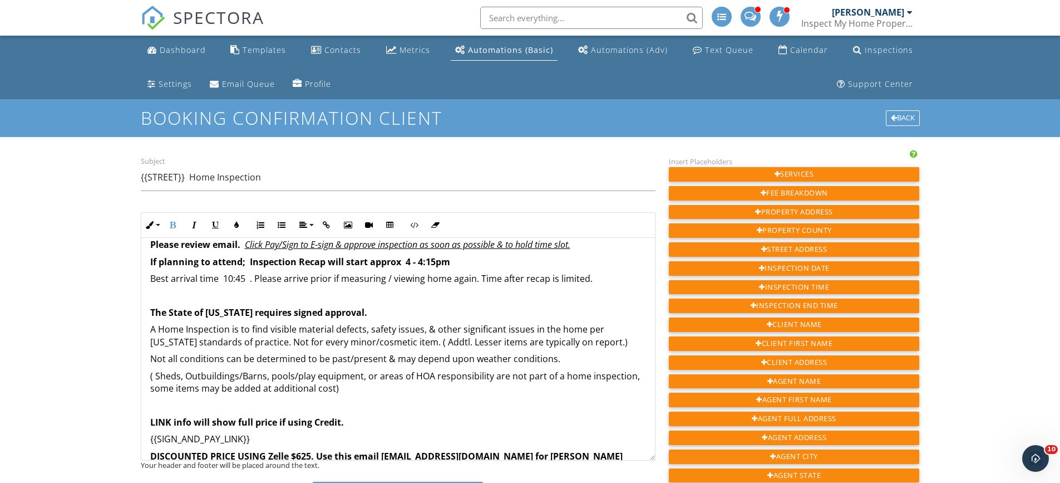
scroll to position [56, 0]
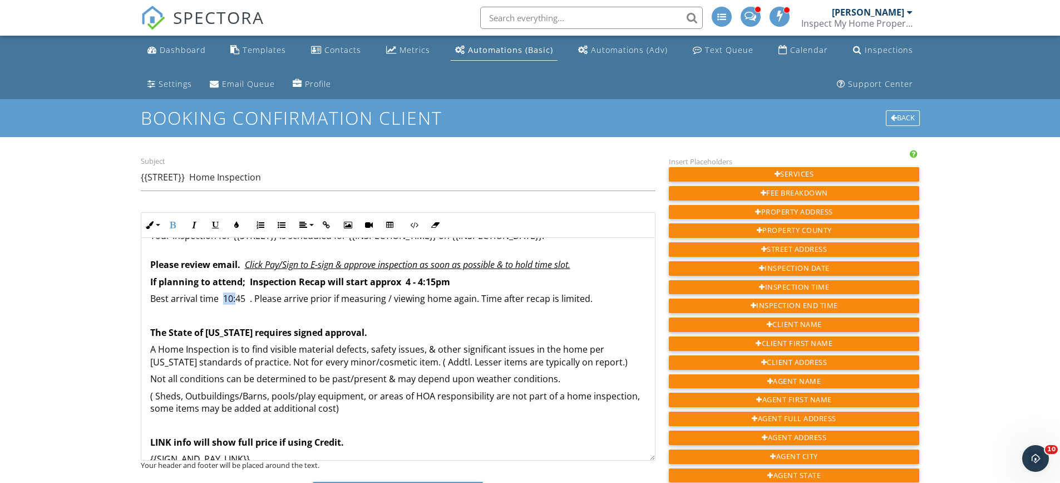
drag, startPoint x: 223, startPoint y: 296, endPoint x: 234, endPoint y: 296, distance: 11.7
click at [234, 296] on p "Best arrival time 10:45 . Please arrive prior if measuring / viewing home again…" at bounding box center [398, 298] width 496 height 12
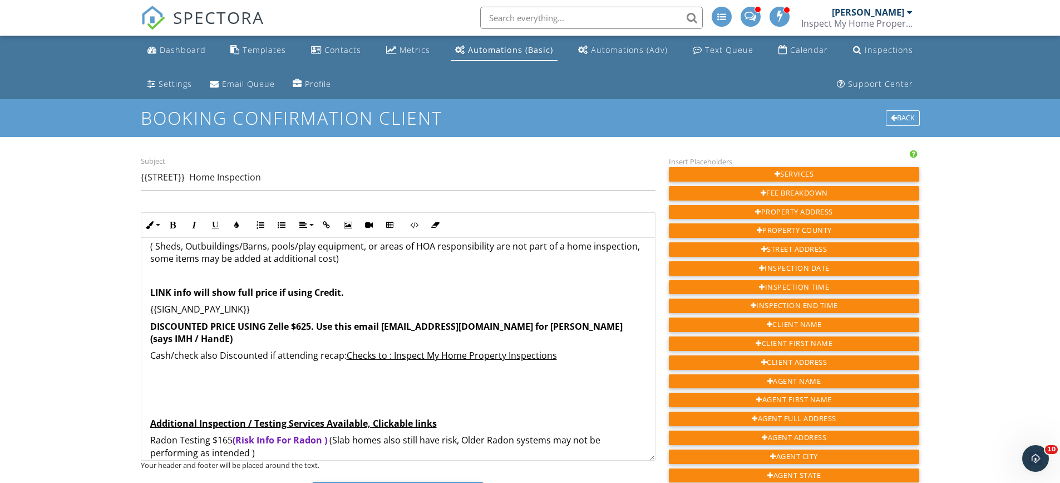
scroll to position [223, 0]
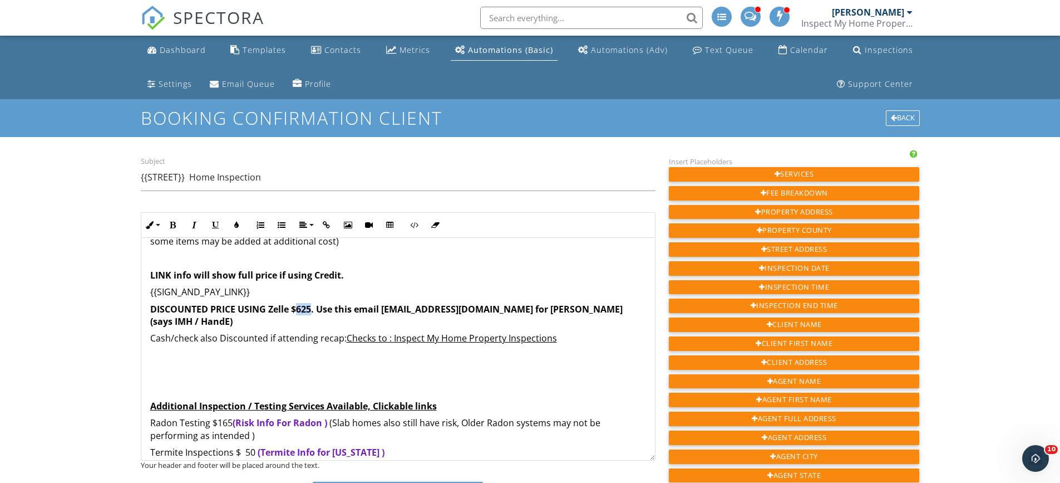
drag, startPoint x: 296, startPoint y: 312, endPoint x: 310, endPoint y: 311, distance: 14.0
click at [310, 311] on strong "DISCOUNTED PRICE USING Zelle $625. Use this email [EMAIL_ADDRESS][DOMAIN_NAME] …" at bounding box center [386, 315] width 473 height 24
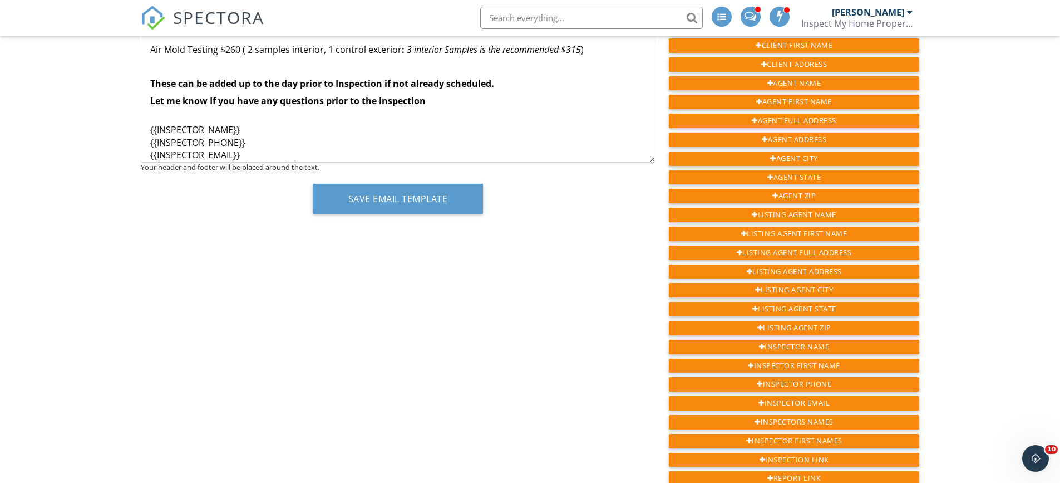
scroll to position [334, 0]
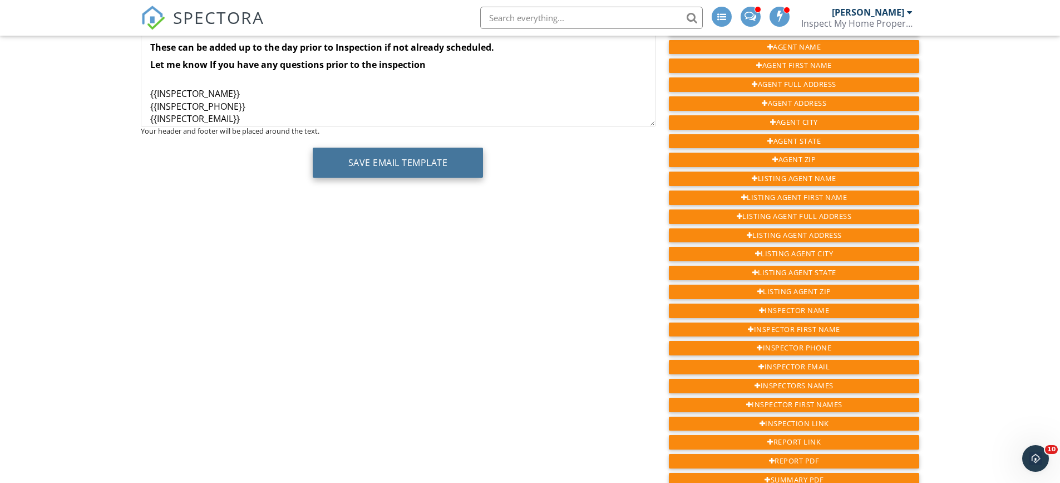
click at [380, 169] on button "Save Email Template" at bounding box center [398, 163] width 171 height 30
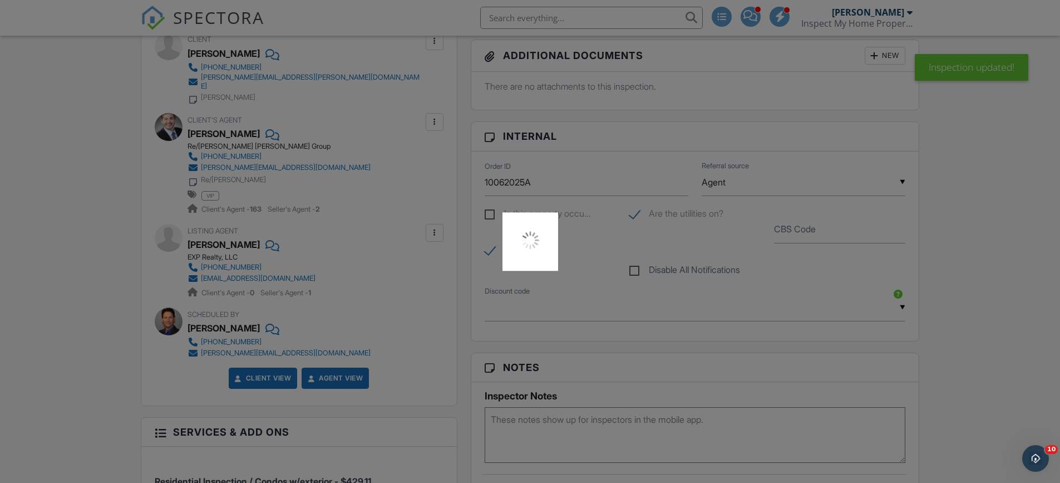
scroll to position [501, 0]
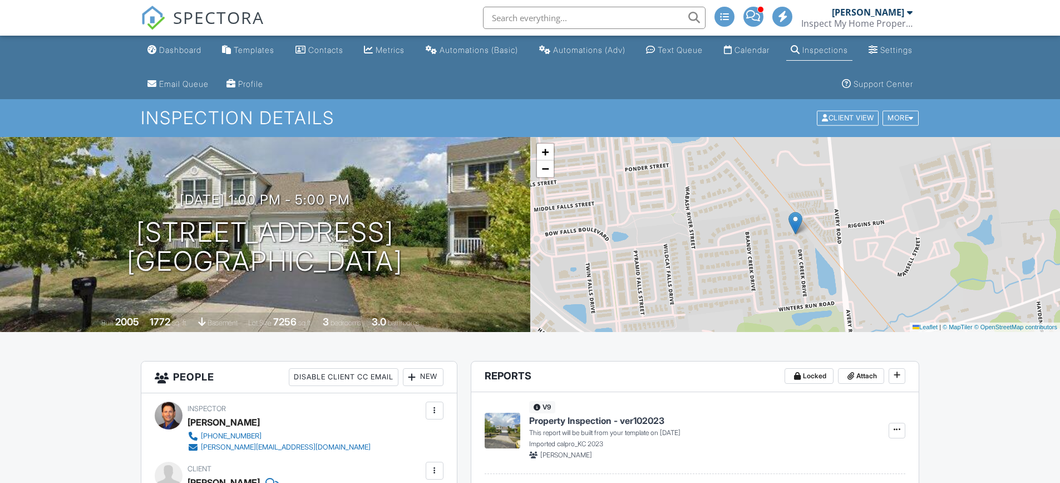
click at [755, 16] on span at bounding box center [753, 16] width 14 height 1
